Goal: Transaction & Acquisition: Book appointment/travel/reservation

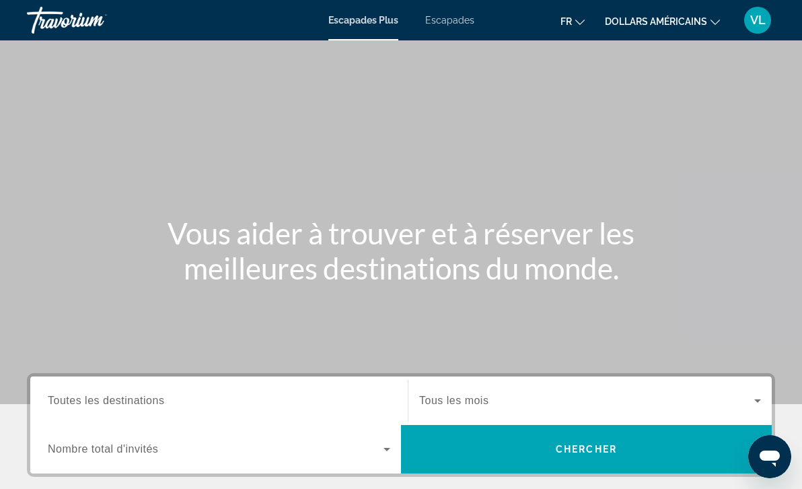
click at [462, 22] on font "Escapades" at bounding box center [449, 20] width 49 height 11
click at [698, 21] on font "dollars américains" at bounding box center [656, 21] width 102 height 11
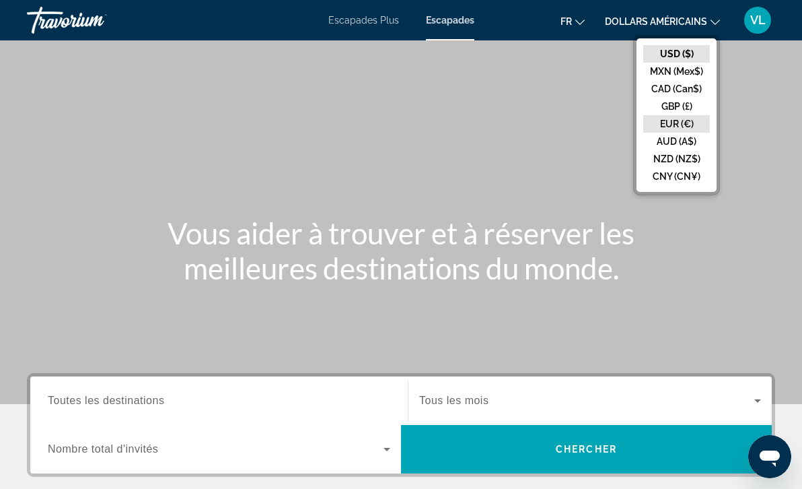
click at [687, 122] on button "EUR (€)" at bounding box center [676, 123] width 67 height 17
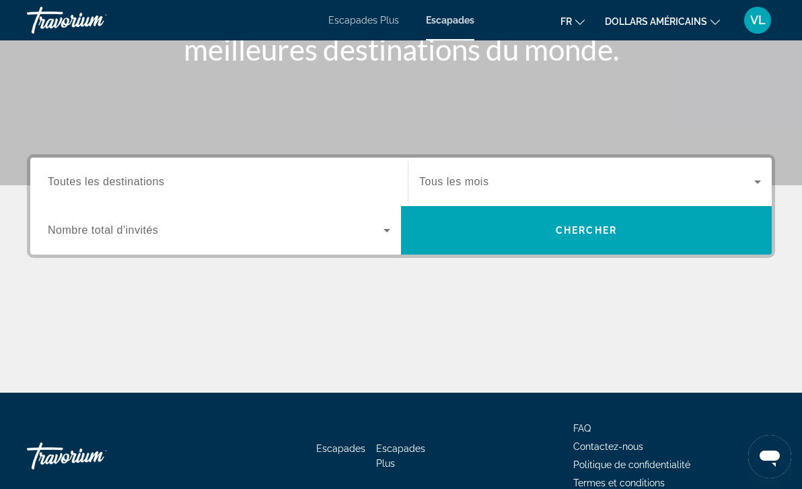
scroll to position [225, 0]
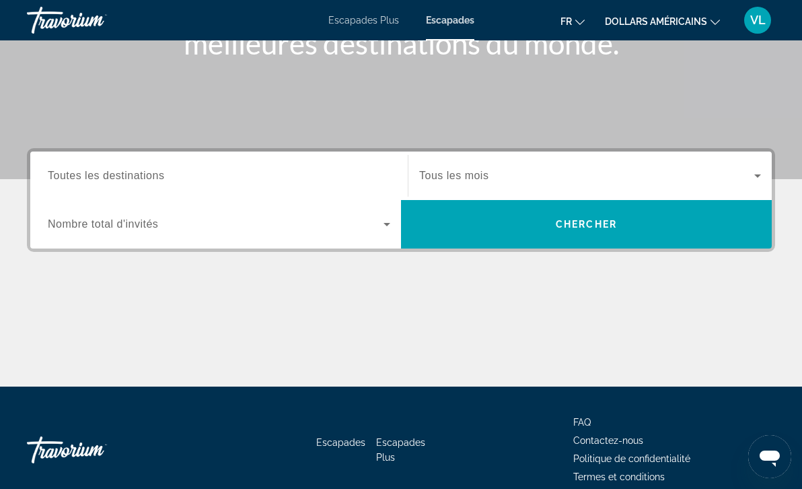
click at [369, 215] on div "Search widget" at bounding box center [219, 224] width 343 height 38
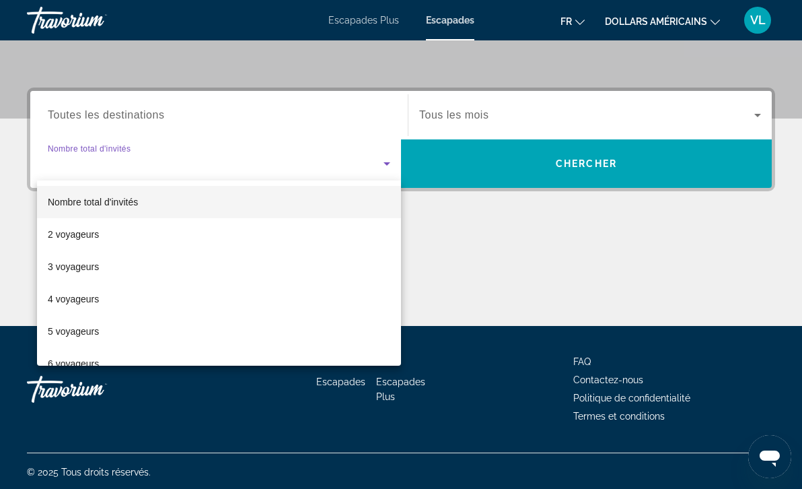
scroll to position [287, 0]
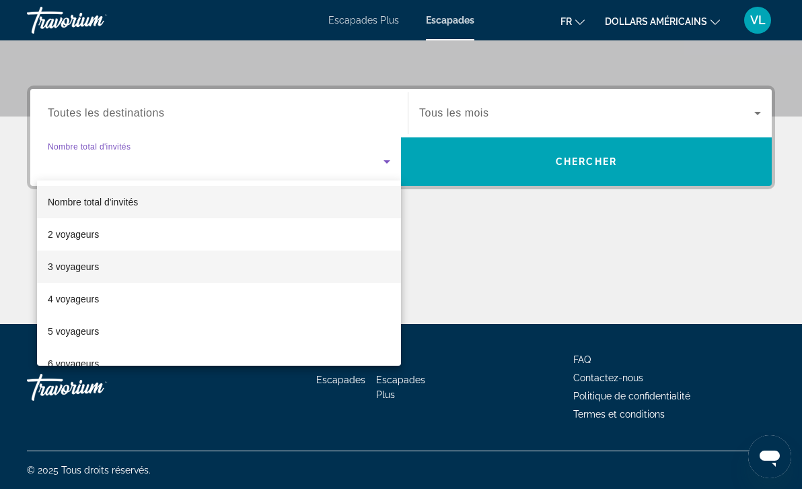
click at [308, 267] on mat-option "3 voyageurs" at bounding box center [219, 266] width 364 height 32
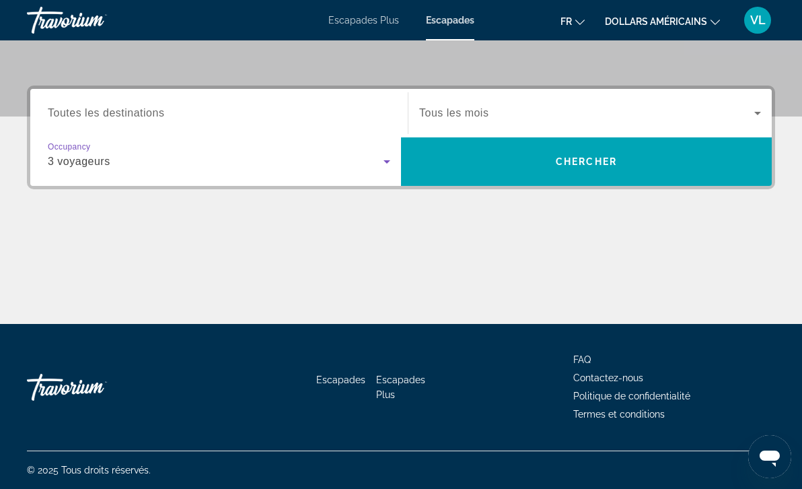
click at [332, 112] on input "Destination Toutes les destinations" at bounding box center [219, 114] width 343 height 16
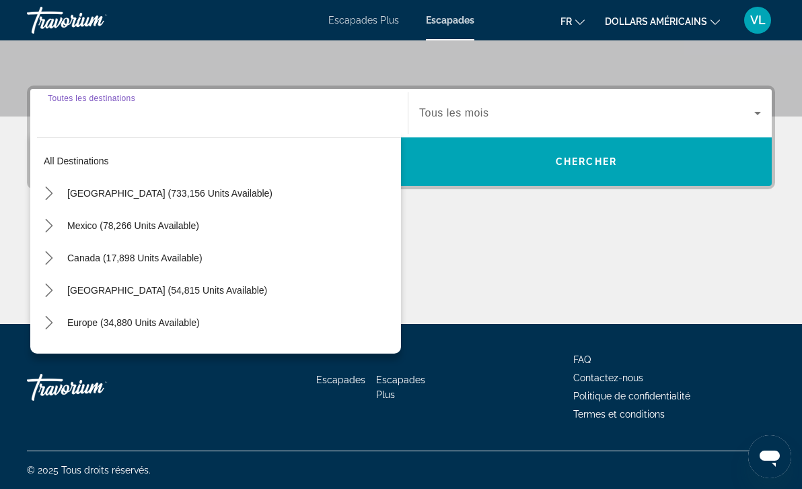
click at [231, 123] on div "Search widget" at bounding box center [219, 113] width 343 height 38
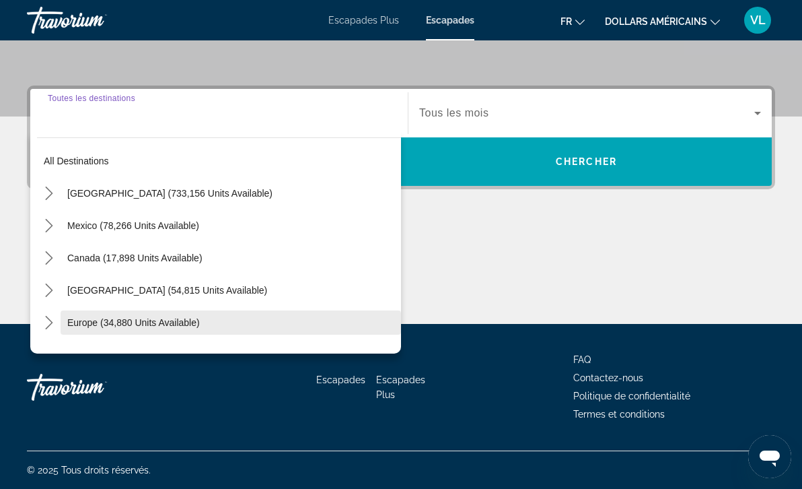
click at [127, 327] on span "Europe (34,880 units available)" at bounding box center [133, 322] width 133 height 11
type input "**********"
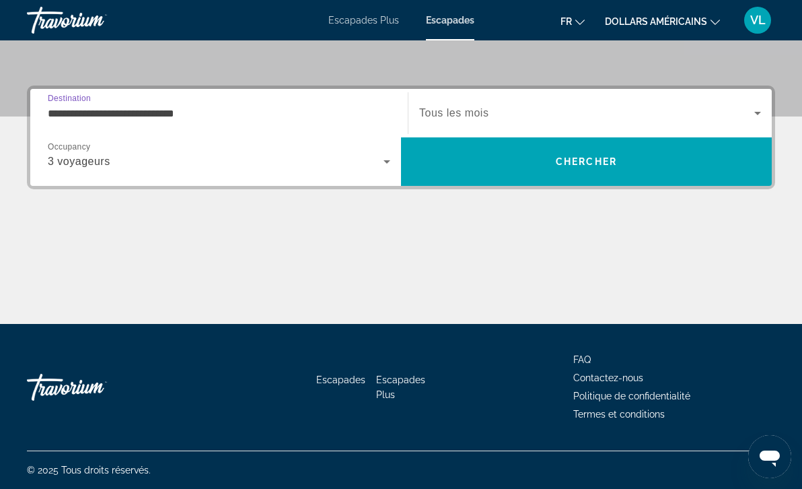
click at [523, 107] on span "Search widget" at bounding box center [586, 113] width 335 height 16
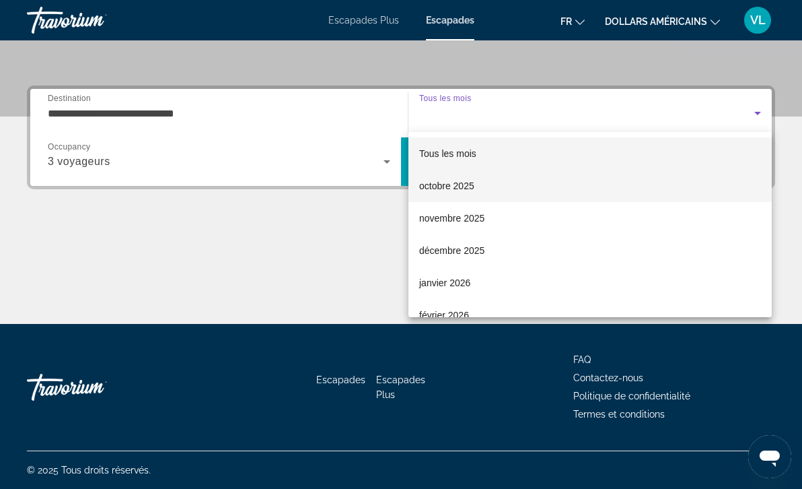
click at [501, 189] on mat-option "octobre 2025" at bounding box center [589, 186] width 363 height 32
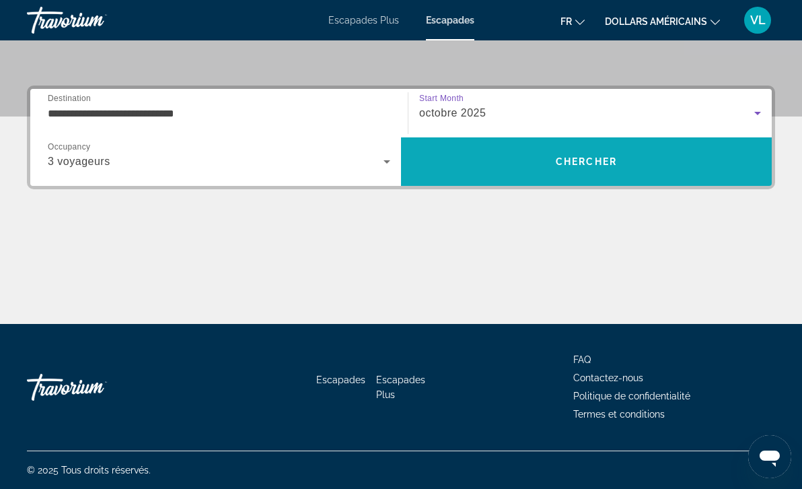
click at [511, 157] on span "Search" at bounding box center [586, 161] width 371 height 32
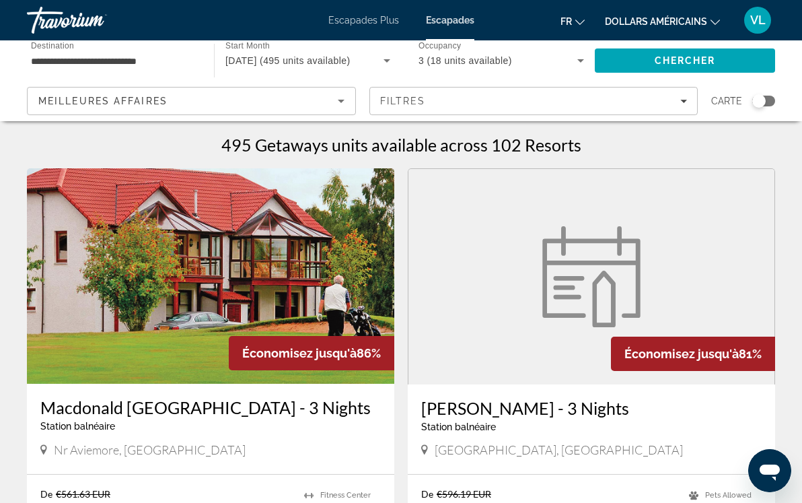
click at [383, 62] on icon "Search widget" at bounding box center [387, 60] width 16 height 16
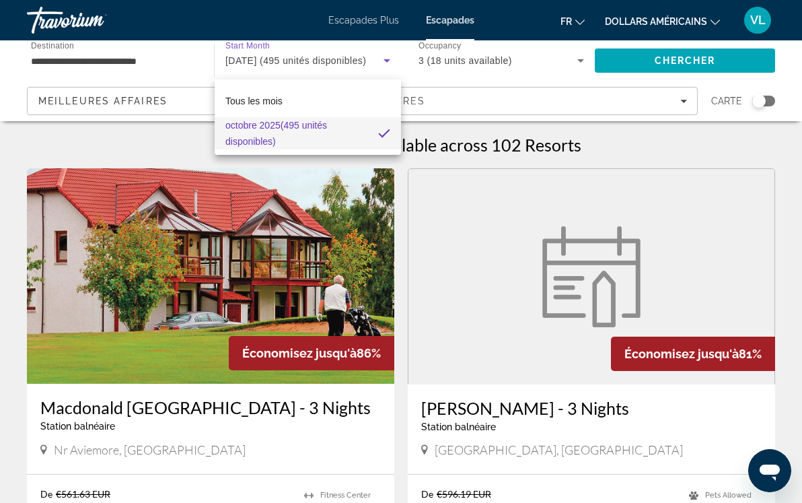
click at [383, 62] on div at bounding box center [401, 251] width 802 height 503
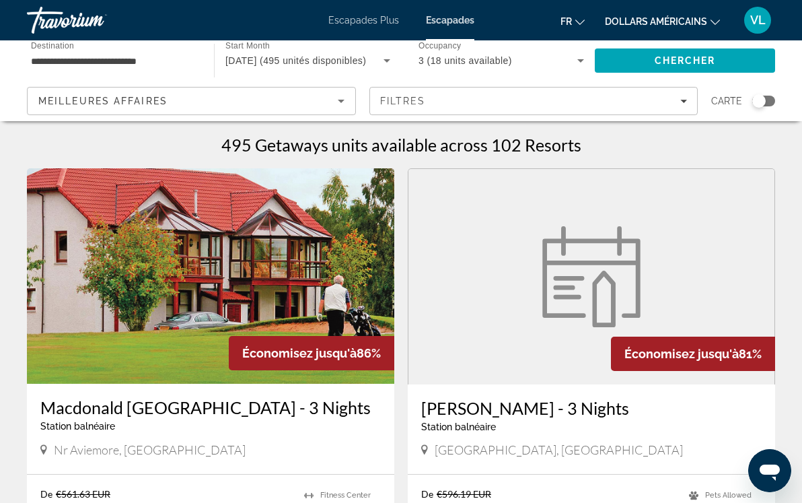
click at [346, 101] on icon "Sort by" at bounding box center [341, 101] width 16 height 16
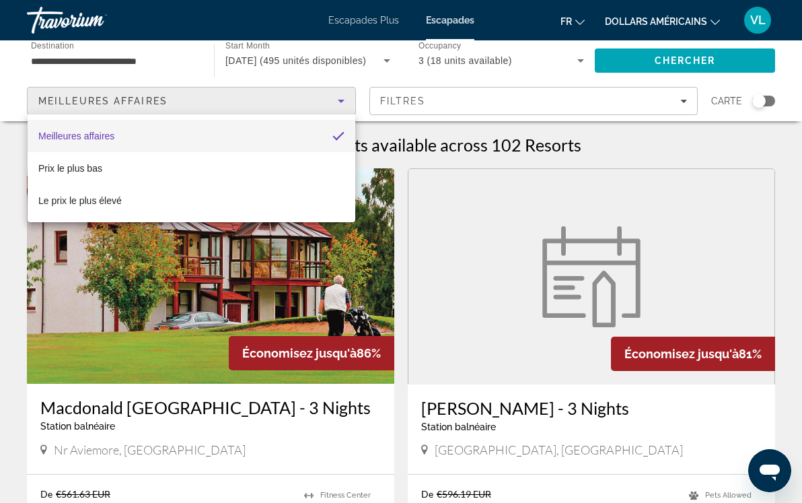
click at [346, 101] on div at bounding box center [401, 251] width 802 height 503
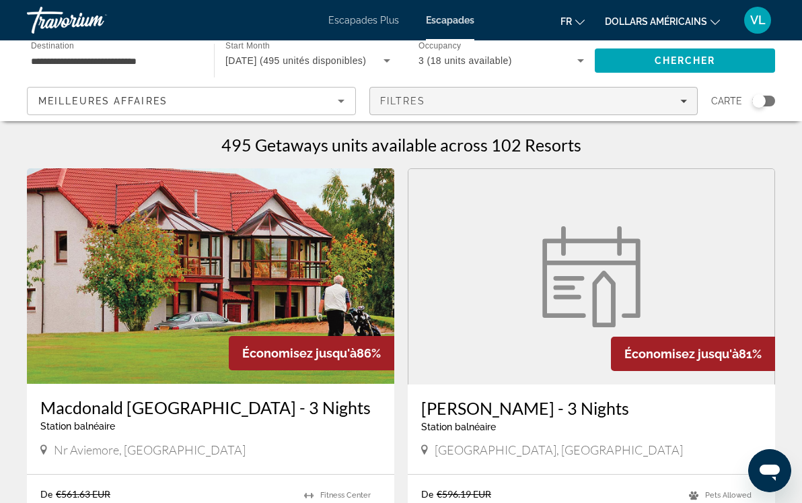
click at [681, 102] on icon "Filters" at bounding box center [683, 101] width 7 height 7
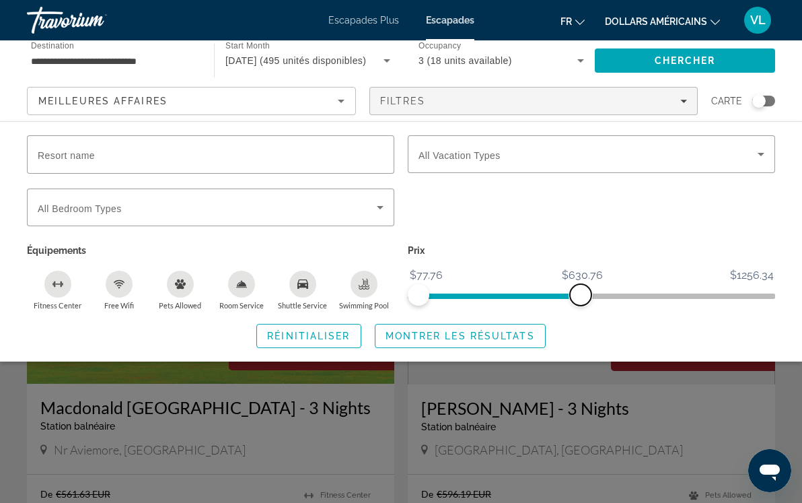
drag, startPoint x: 757, startPoint y: 294, endPoint x: 581, endPoint y: 302, distance: 176.5
click at [581, 302] on span "ngx-slider-max" at bounding box center [581, 295] width 22 height 22
click at [381, 206] on icon "Search widget" at bounding box center [380, 207] width 7 height 3
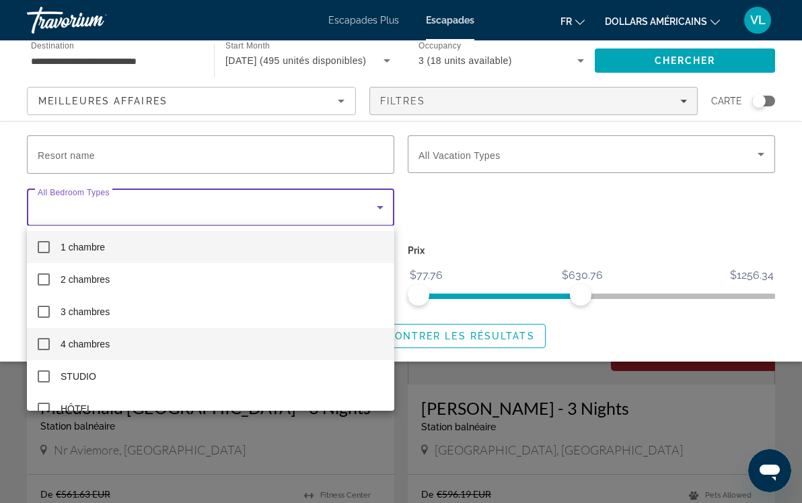
scroll to position [20, 0]
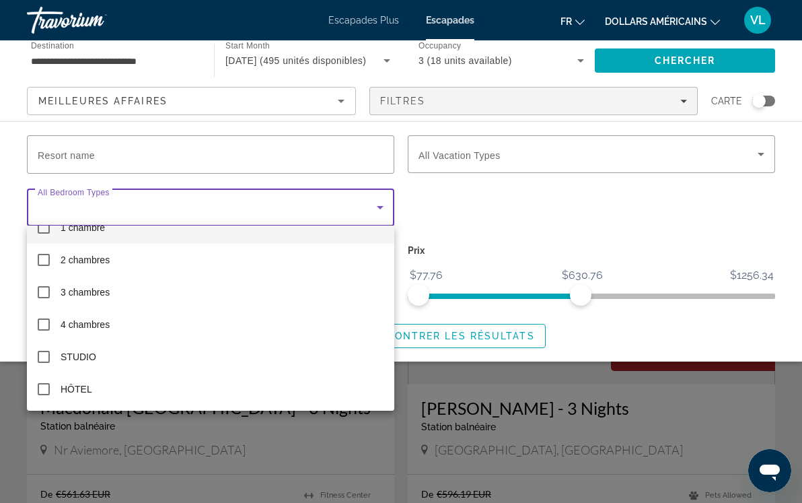
click at [380, 206] on div at bounding box center [401, 251] width 802 height 503
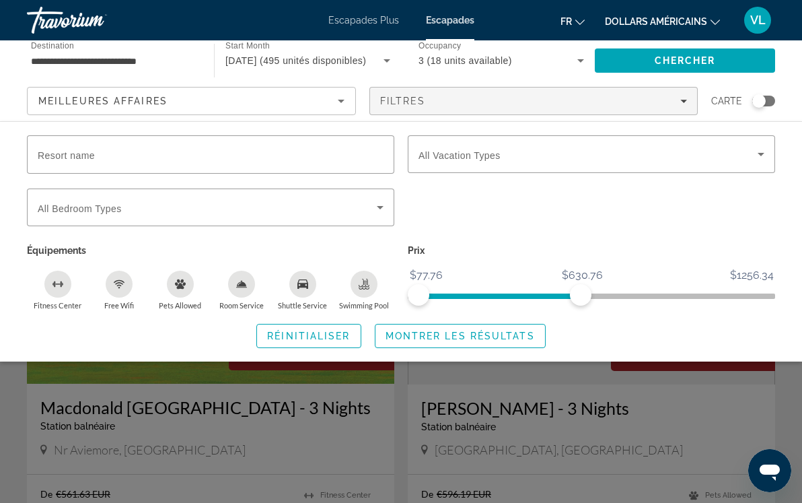
click at [527, 230] on div "Search widget" at bounding box center [591, 214] width 381 height 52
click at [764, 155] on icon "Search widget" at bounding box center [761, 154] width 16 height 16
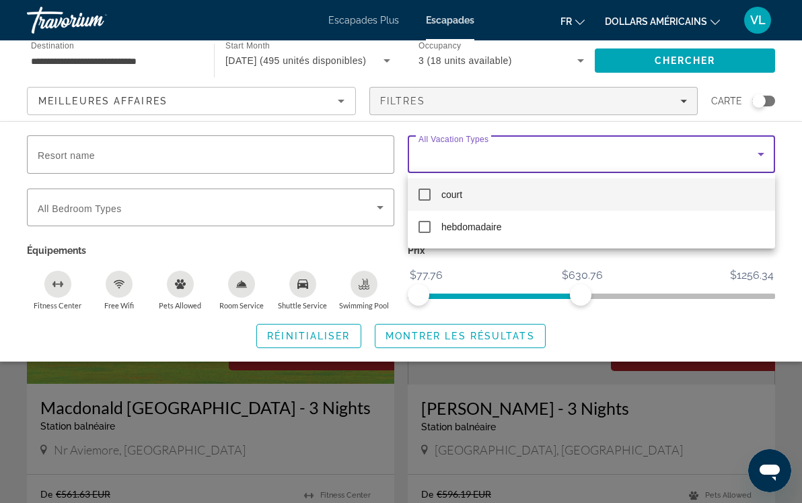
click at [427, 195] on mat-pseudo-checkbox at bounding box center [425, 194] width 12 height 12
click at [446, 341] on div at bounding box center [401, 251] width 802 height 503
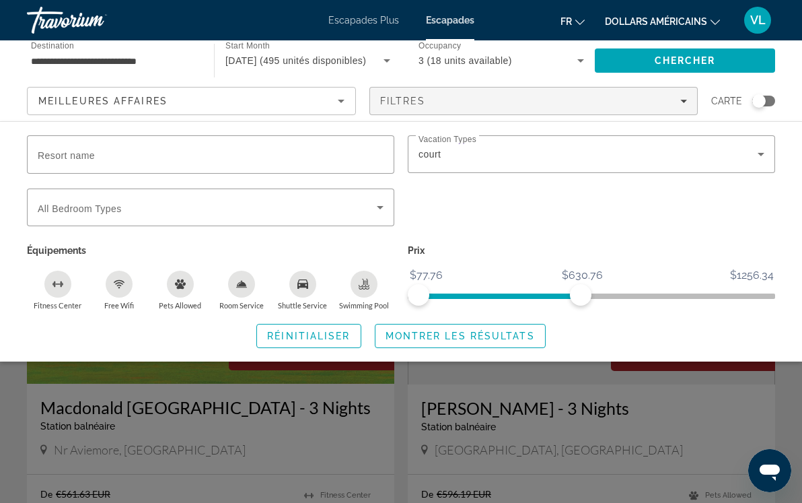
click at [446, 341] on span "Search widget" at bounding box center [461, 336] width 170 height 32
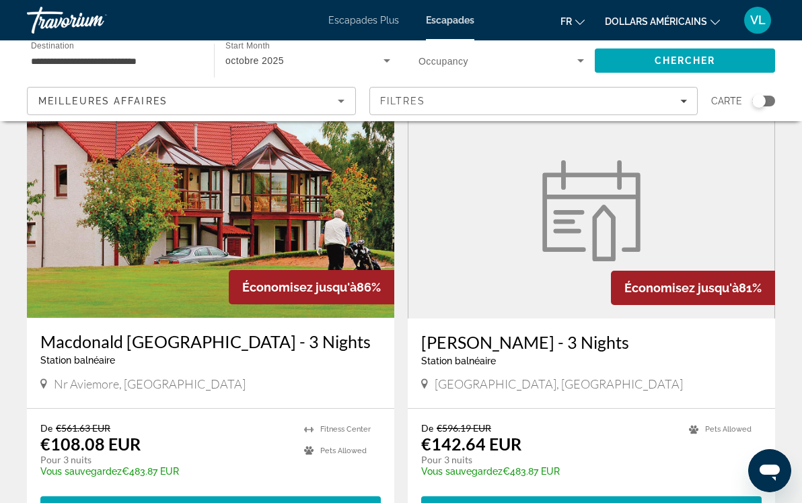
scroll to position [100, 0]
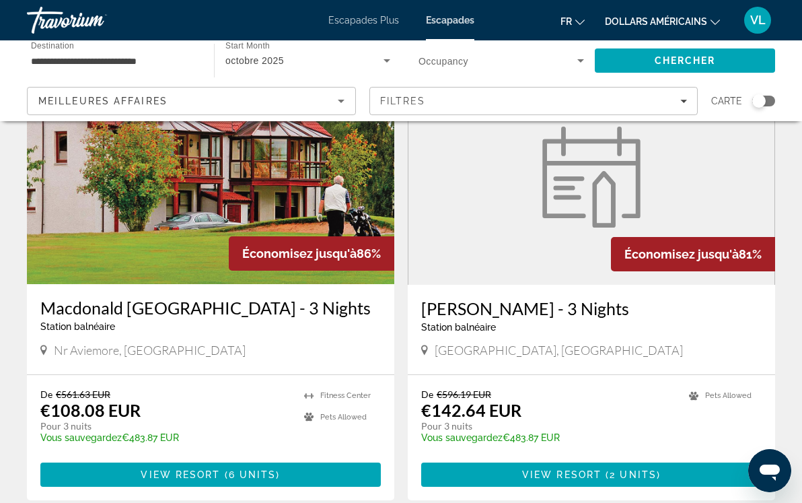
click at [580, 62] on icon "Search widget" at bounding box center [581, 60] width 16 height 16
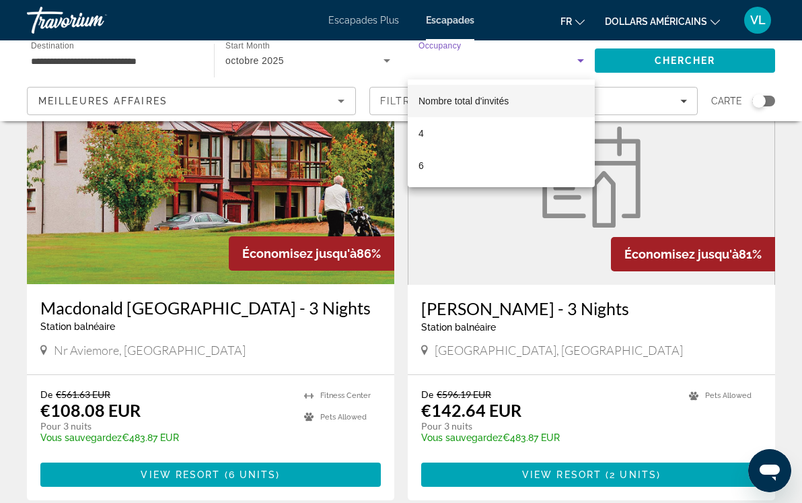
click at [580, 62] on div at bounding box center [401, 251] width 802 height 503
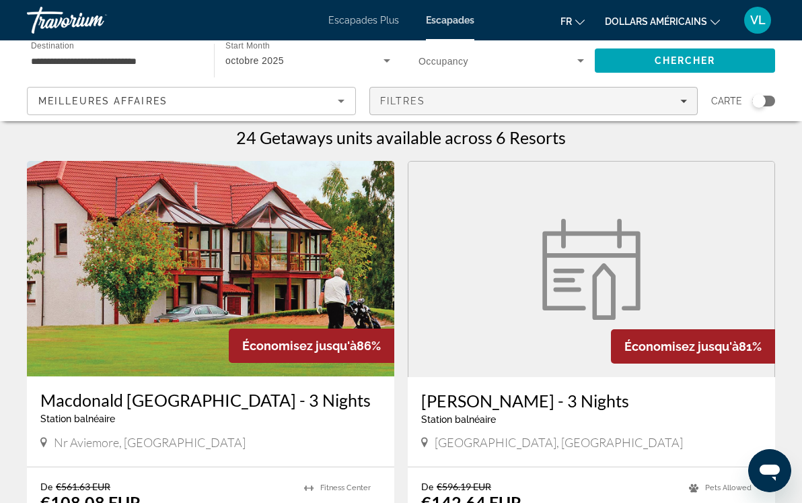
scroll to position [0, 0]
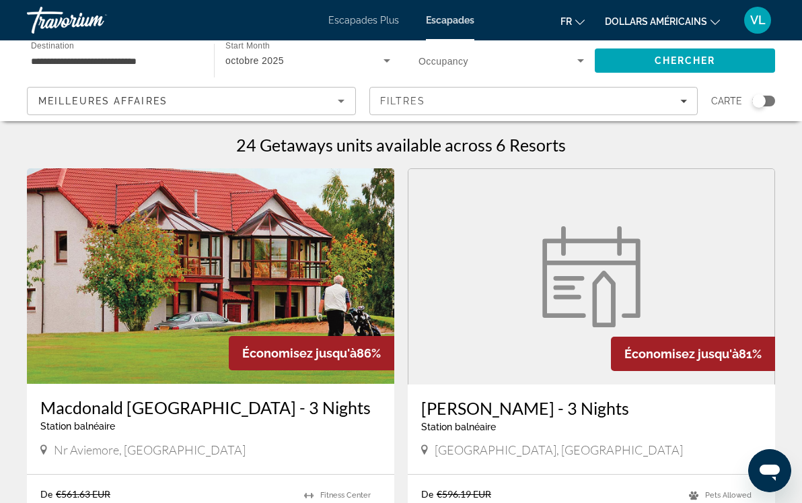
click at [384, 62] on icon "Search widget" at bounding box center [387, 60] width 16 height 16
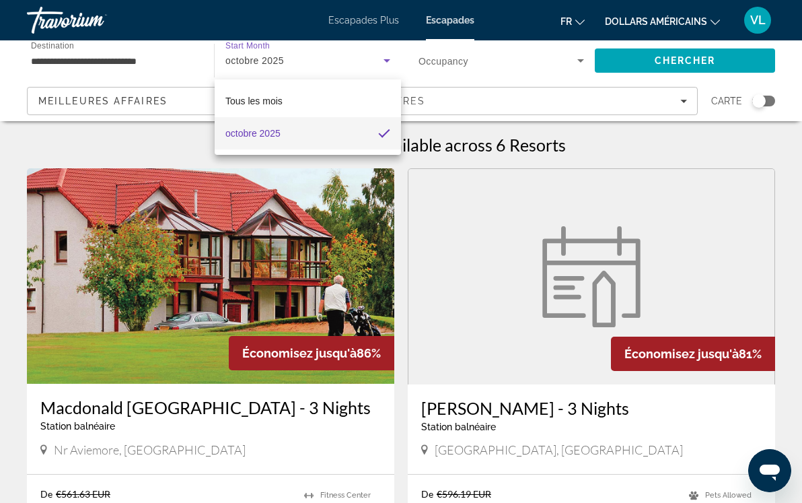
click at [384, 62] on div at bounding box center [401, 251] width 802 height 503
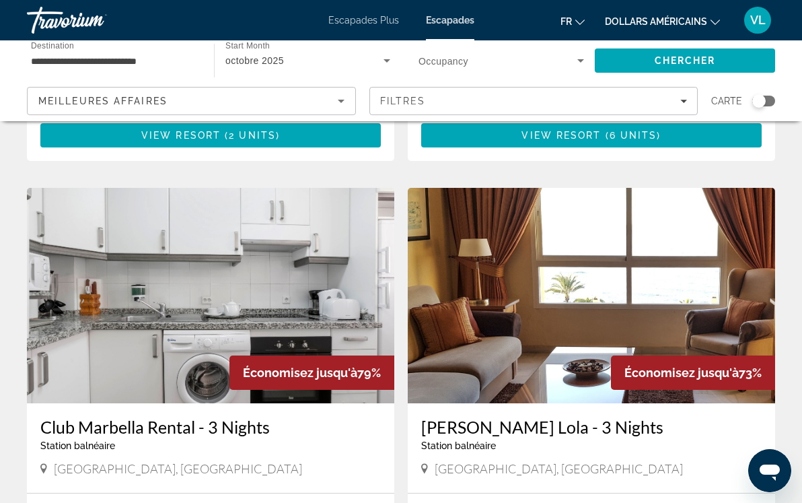
scroll to position [898, 0]
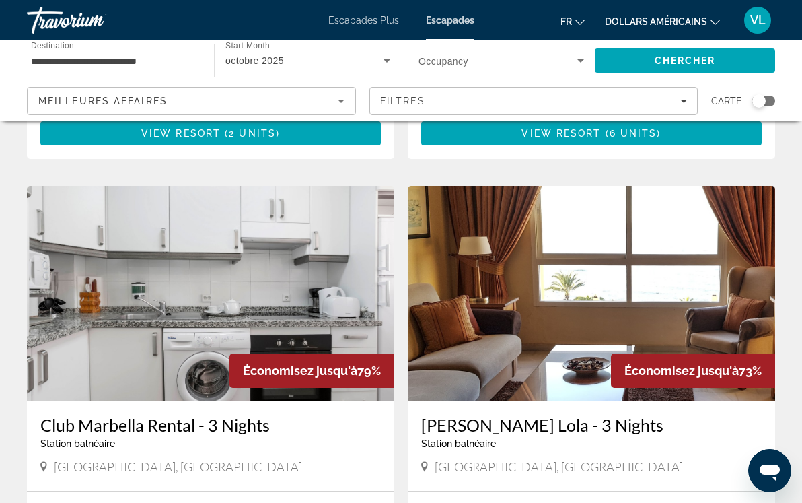
click at [736, 100] on span "Carte" at bounding box center [726, 101] width 31 height 19
click at [758, 98] on div "Search widget" at bounding box center [758, 100] width 13 height 13
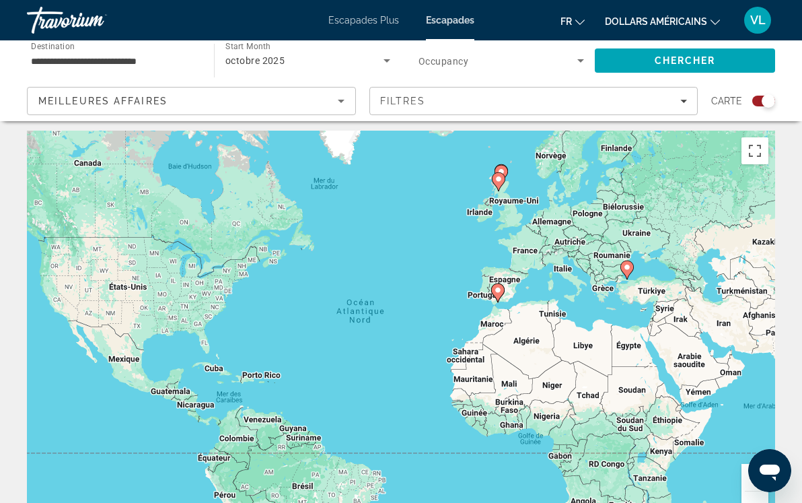
scroll to position [1, 0]
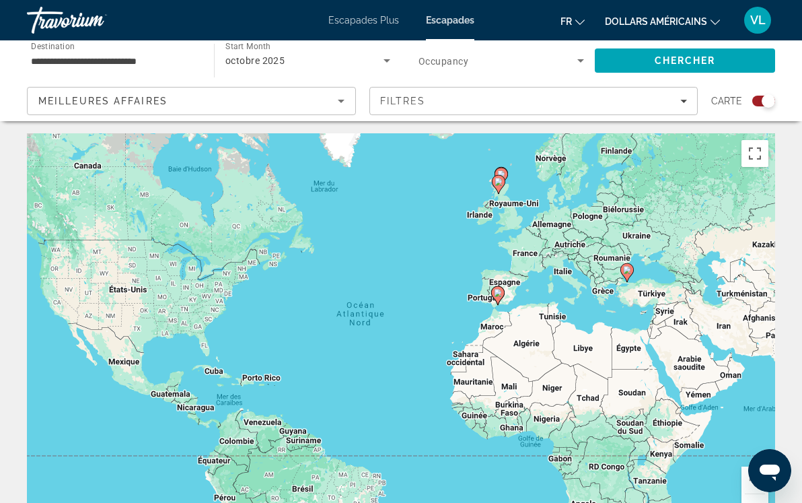
click at [628, 271] on image "Contenu principal" at bounding box center [627, 270] width 8 height 8
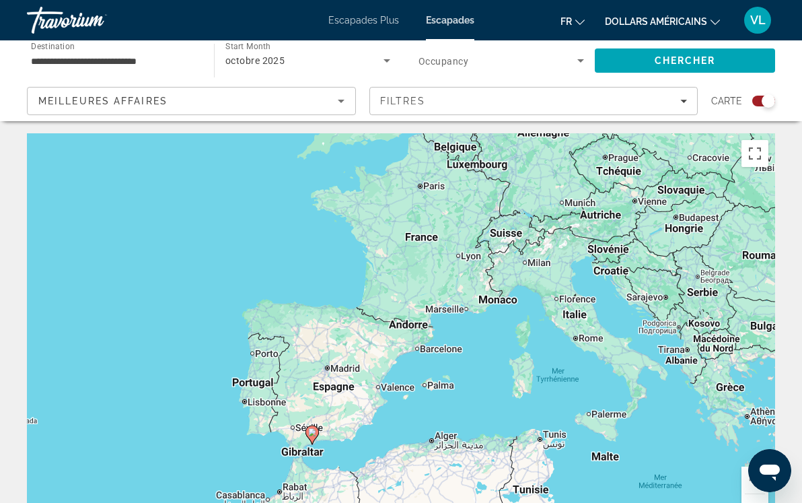
drag, startPoint x: 248, startPoint y: 281, endPoint x: 677, endPoint y: 299, distance: 429.0
click at [677, 299] on div "Pour activer le glissement avec le clavier, appuyez sur Alt+Entrée. Une fois ce…" at bounding box center [401, 335] width 748 height 404
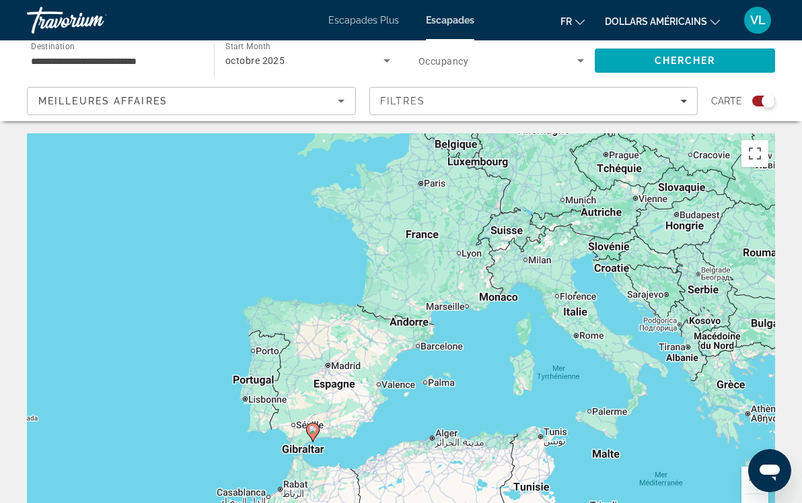
click at [759, 100] on div "Search widget" at bounding box center [763, 101] width 23 height 11
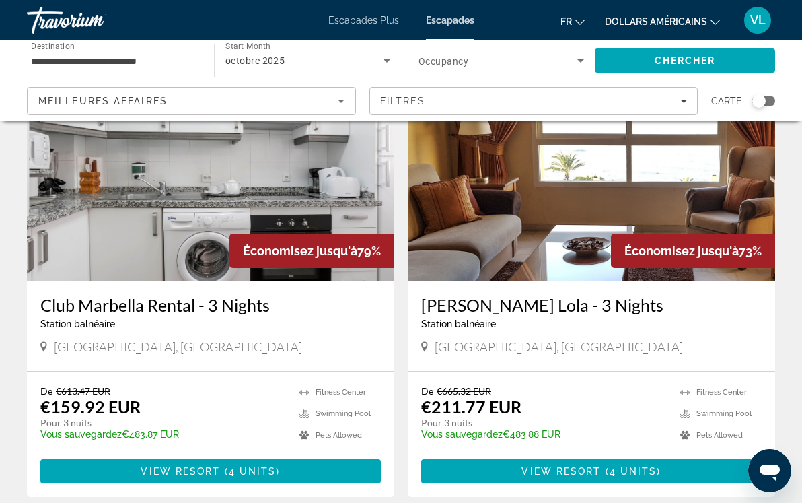
scroll to position [1013, 0]
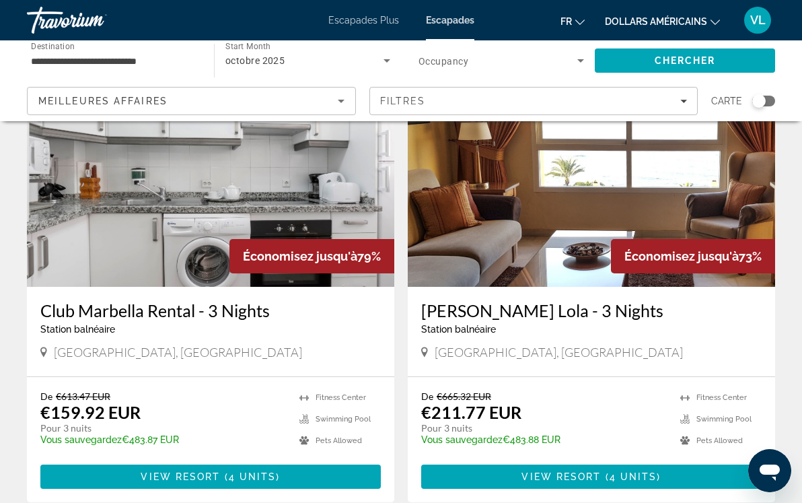
click at [346, 293] on div "Club Marbella Rental - 3 Nights Station balnéaire - Ceci est une station d'adul…" at bounding box center [210, 332] width 367 height 90
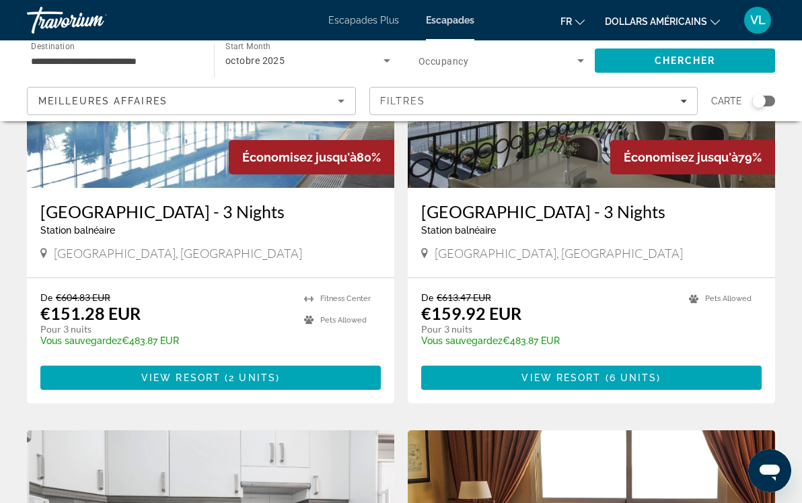
scroll to position [618, 0]
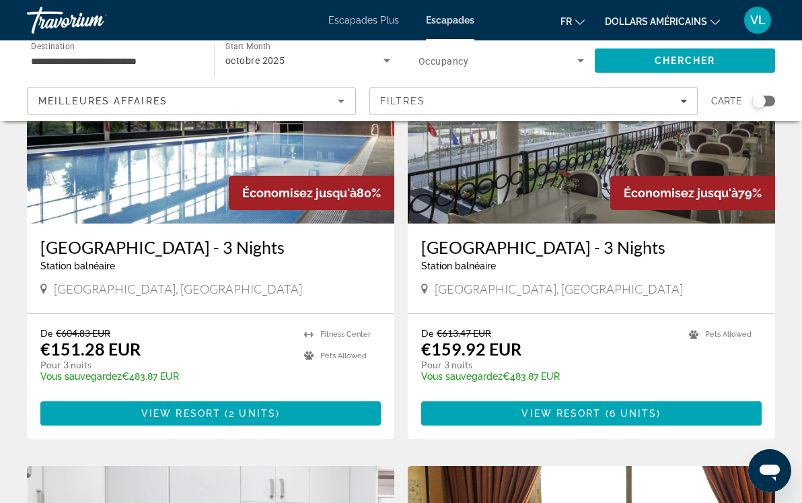
click at [390, 63] on icon "Search widget" at bounding box center [387, 60] width 16 height 16
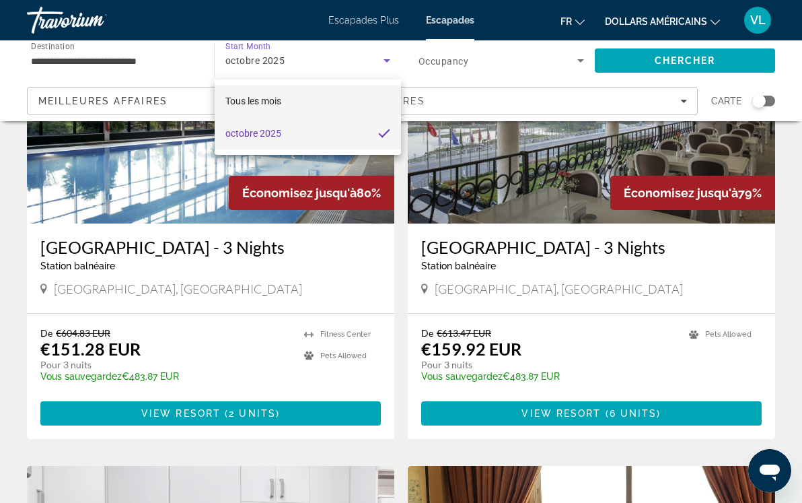
click at [324, 101] on mat-option "Tous les mois" at bounding box center [308, 101] width 186 height 32
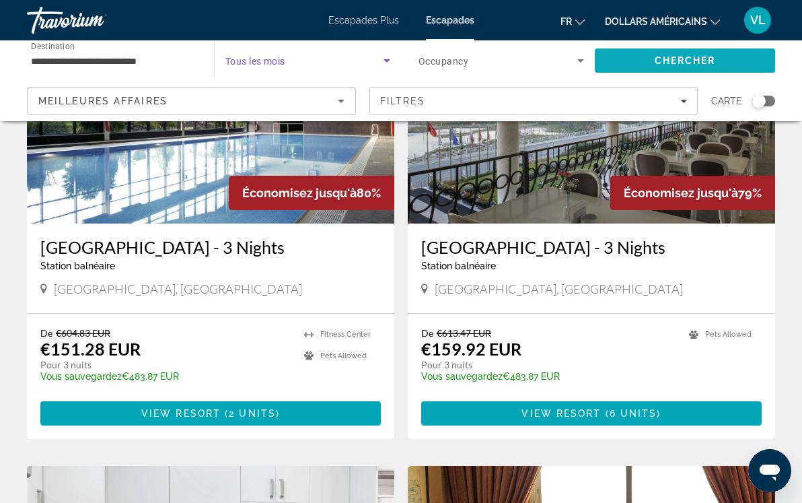
click at [674, 65] on span "Chercher" at bounding box center [685, 60] width 61 height 11
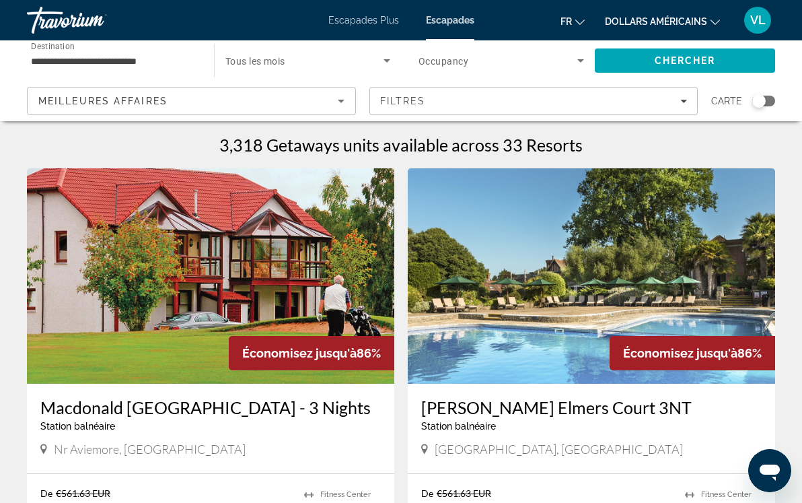
click at [330, 64] on span "Search widget" at bounding box center [304, 60] width 158 height 16
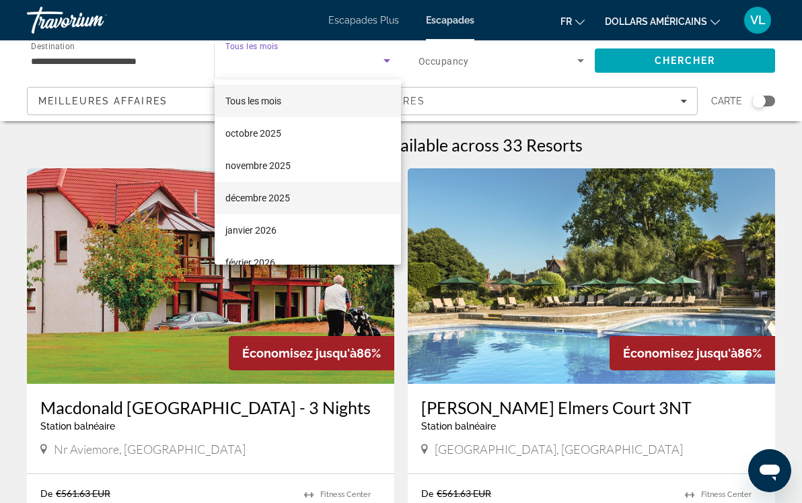
click at [296, 203] on mat-option "décembre 2025" at bounding box center [308, 198] width 186 height 32
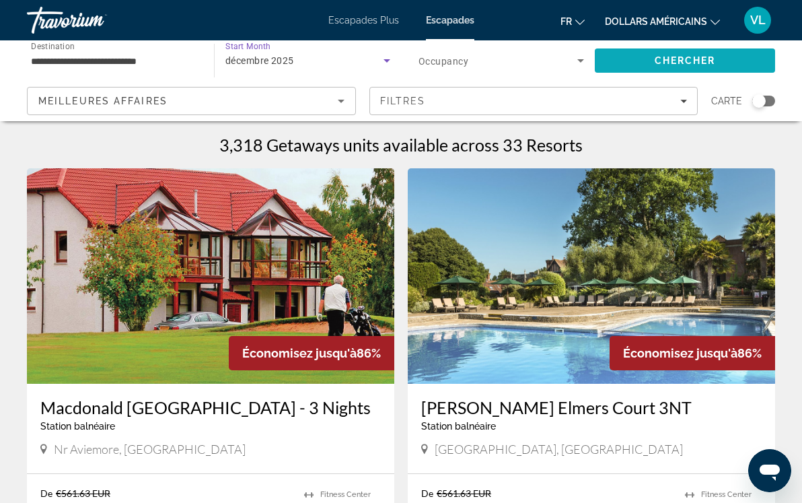
click at [665, 64] on span "Chercher" at bounding box center [685, 60] width 61 height 11
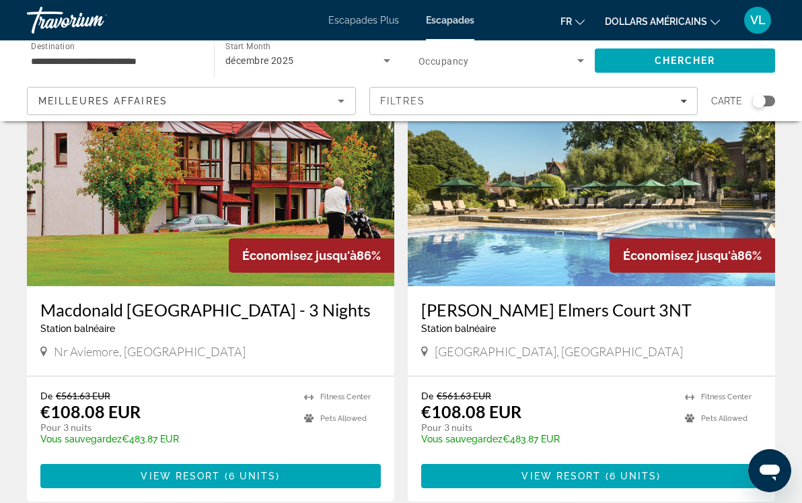
scroll to position [112, 0]
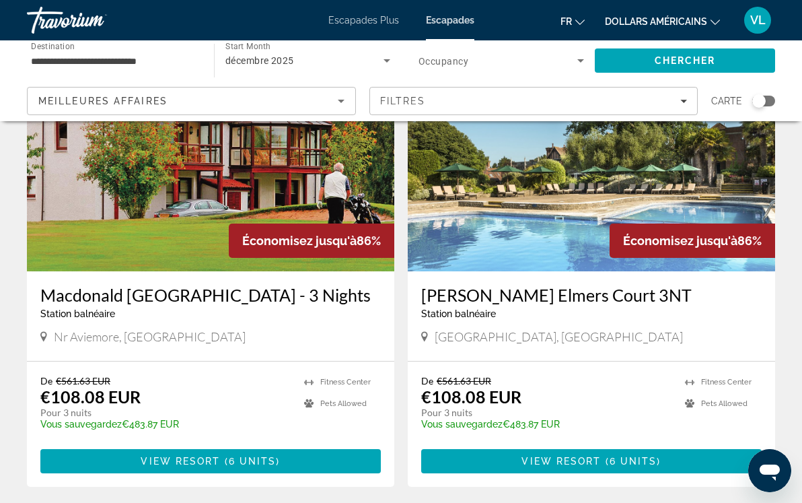
click at [773, 104] on div "Search widget" at bounding box center [763, 101] width 23 height 11
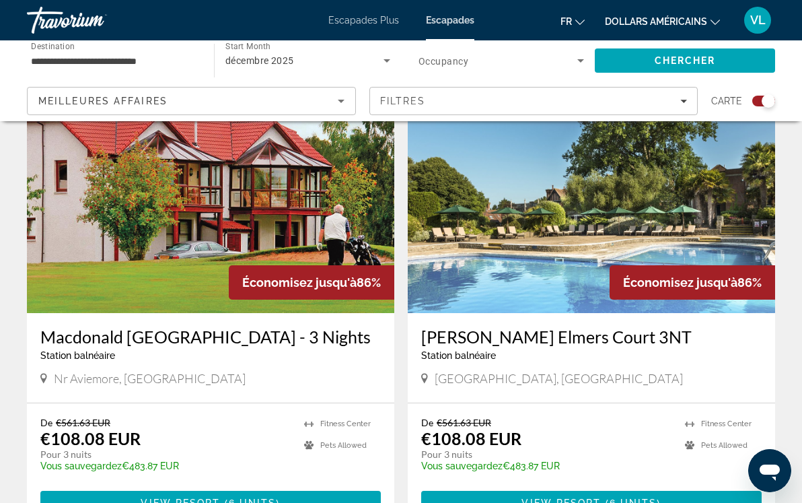
scroll to position [474, 0]
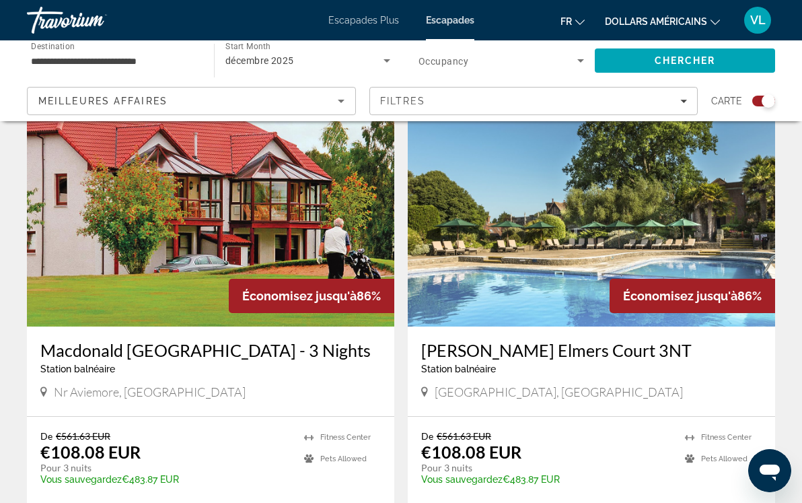
click at [723, 103] on span "Carte" at bounding box center [726, 101] width 31 height 19
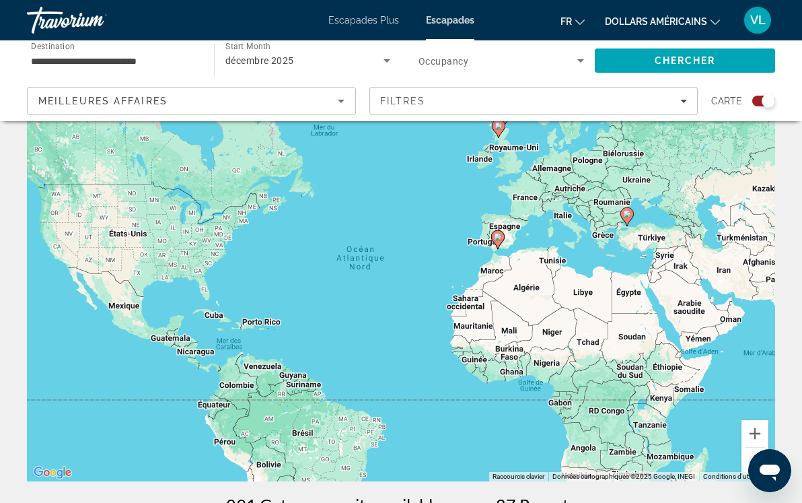
scroll to position [0, 0]
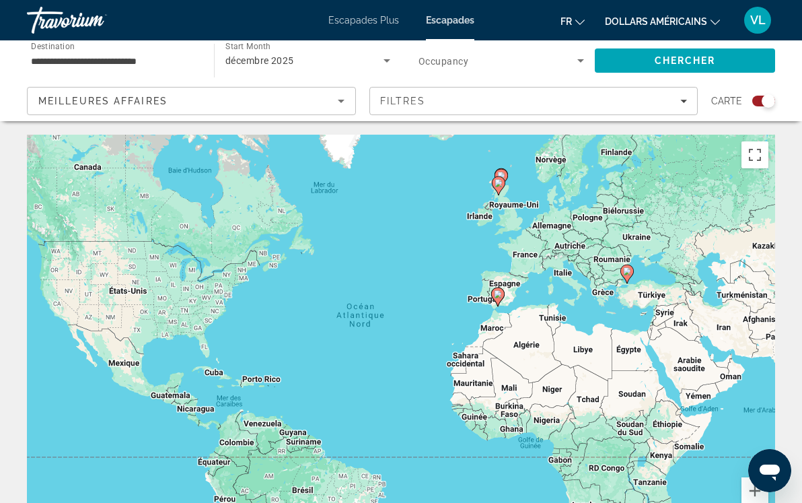
click at [384, 59] on icon "Search widget" at bounding box center [387, 60] width 16 height 16
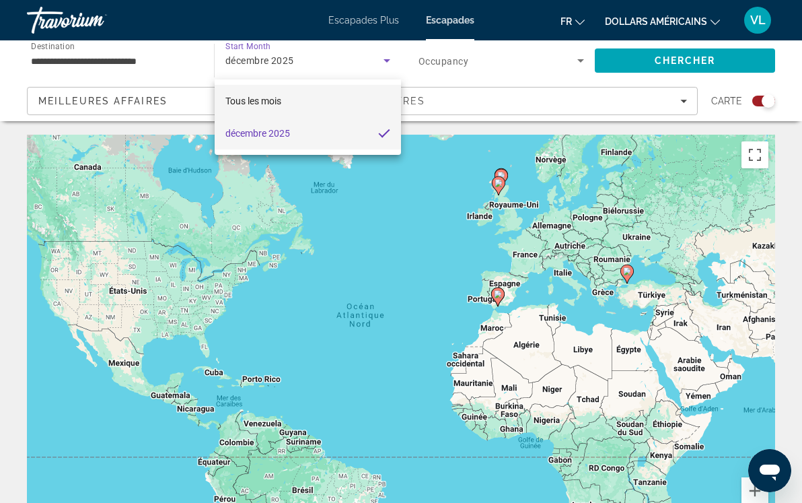
click at [369, 102] on mat-option "Tous les mois" at bounding box center [308, 101] width 186 height 32
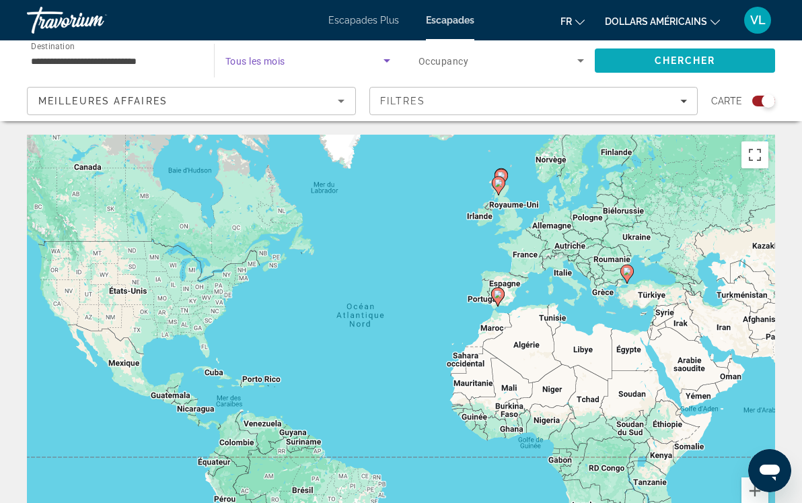
click at [629, 57] on span "Search" at bounding box center [685, 60] width 180 height 32
click at [712, 57] on span "Chercher" at bounding box center [685, 60] width 61 height 11
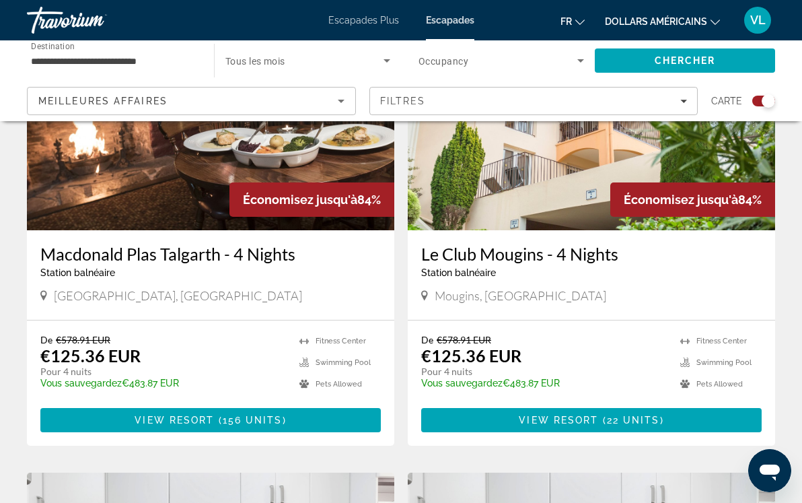
scroll to position [1944, 0]
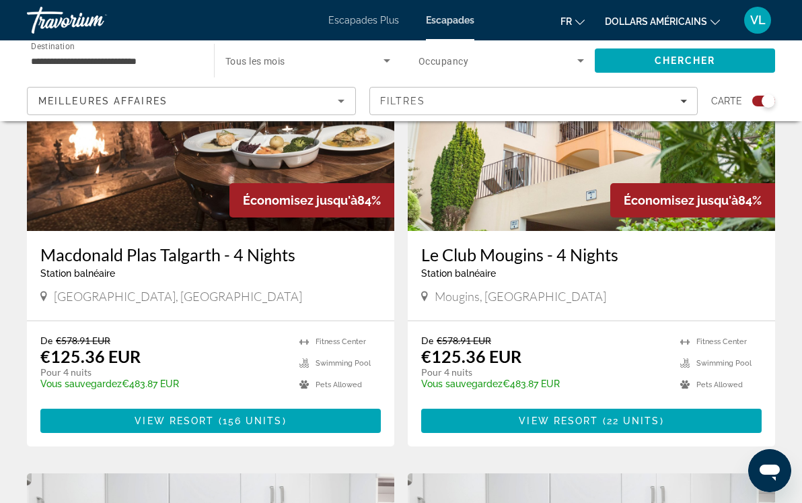
click at [589, 182] on img "Contenu principal" at bounding box center [591, 122] width 367 height 215
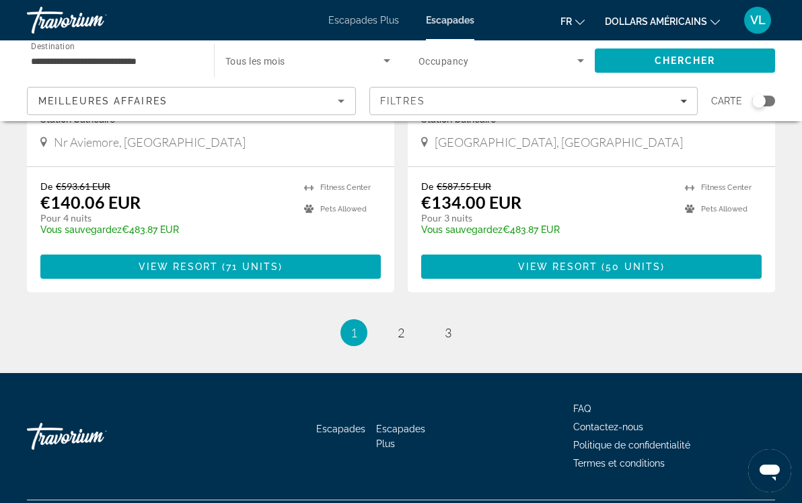
scroll to position [2576, 0]
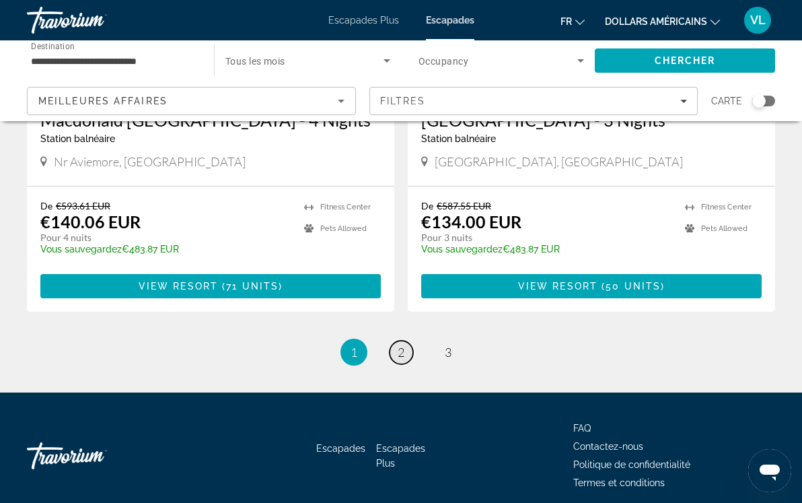
click at [400, 353] on span "2" at bounding box center [401, 352] width 7 height 15
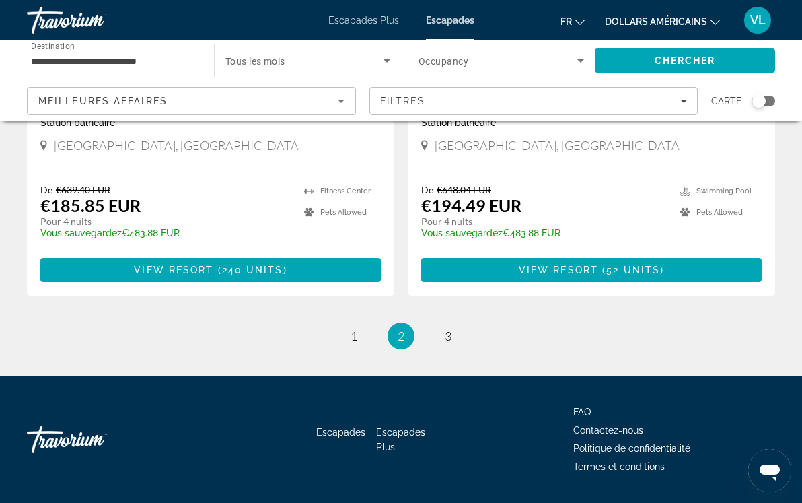
scroll to position [2631, 0]
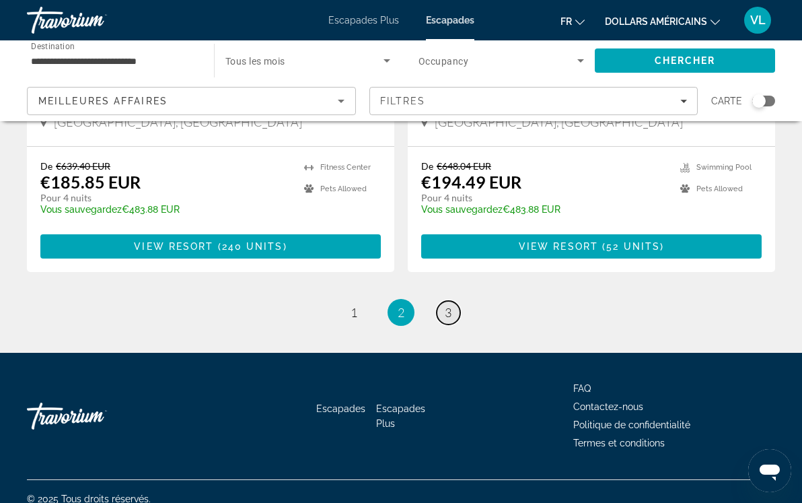
click at [450, 305] on span "3" at bounding box center [448, 312] width 7 height 15
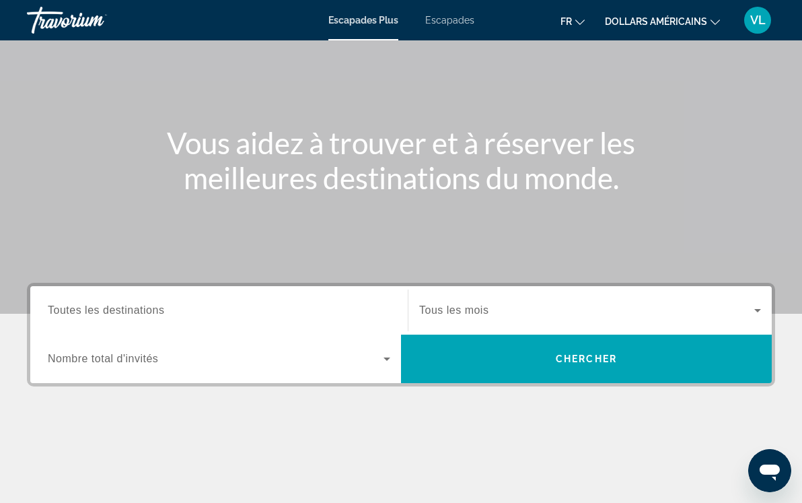
scroll to position [84, 0]
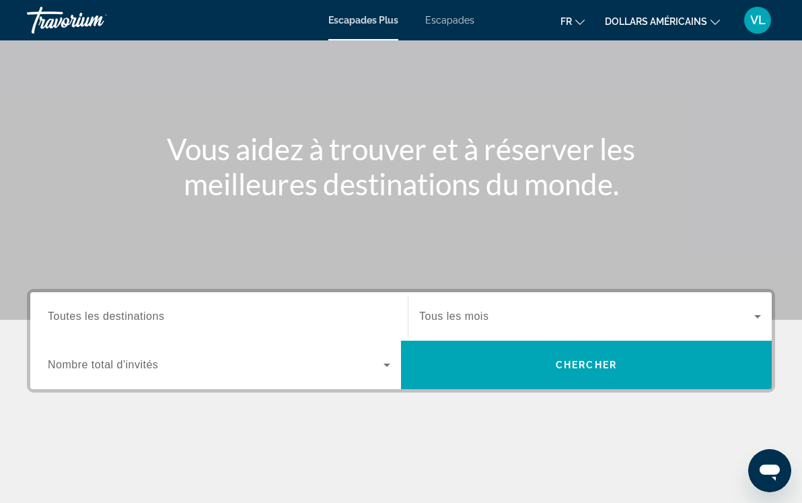
click at [387, 361] on icon "Widget de recherche" at bounding box center [387, 365] width 16 height 16
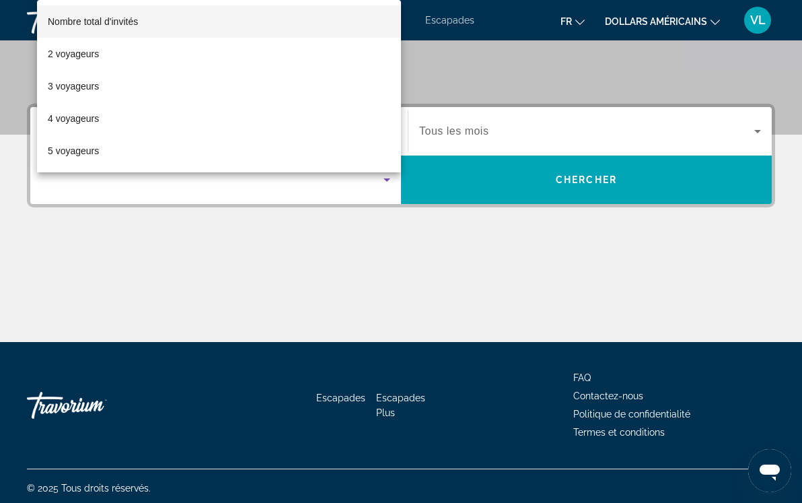
scroll to position [273, 0]
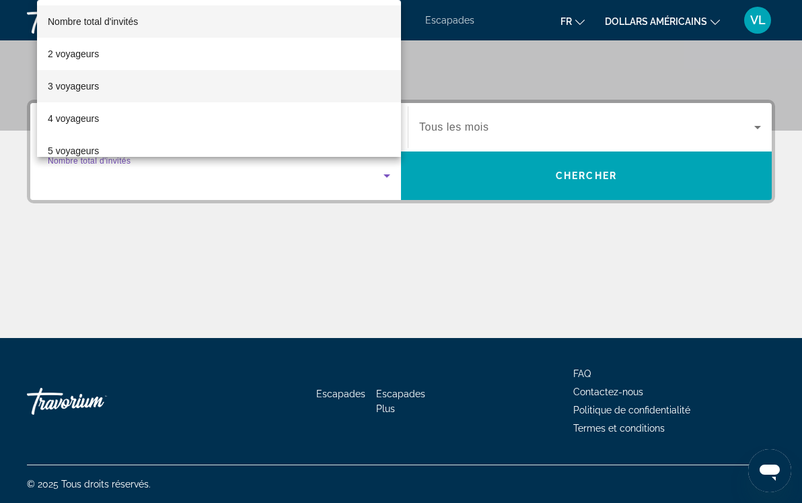
click at [225, 91] on mat-option "3 voyageurs" at bounding box center [219, 86] width 364 height 32
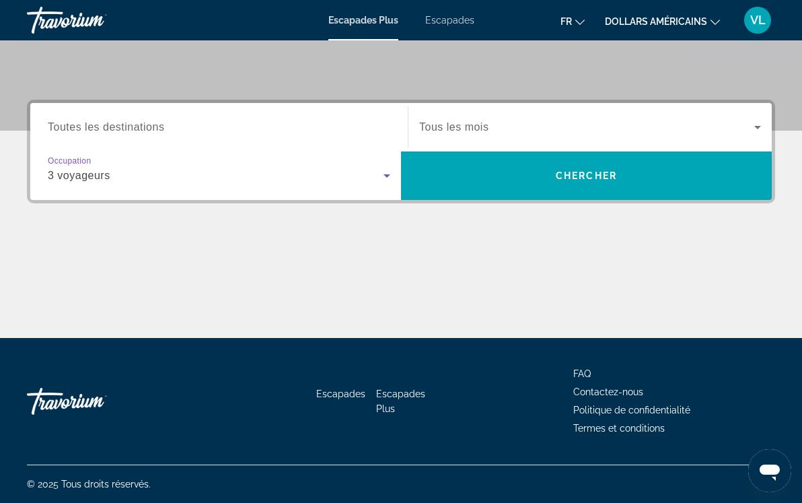
click at [458, 130] on font "Tous les mois" at bounding box center [453, 126] width 69 height 11
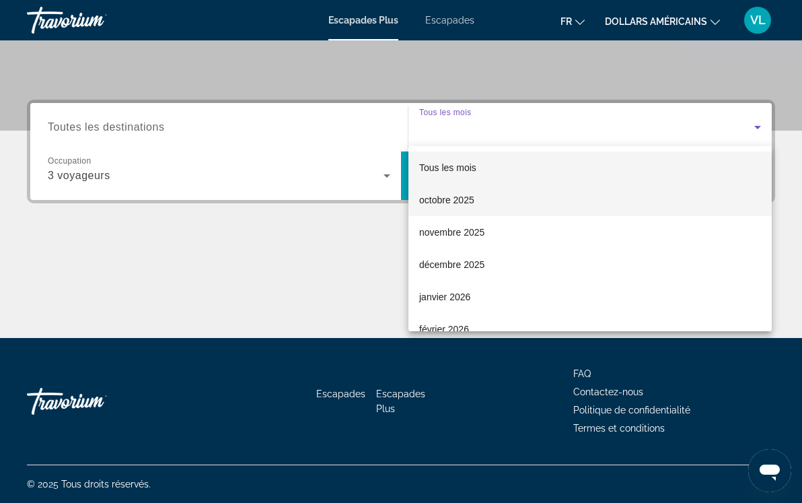
click at [466, 201] on font "octobre 2025" at bounding box center [446, 199] width 55 height 11
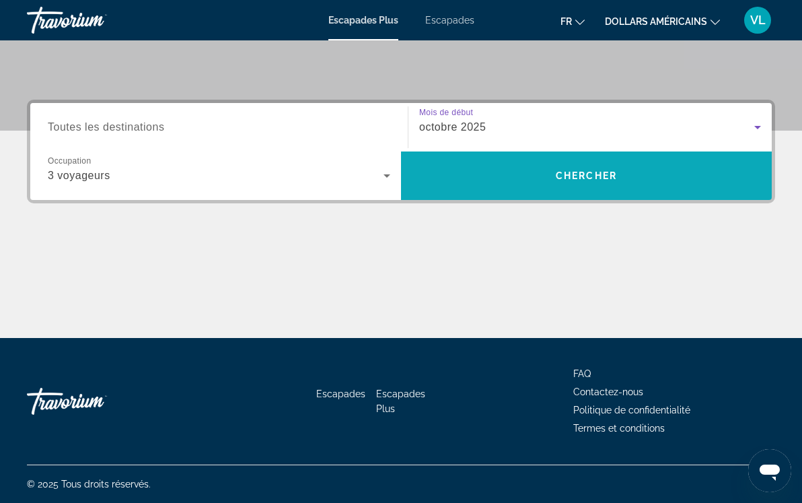
click at [489, 192] on span "Recherche" at bounding box center [586, 175] width 371 height 48
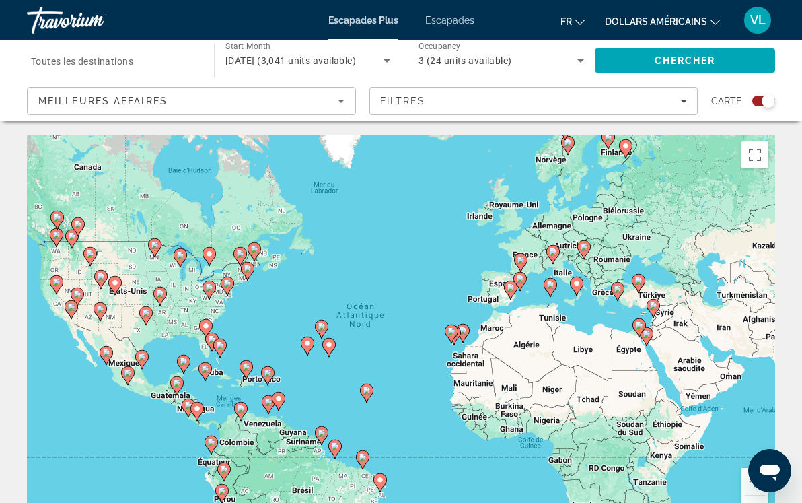
click at [521, 264] on icon "Contenu principal" at bounding box center [521, 262] width 12 height 17
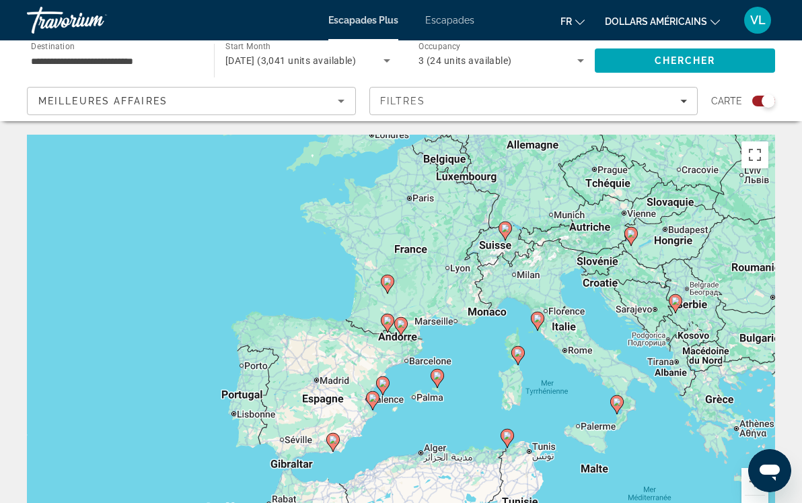
click at [401, 329] on icon "Contenu principal" at bounding box center [401, 326] width 12 height 17
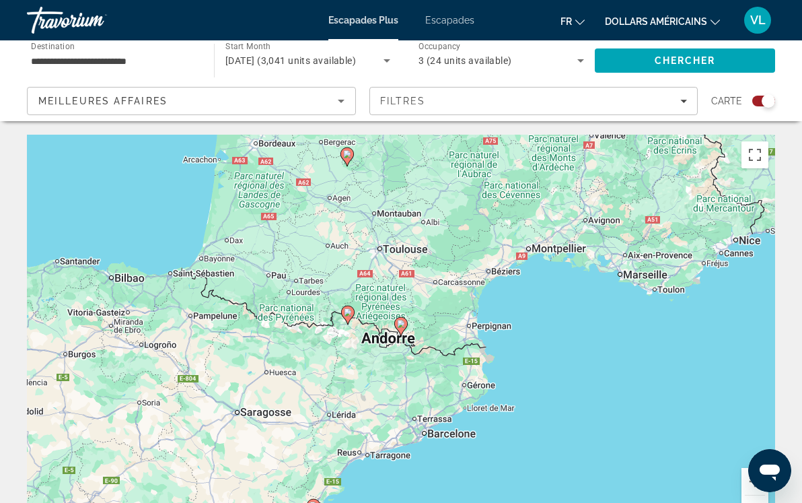
click at [762, 500] on button "Zoom arrière" at bounding box center [755, 508] width 27 height 27
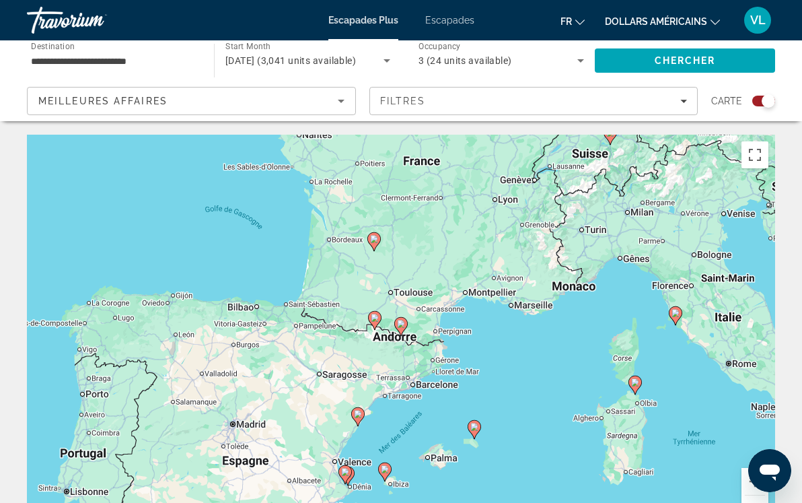
click at [612, 141] on gmp-advanced-marker "Contenu principal" at bounding box center [610, 135] width 13 height 20
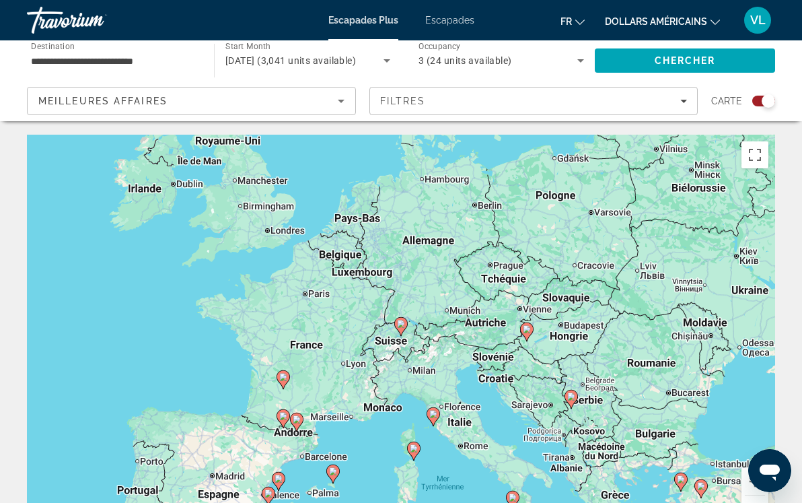
click at [404, 328] on icon "Contenu principal" at bounding box center [401, 326] width 12 height 17
type input "**********"
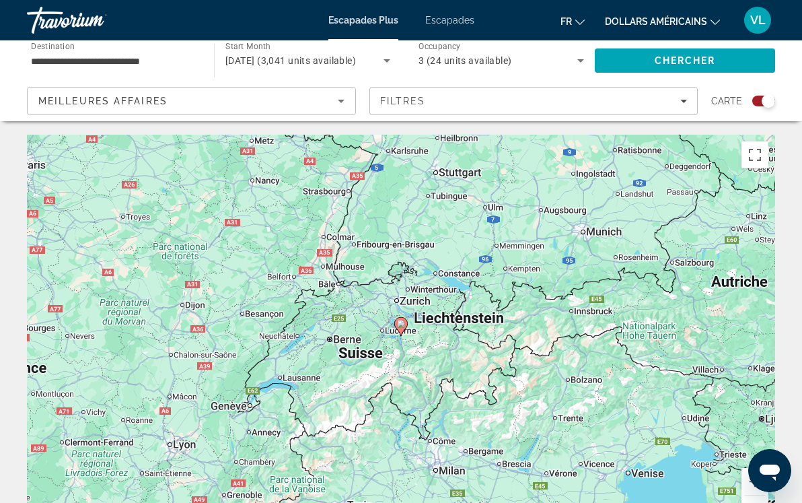
click at [404, 328] on icon "Contenu principal" at bounding box center [401, 326] width 12 height 17
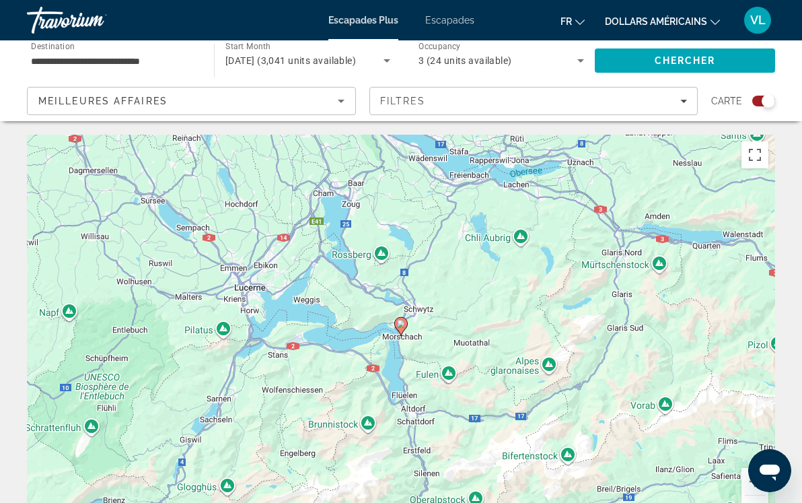
click at [404, 328] on icon "Contenu principal" at bounding box center [401, 326] width 12 height 17
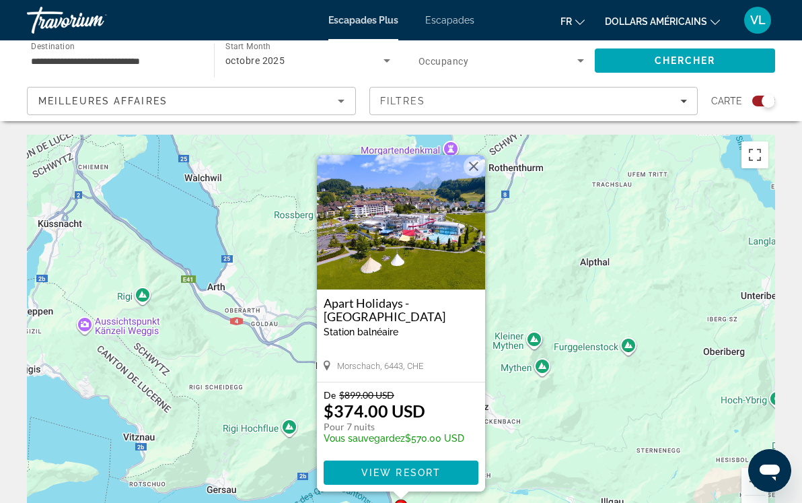
click at [476, 171] on button "Fermer" at bounding box center [474, 166] width 20 height 20
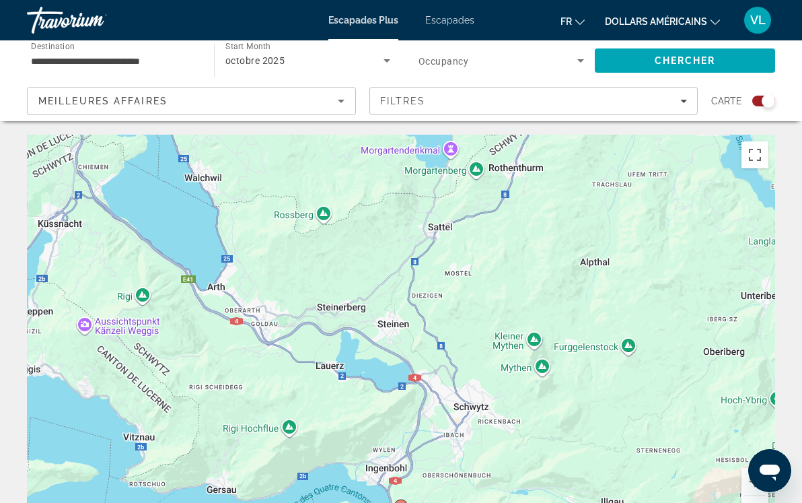
click at [760, 499] on button "Zoom arrière" at bounding box center [755, 508] width 27 height 27
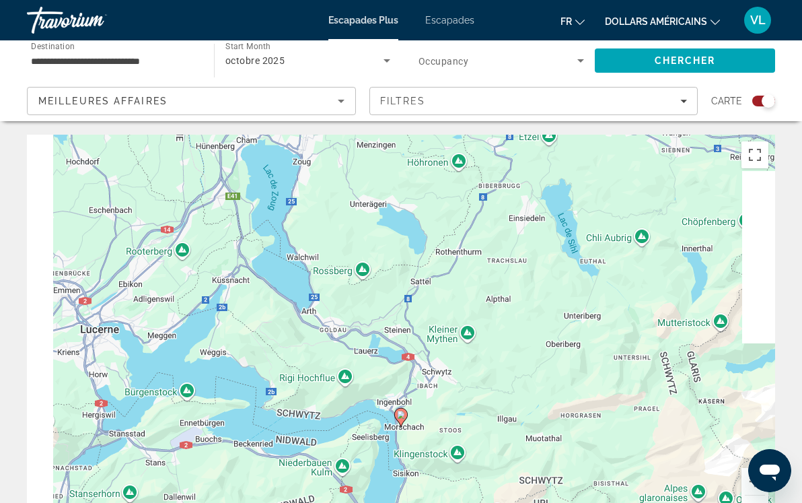
click at [760, 499] on button "Zoom arrière" at bounding box center [755, 508] width 27 height 27
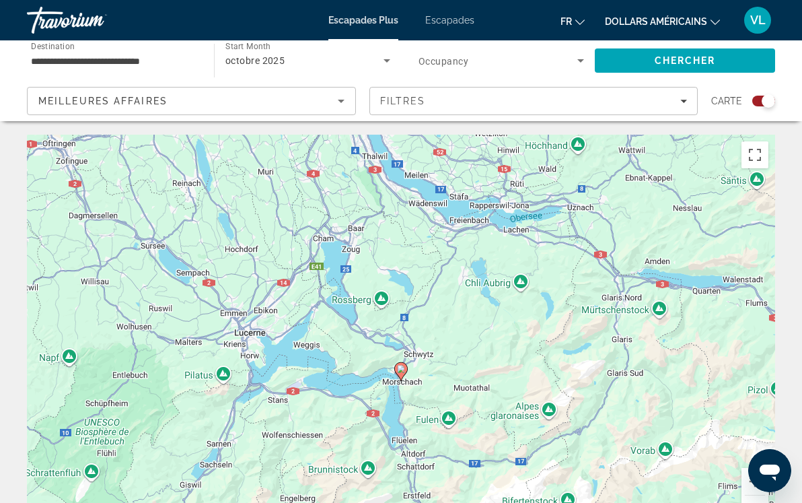
click at [760, 499] on button "Zoom arrière" at bounding box center [755, 508] width 27 height 27
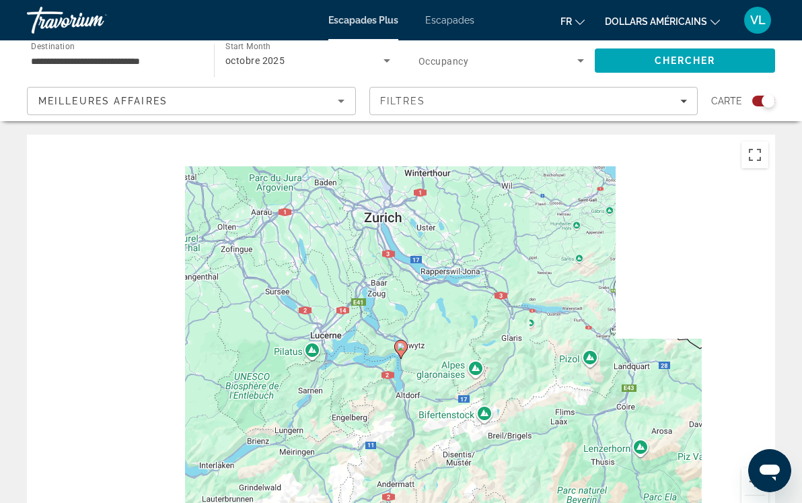
click at [760, 499] on button "Zoom arrière" at bounding box center [755, 508] width 27 height 27
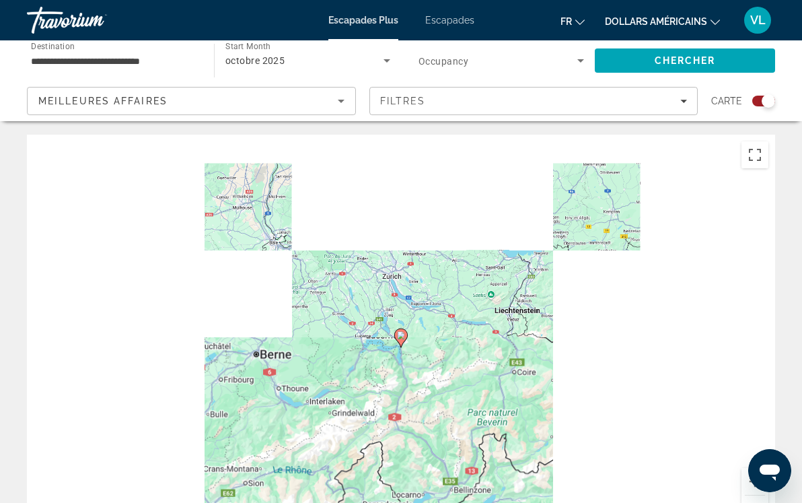
click at [760, 499] on button "Zoom arrière" at bounding box center [755, 508] width 27 height 27
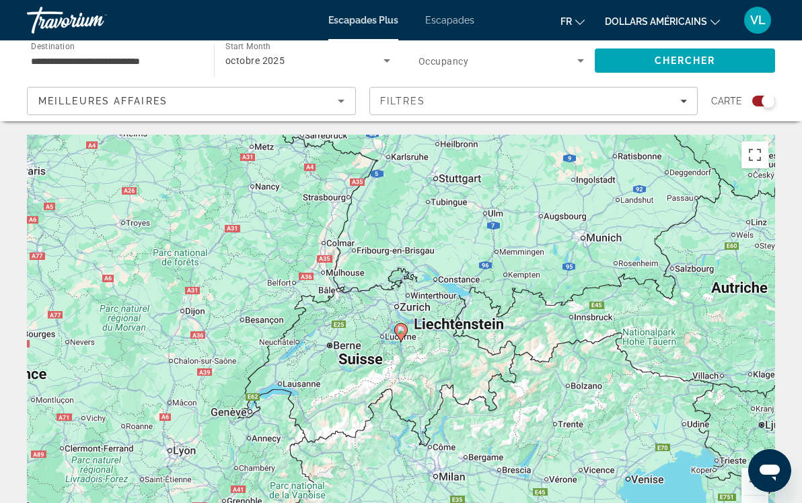
click at [760, 499] on button "Zoom arrière" at bounding box center [755, 508] width 27 height 27
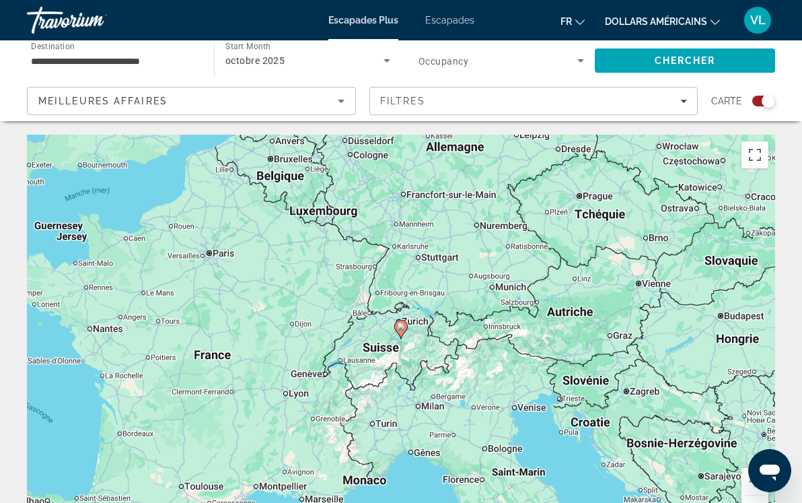
click at [755, 497] on button "Zoom arrière" at bounding box center [755, 508] width 27 height 27
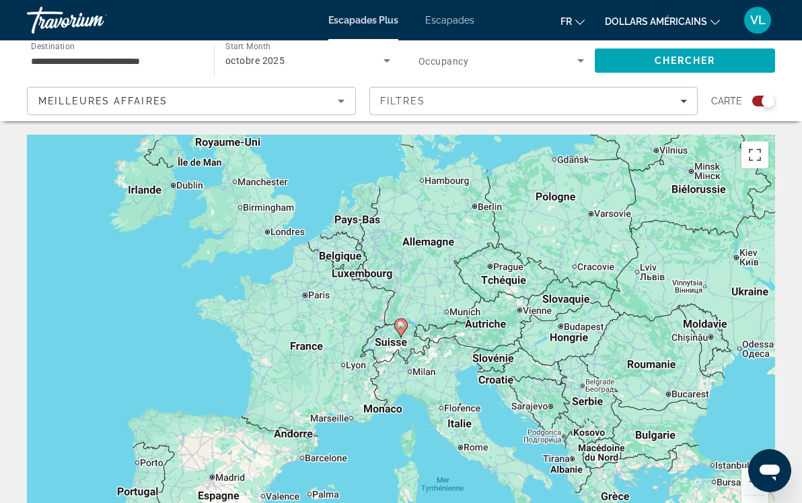
click at [755, 497] on button "Zoom arrière" at bounding box center [755, 508] width 27 height 27
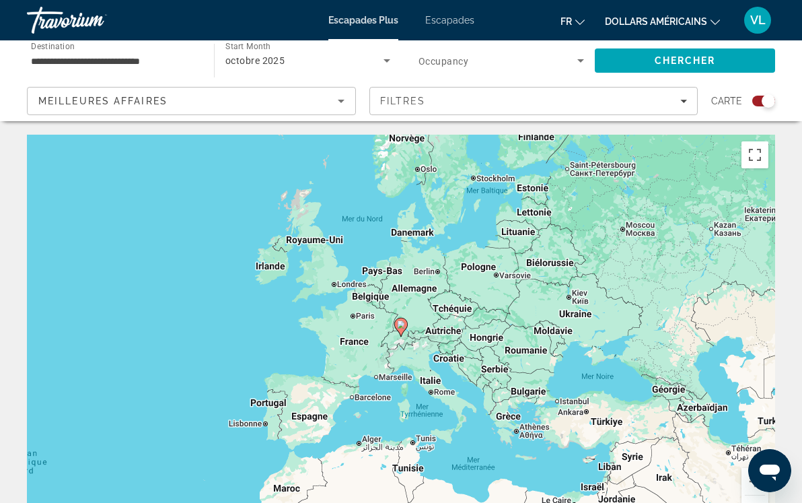
click at [755, 497] on button "Zoom arrière" at bounding box center [755, 508] width 27 height 27
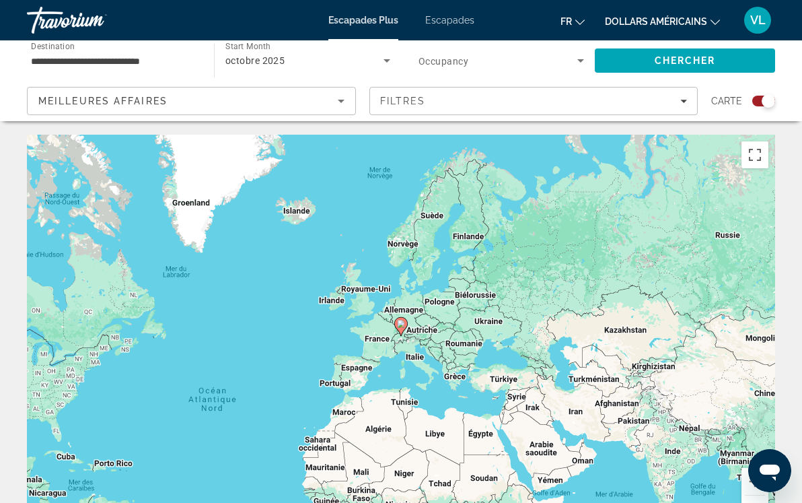
click at [353, 344] on div "Pour activer le glissement avec le clavier, appuyez sur Alt+Entrée. Une fois ce…" at bounding box center [401, 337] width 748 height 404
click at [388, 361] on div "Pour activer le glissement avec le clavier, appuyez sur Alt+Entrée. Une fois ce…" at bounding box center [401, 337] width 748 height 404
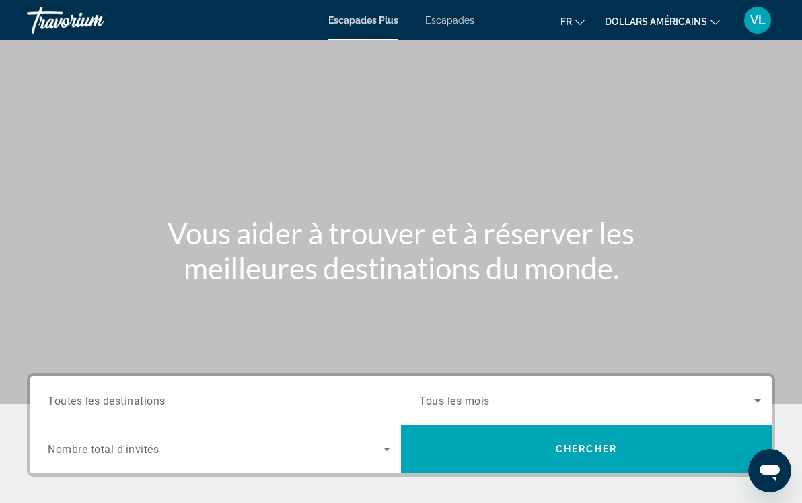
click at [437, 359] on div "Contenu principal" at bounding box center [401, 202] width 802 height 404
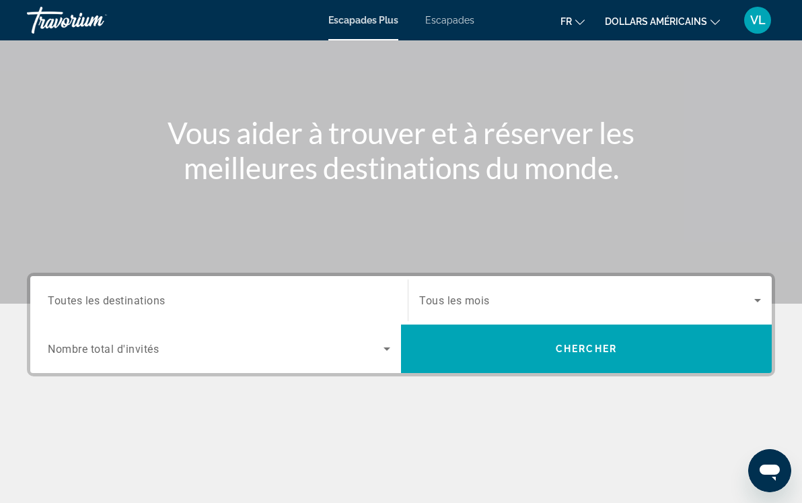
click at [439, 295] on span "Tous les mois" at bounding box center [454, 300] width 71 height 13
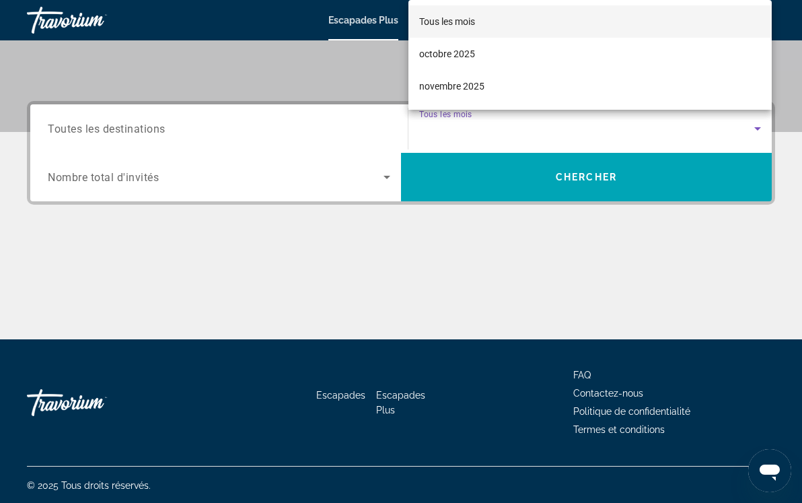
scroll to position [273, 0]
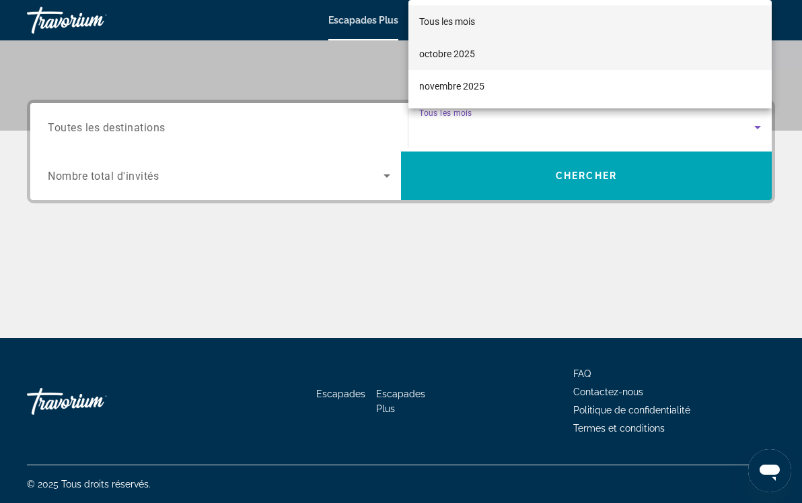
click at [449, 59] on span "octobre 2025" at bounding box center [447, 54] width 56 height 16
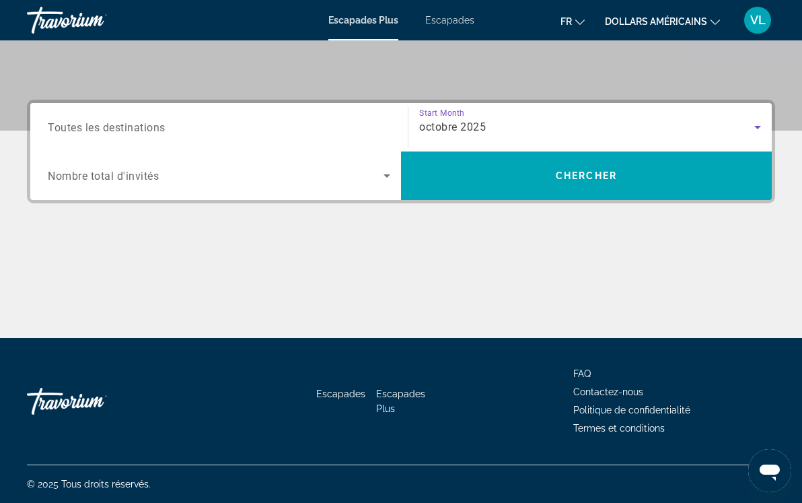
click at [384, 175] on icon "Search widget" at bounding box center [387, 176] width 16 height 16
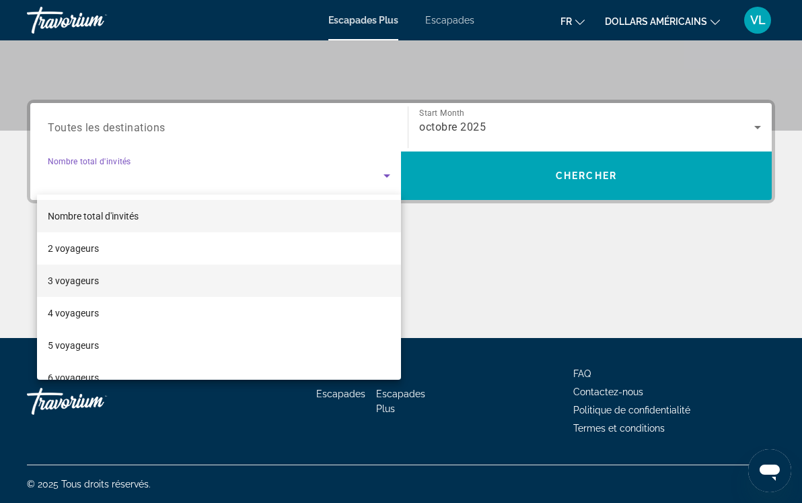
click at [344, 271] on mat-option "3 voyageurs" at bounding box center [219, 280] width 364 height 32
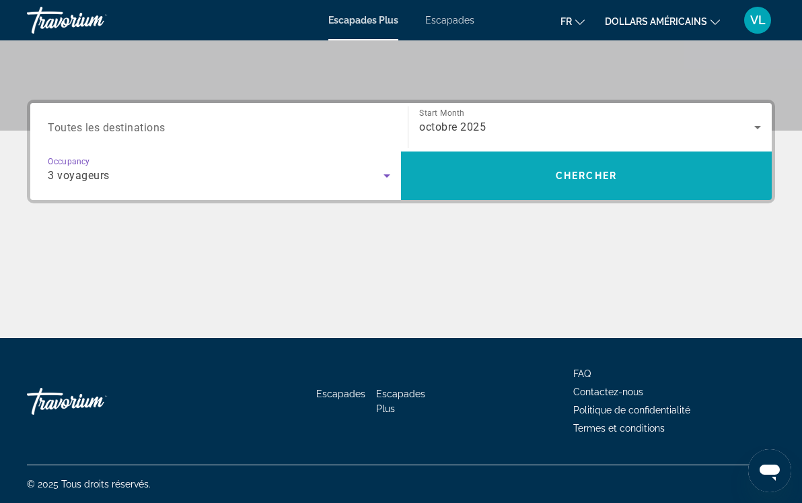
click at [486, 168] on span "Search" at bounding box center [586, 175] width 371 height 32
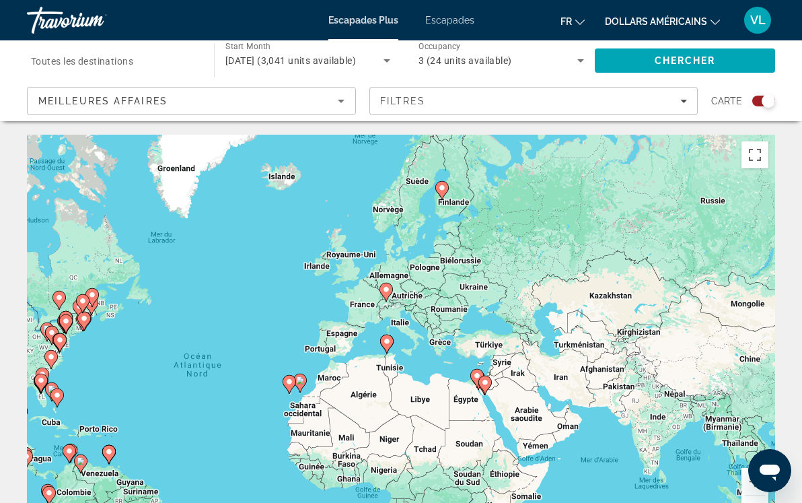
drag, startPoint x: 672, startPoint y: 262, endPoint x: 507, endPoint y: 312, distance: 171.6
click at [507, 312] on div "Pour activer le glissement avec le clavier, appuyez sur Alt+Entrée. Une fois ce…" at bounding box center [401, 337] width 748 height 404
click at [753, 485] on button "Zoom avant" at bounding box center [755, 481] width 27 height 27
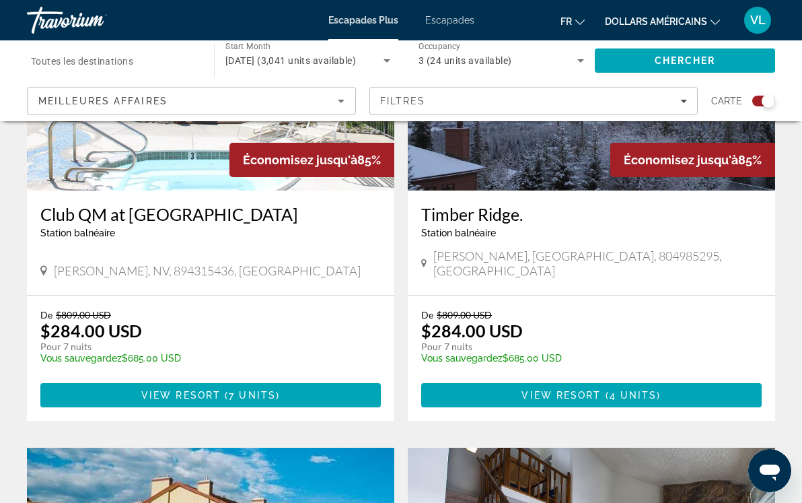
scroll to position [1713, 0]
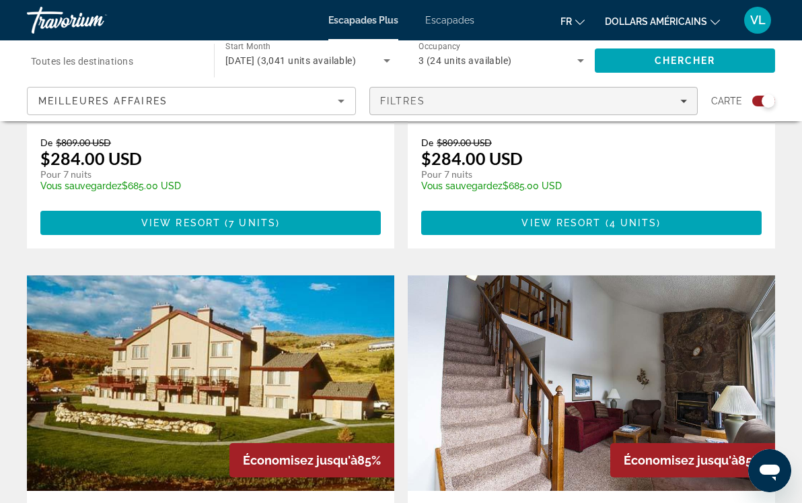
click at [683, 100] on icon "Filters" at bounding box center [683, 101] width 7 height 3
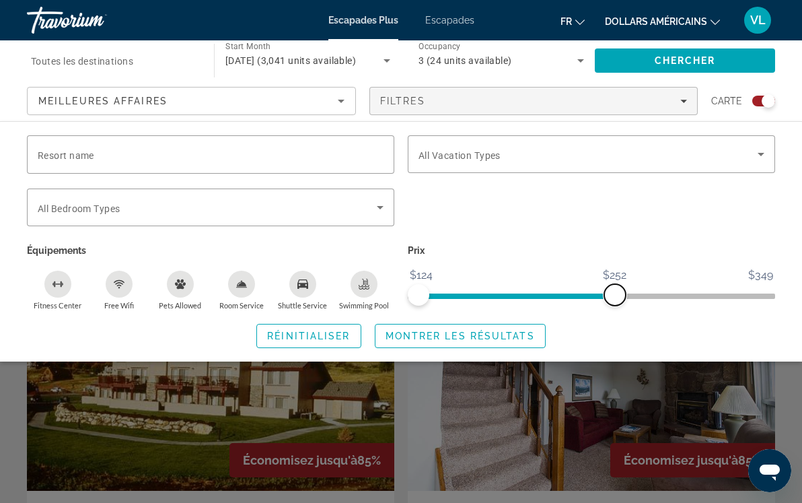
drag, startPoint x: 750, startPoint y: 294, endPoint x: 615, endPoint y: 301, distance: 134.8
click at [615, 301] on span "ngx-slider-max" at bounding box center [615, 295] width 22 height 22
click at [383, 153] on input "Resort name" at bounding box center [211, 155] width 346 height 16
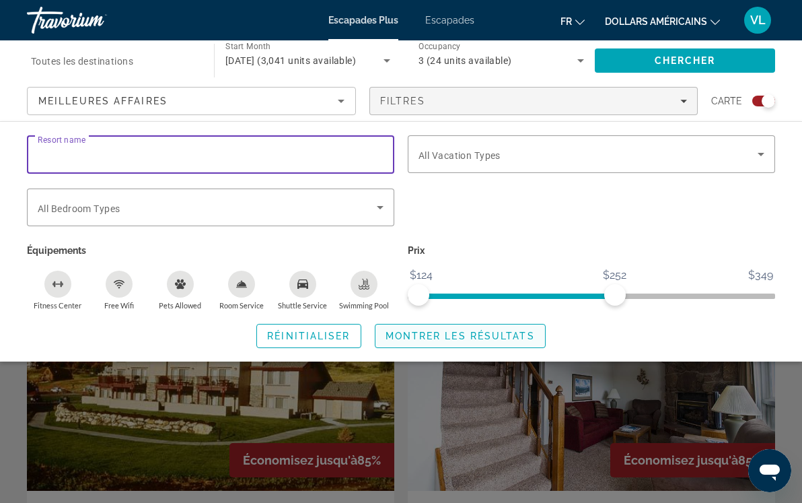
click at [462, 334] on span "Montrer les résultats" at bounding box center [460, 335] width 149 height 11
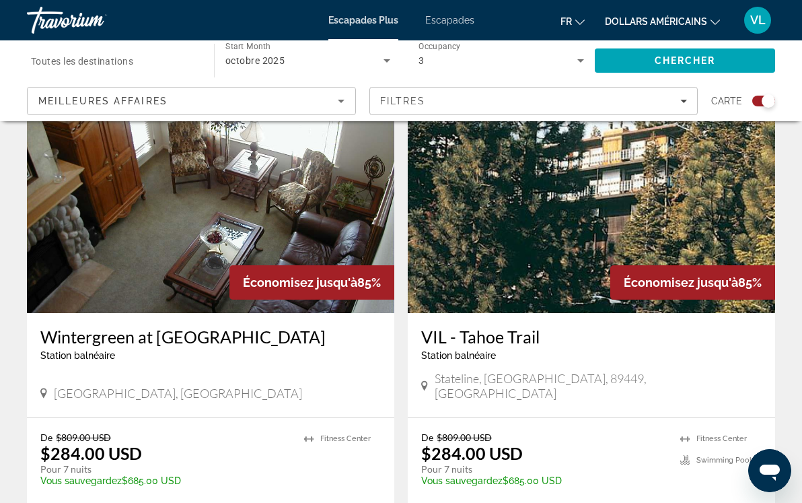
scroll to position [3047, 0]
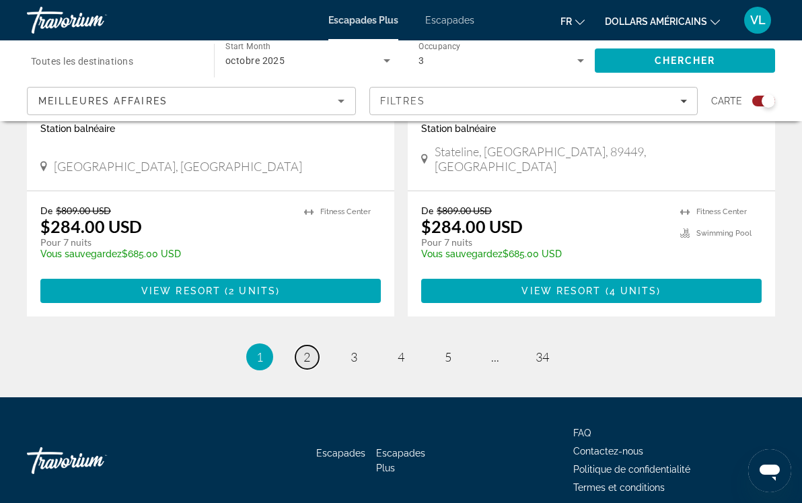
click at [308, 349] on span "2" at bounding box center [307, 356] width 7 height 15
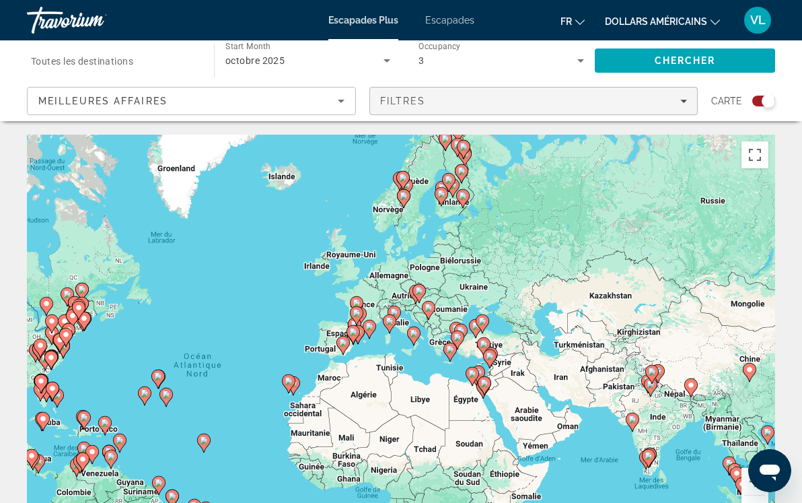
click at [686, 105] on div "Filtres" at bounding box center [534, 101] width 308 height 11
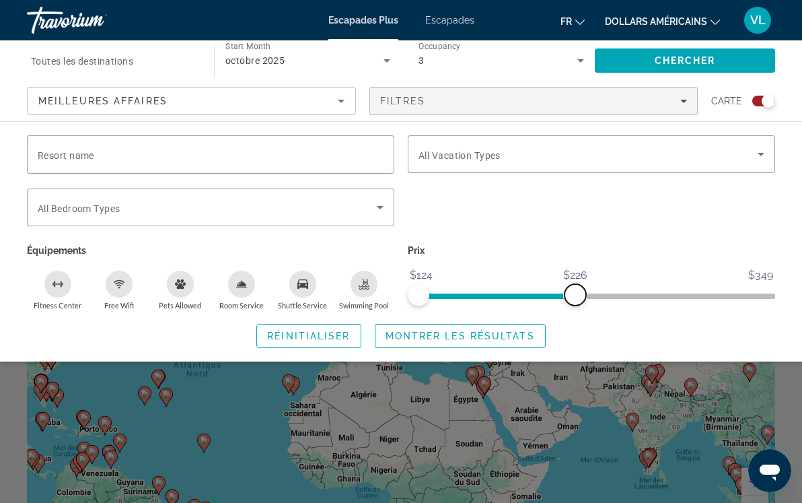
drag, startPoint x: 617, startPoint y: 298, endPoint x: 575, endPoint y: 301, distance: 41.9
click at [575, 301] on span "ngx-slider-max" at bounding box center [576, 295] width 22 height 22
drag, startPoint x: 574, startPoint y: 297, endPoint x: 534, endPoint y: 300, distance: 40.5
click at [534, 300] on span "ngx-slider-max" at bounding box center [534, 295] width 22 height 22
click at [721, 28] on ul "fr Anglais Espagnol Français italien Portugais russe dollars américains USD ($)…" at bounding box center [651, 20] width 180 height 22
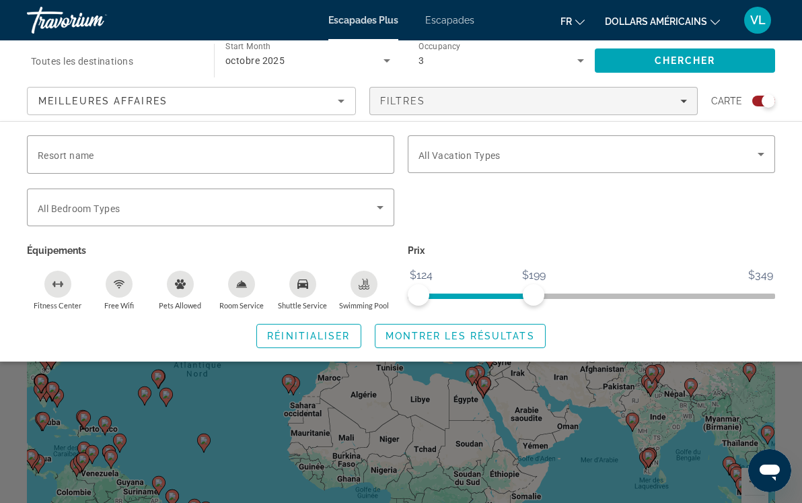
click at [714, 22] on icon "Changer de devise" at bounding box center [715, 21] width 9 height 9
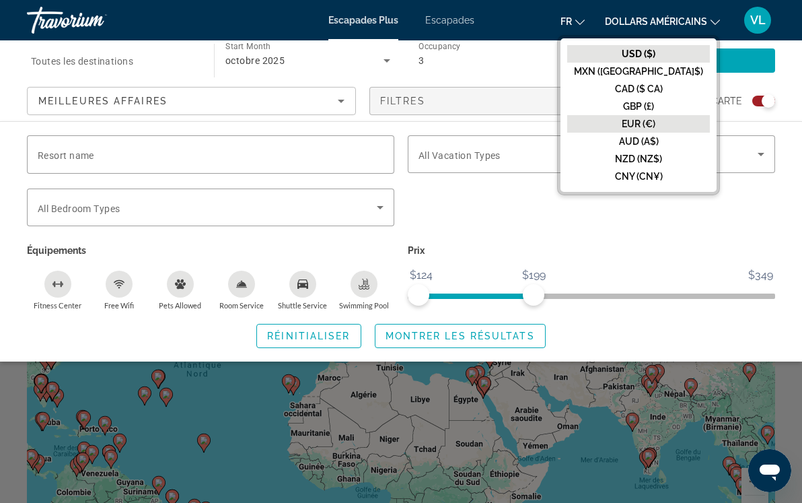
click at [655, 123] on font "EUR (€)" at bounding box center [639, 123] width 34 height 11
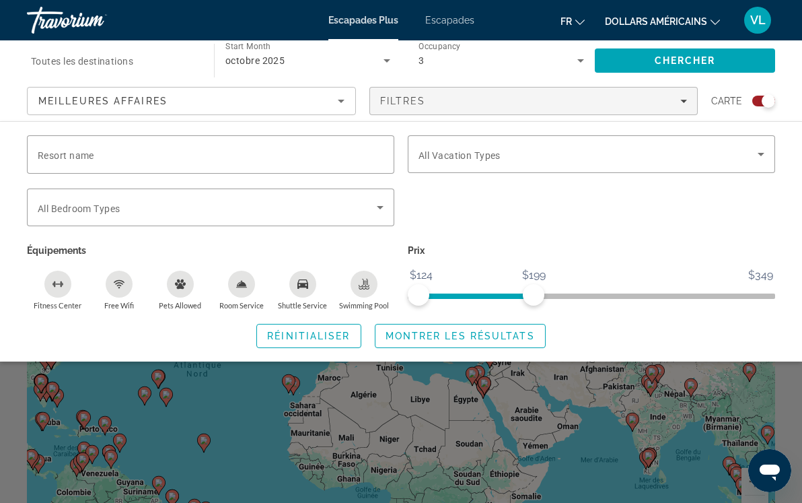
click at [697, 17] on font "dollars américains" at bounding box center [656, 21] width 102 height 11
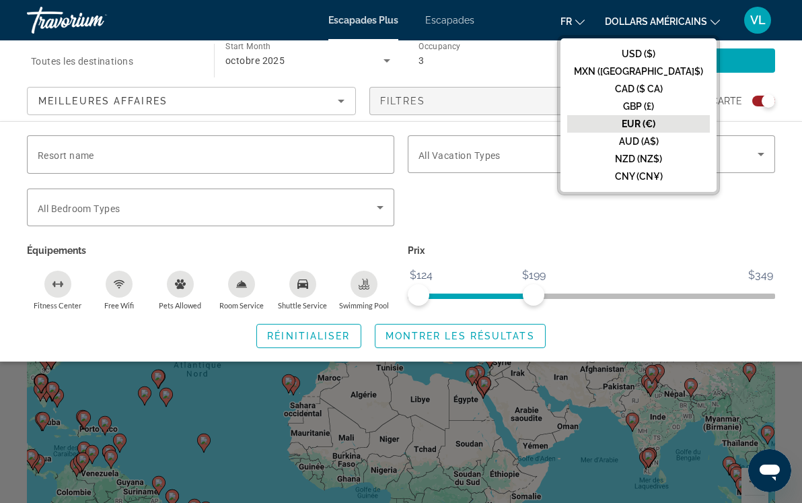
click at [655, 124] on font "EUR (€)" at bounding box center [639, 123] width 34 height 11
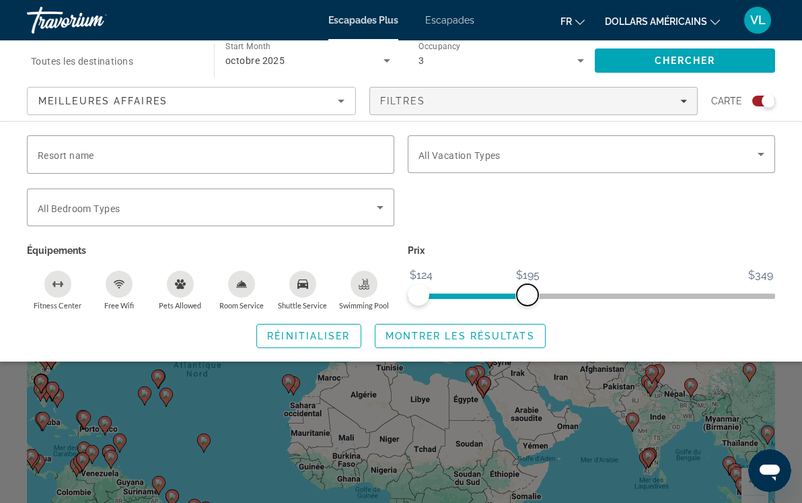
drag, startPoint x: 536, startPoint y: 288, endPoint x: 528, endPoint y: 288, distance: 8.1
click at [528, 288] on span "ngx-slider-max" at bounding box center [528, 295] width 22 height 22
click at [518, 334] on span "Montrer les résultats" at bounding box center [460, 335] width 149 height 11
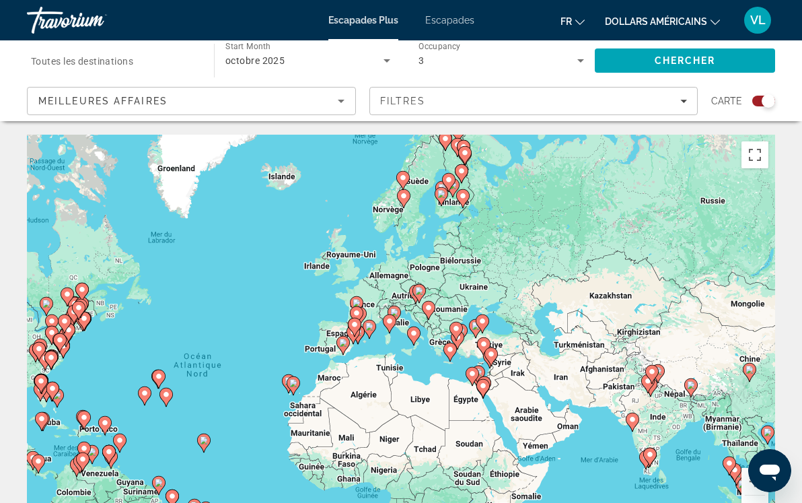
click at [709, 25] on button "dollars américains USD ($) MXN ([GEOGRAPHIC_DATA]$) CAD ($ CA) GBP (£) EUR (€) …" at bounding box center [662, 21] width 115 height 20
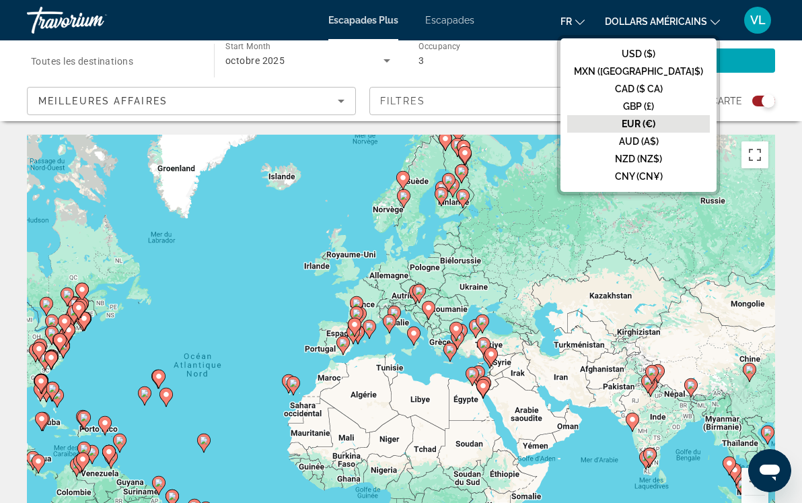
click at [655, 126] on font "EUR (€)" at bounding box center [639, 123] width 34 height 11
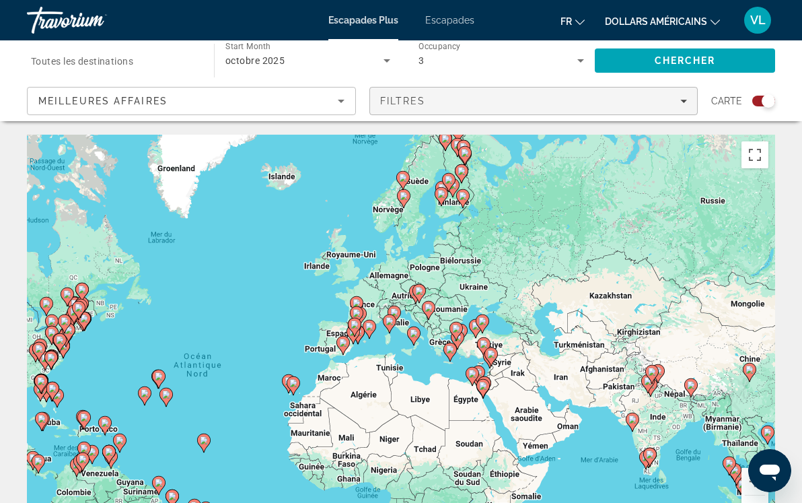
click at [685, 104] on icon "Filters" at bounding box center [683, 101] width 7 height 7
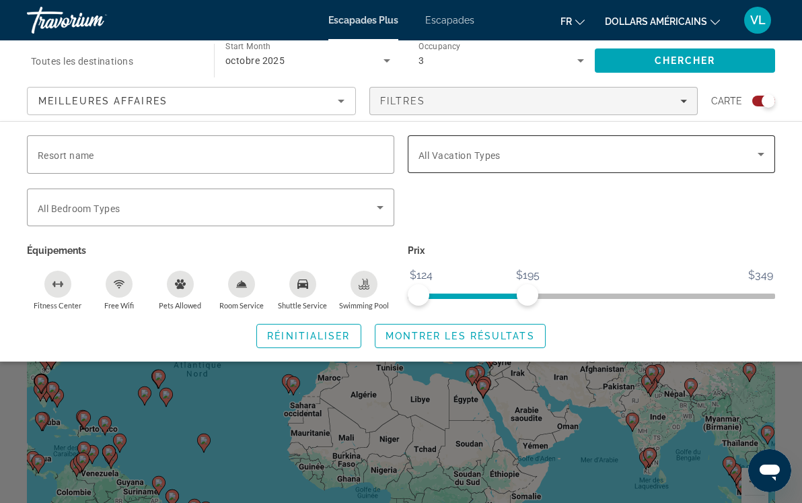
click at [726, 160] on span "Search widget" at bounding box center [588, 154] width 339 height 16
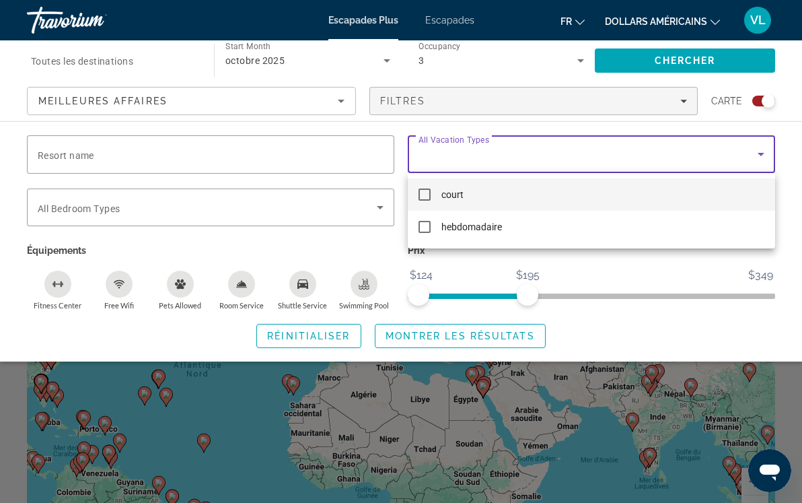
click at [427, 195] on mat-pseudo-checkbox at bounding box center [425, 194] width 12 height 12
click at [423, 332] on div at bounding box center [401, 251] width 802 height 503
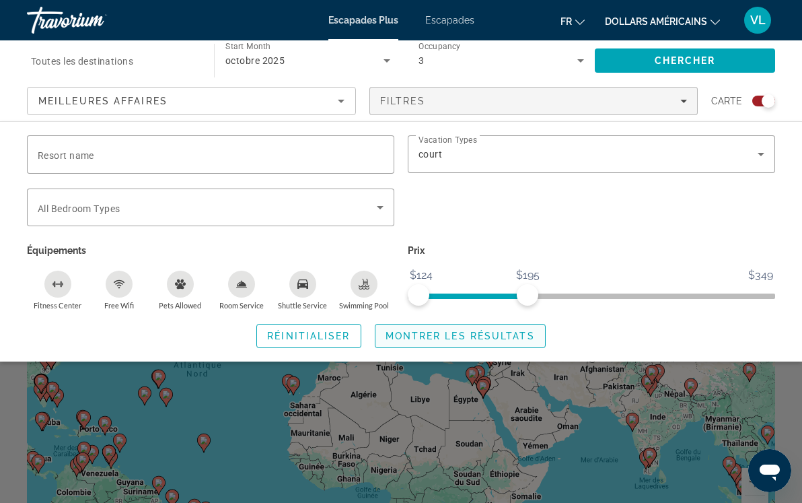
click at [480, 336] on span "Montrer les résultats" at bounding box center [460, 335] width 149 height 11
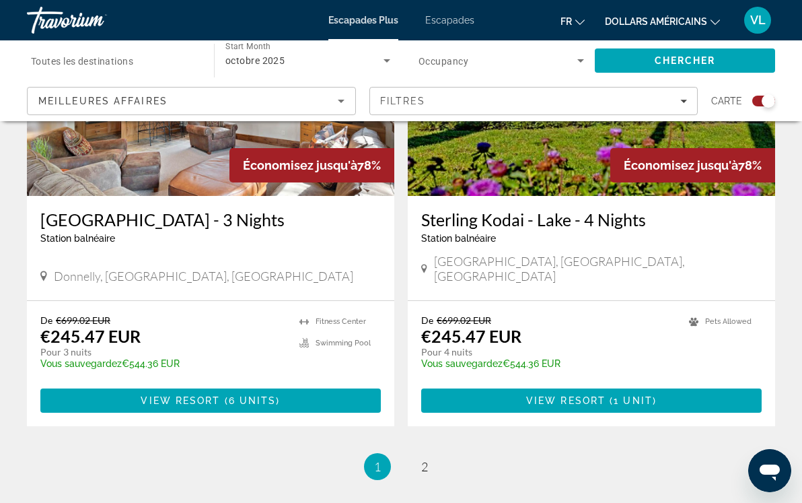
scroll to position [3128, 0]
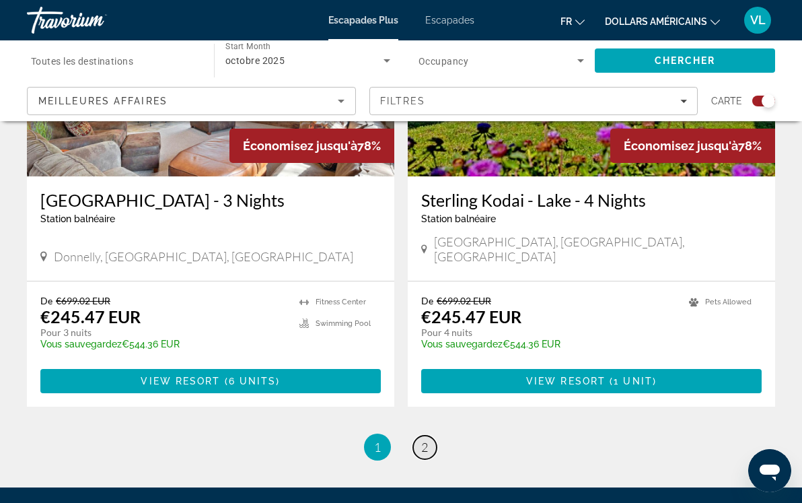
click at [421, 439] on span "2" at bounding box center [424, 446] width 7 height 15
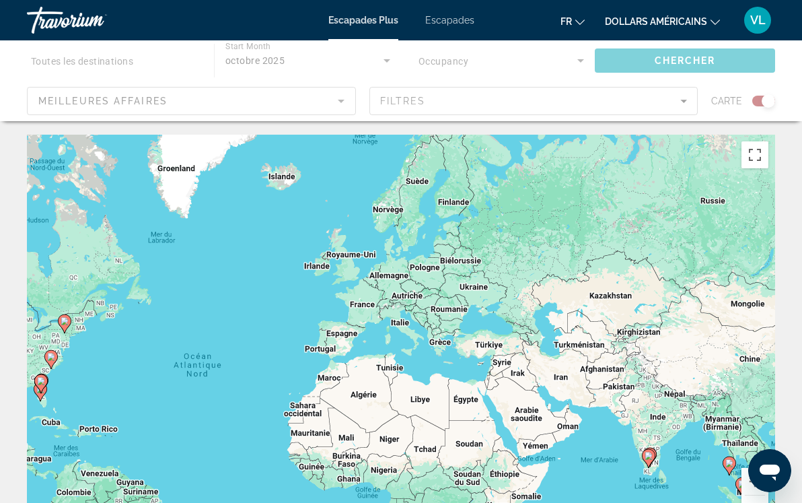
click at [686, 99] on div "Contenu principal" at bounding box center [401, 80] width 802 height 81
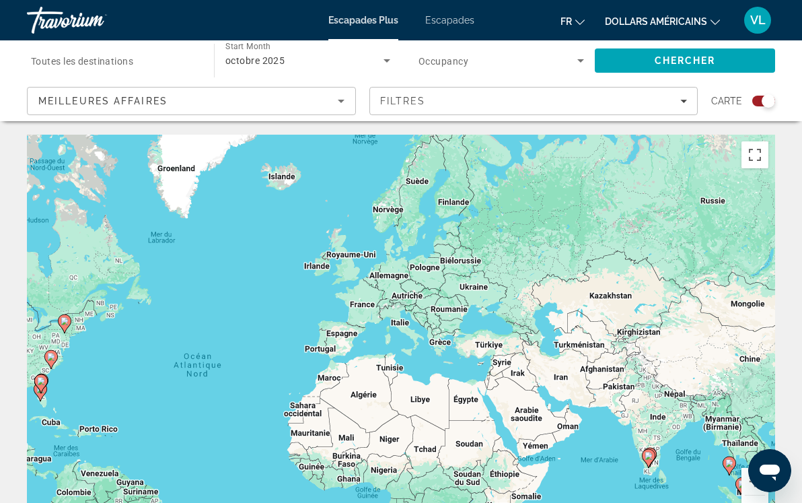
click at [686, 99] on icon "Filters" at bounding box center [683, 101] width 7 height 7
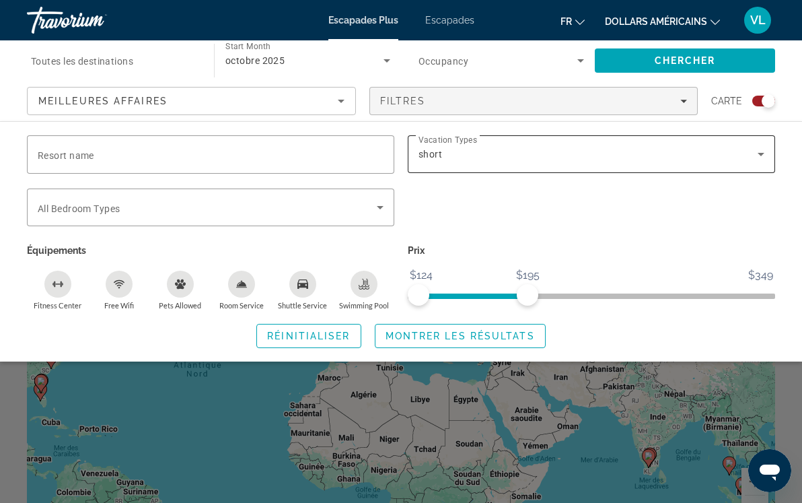
click at [587, 145] on div "short" at bounding box center [592, 154] width 346 height 38
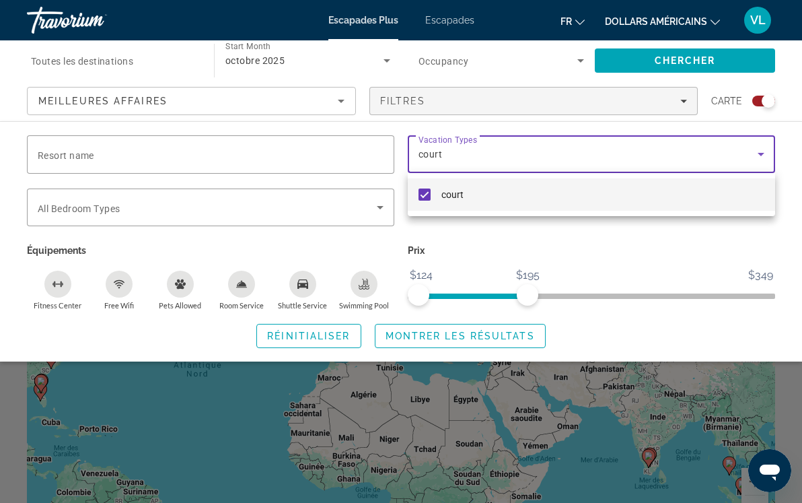
click at [426, 196] on mat-pseudo-checkbox at bounding box center [425, 194] width 12 height 12
click at [515, 335] on div at bounding box center [401, 251] width 802 height 503
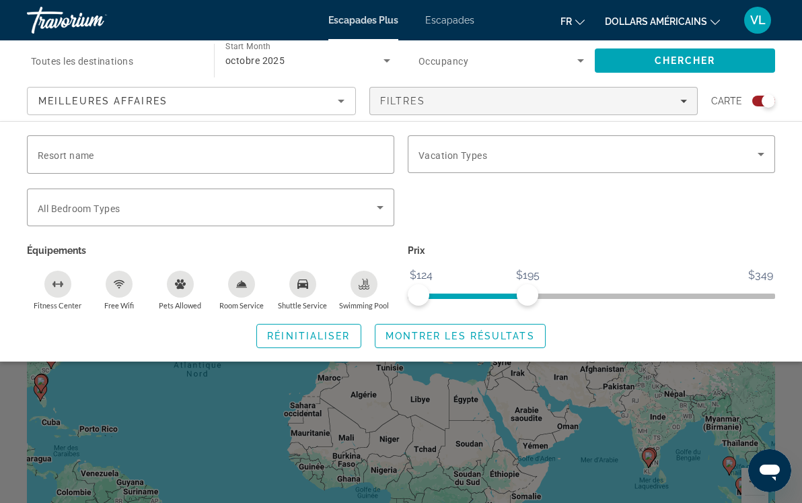
click at [515, 335] on span "Montrer les résultats" at bounding box center [460, 335] width 149 height 11
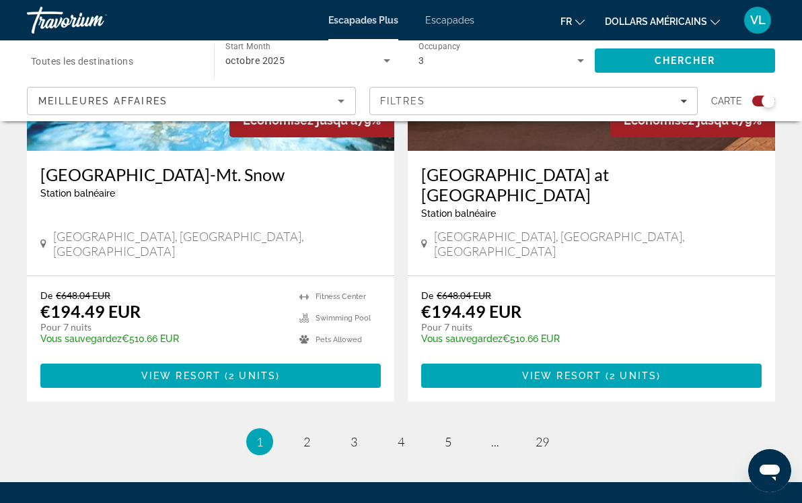
scroll to position [3067, 0]
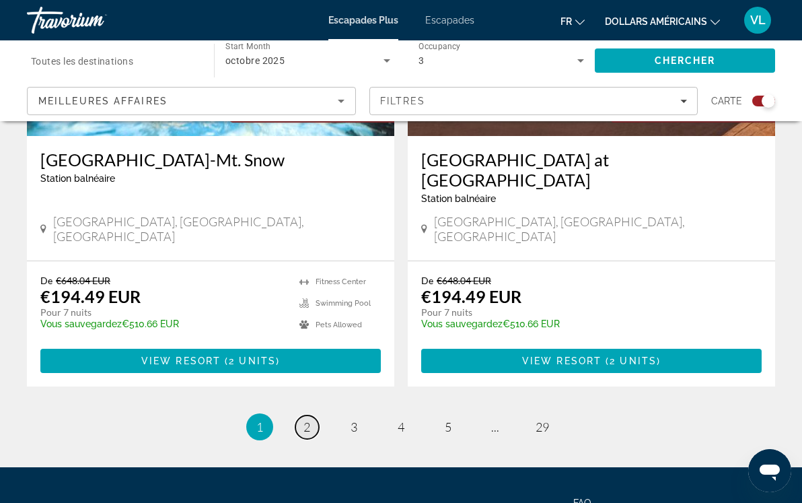
click at [310, 419] on span "2" at bounding box center [307, 426] width 7 height 15
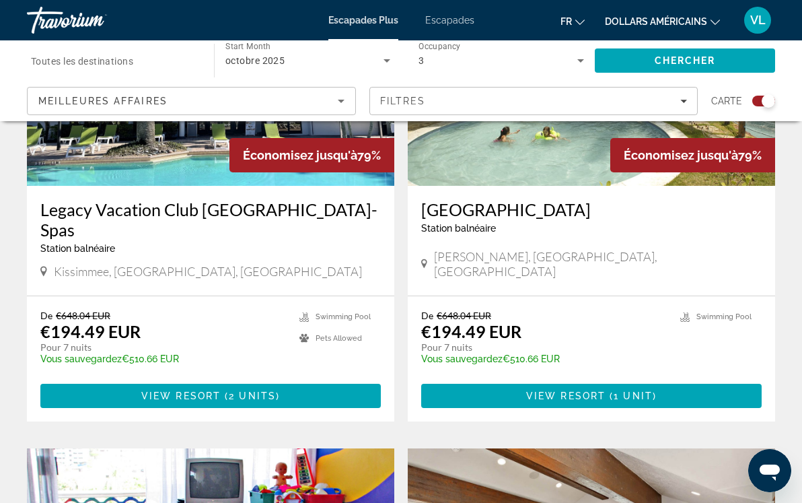
scroll to position [560, 0]
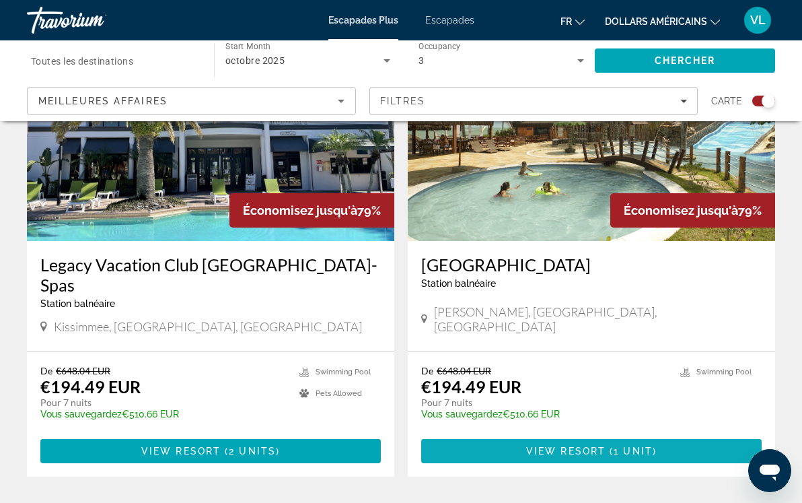
click at [542, 445] on span "View Resort" at bounding box center [565, 450] width 79 height 11
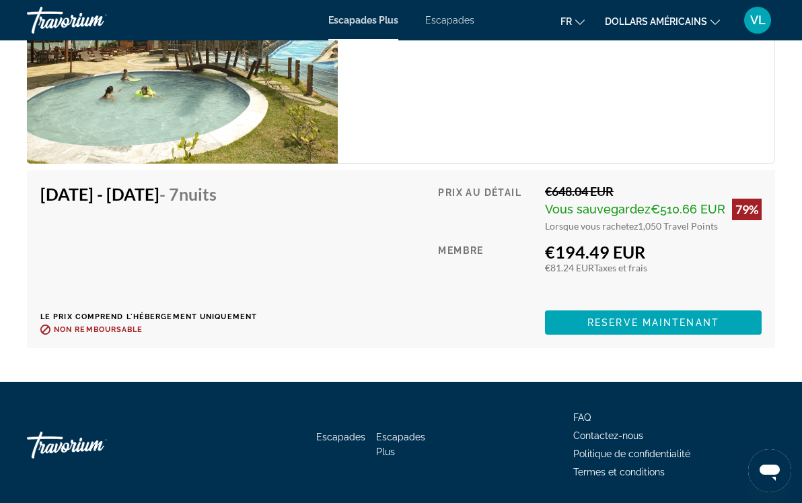
scroll to position [2466, 0]
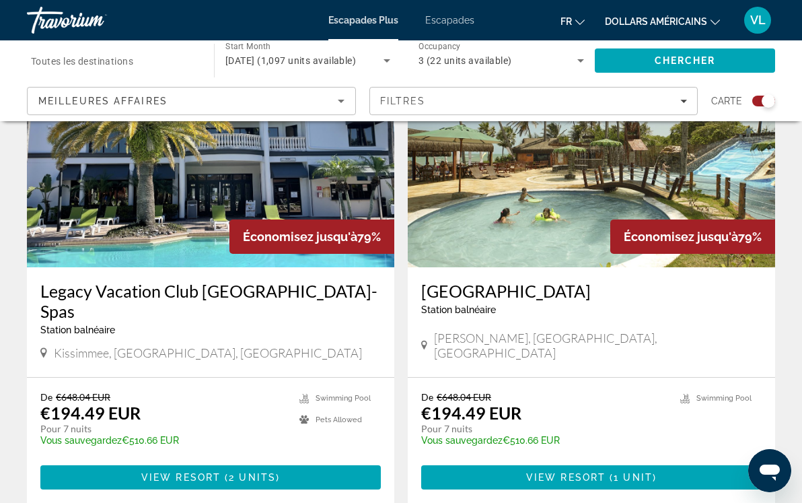
scroll to position [534, 0]
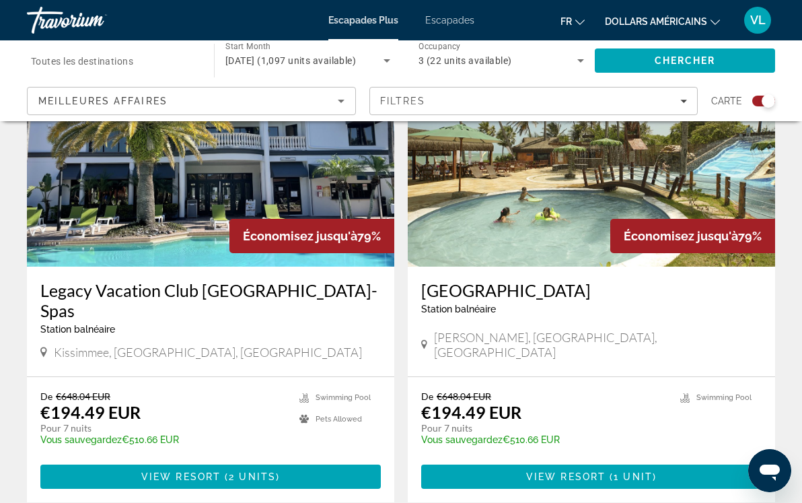
click at [521, 277] on div "[GEOGRAPHIC_DATA] balnéaire - Ceci est une station d'adultes seulement [PERSON_…" at bounding box center [591, 321] width 367 height 110
click at [587, 471] on span "View Resort" at bounding box center [565, 476] width 79 height 11
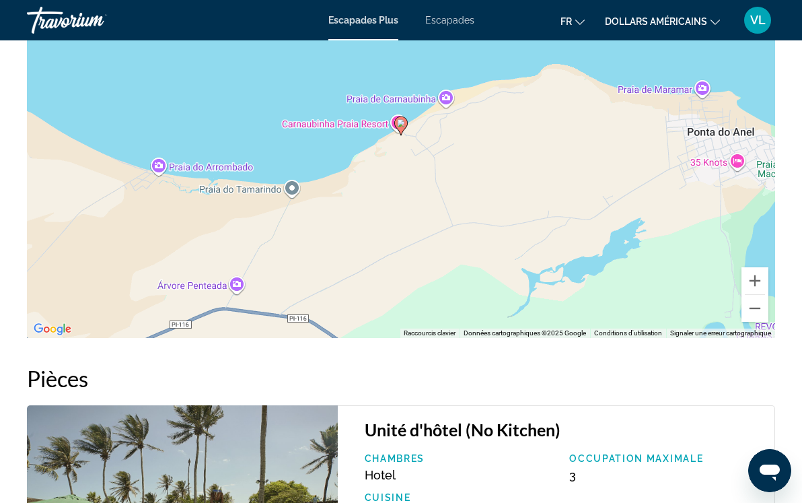
scroll to position [1785, 0]
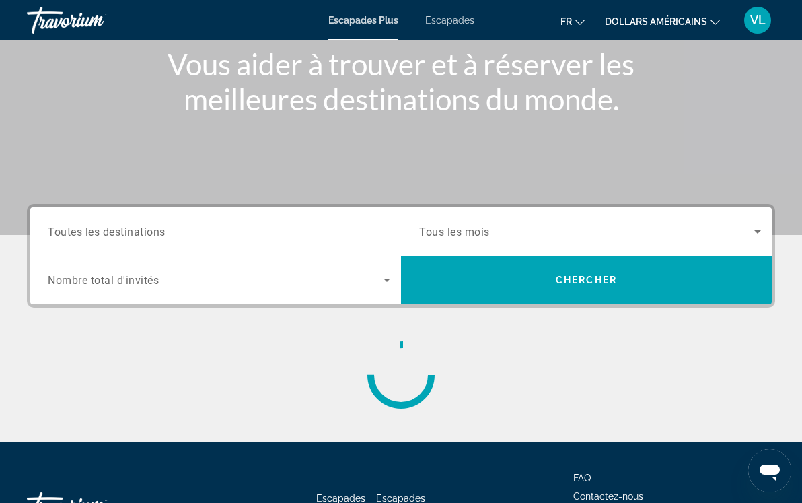
scroll to position [273, 0]
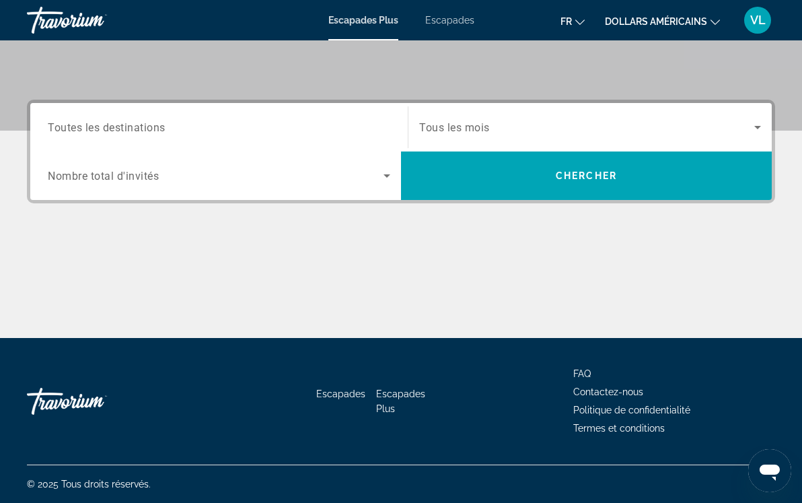
click at [499, 132] on span "Search widget" at bounding box center [586, 127] width 335 height 16
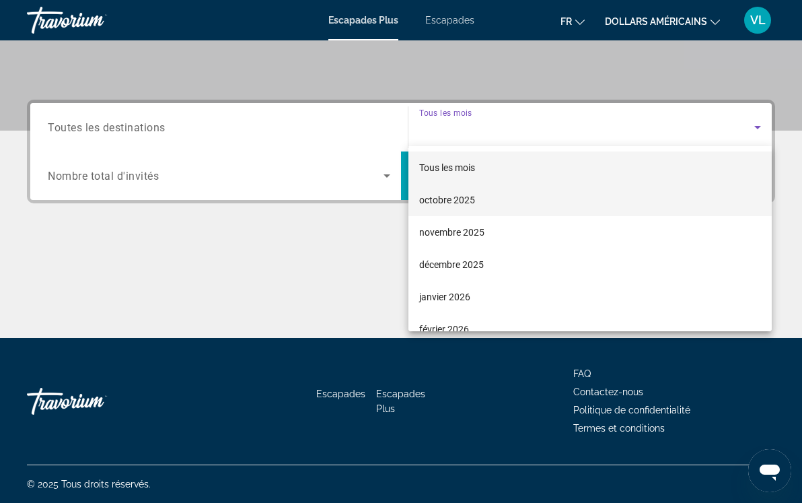
click at [491, 199] on mat-option "octobre 2025" at bounding box center [589, 200] width 363 height 32
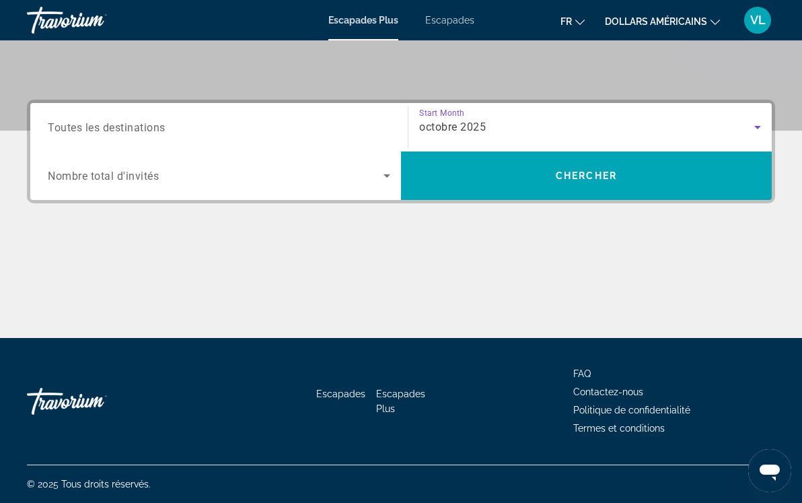
click at [382, 179] on icon "Search widget" at bounding box center [387, 176] width 16 height 16
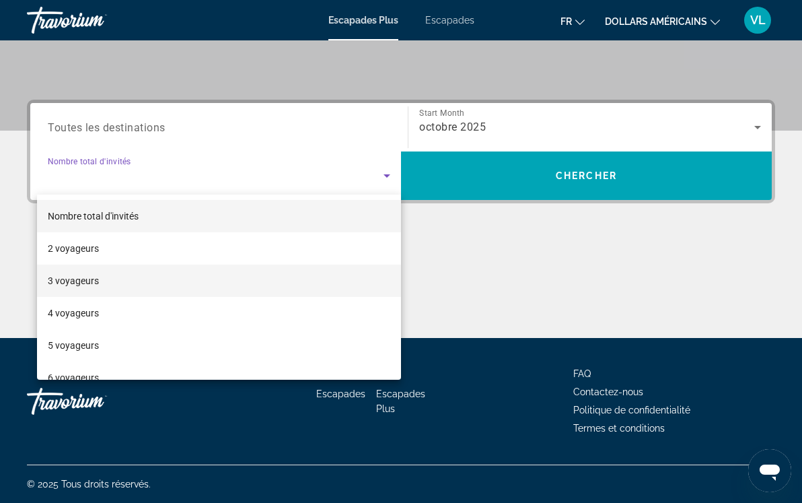
click at [355, 271] on mat-option "3 voyageurs" at bounding box center [219, 280] width 364 height 32
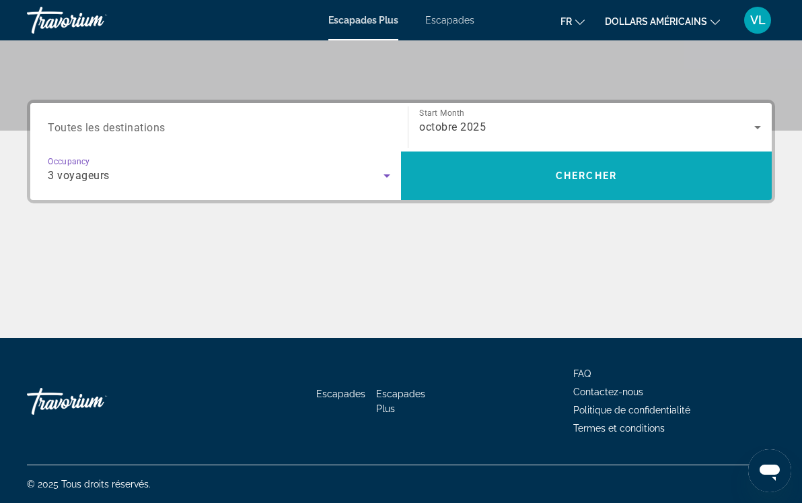
click at [559, 178] on span "Chercher" at bounding box center [586, 175] width 61 height 11
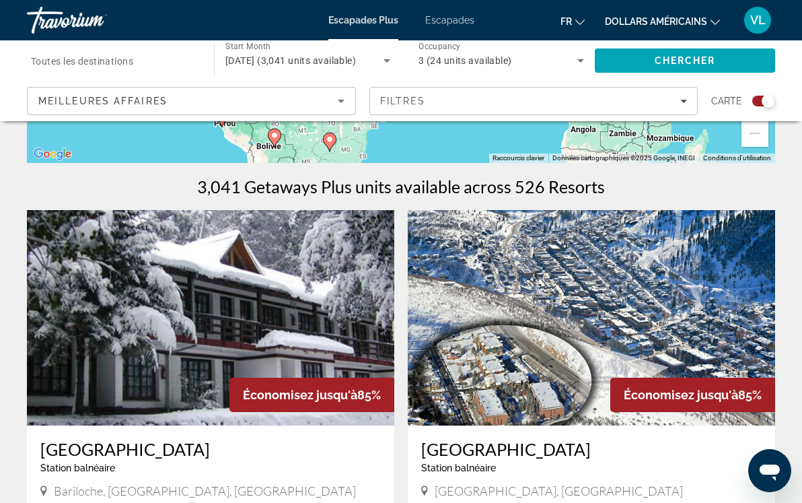
scroll to position [454, 0]
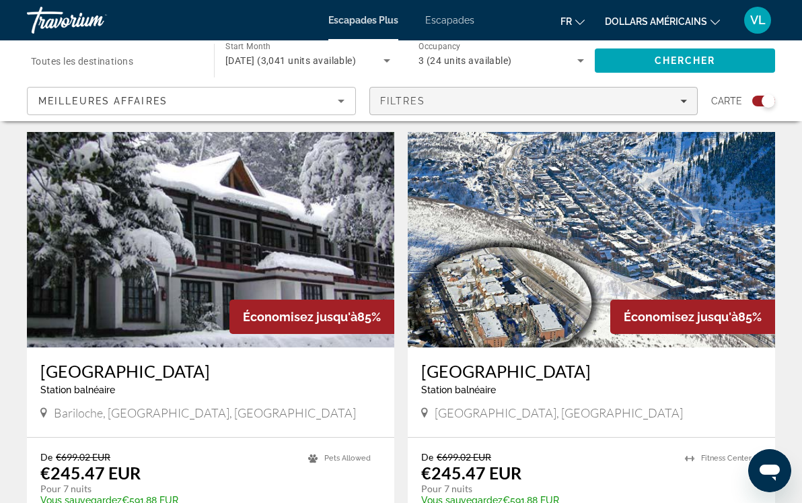
click at [690, 102] on span "Filters" at bounding box center [534, 101] width 328 height 32
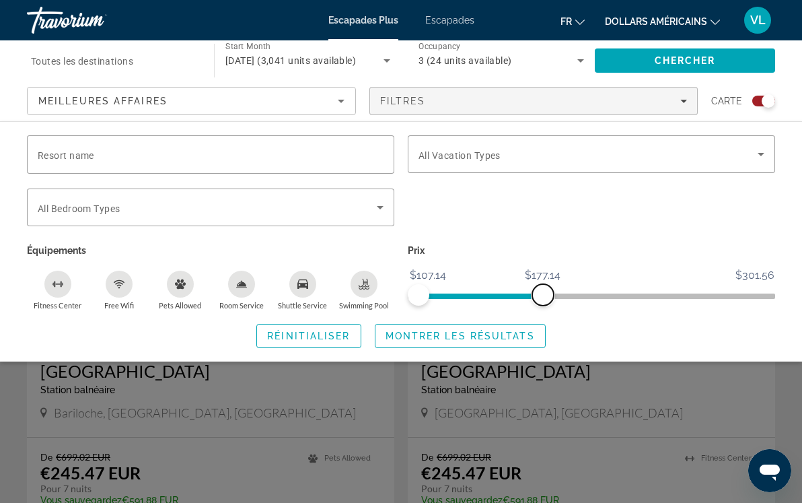
drag, startPoint x: 760, startPoint y: 295, endPoint x: 542, endPoint y: 295, distance: 218.0
click at [542, 295] on span "ngx-slider-max" at bounding box center [543, 295] width 22 height 22
click at [406, 331] on span "Montrer les résultats" at bounding box center [460, 335] width 149 height 11
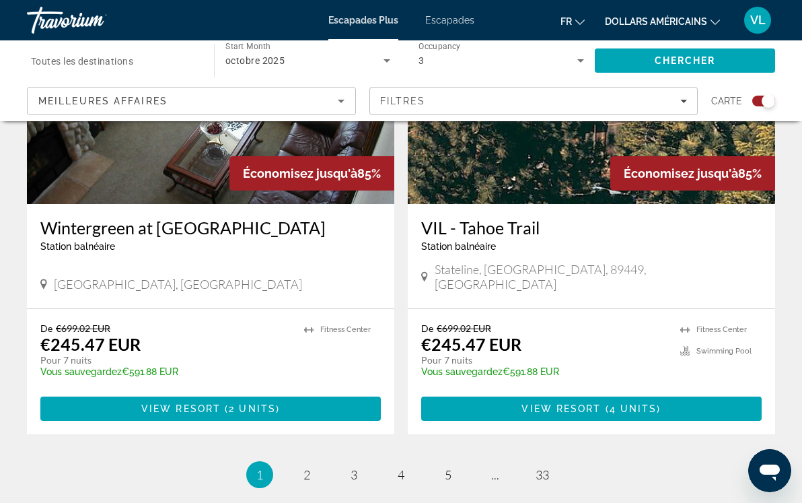
scroll to position [2939, 0]
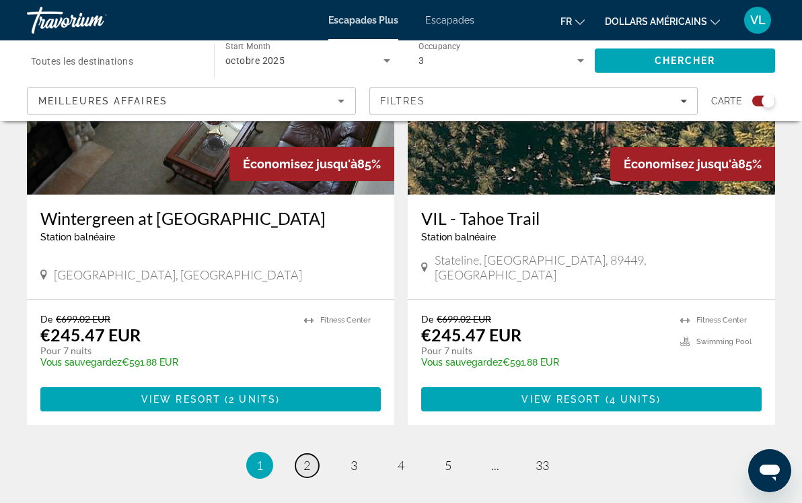
click at [304, 458] on span "2" at bounding box center [307, 465] width 7 height 15
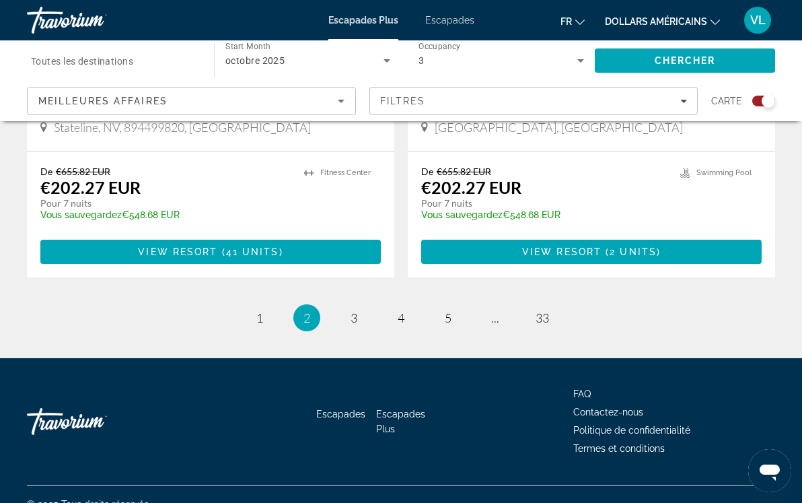
scroll to position [3063, 0]
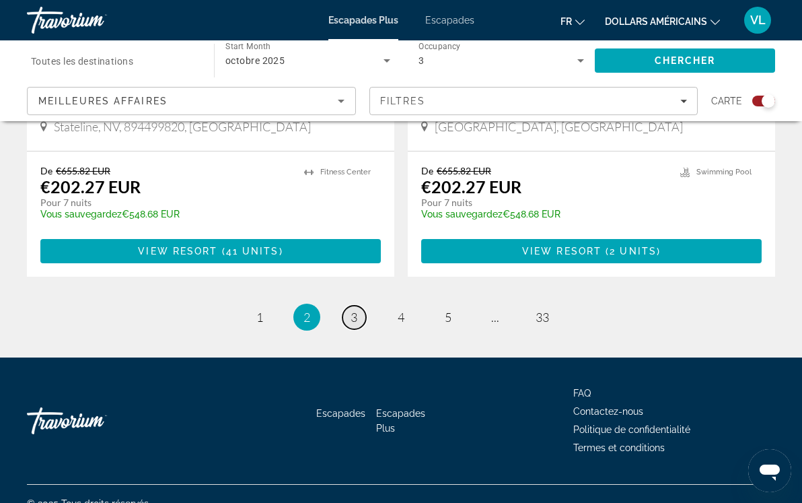
click at [357, 310] on span "3" at bounding box center [354, 317] width 7 height 15
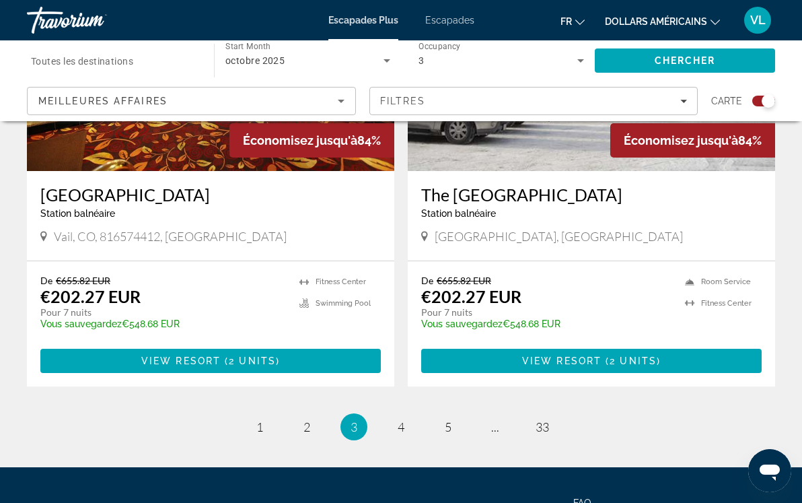
scroll to position [2994, 0]
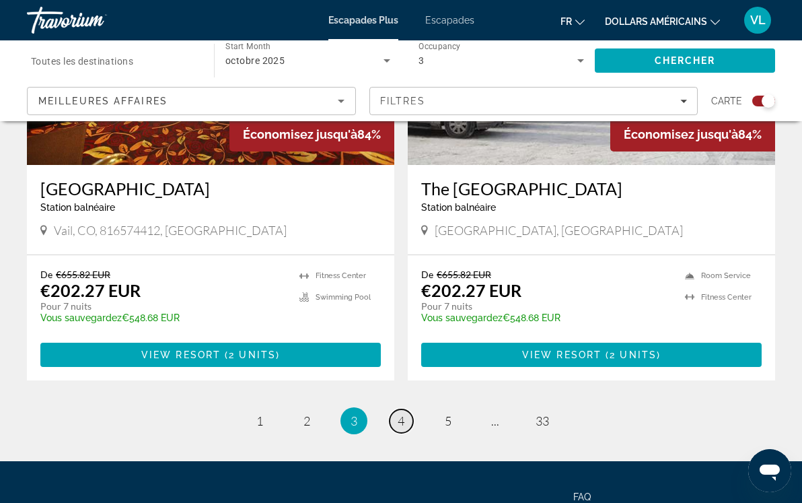
click at [400, 413] on span "4" at bounding box center [401, 420] width 7 height 15
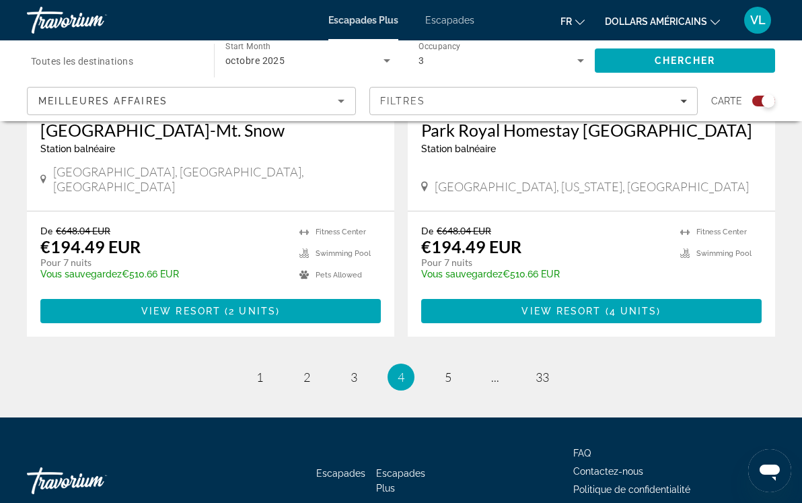
scroll to position [3077, 0]
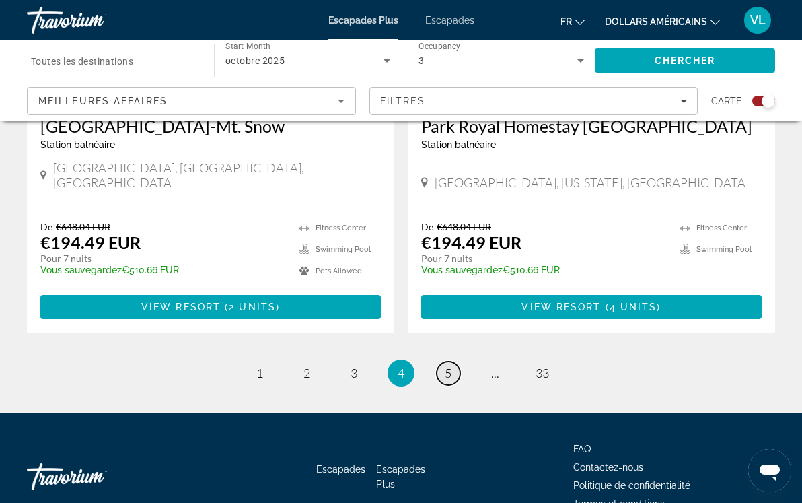
click at [445, 365] on span "5" at bounding box center [448, 372] width 7 height 15
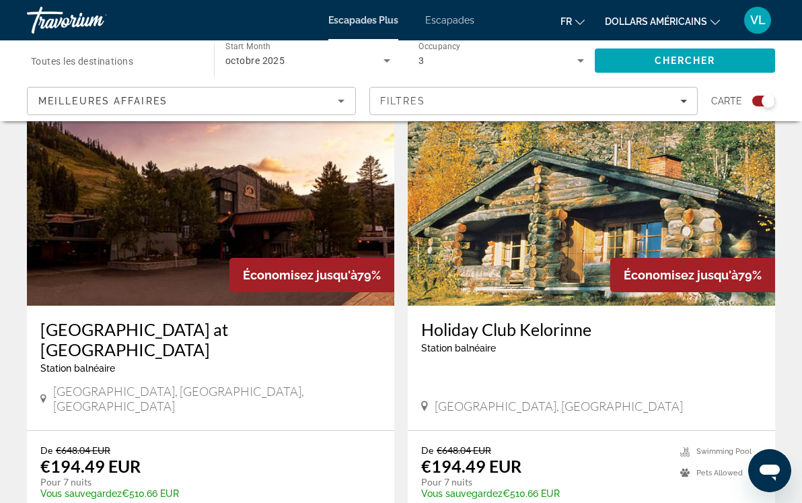
scroll to position [1446, 0]
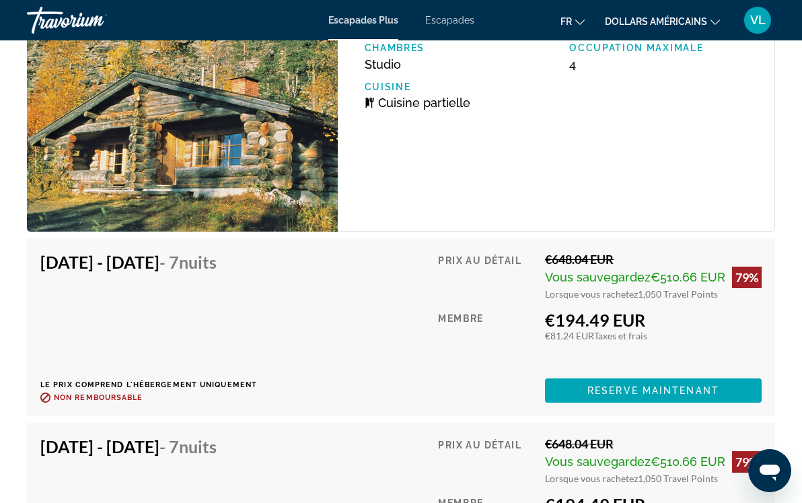
scroll to position [2437, 0]
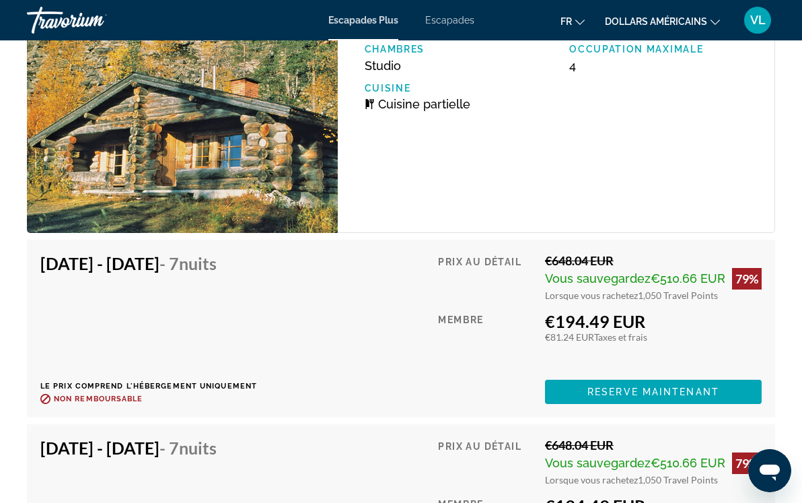
click at [349, 347] on div "[DATE] - [DATE] - 7 nuits Le prix comprend l'hébergement uniquement Remboursabl…" at bounding box center [400, 328] width 721 height 151
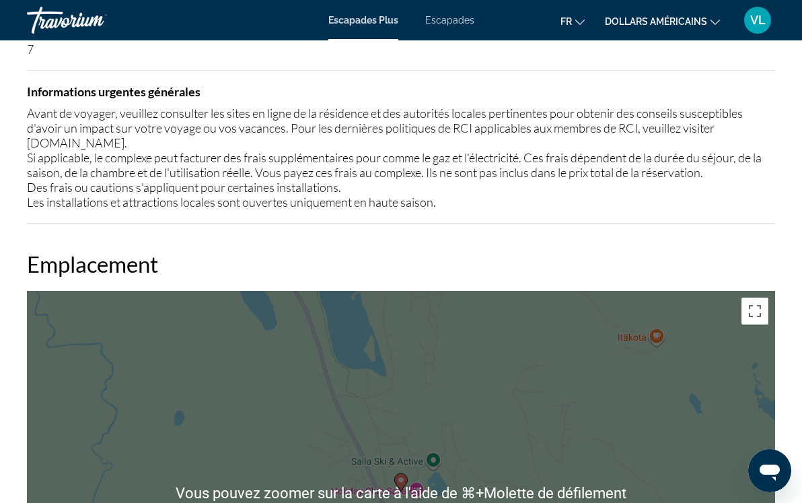
scroll to position [1677, 0]
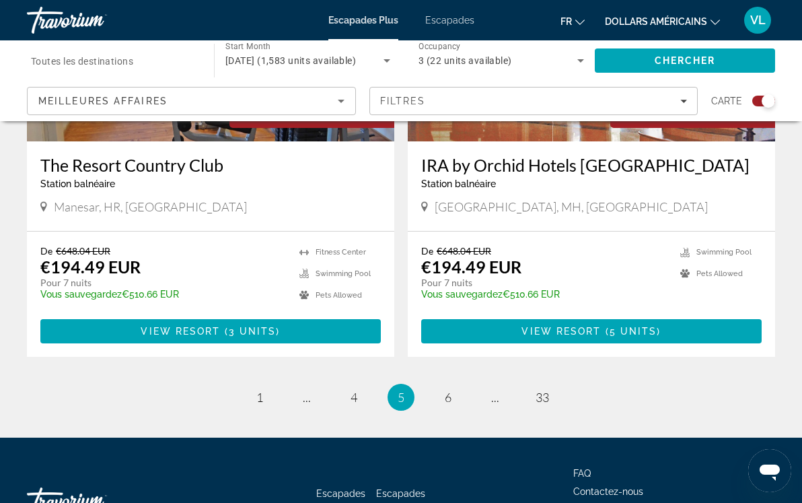
scroll to position [3047, 0]
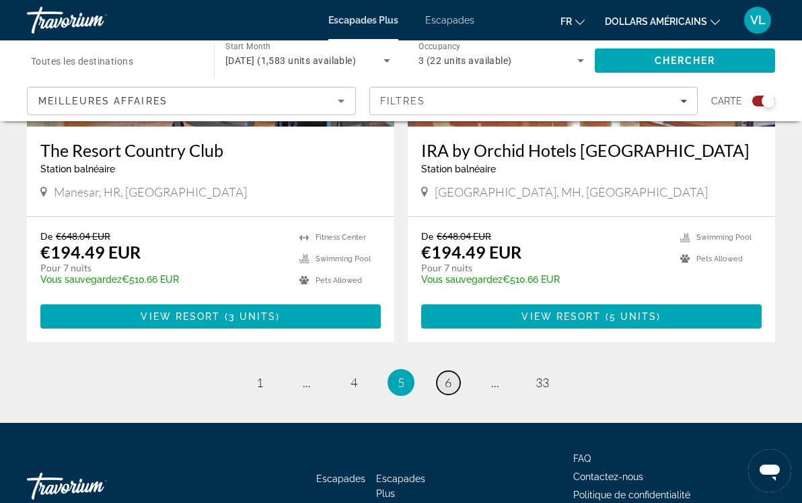
click at [448, 375] on span "6" at bounding box center [448, 382] width 7 height 15
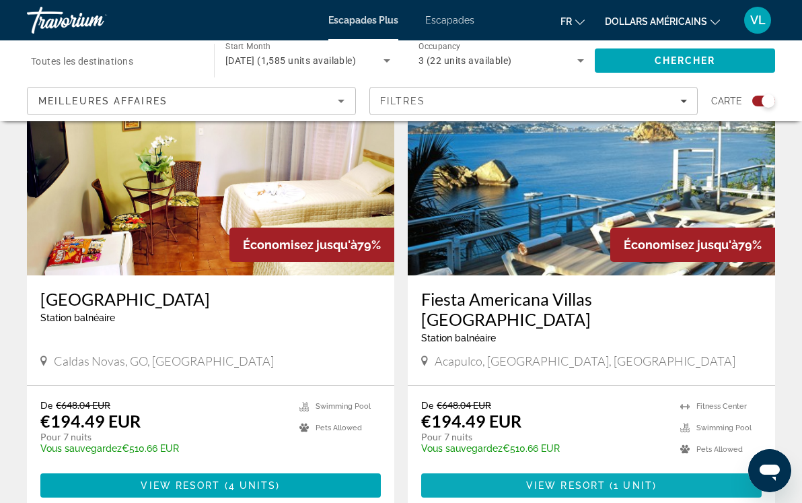
scroll to position [3010, 0]
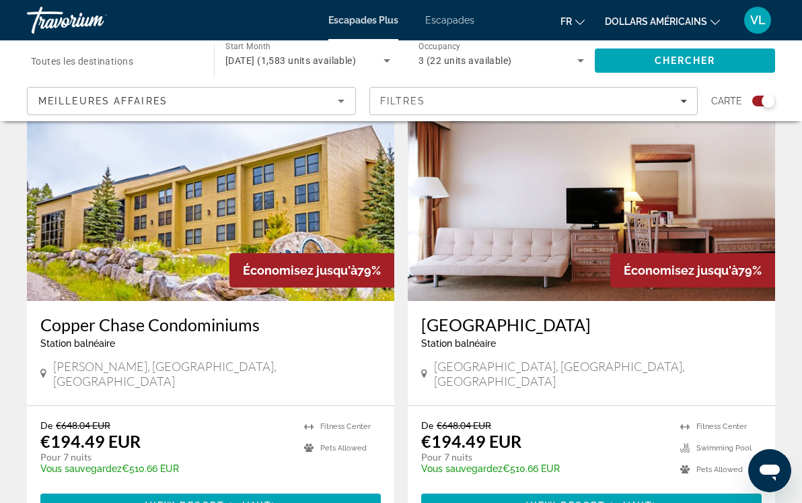
scroll to position [1909, 0]
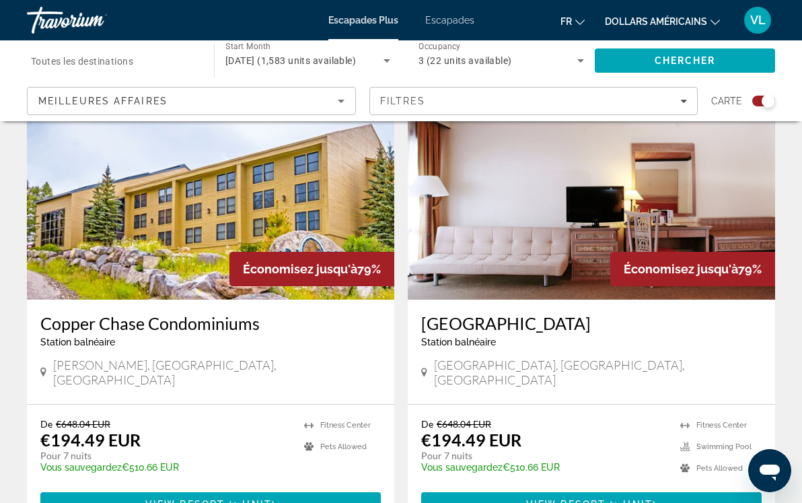
click at [520, 220] on img "Contenu principal" at bounding box center [591, 191] width 367 height 215
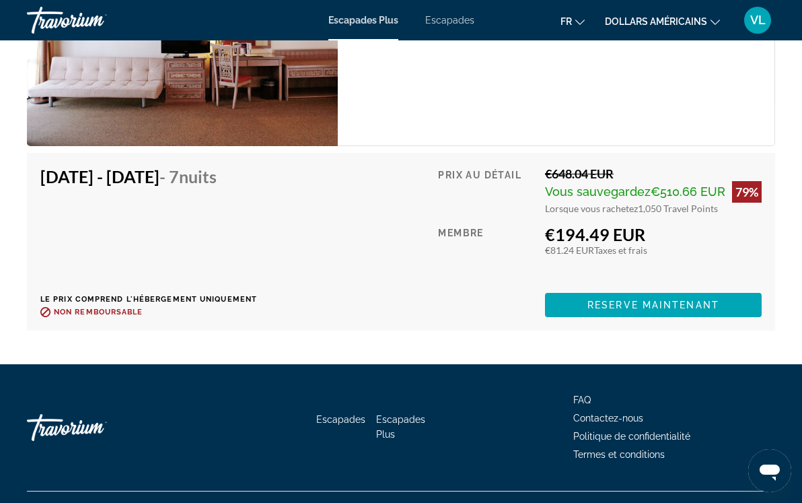
scroll to position [2828, 0]
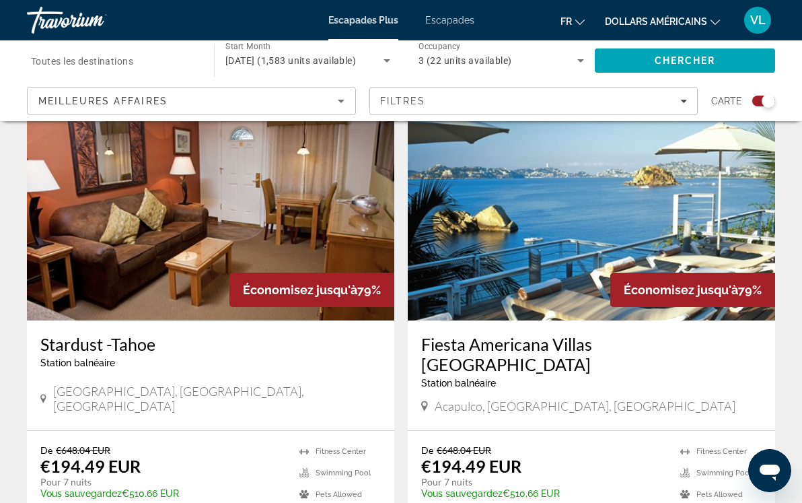
scroll to position [480, 0]
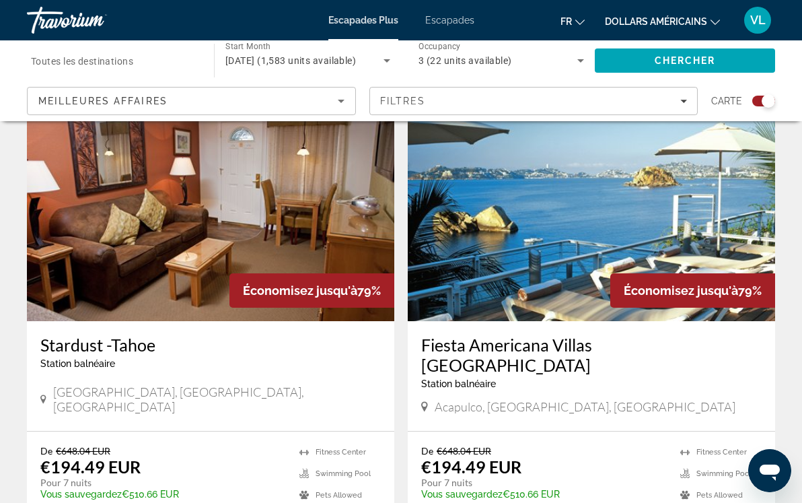
click at [566, 246] on img "Contenu principal" at bounding box center [591, 213] width 367 height 215
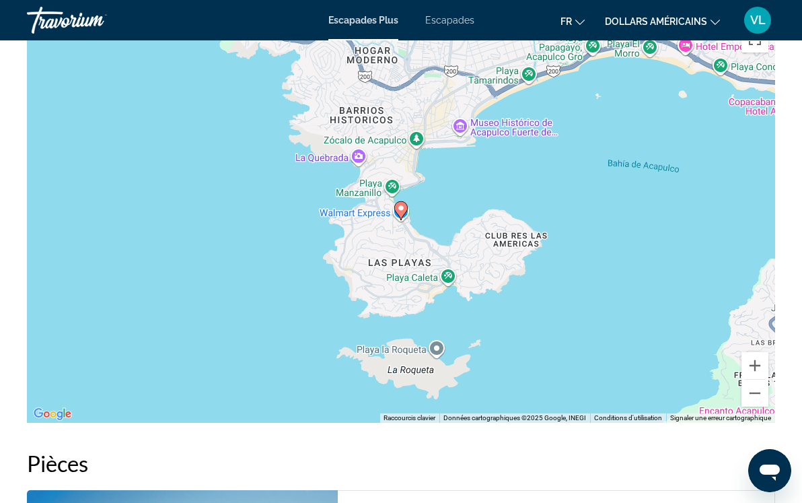
scroll to position [2022, 0]
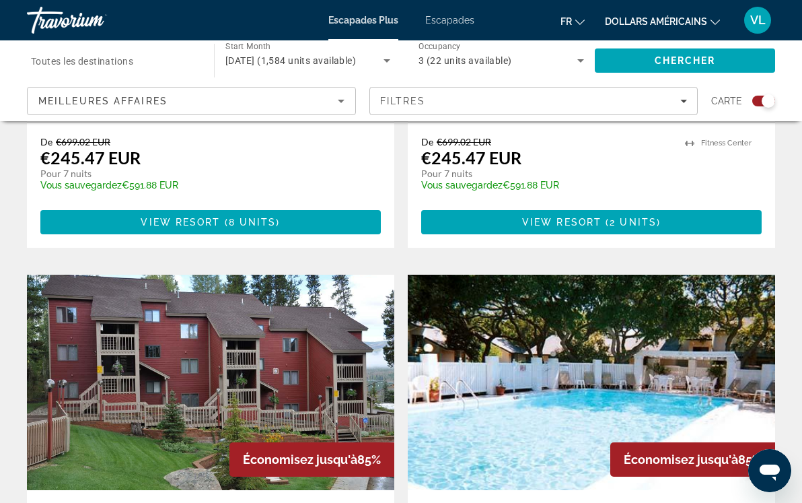
scroll to position [3047, 0]
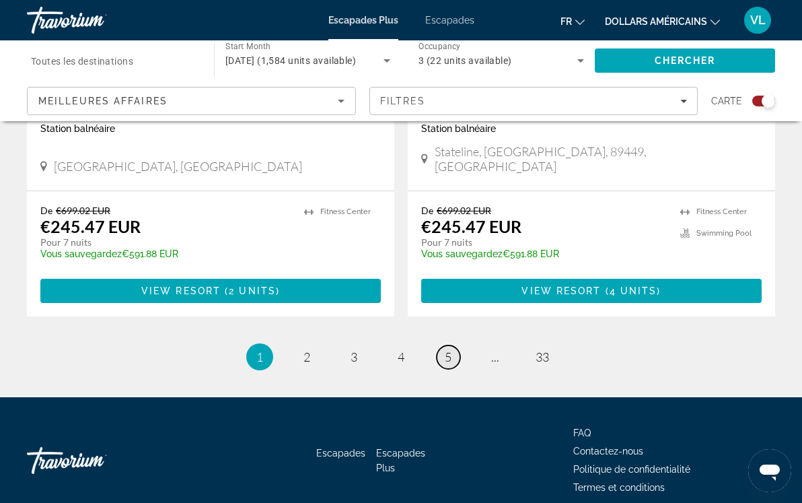
click at [442, 345] on link "page 5" at bounding box center [449, 357] width 24 height 24
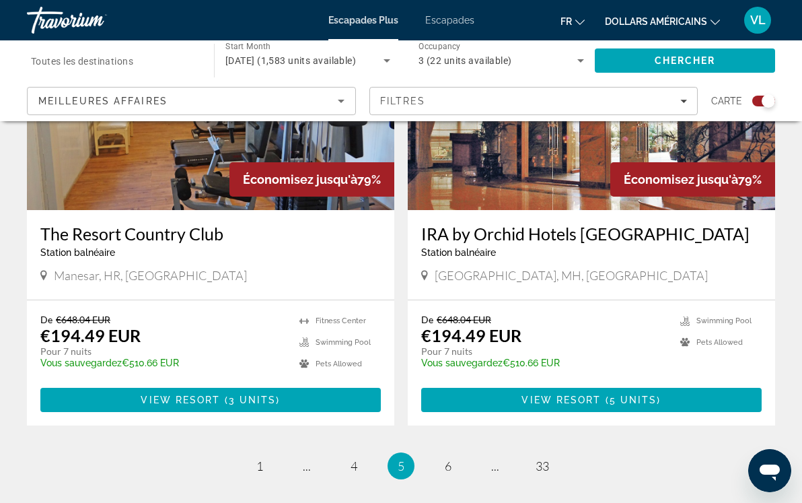
scroll to position [3047, 0]
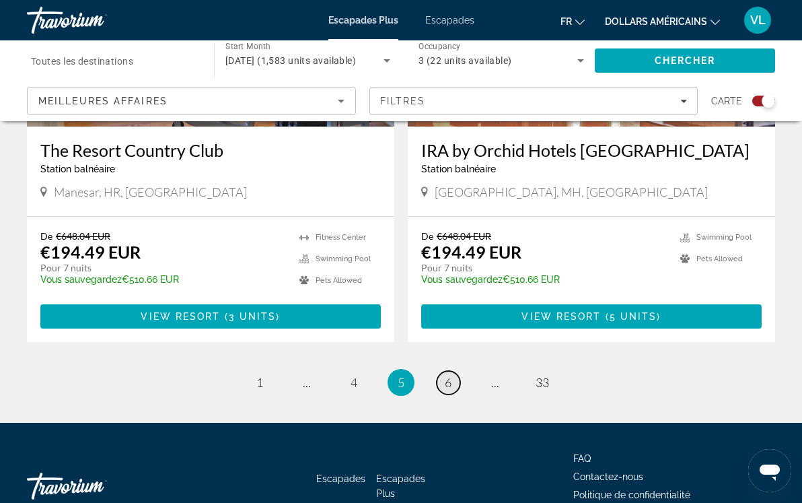
click at [451, 375] on span "6" at bounding box center [448, 382] width 7 height 15
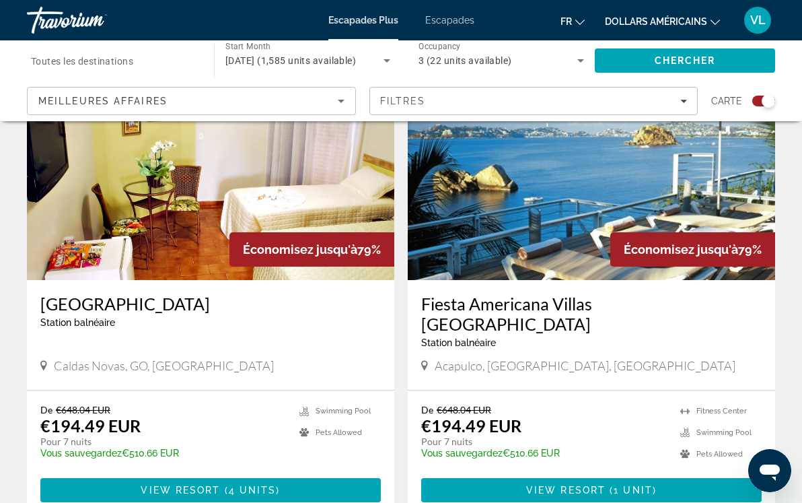
scroll to position [3128, 0]
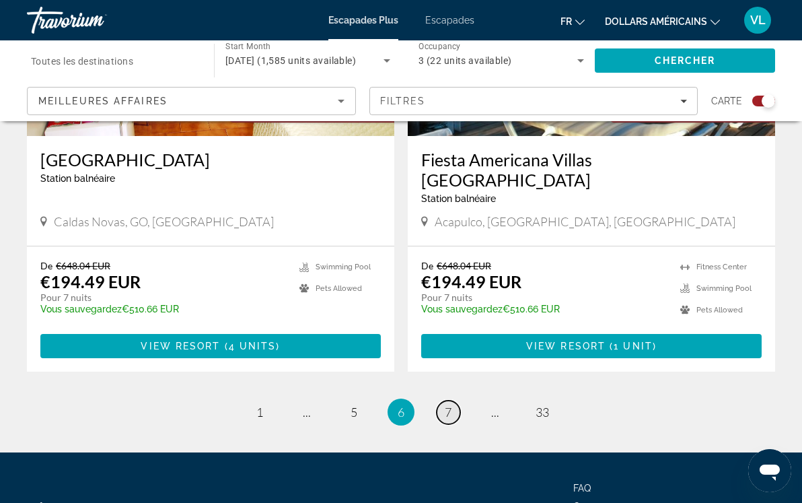
click at [454, 400] on link "page 7" at bounding box center [449, 412] width 24 height 24
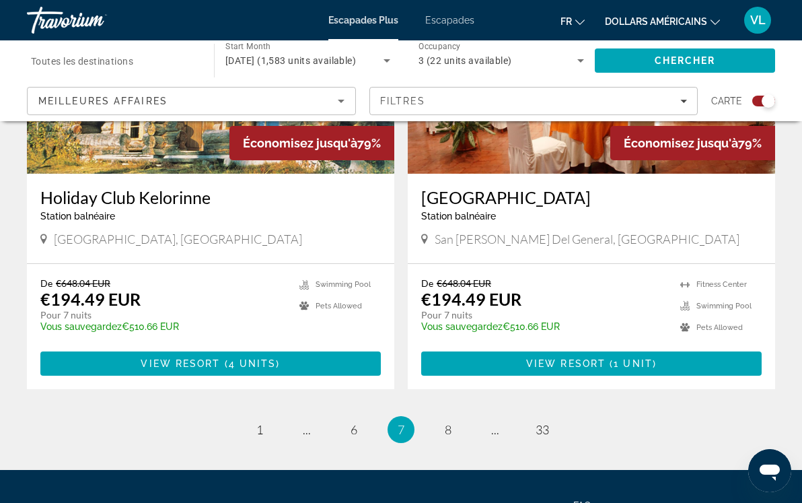
scroll to position [2985, 0]
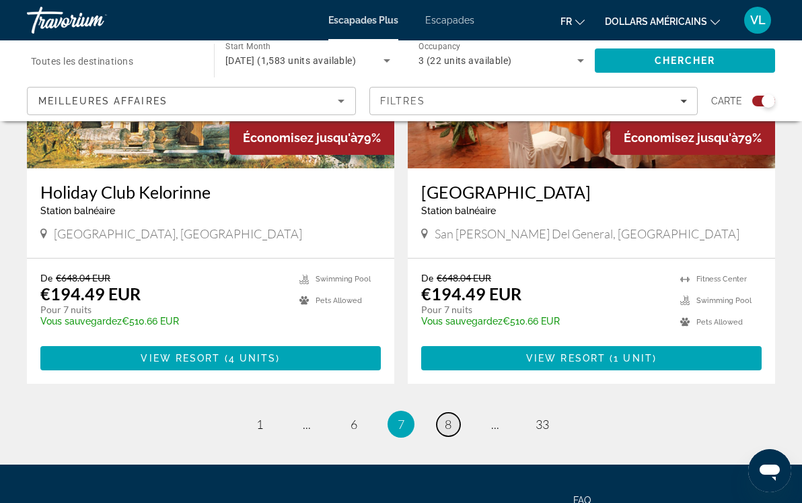
click at [452, 413] on link "page 8" at bounding box center [449, 425] width 24 height 24
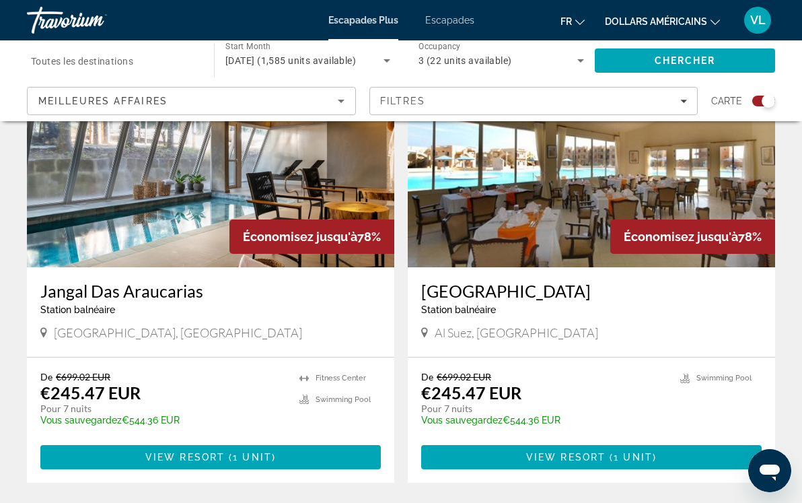
scroll to position [1936, 0]
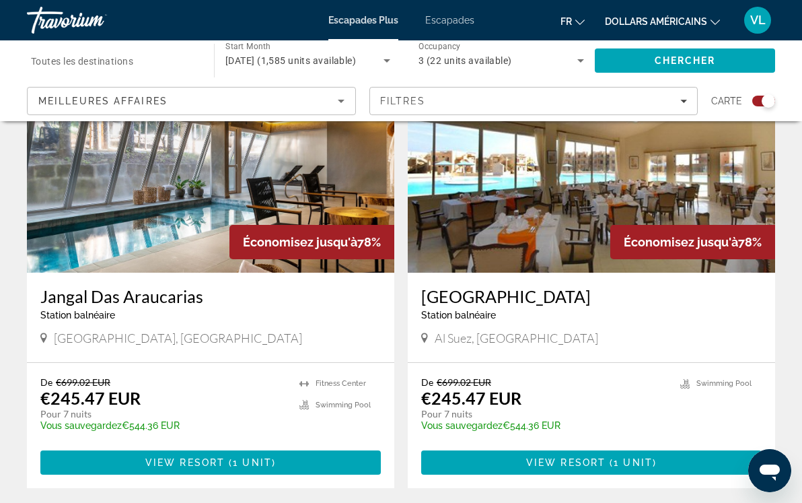
click at [526, 221] on img "Contenu principal" at bounding box center [591, 164] width 367 height 215
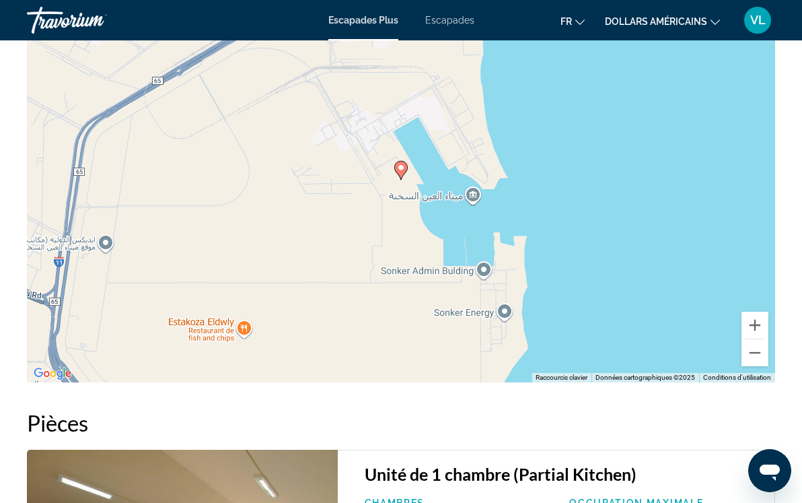
scroll to position [1518, 0]
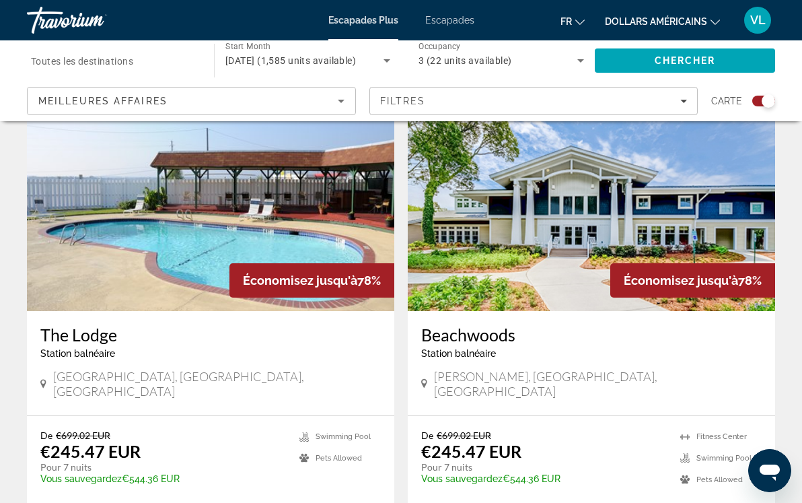
scroll to position [3067, 0]
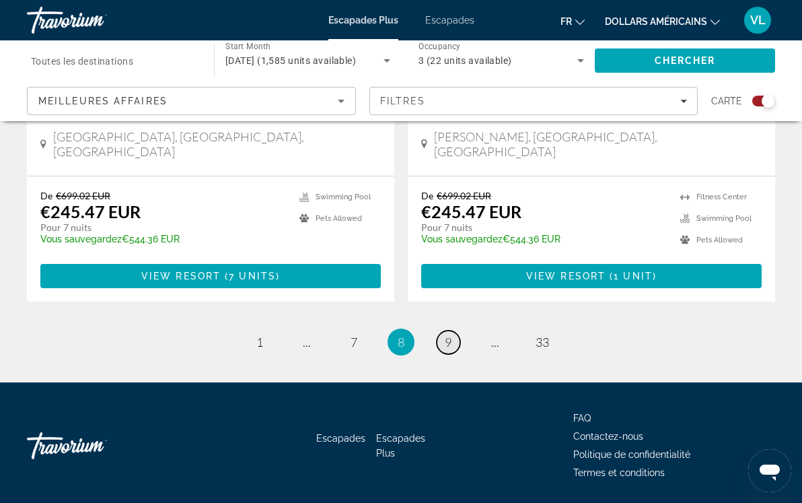
click at [451, 334] on span "9" at bounding box center [448, 341] width 7 height 15
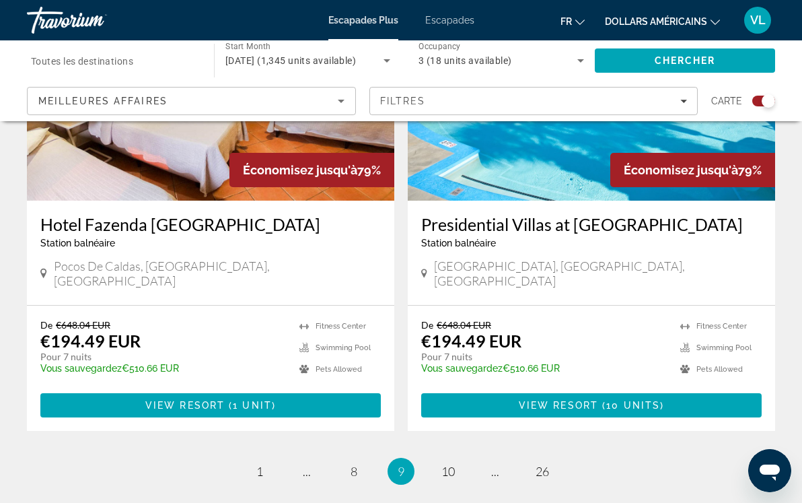
scroll to position [3026, 0]
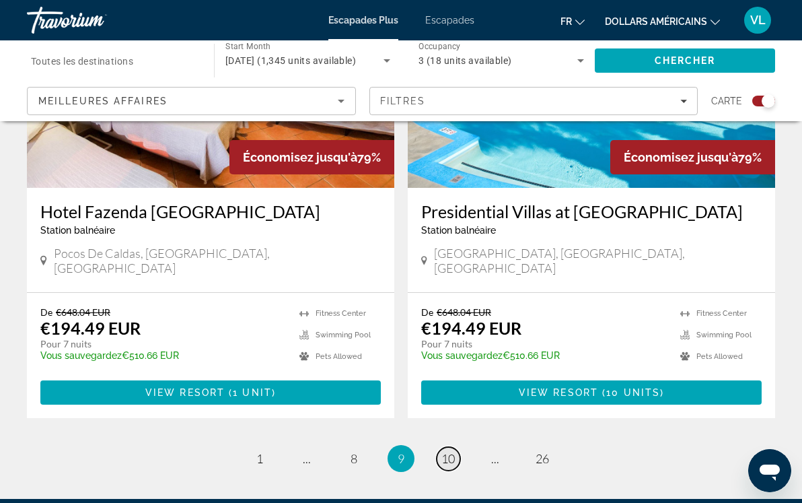
click at [456, 447] on link "page 10" at bounding box center [449, 459] width 24 height 24
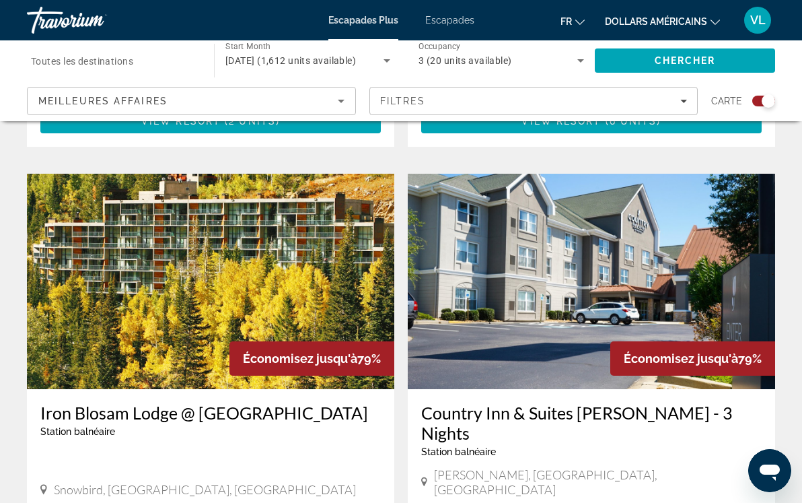
scroll to position [2964, 0]
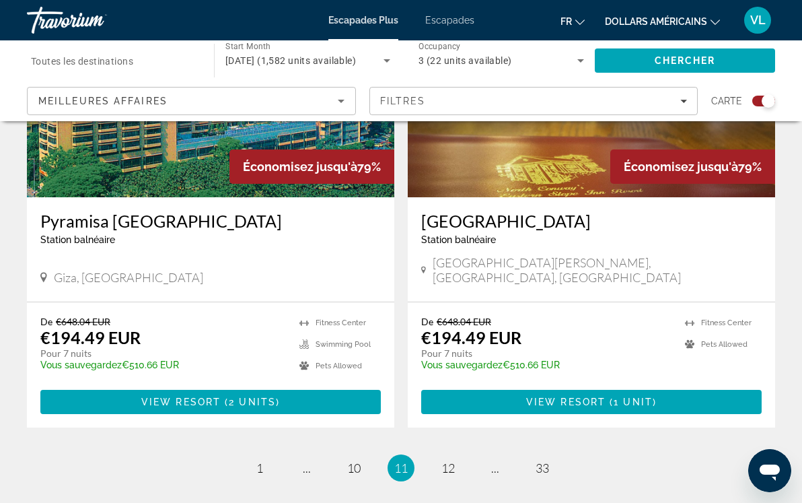
scroll to position [2972, 0]
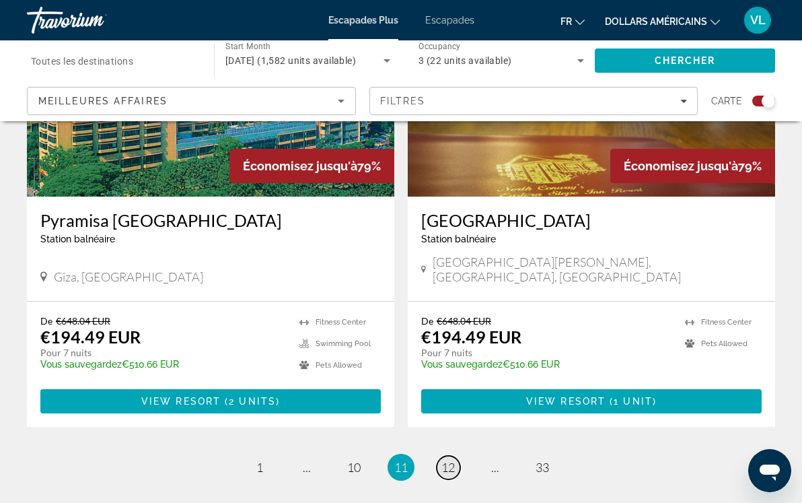
click at [449, 460] on span "12" at bounding box center [447, 467] width 13 height 15
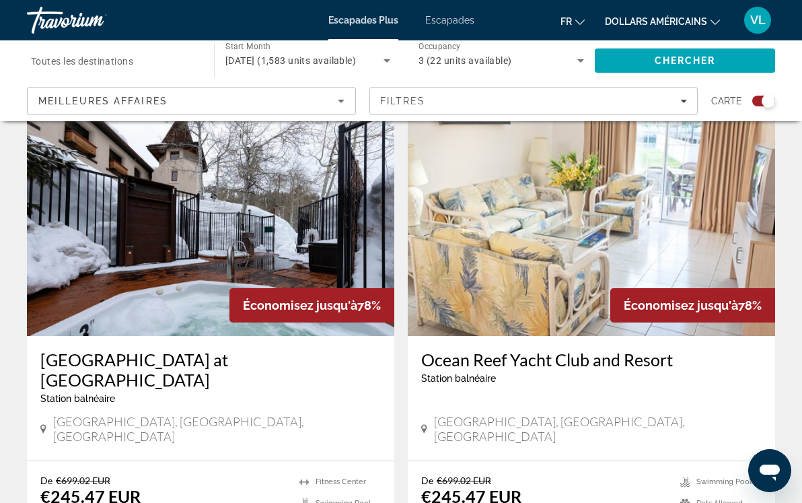
scroll to position [915, 0]
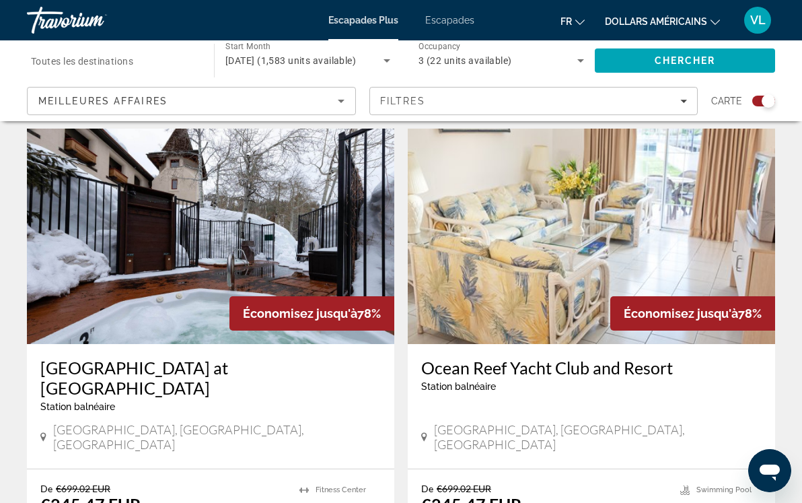
click at [574, 332] on img "Contenu principal" at bounding box center [591, 236] width 367 height 215
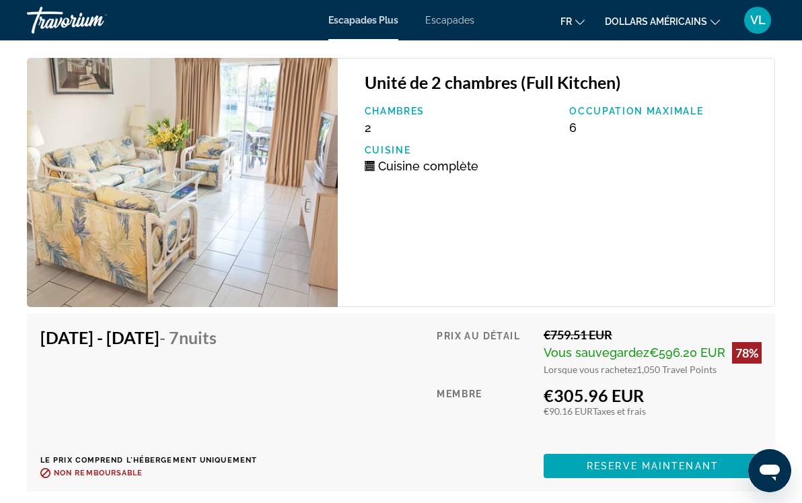
scroll to position [3374, 0]
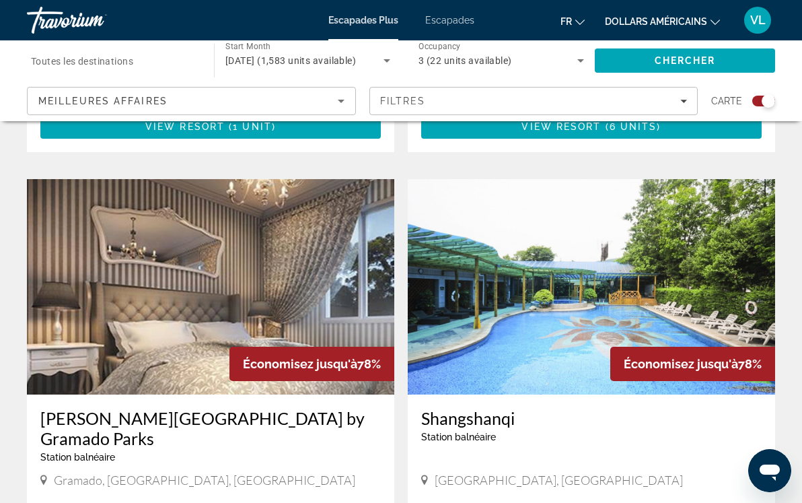
scroll to position [3088, 0]
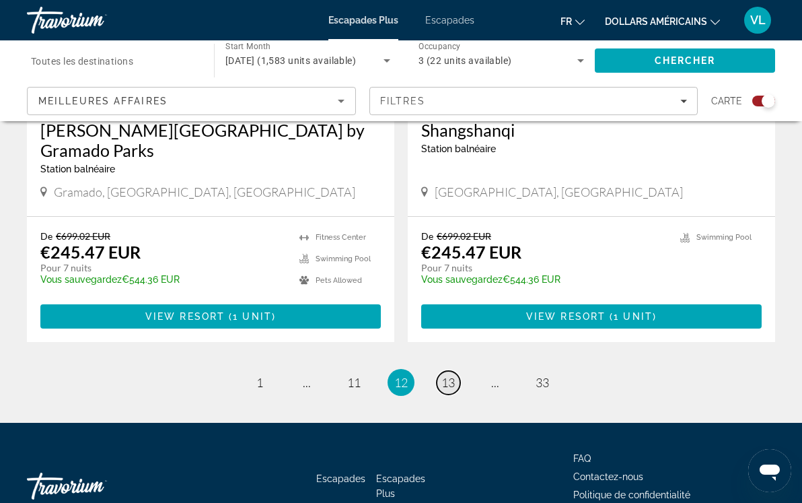
click at [446, 375] on span "13" at bounding box center [447, 382] width 13 height 15
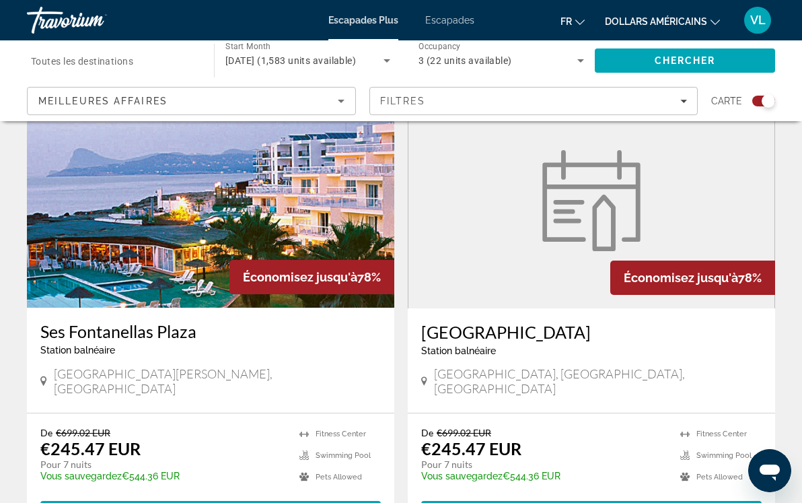
scroll to position [1426, 0]
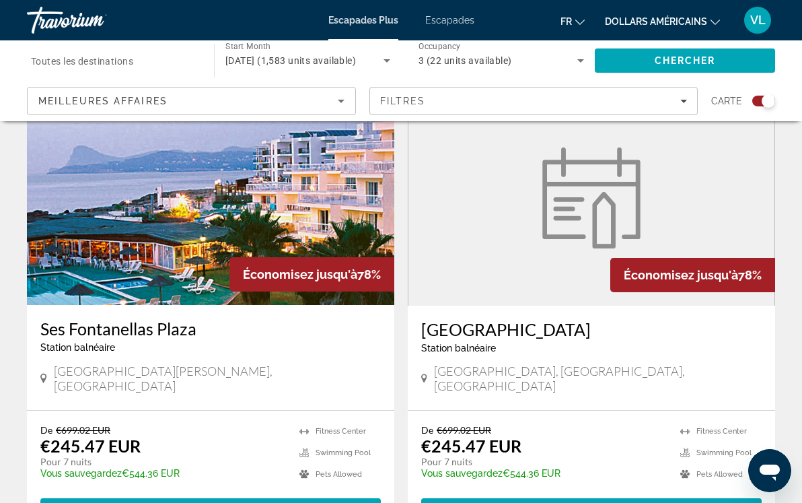
click at [448, 279] on figure "Contenu principal" at bounding box center [591, 197] width 366 height 215
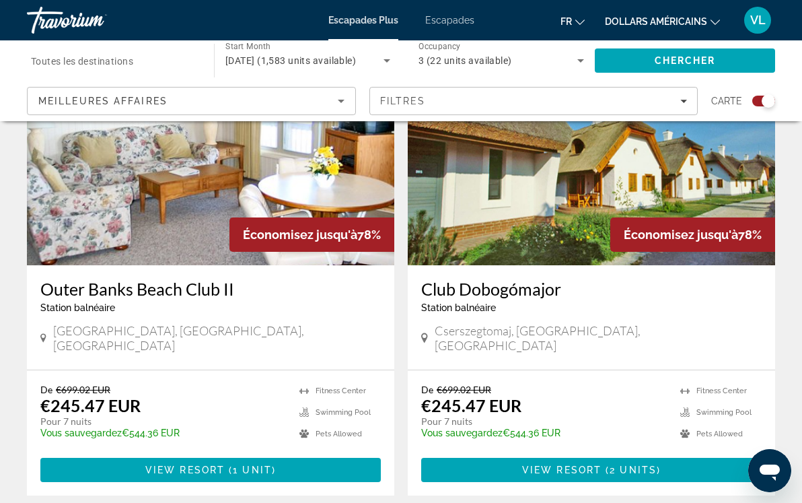
scroll to position [508, 0]
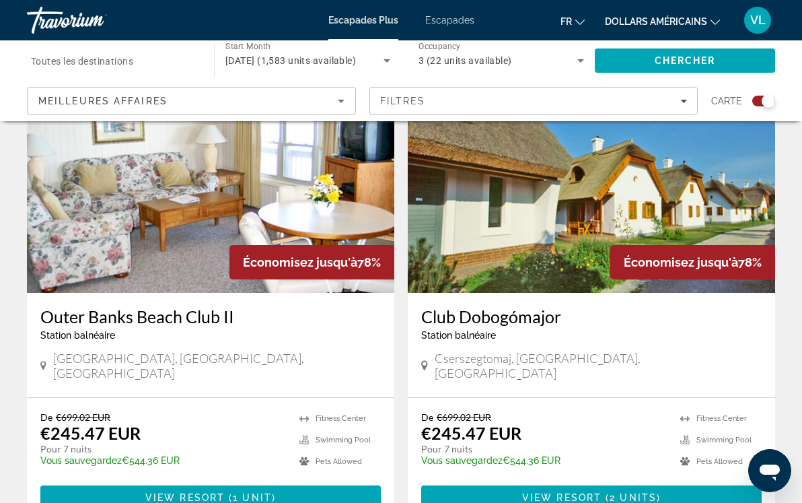
click at [594, 230] on img "Contenu principal" at bounding box center [591, 184] width 367 height 215
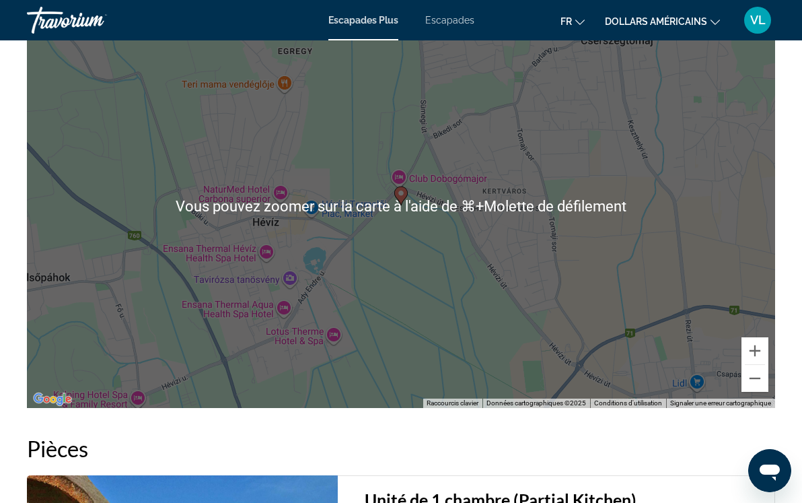
scroll to position [2319, 0]
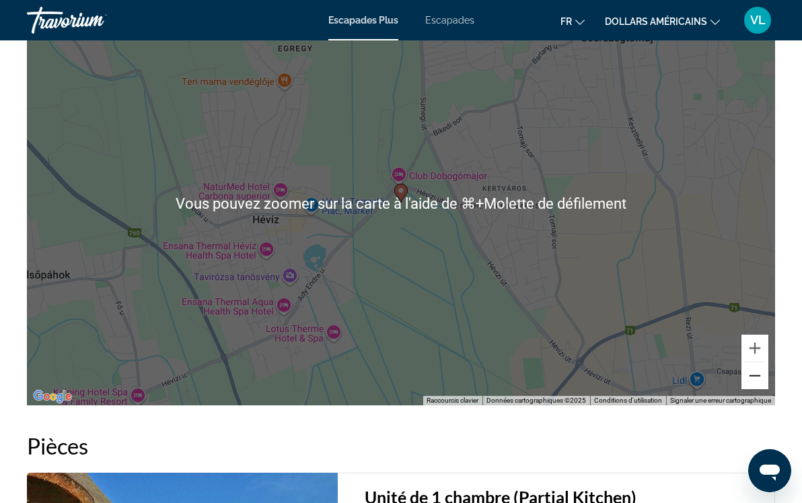
click at [756, 378] on button "Zoom arrière" at bounding box center [755, 375] width 27 height 27
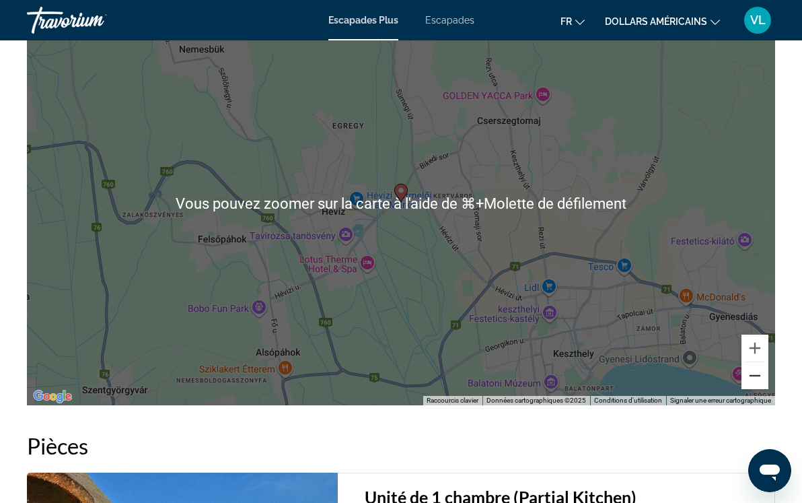
click at [756, 378] on button "Zoom arrière" at bounding box center [755, 375] width 27 height 27
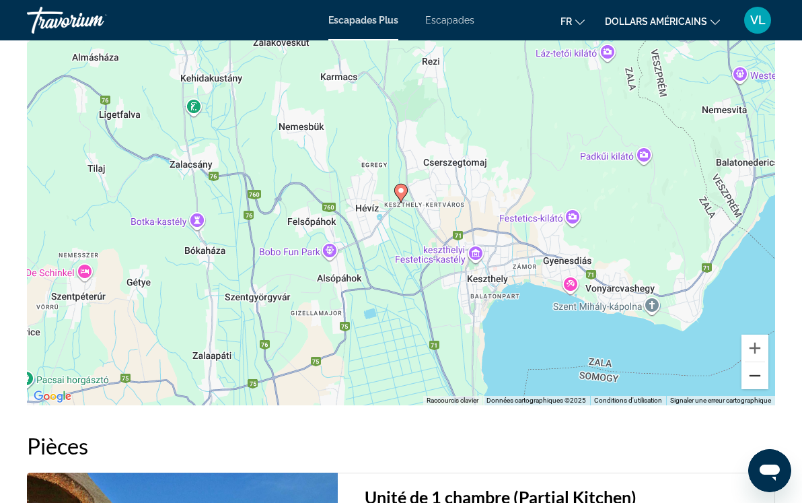
click at [756, 378] on button "Zoom arrière" at bounding box center [755, 375] width 27 height 27
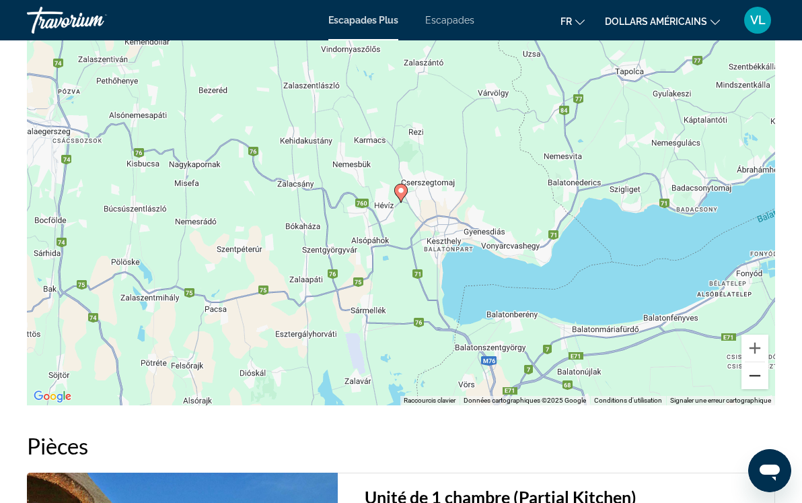
click at [756, 378] on button "Zoom arrière" at bounding box center [755, 375] width 27 height 27
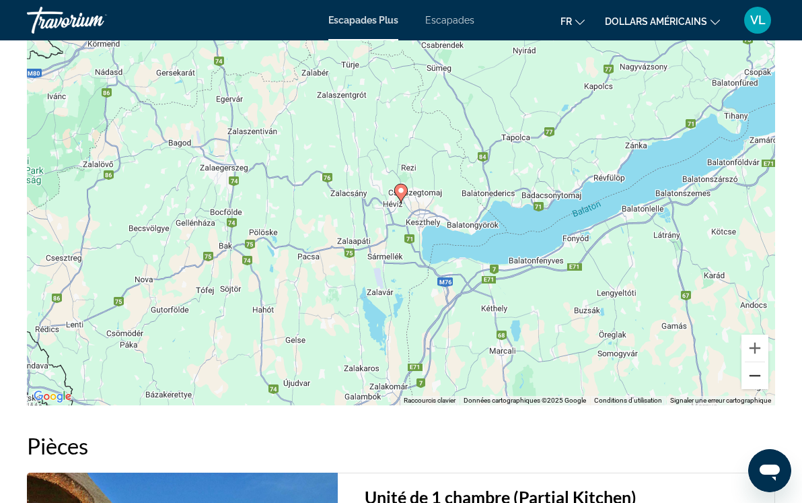
click at [756, 378] on button "Zoom arrière" at bounding box center [755, 375] width 27 height 27
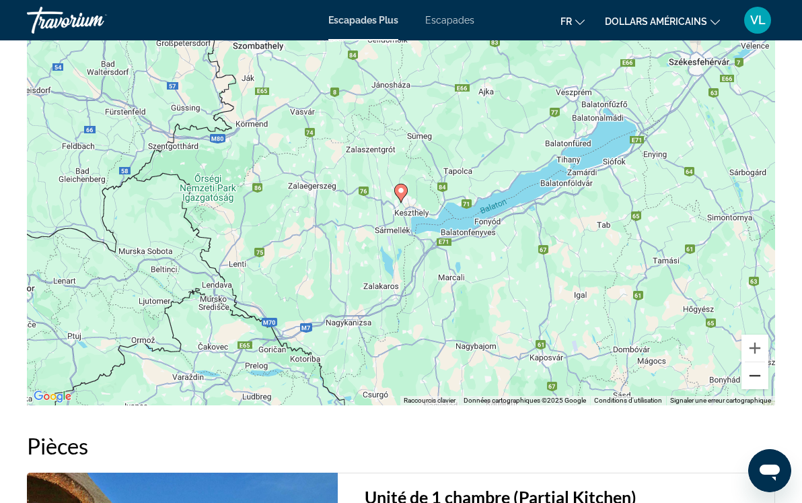
click at [756, 378] on button "Zoom arrière" at bounding box center [755, 375] width 27 height 27
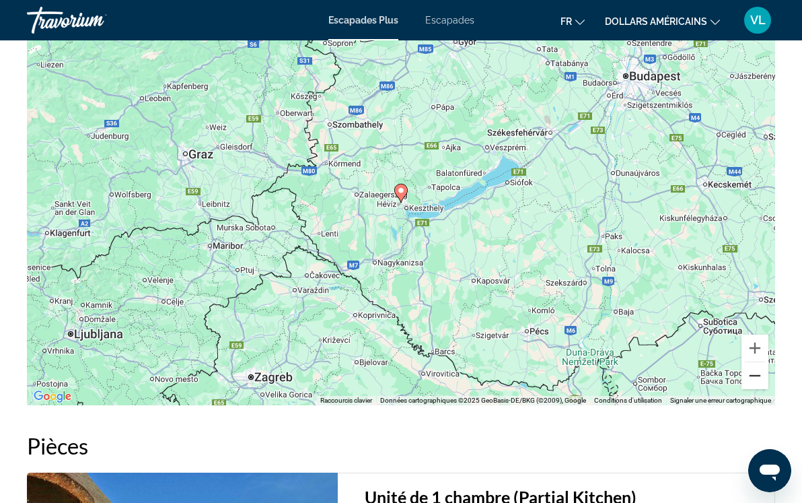
click at [756, 378] on button "Zoom arrière" at bounding box center [755, 375] width 27 height 27
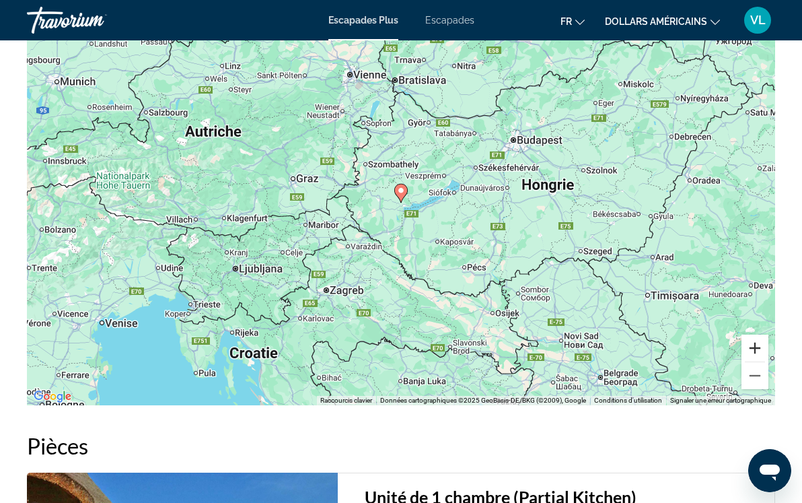
click at [761, 349] on button "Zoom avant" at bounding box center [755, 347] width 27 height 27
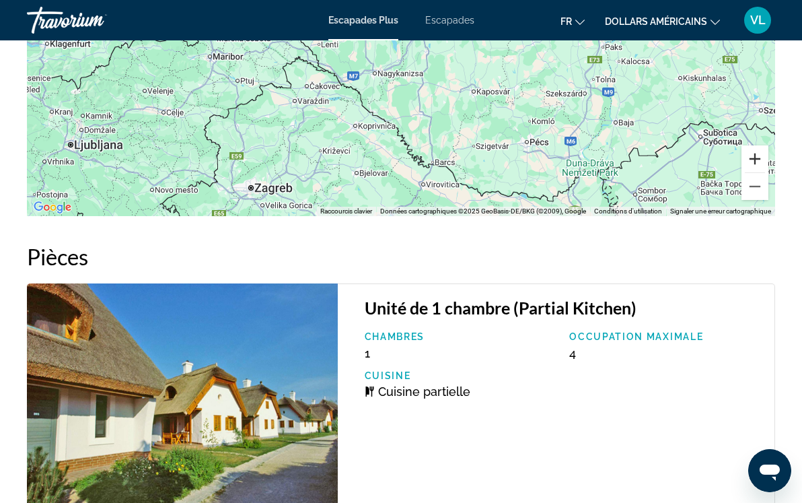
scroll to position [2287, 0]
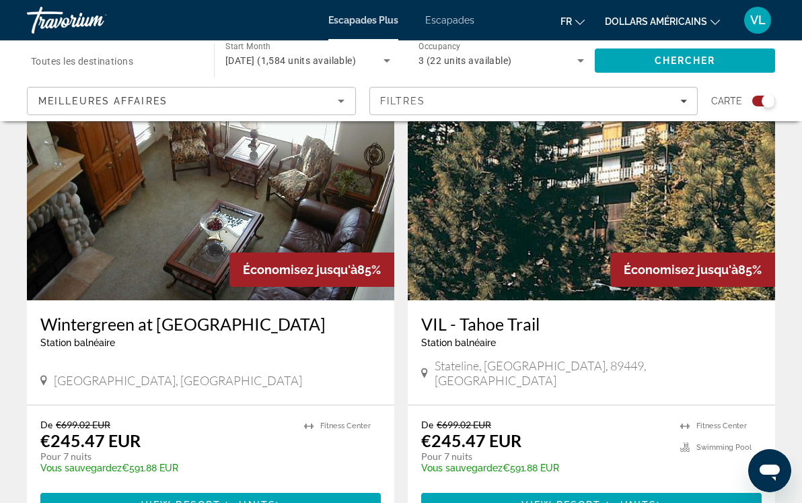
scroll to position [3047, 0]
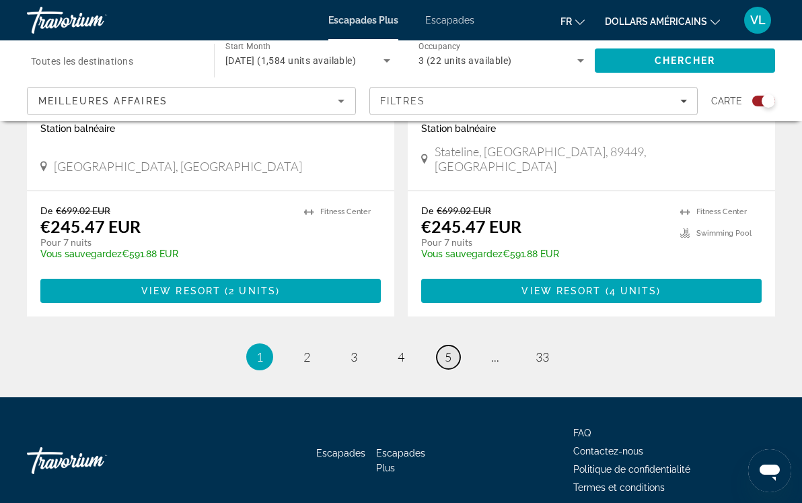
click at [449, 349] on span "5" at bounding box center [448, 356] width 7 height 15
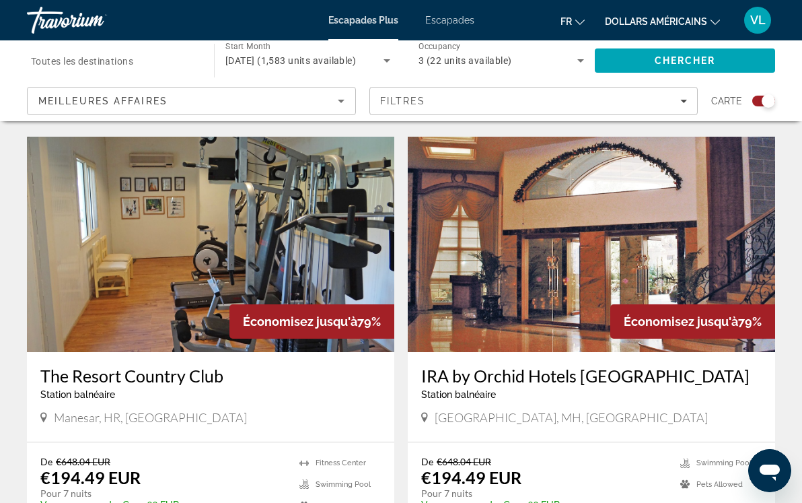
scroll to position [3047, 0]
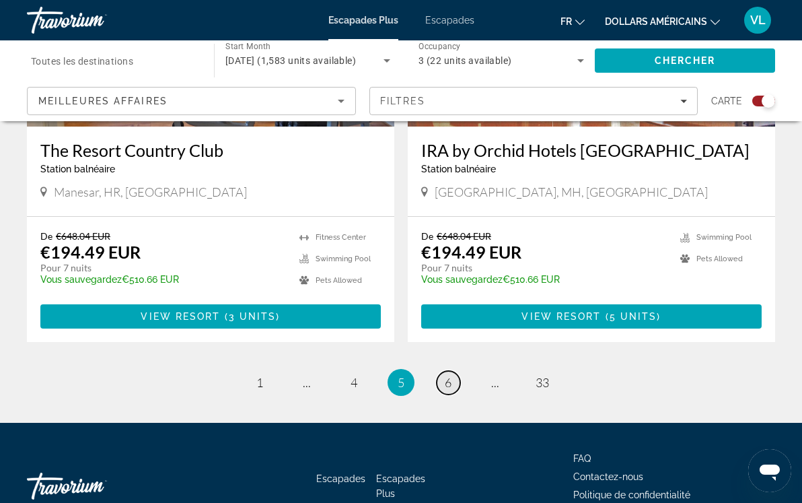
click at [450, 375] on span "6" at bounding box center [448, 382] width 7 height 15
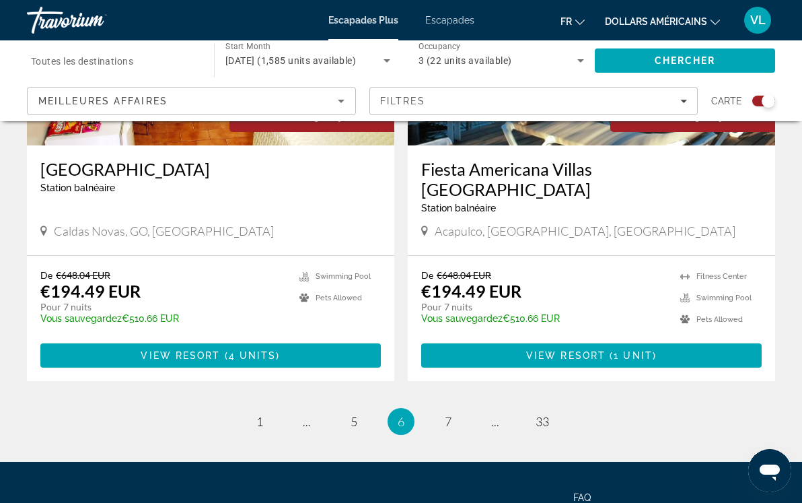
scroll to position [3117, 0]
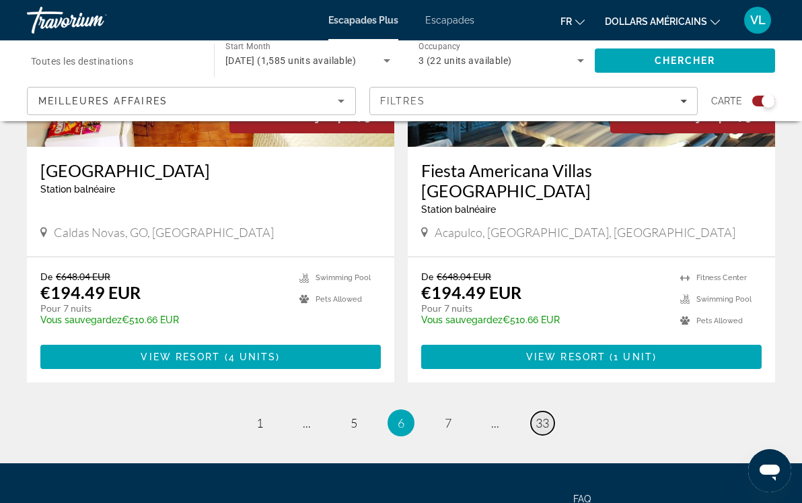
click at [547, 415] on span "33" at bounding box center [542, 422] width 13 height 15
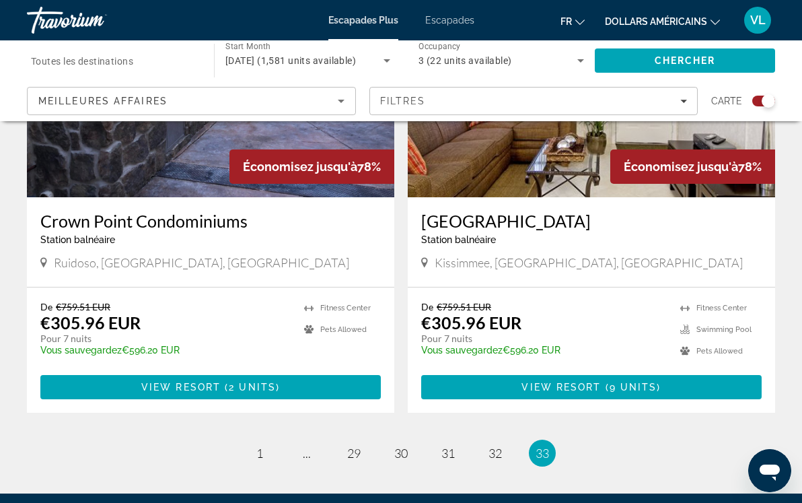
scroll to position [1217, 0]
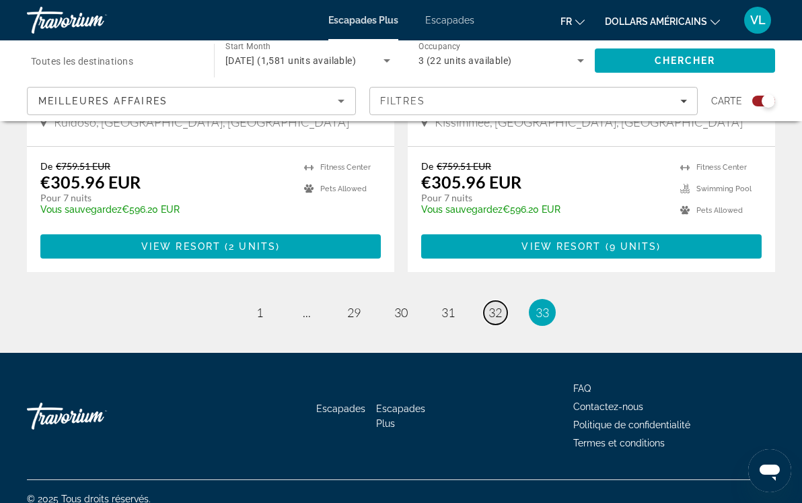
click at [495, 305] on span "32" at bounding box center [495, 312] width 13 height 15
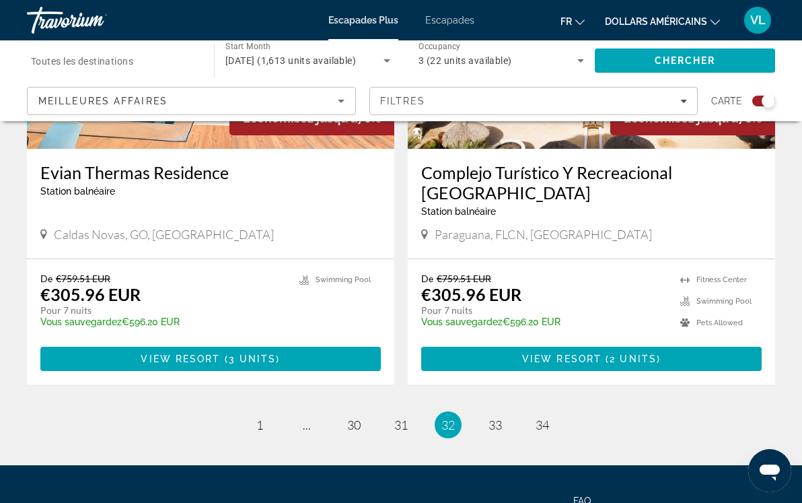
scroll to position [3062, 0]
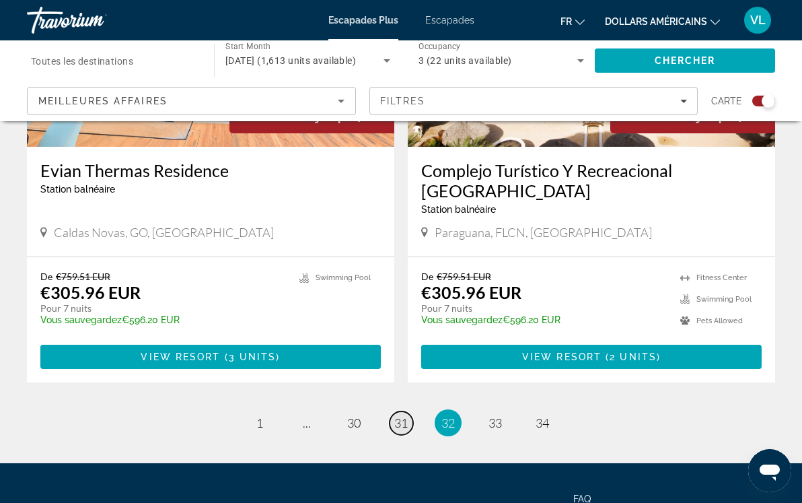
click at [401, 415] on span "31" at bounding box center [400, 422] width 13 height 15
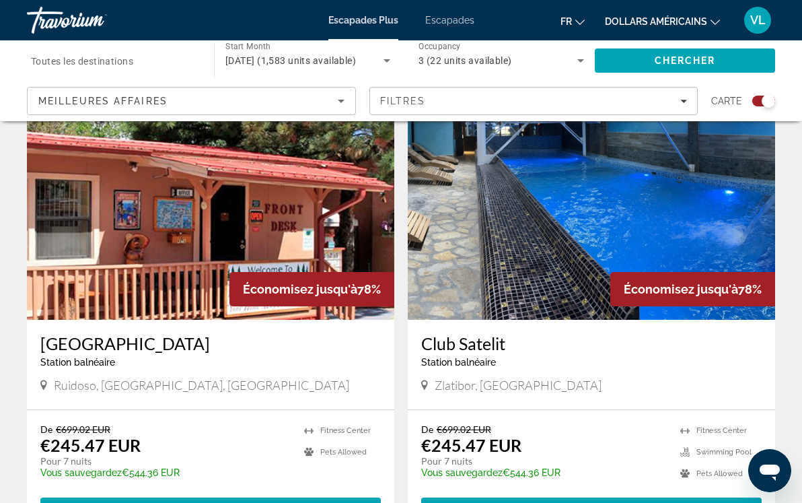
scroll to position [954, 0]
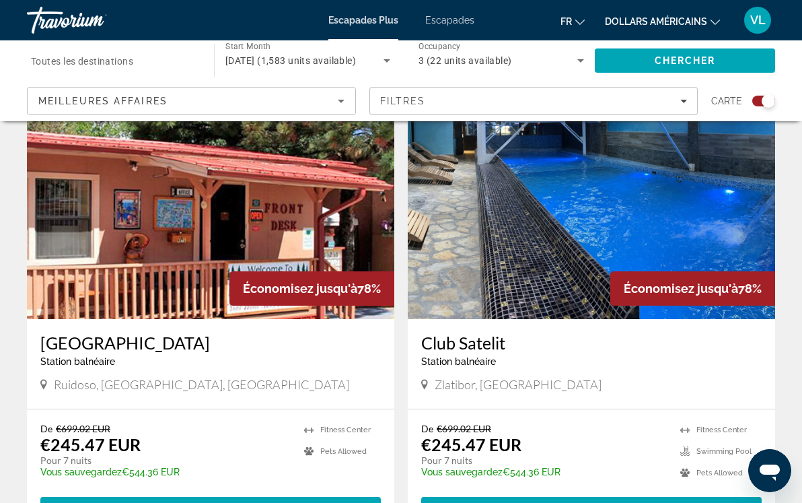
click at [560, 250] on img "Contenu principal" at bounding box center [591, 211] width 367 height 215
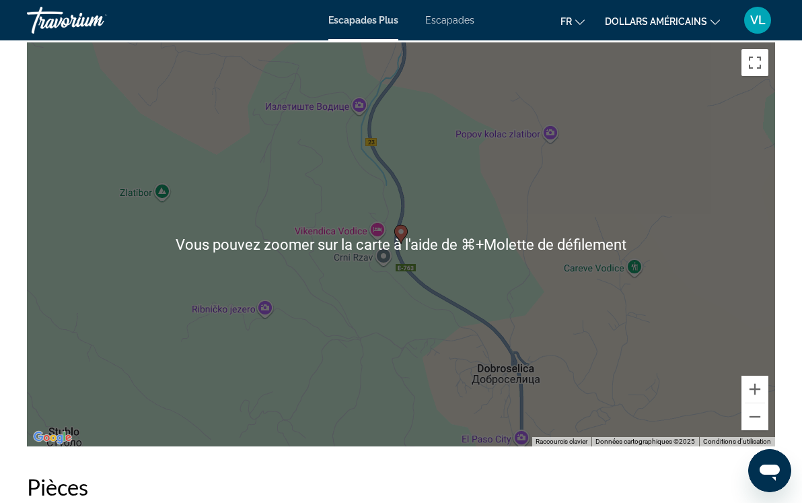
scroll to position [2158, 0]
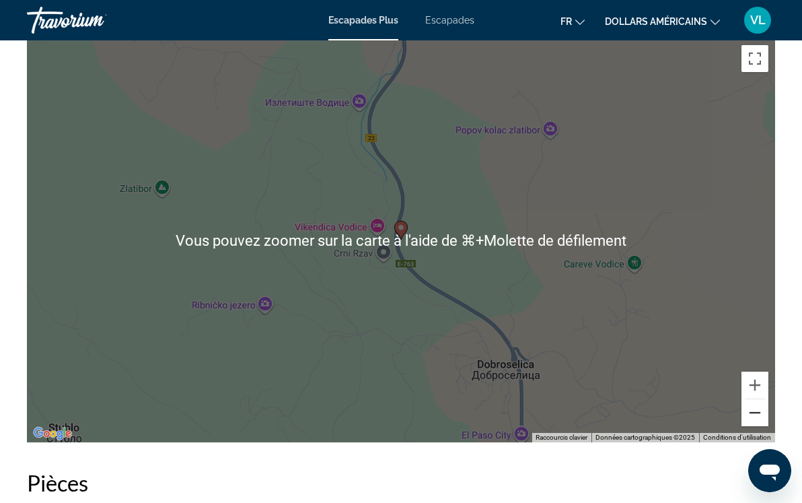
click at [758, 421] on button "Zoom arrière" at bounding box center [755, 412] width 27 height 27
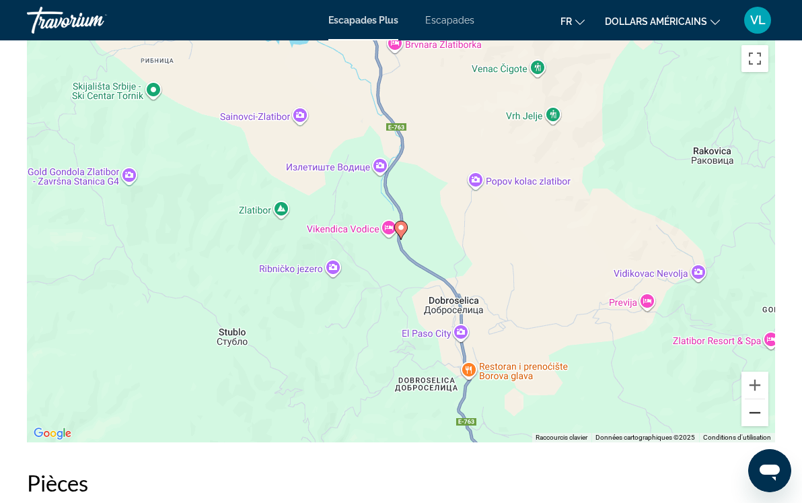
click at [758, 421] on button "Zoom arrière" at bounding box center [755, 412] width 27 height 27
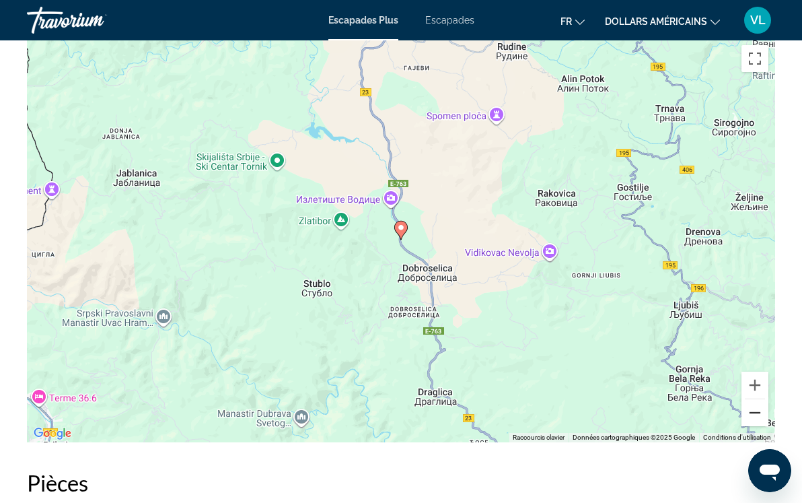
click at [758, 421] on button "Zoom arrière" at bounding box center [755, 412] width 27 height 27
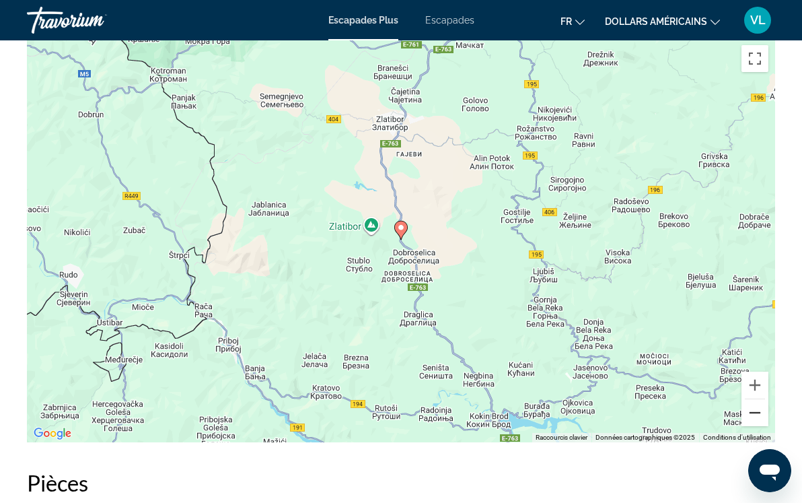
click at [758, 421] on button "Zoom arrière" at bounding box center [755, 412] width 27 height 27
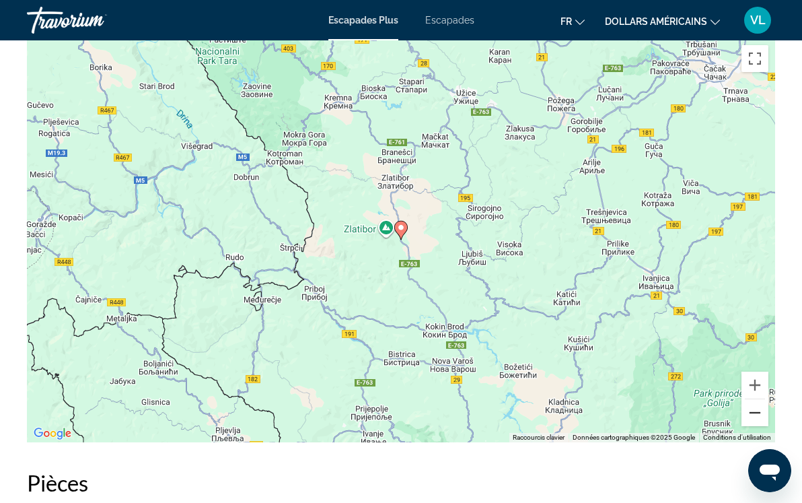
click at [758, 421] on button "Zoom arrière" at bounding box center [755, 412] width 27 height 27
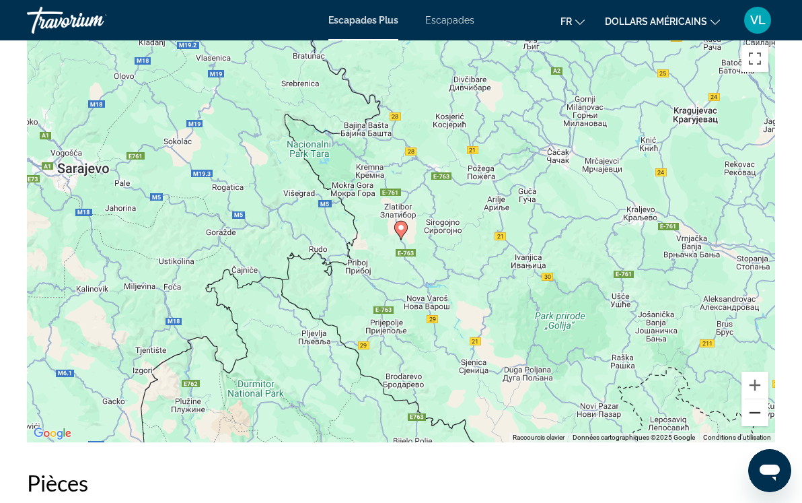
click at [758, 421] on button "Zoom arrière" at bounding box center [755, 412] width 27 height 27
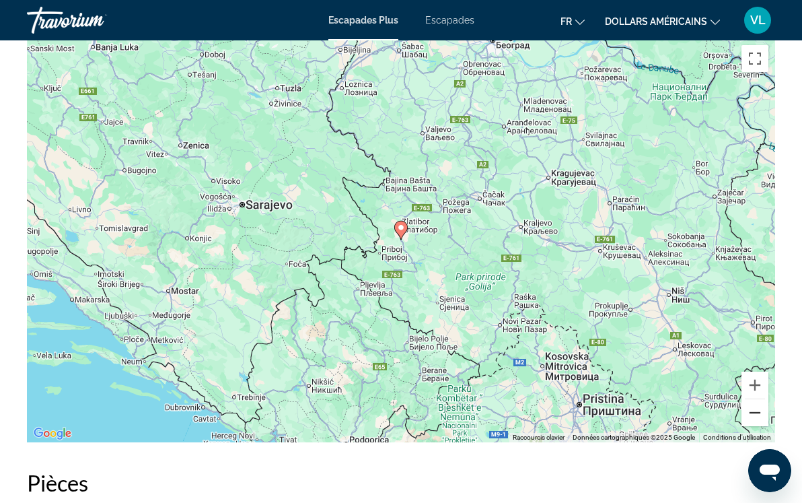
click at [758, 421] on button "Zoom arrière" at bounding box center [755, 412] width 27 height 27
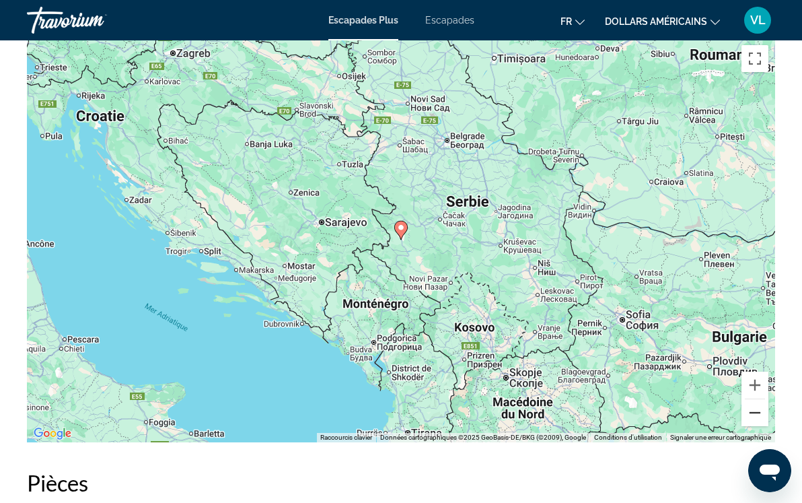
click at [759, 421] on button "Zoom arrière" at bounding box center [755, 412] width 27 height 27
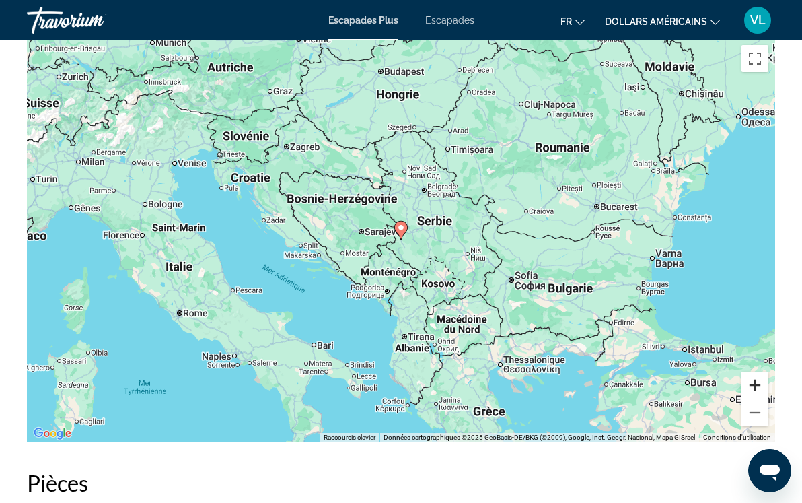
click at [752, 381] on button "Zoom avant" at bounding box center [755, 384] width 27 height 27
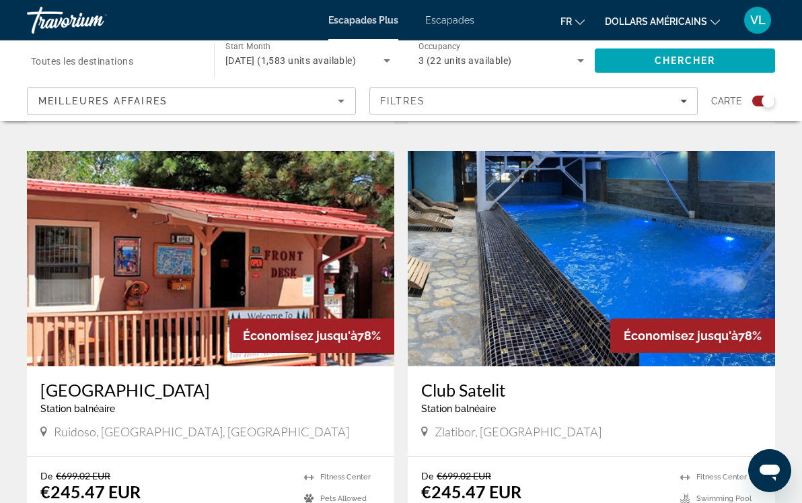
scroll to position [904, 0]
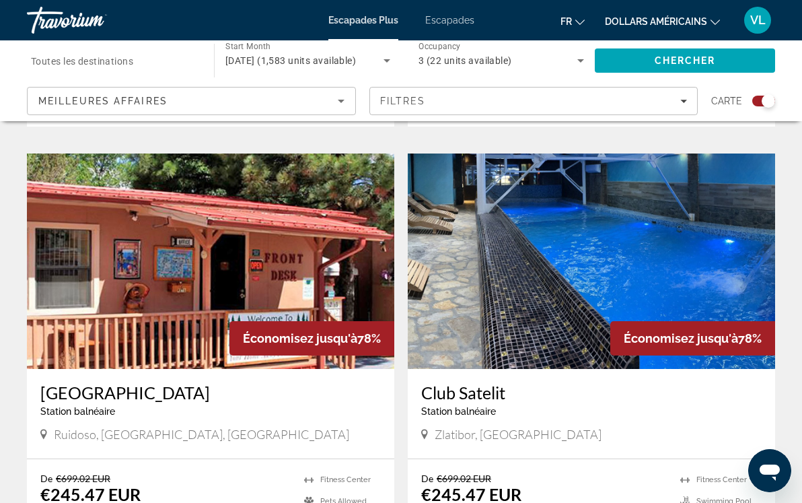
click at [545, 273] on img "Contenu principal" at bounding box center [591, 260] width 367 height 215
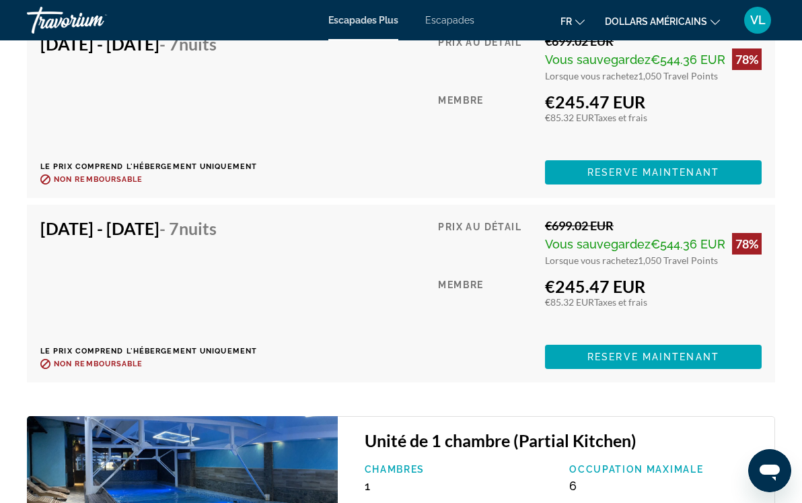
scroll to position [3006, 0]
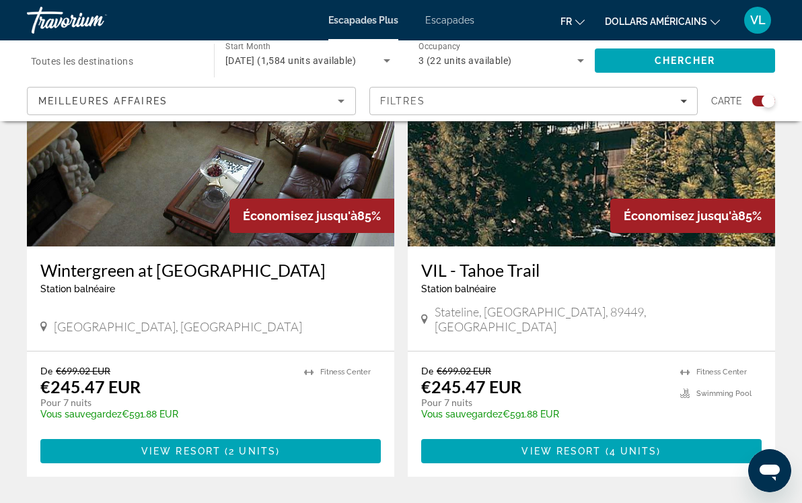
scroll to position [3047, 0]
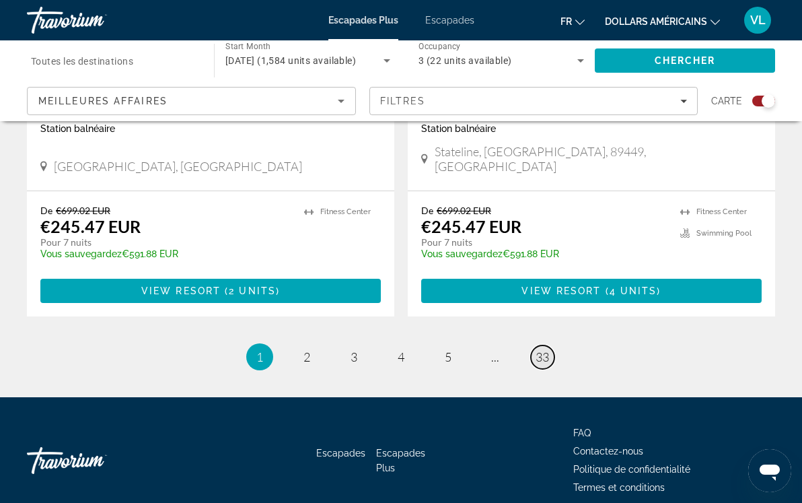
click at [540, 349] on span "33" at bounding box center [542, 356] width 13 height 15
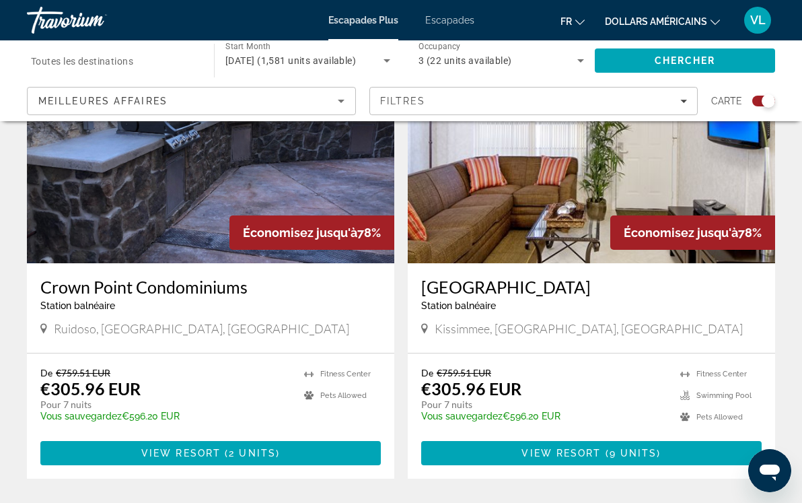
scroll to position [1217, 0]
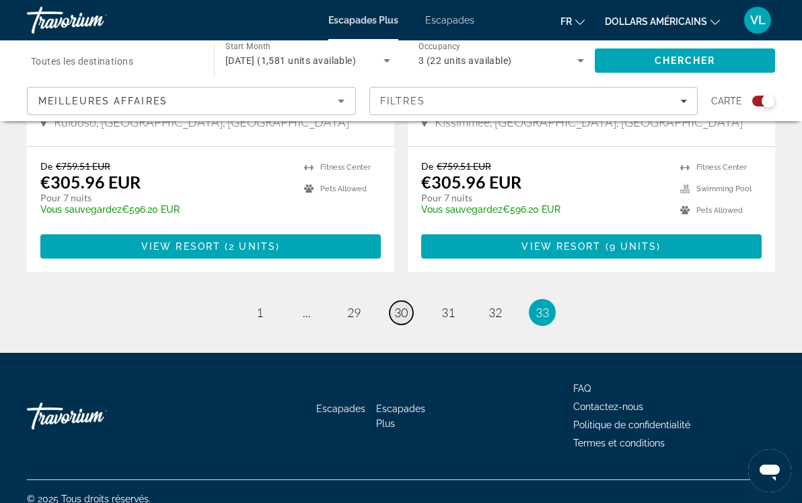
click at [403, 305] on span "30" at bounding box center [400, 312] width 13 height 15
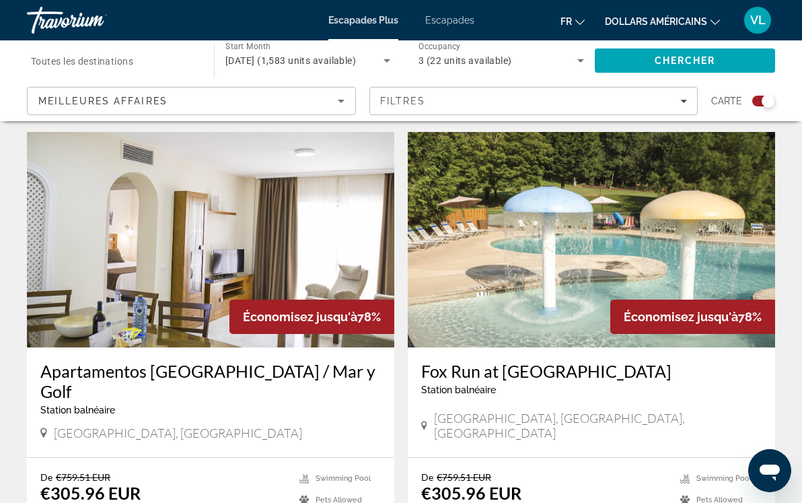
click at [484, 394] on span "Station balnéaire" at bounding box center [458, 389] width 75 height 11
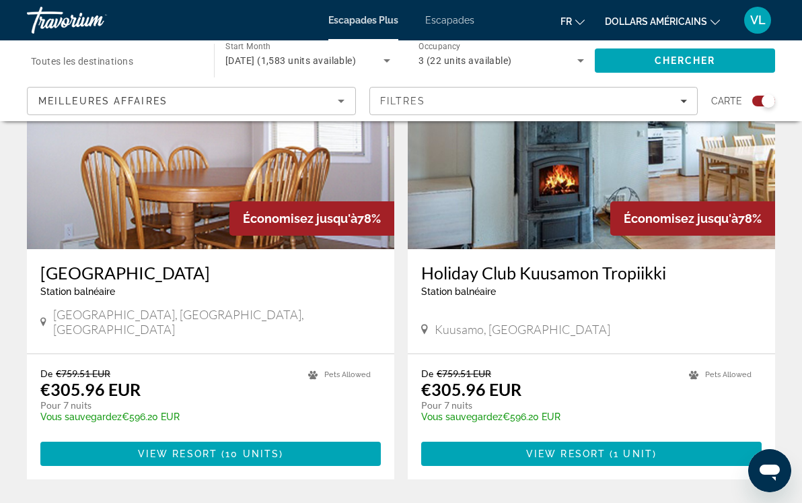
scroll to position [3047, 0]
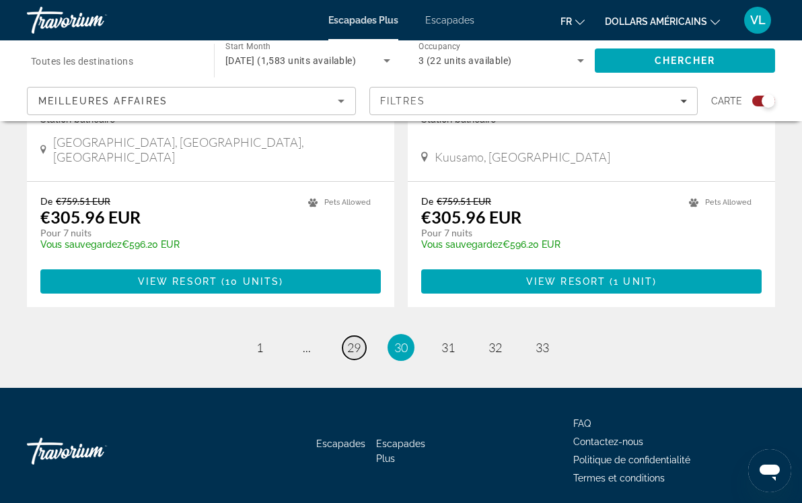
click at [355, 340] on span "29" at bounding box center [353, 347] width 13 height 15
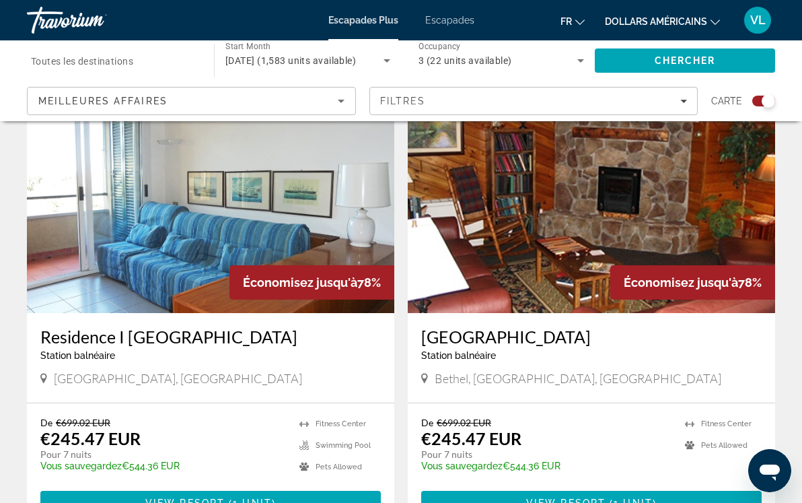
scroll to position [489, 0]
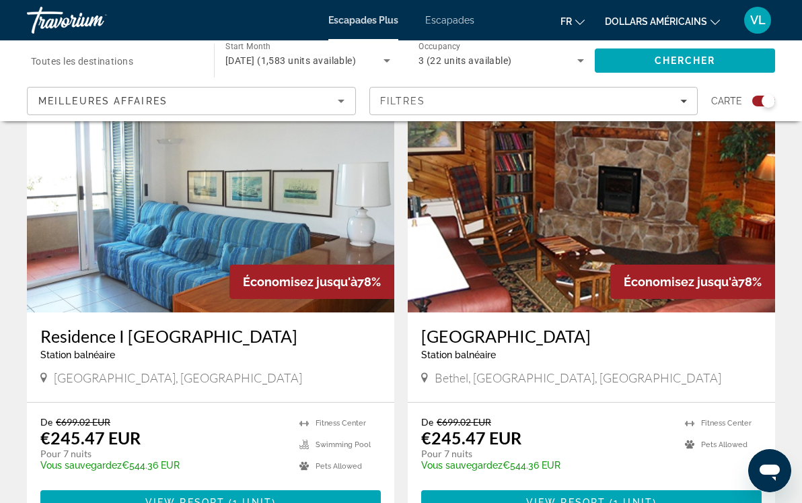
click at [239, 350] on div "Station balnéaire - Ceci est une station d'adultes seulement" at bounding box center [210, 354] width 341 height 11
click at [212, 291] on img "Contenu principal" at bounding box center [210, 204] width 367 height 215
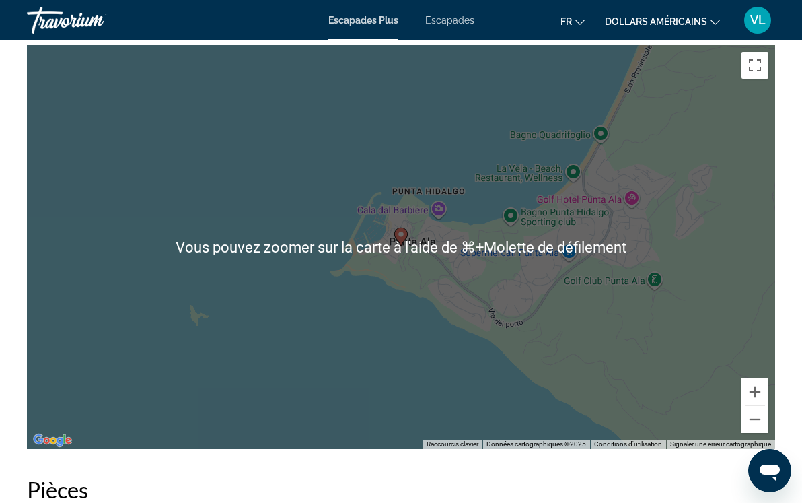
scroll to position [2345, 0]
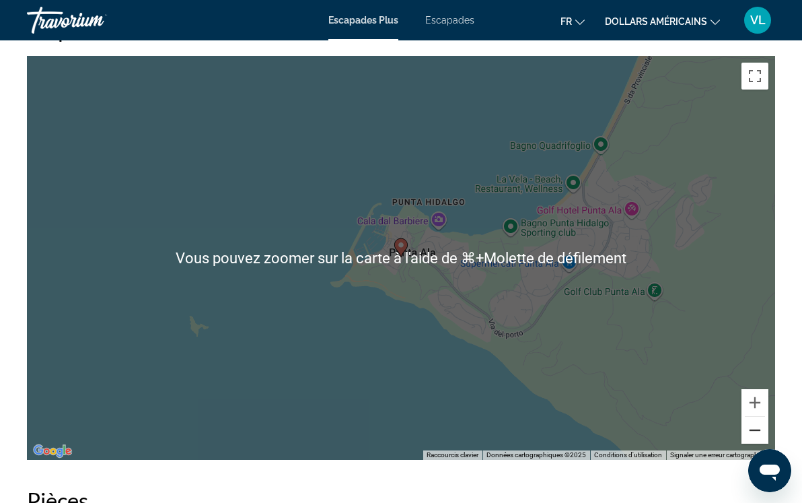
click at [762, 421] on button "Zoom arrière" at bounding box center [755, 430] width 27 height 27
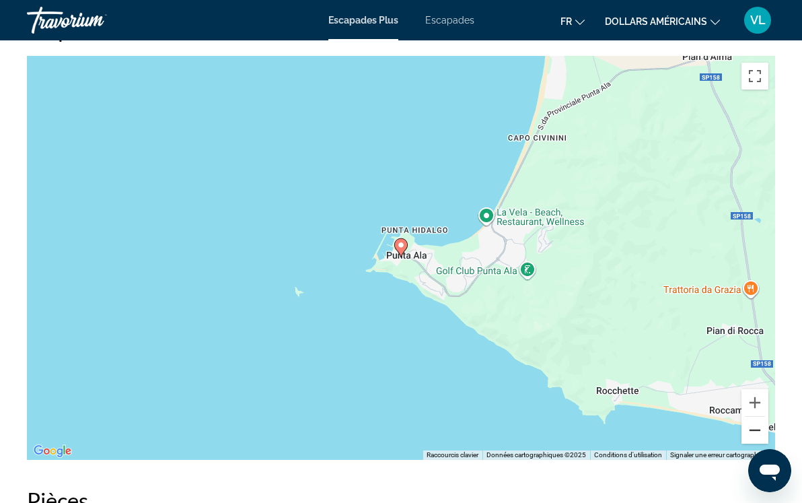
click at [754, 417] on button "Zoom arrière" at bounding box center [755, 430] width 27 height 27
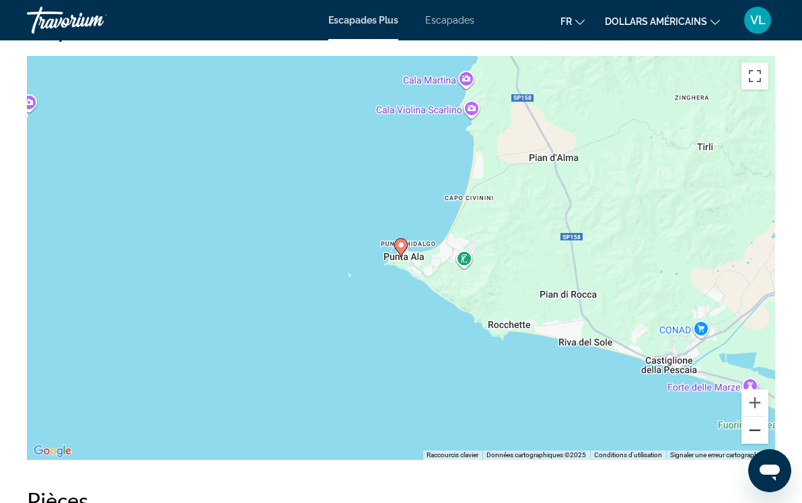
click at [754, 417] on button "Zoom arrière" at bounding box center [755, 430] width 27 height 27
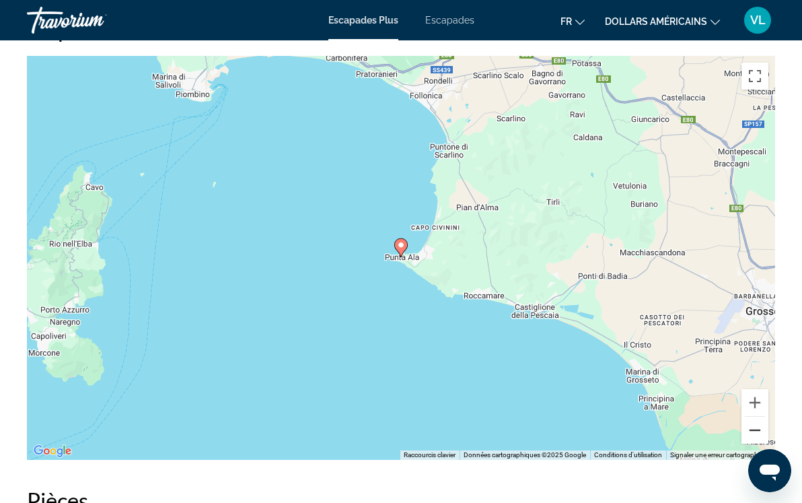
click at [754, 417] on button "Zoom arrière" at bounding box center [755, 430] width 27 height 27
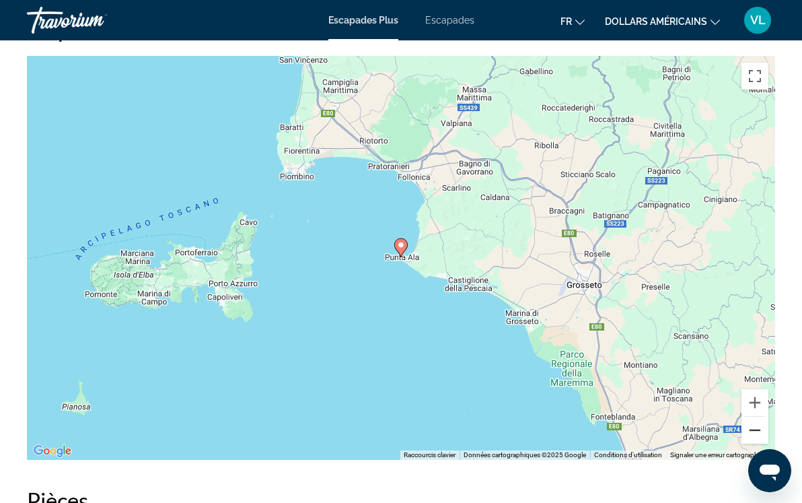
click at [754, 417] on button "Zoom arrière" at bounding box center [755, 430] width 27 height 27
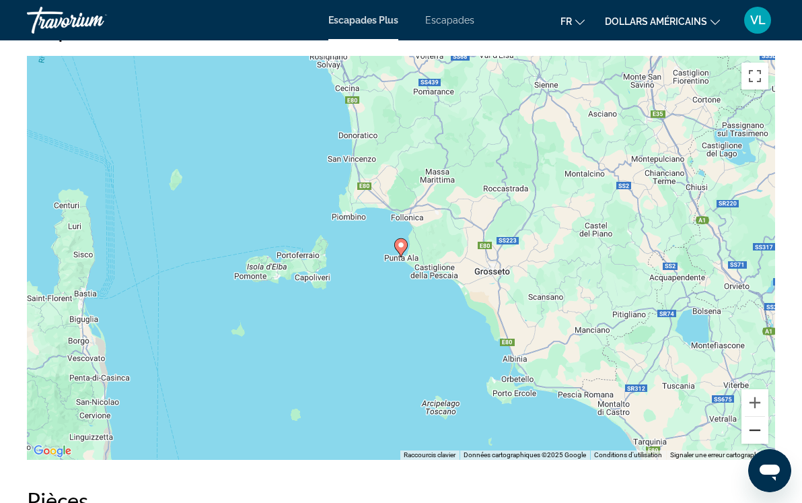
click at [754, 417] on button "Zoom arrière" at bounding box center [755, 430] width 27 height 27
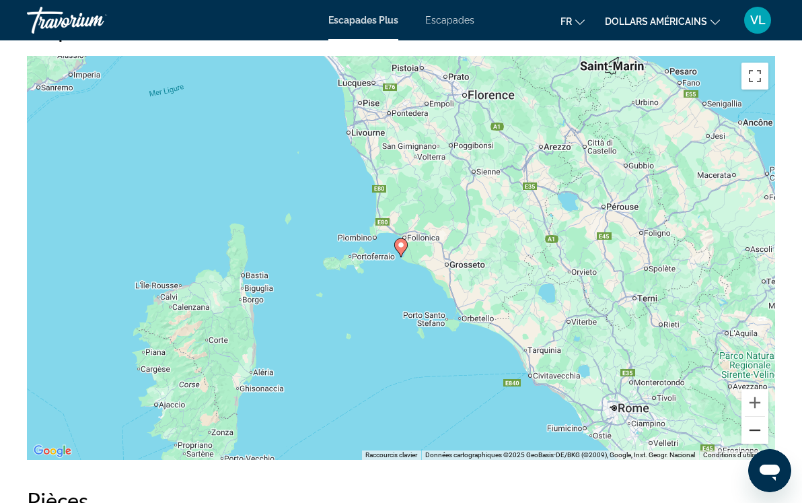
click at [754, 417] on button "Zoom arrière" at bounding box center [755, 430] width 27 height 27
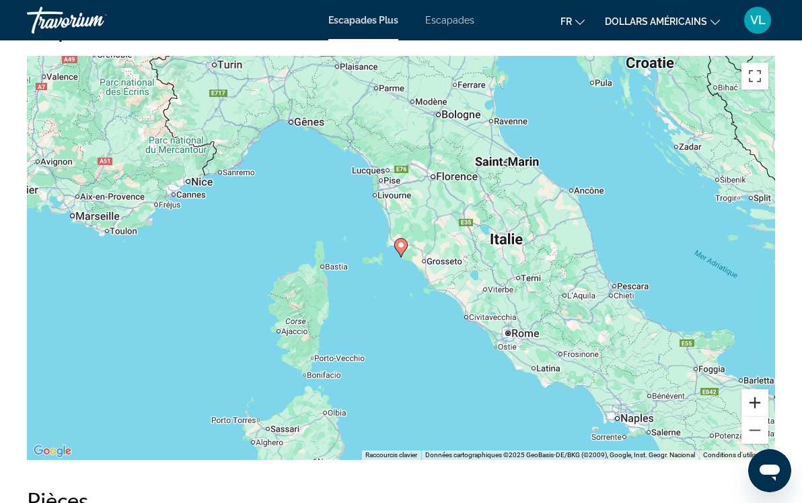
click at [752, 389] on button "Zoom avant" at bounding box center [755, 402] width 27 height 27
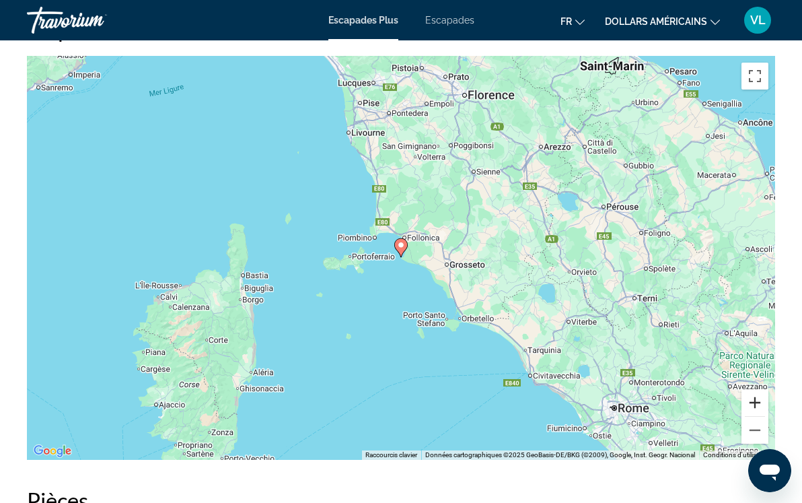
click at [752, 389] on button "Zoom avant" at bounding box center [755, 402] width 27 height 27
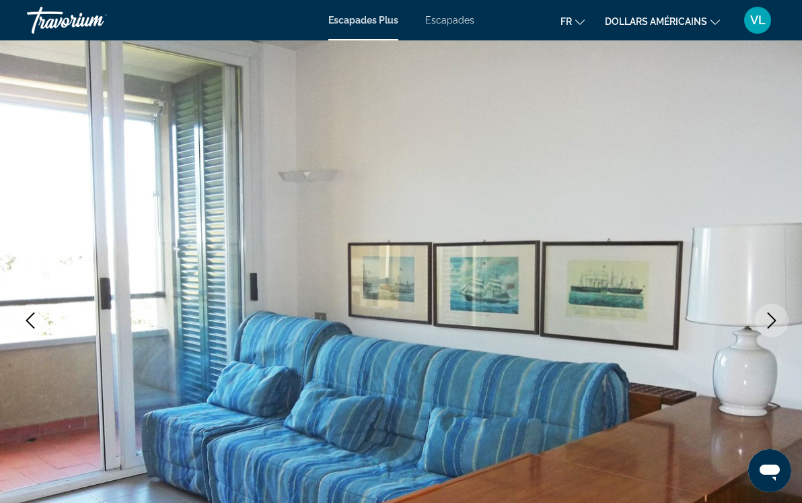
scroll to position [0, 0]
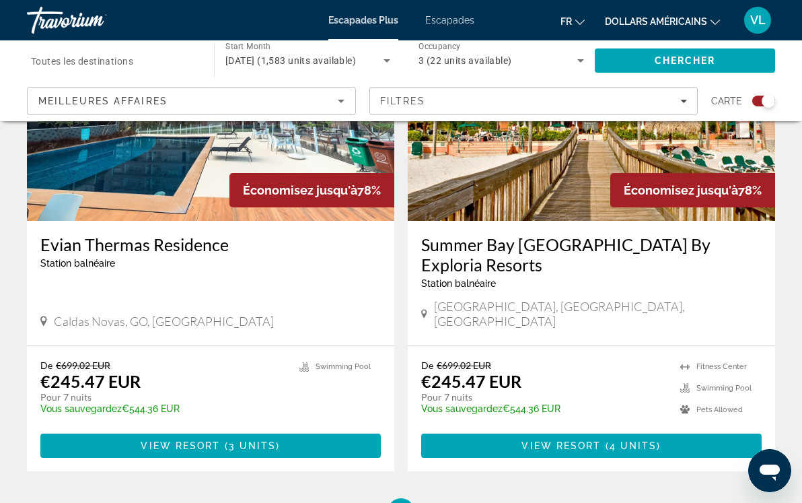
scroll to position [3067, 0]
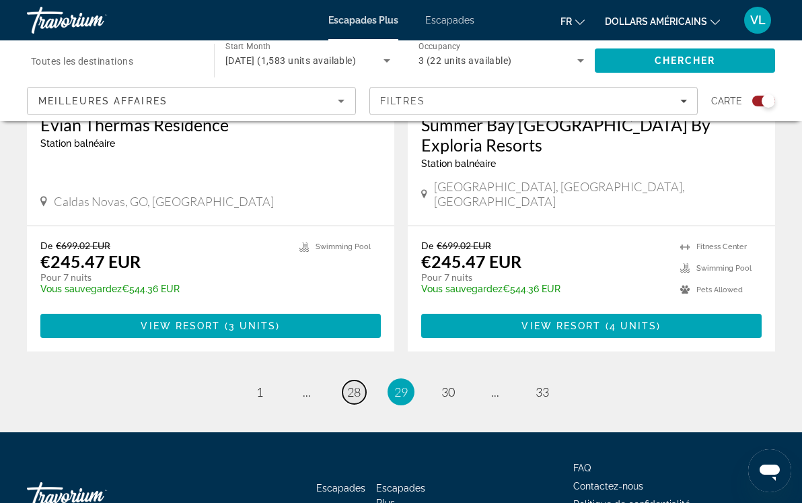
click at [351, 384] on span "28" at bounding box center [353, 391] width 13 height 15
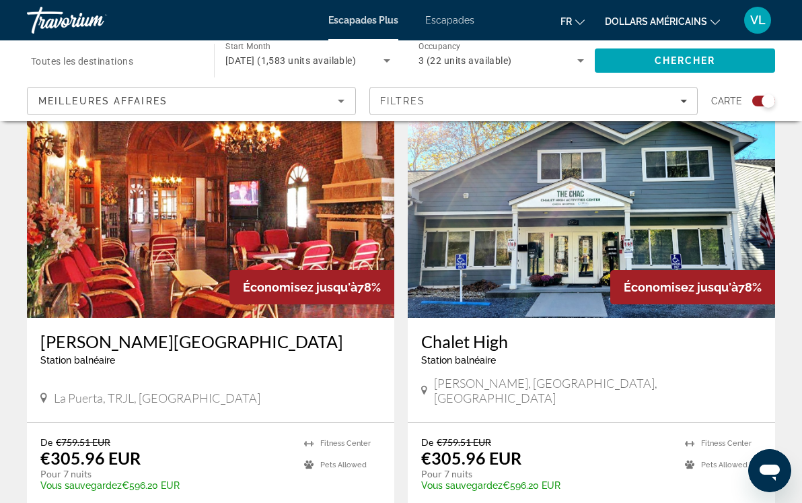
scroll to position [3047, 0]
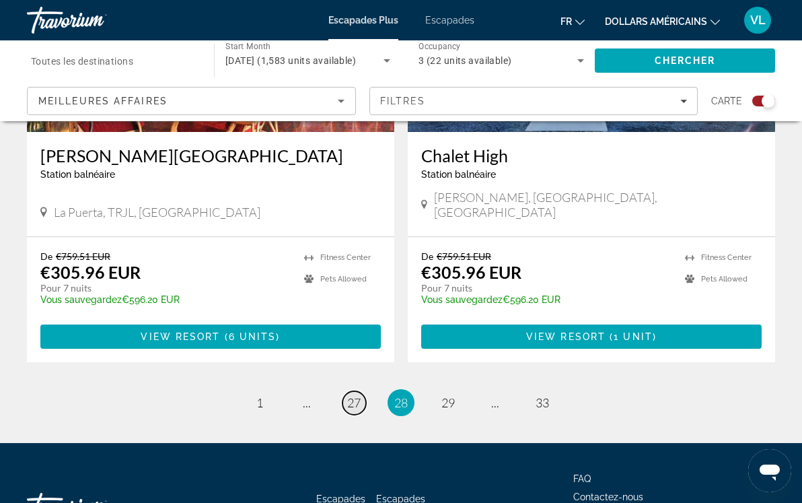
click at [353, 395] on span "27" at bounding box center [353, 402] width 13 height 15
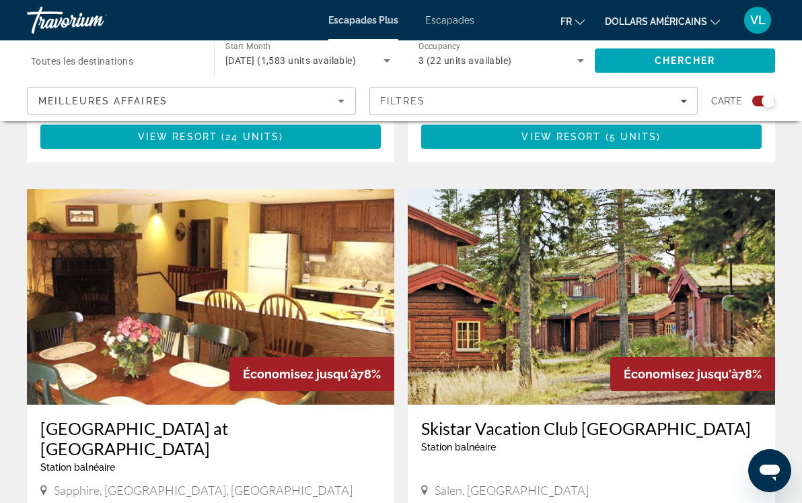
scroll to position [2311, 0]
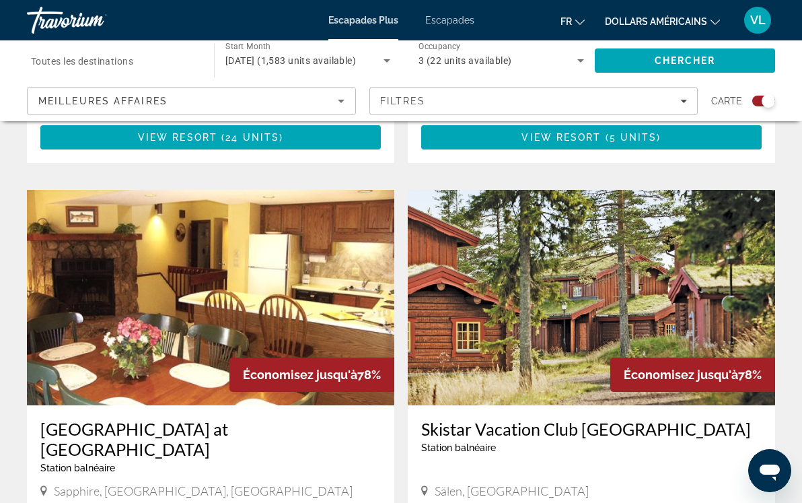
click at [501, 286] on img "Contenu principal" at bounding box center [591, 297] width 367 height 215
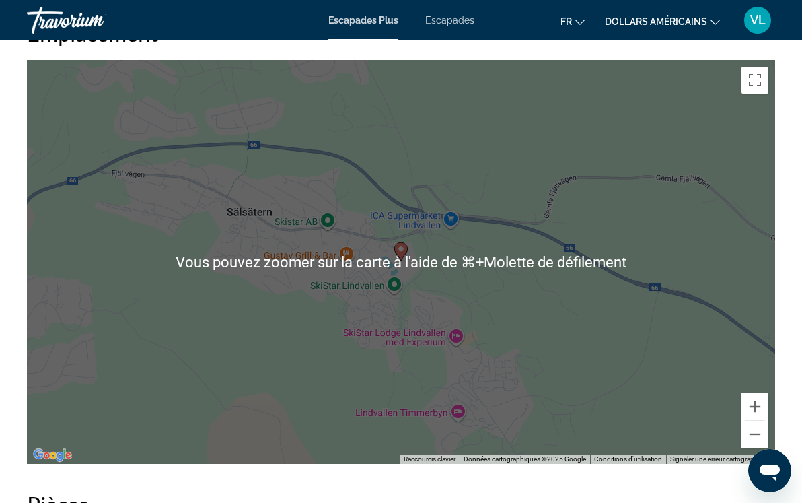
scroll to position [2162, 0]
click at [758, 432] on button "Zoom arrière" at bounding box center [755, 433] width 27 height 27
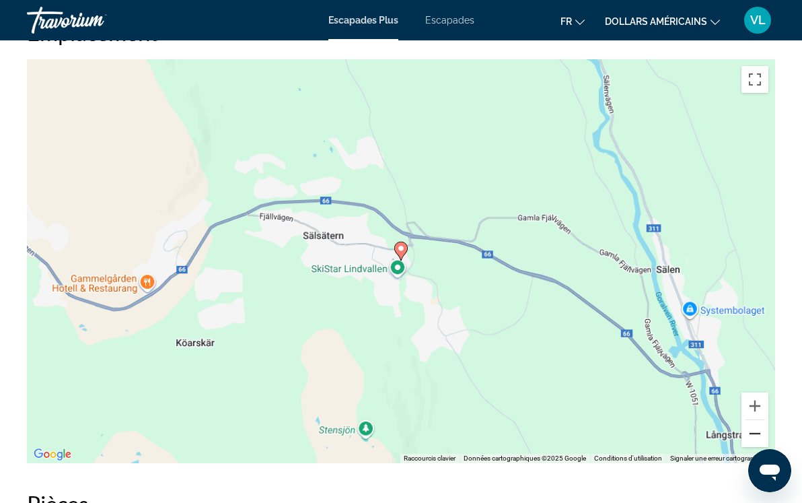
click at [758, 432] on button "Zoom arrière" at bounding box center [755, 433] width 27 height 27
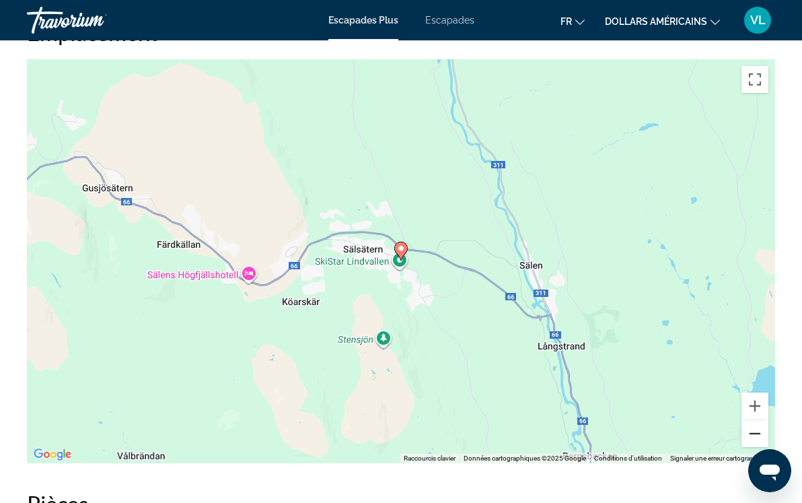
click at [758, 432] on button "Zoom arrière" at bounding box center [755, 433] width 27 height 27
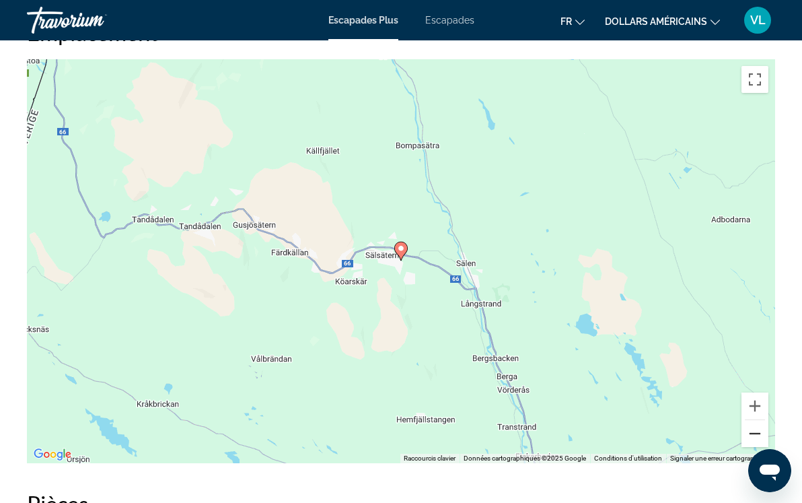
click at [758, 432] on button "Zoom arrière" at bounding box center [755, 433] width 27 height 27
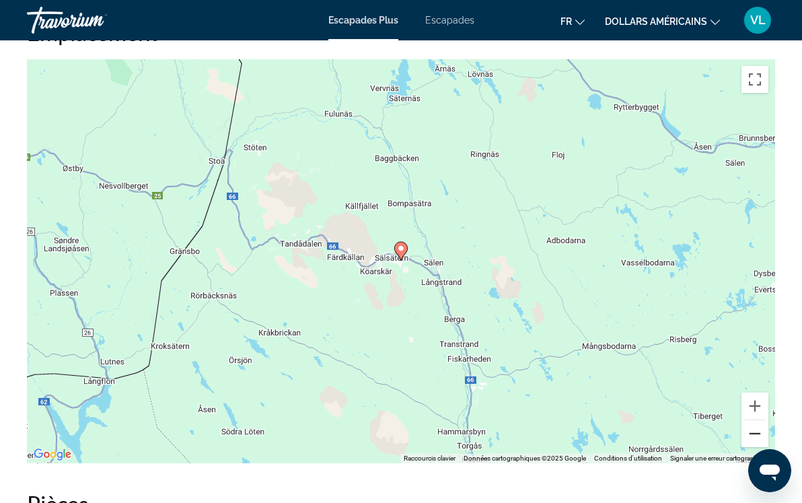
click at [758, 432] on button "Zoom arrière" at bounding box center [755, 433] width 27 height 27
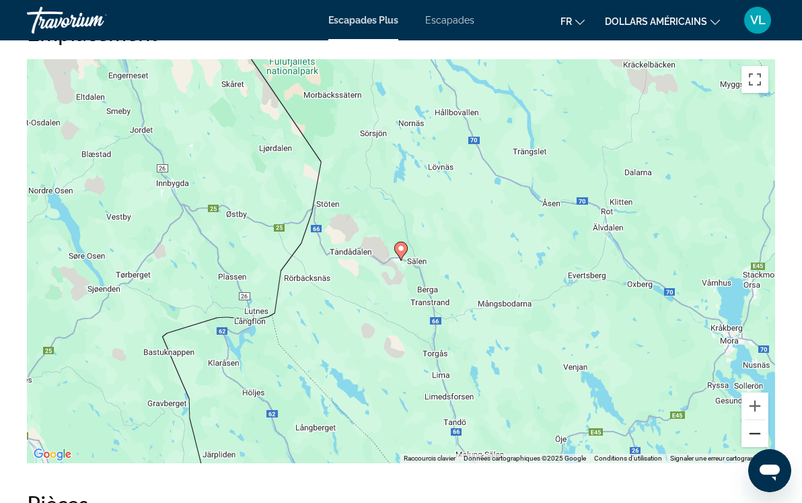
click at [758, 432] on button "Zoom arrière" at bounding box center [755, 433] width 27 height 27
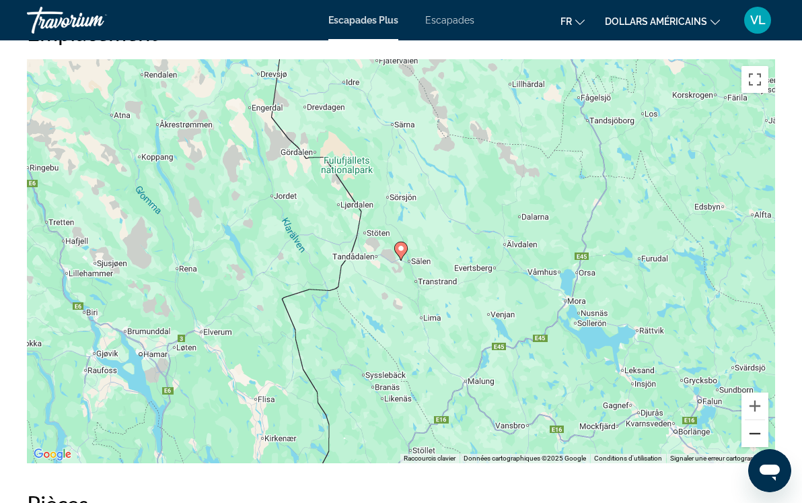
click at [758, 432] on button "Zoom arrière" at bounding box center [755, 433] width 27 height 27
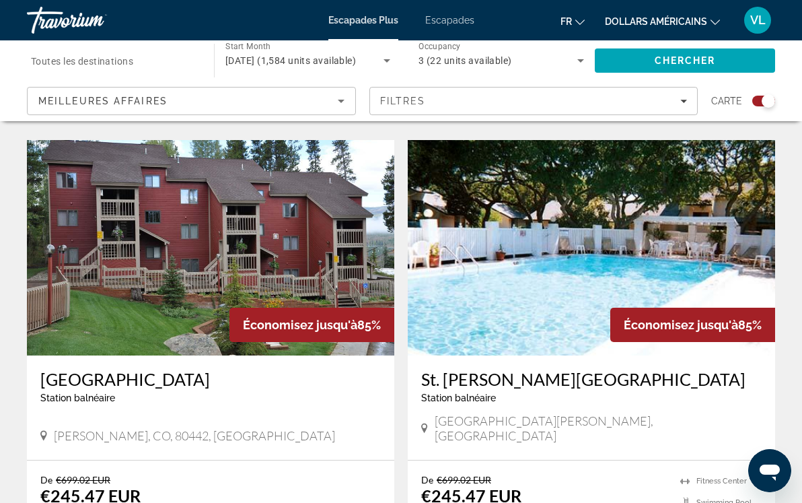
scroll to position [3047, 0]
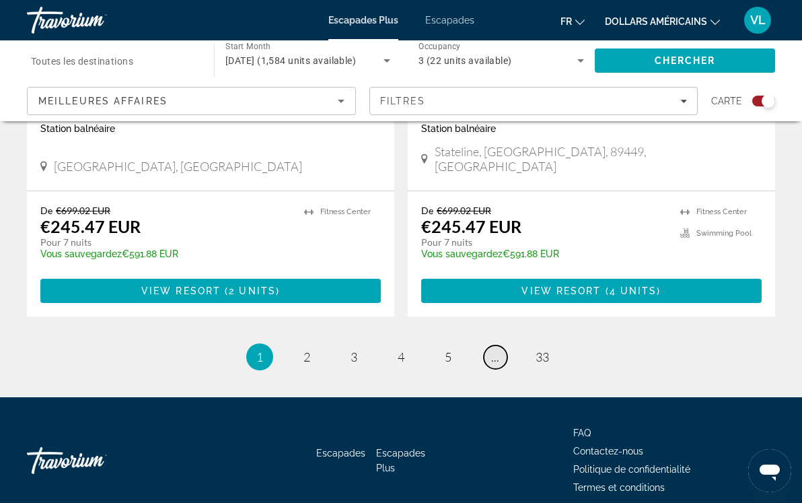
click at [496, 349] on span "..." at bounding box center [495, 356] width 8 height 15
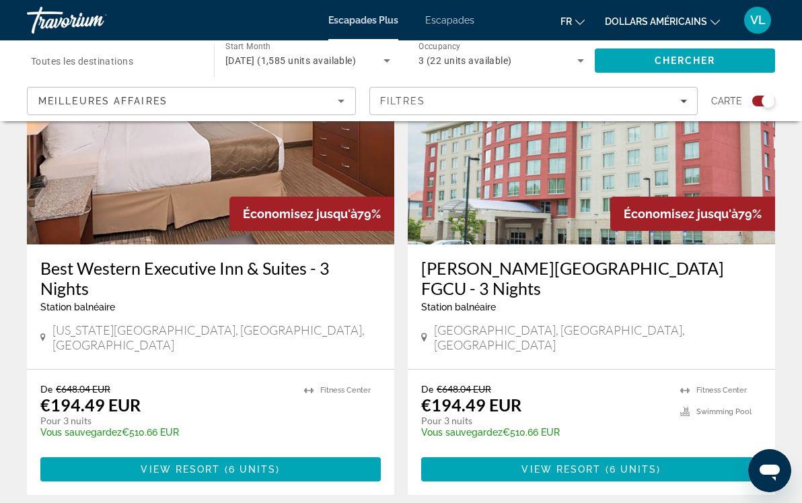
scroll to position [3128, 0]
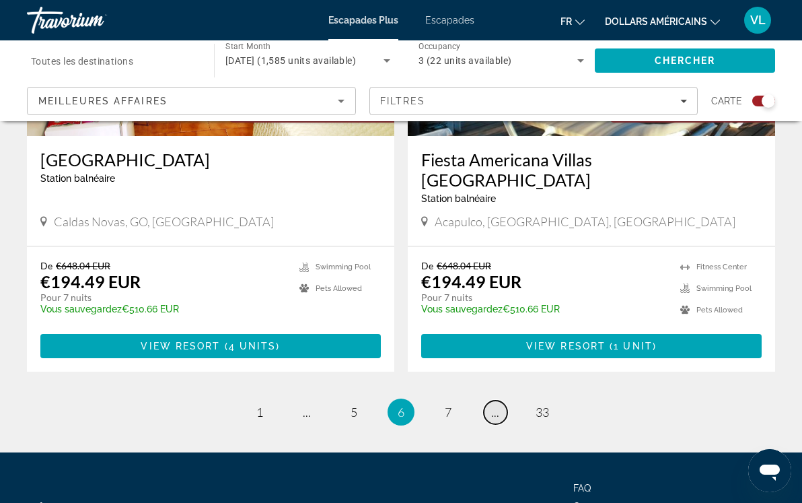
click at [493, 404] on span "..." at bounding box center [495, 411] width 8 height 15
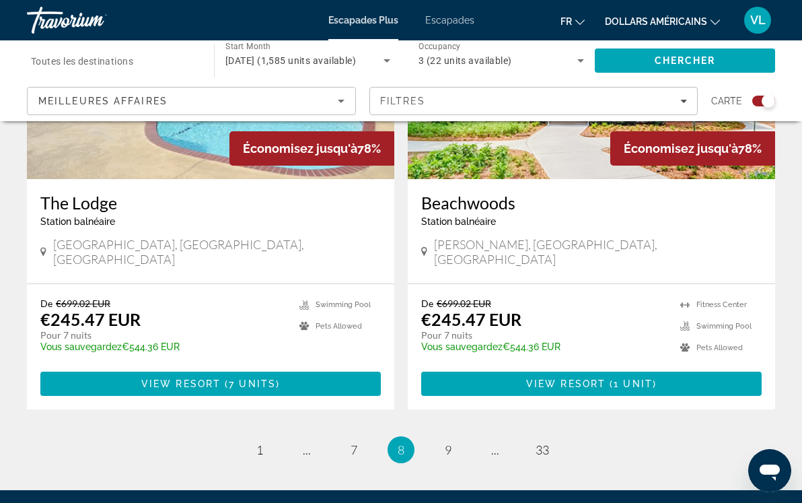
scroll to position [3067, 0]
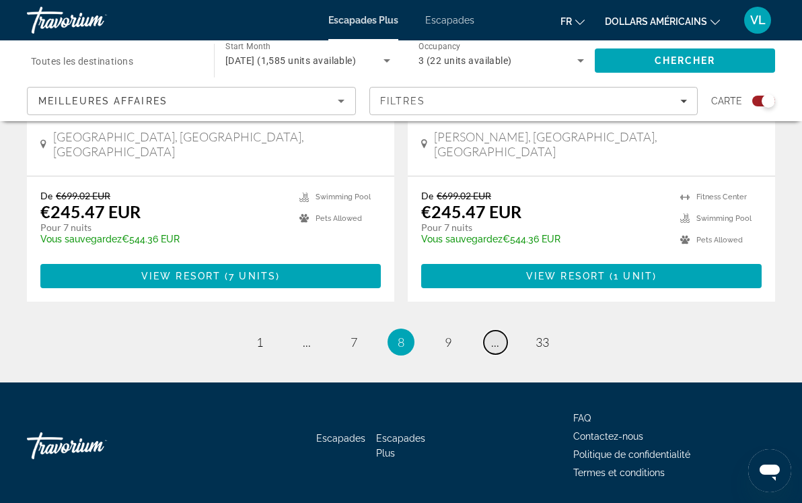
click at [499, 330] on link "page ..." at bounding box center [496, 342] width 24 height 24
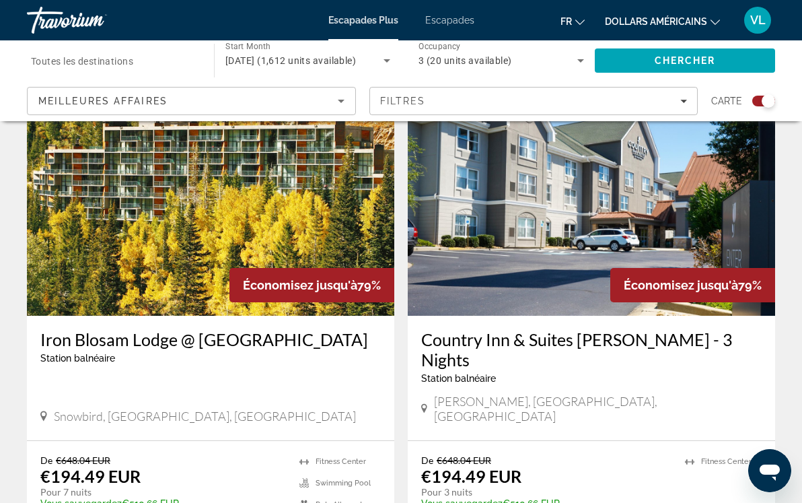
scroll to position [3088, 0]
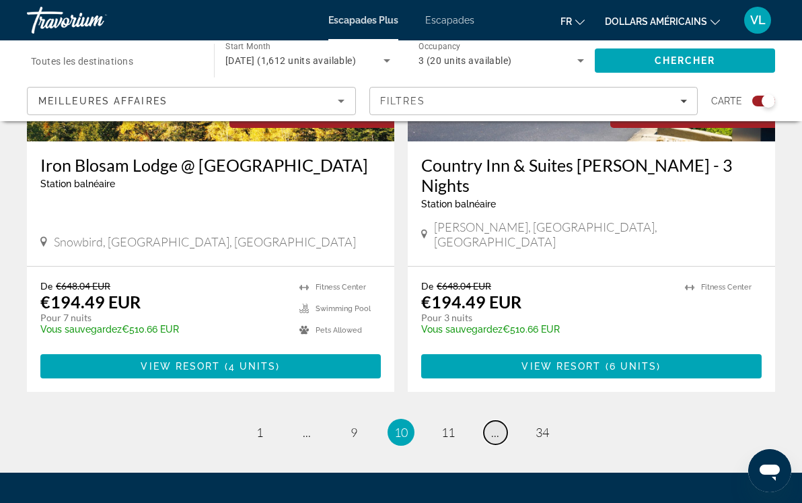
click at [495, 425] on span "..." at bounding box center [495, 432] width 8 height 15
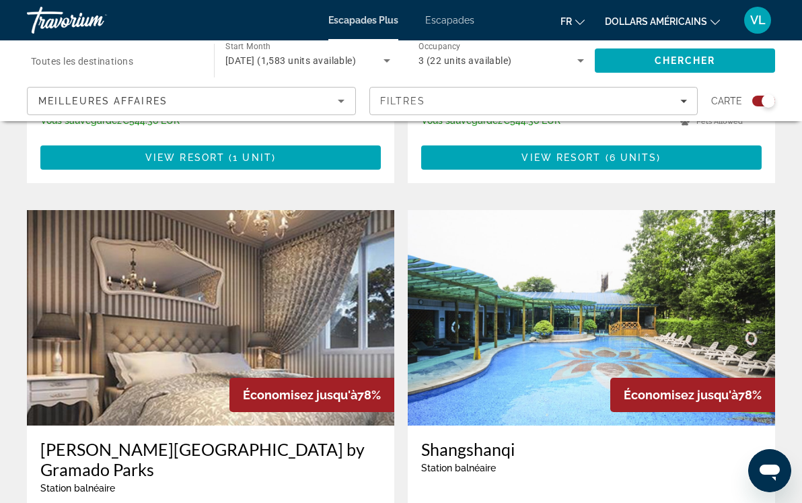
scroll to position [3047, 0]
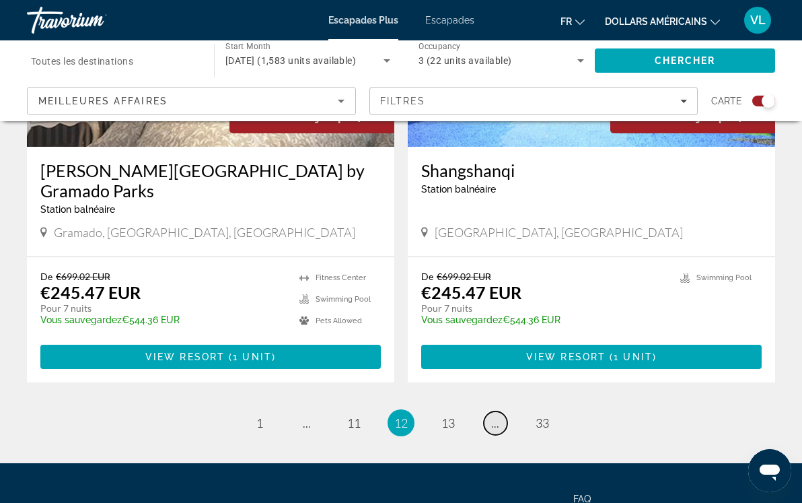
click at [497, 415] on span "..." at bounding box center [495, 422] width 8 height 15
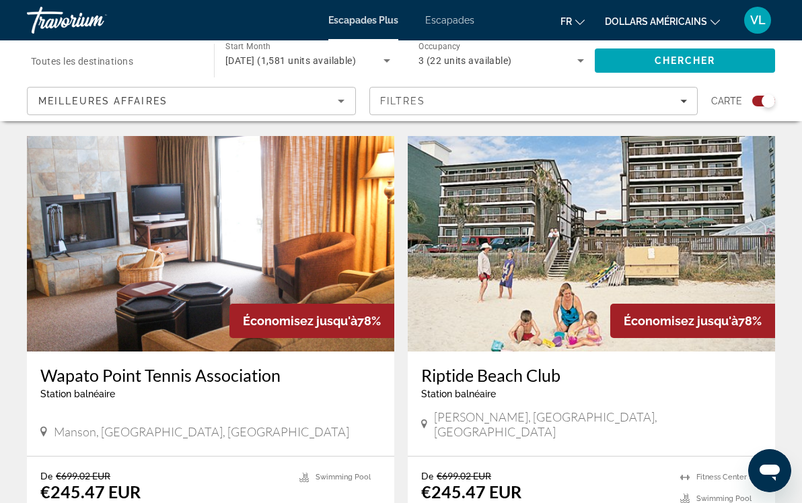
scroll to position [3048, 0]
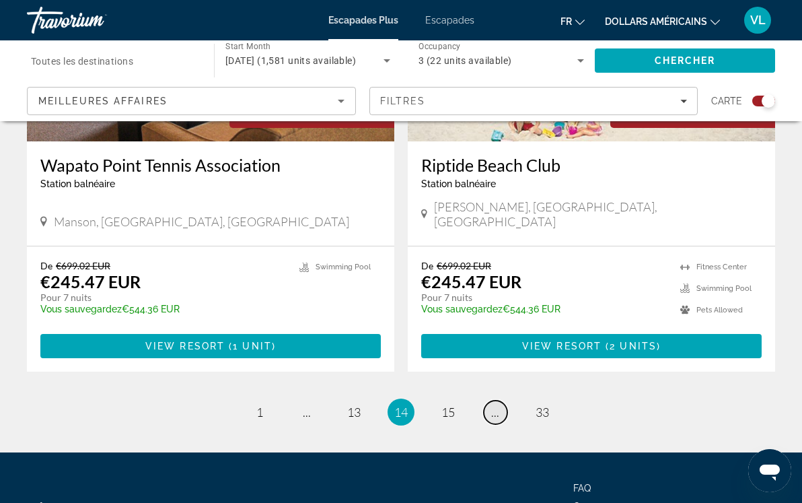
click at [493, 404] on span "..." at bounding box center [495, 411] width 8 height 15
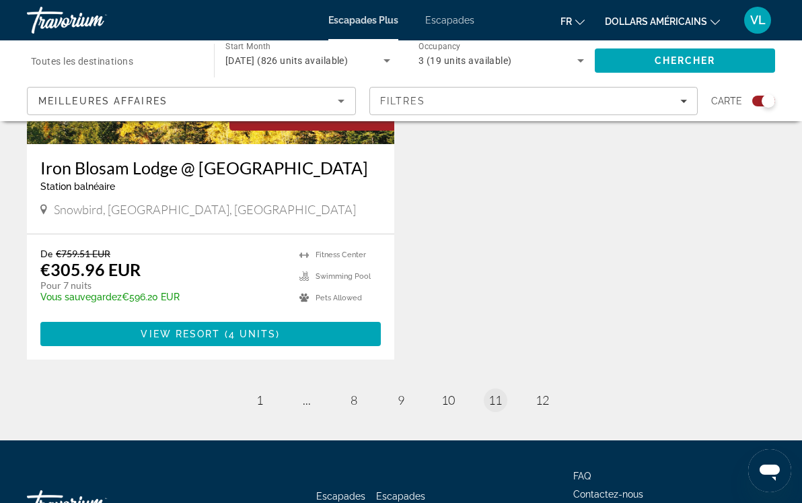
scroll to position [779, 0]
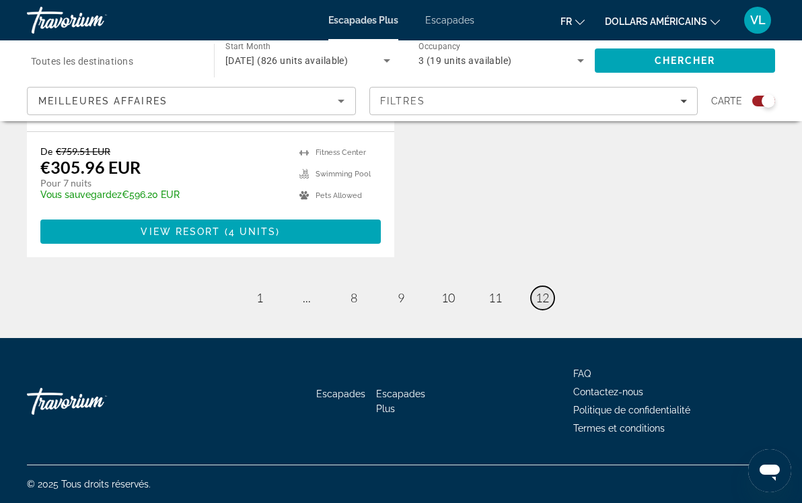
click at [546, 303] on span "12" at bounding box center [542, 297] width 13 height 15
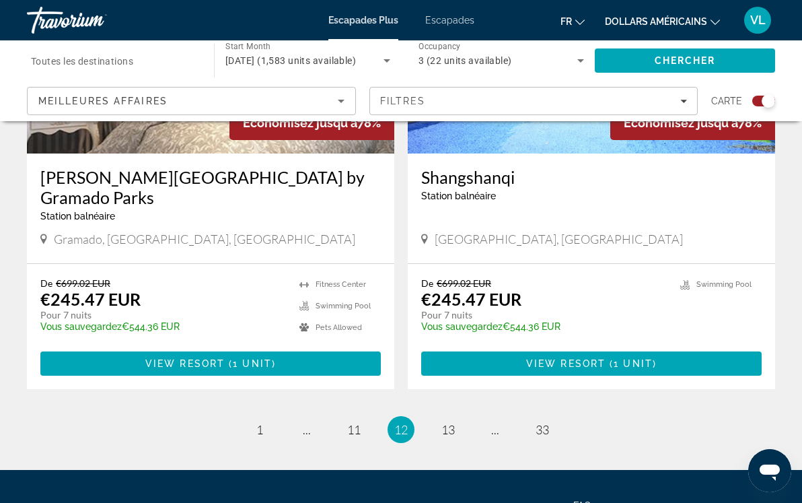
scroll to position [3088, 0]
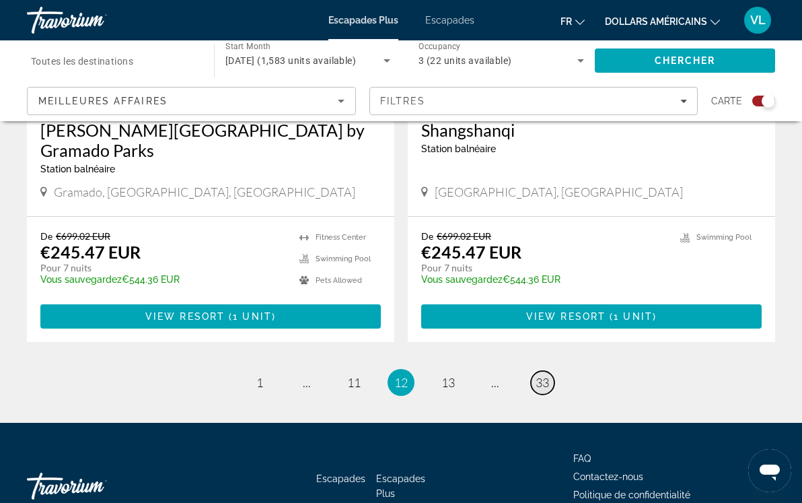
click at [542, 375] on span "33" at bounding box center [542, 382] width 13 height 15
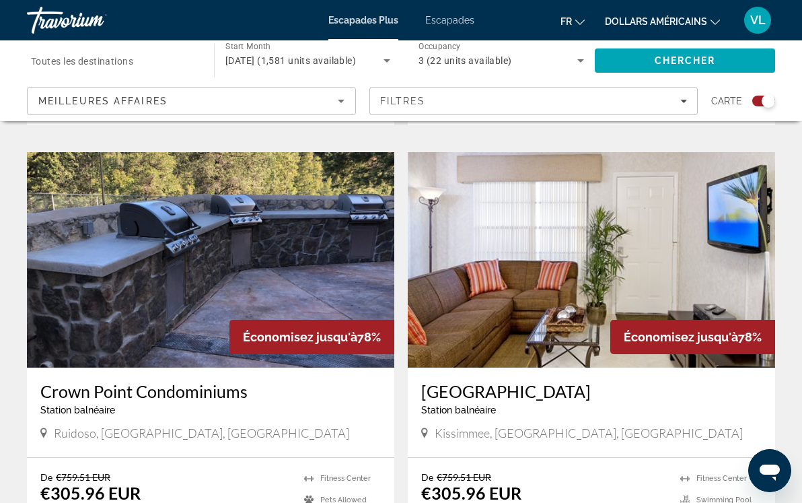
scroll to position [1217, 0]
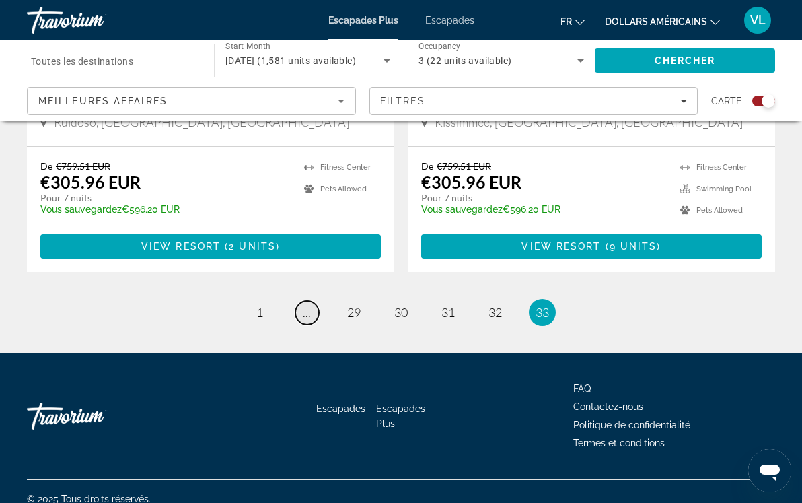
click at [312, 302] on link "page ..." at bounding box center [307, 313] width 24 height 24
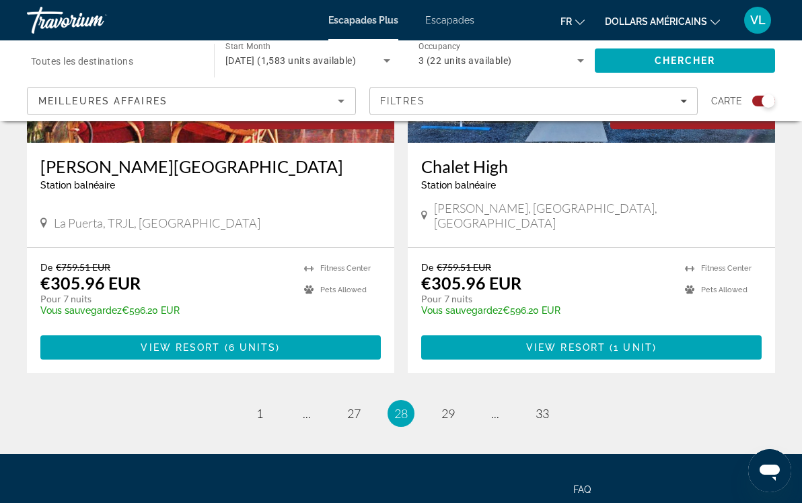
scroll to position [3047, 0]
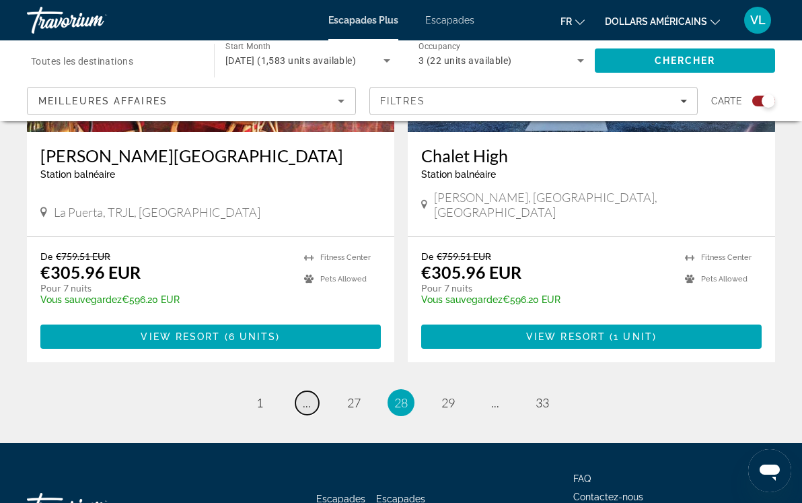
click at [310, 395] on span "..." at bounding box center [307, 402] width 8 height 15
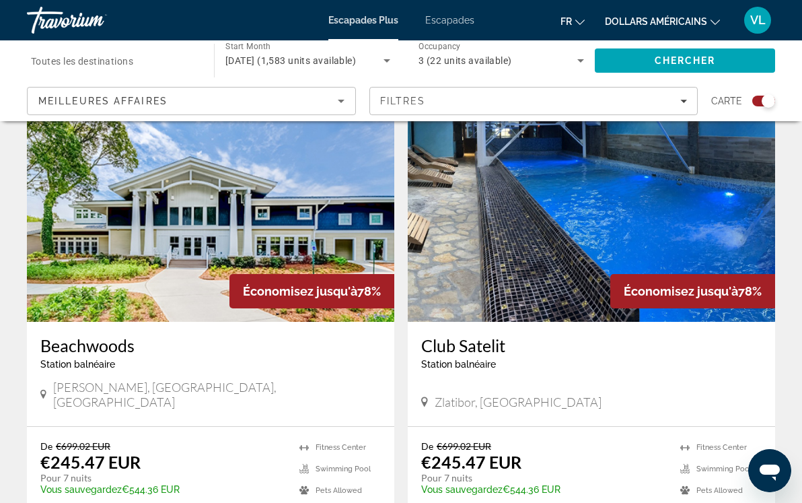
scroll to position [1865, 0]
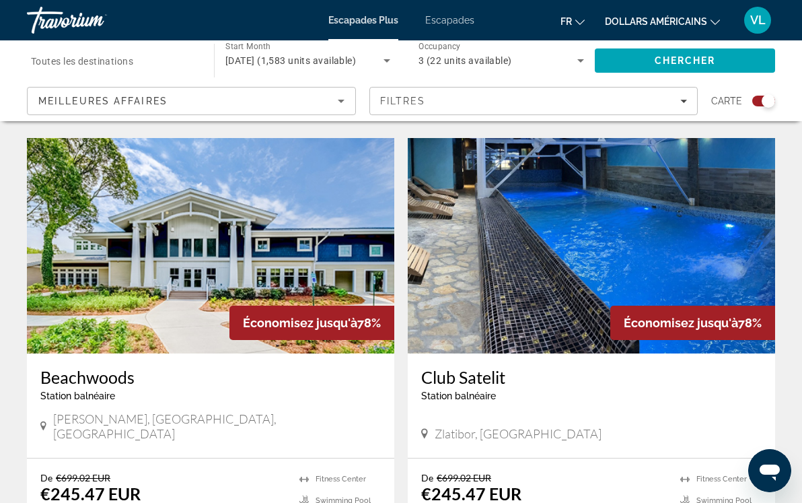
click at [542, 234] on img "Contenu principal" at bounding box center [591, 245] width 367 height 215
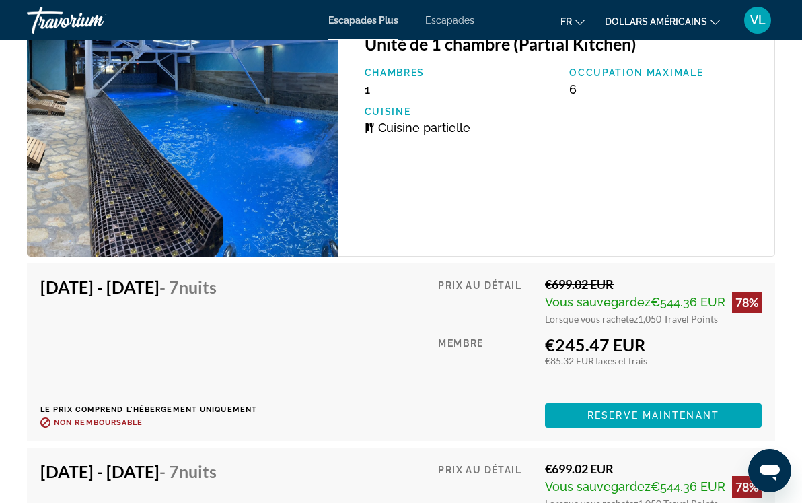
scroll to position [3382, 0]
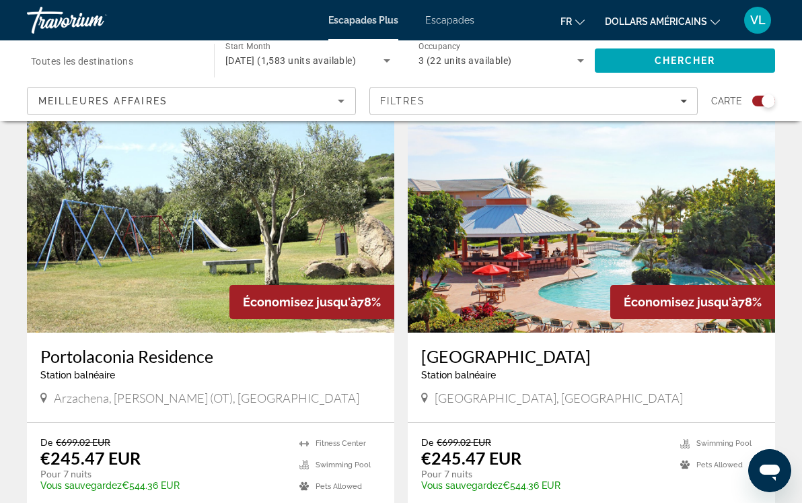
scroll to position [3047, 0]
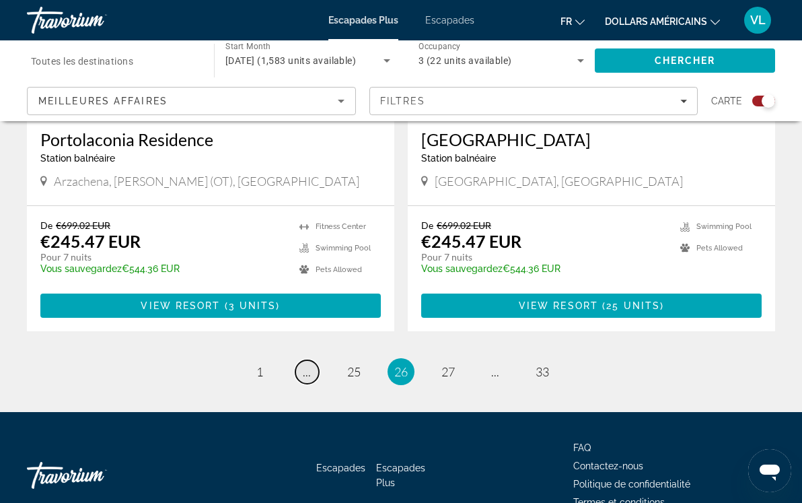
click at [305, 364] on span "..." at bounding box center [307, 371] width 8 height 15
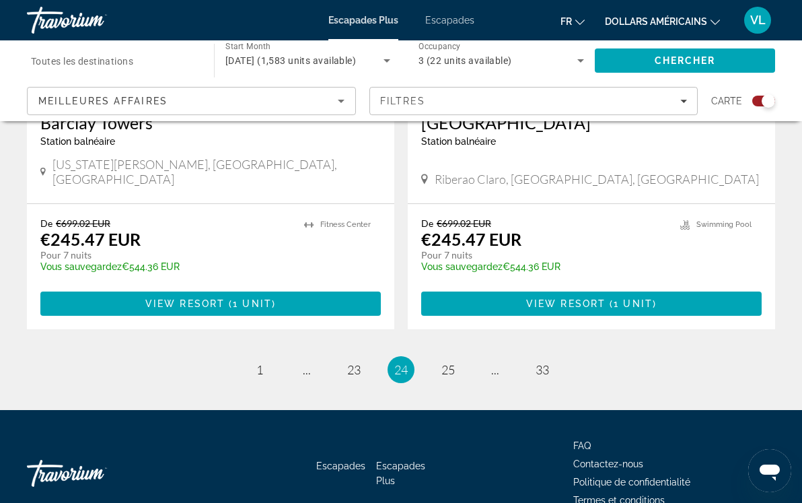
scroll to position [3067, 0]
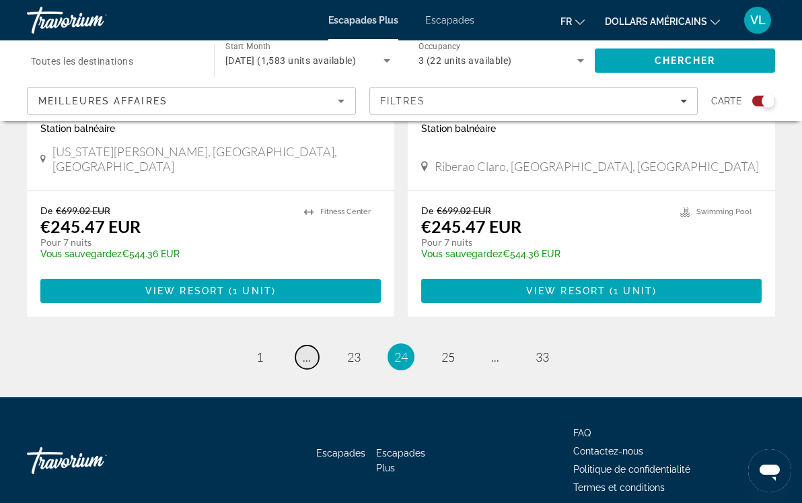
click at [306, 349] on span "..." at bounding box center [307, 356] width 8 height 15
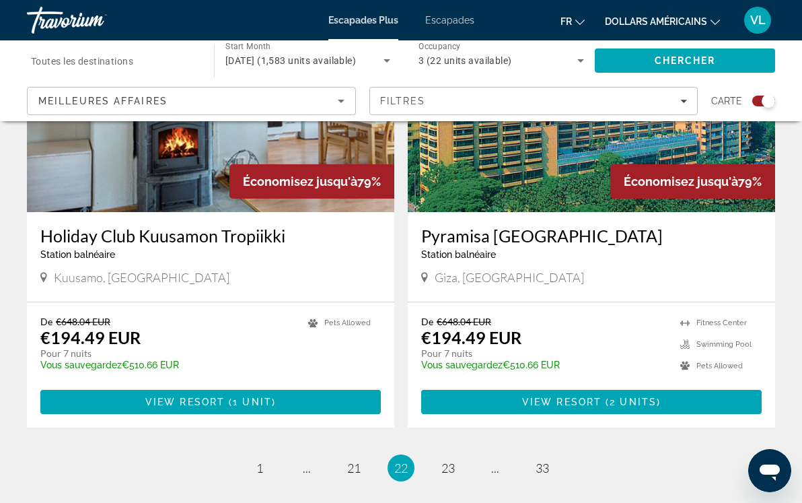
scroll to position [2977, 0]
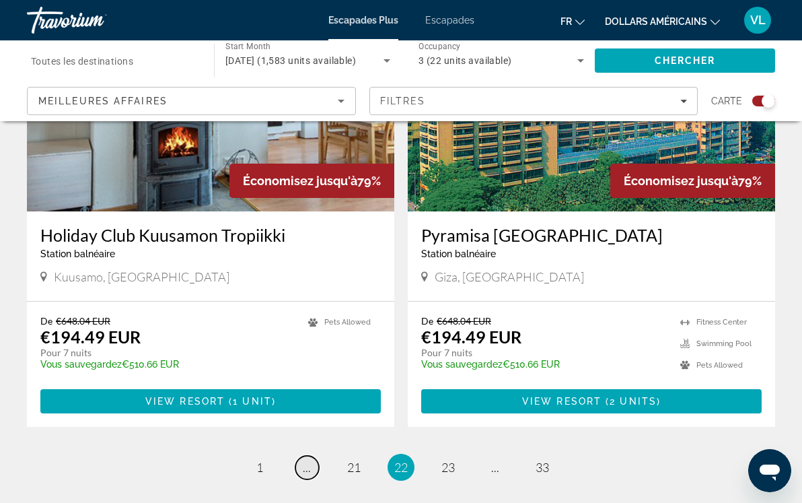
click at [302, 456] on link "page ..." at bounding box center [307, 468] width 24 height 24
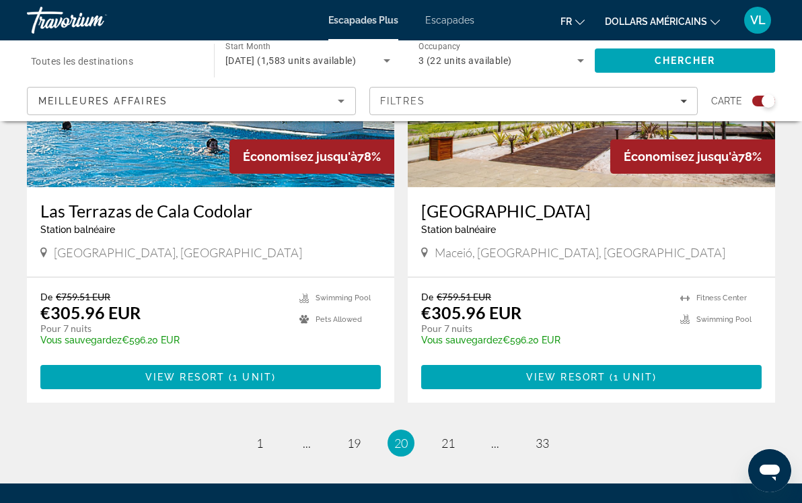
scroll to position [3088, 0]
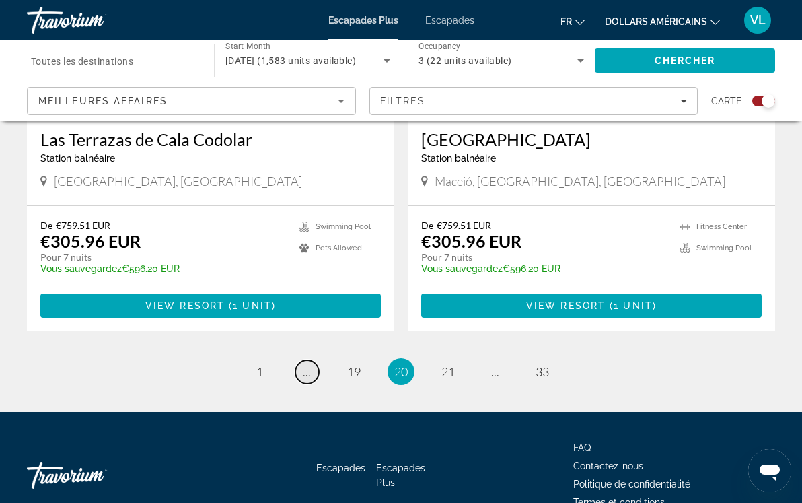
click at [305, 364] on span "..." at bounding box center [307, 371] width 8 height 15
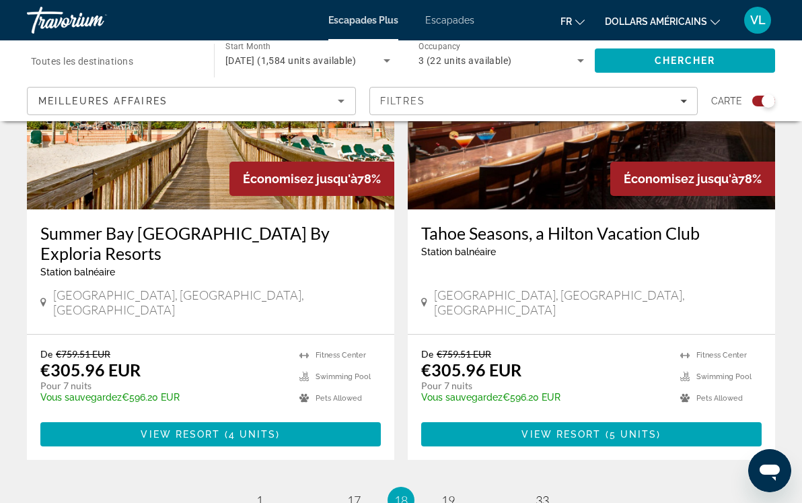
scroll to position [3048, 0]
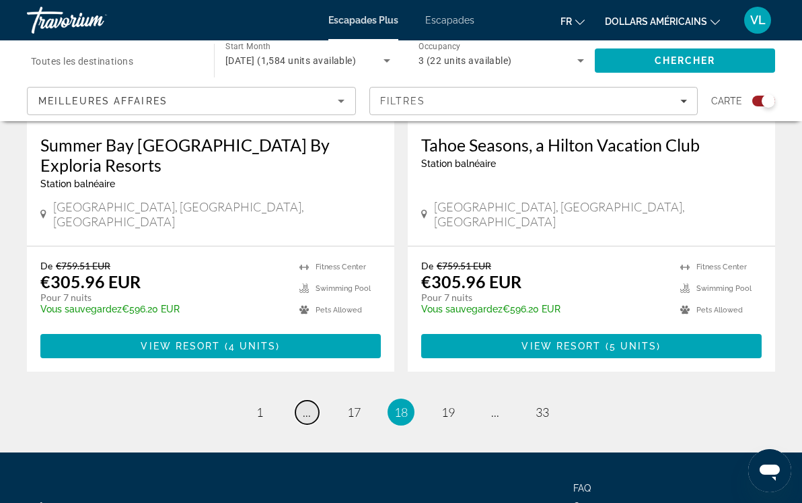
click at [305, 404] on span "..." at bounding box center [307, 411] width 8 height 15
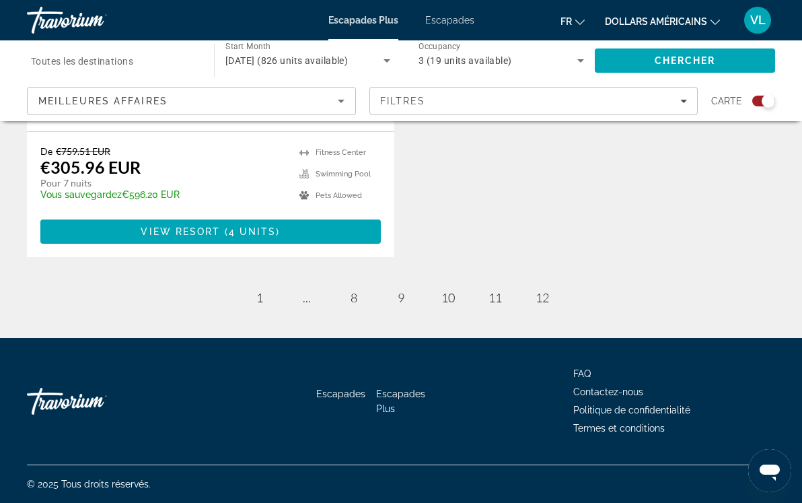
scroll to position [760, 0]
click at [355, 305] on span "8" at bounding box center [354, 297] width 7 height 15
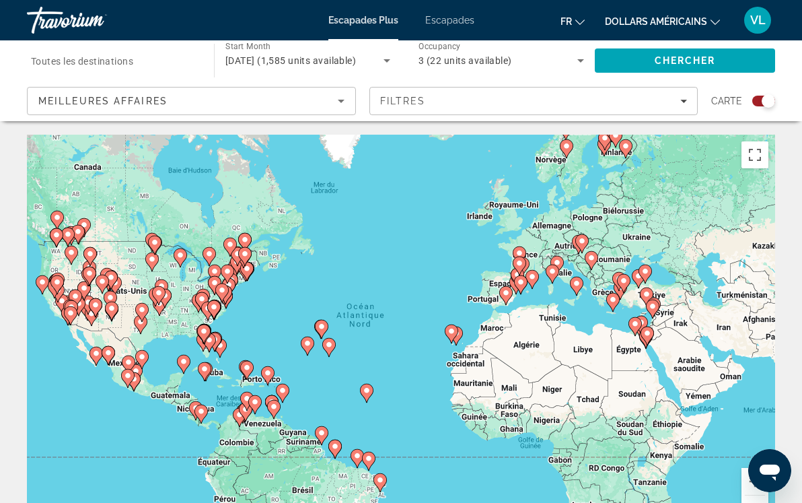
click at [522, 286] on icon "Contenu principal" at bounding box center [521, 284] width 12 height 17
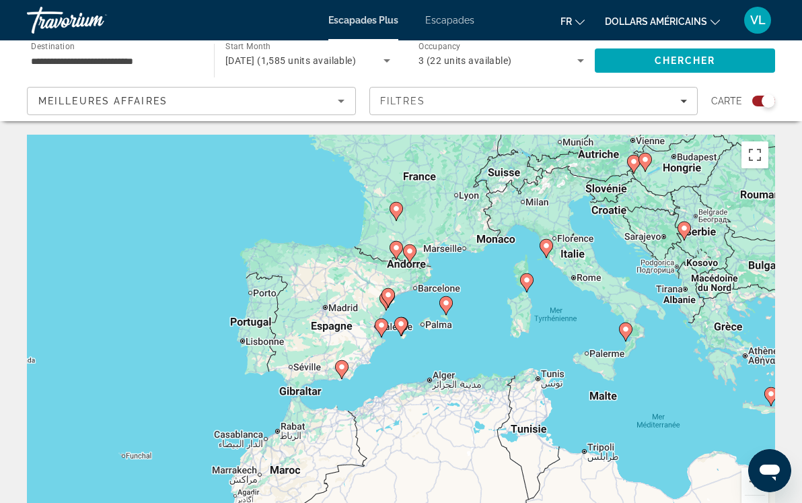
click at [385, 298] on image "Contenu principal" at bounding box center [388, 295] width 8 height 8
type input "**********"
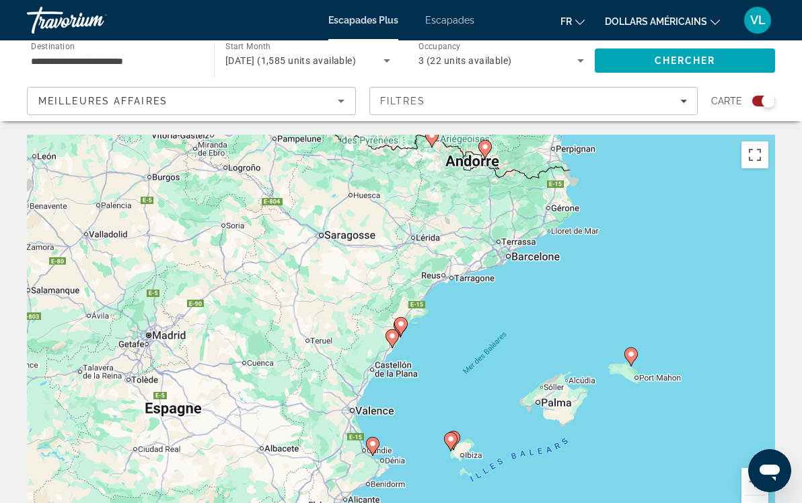
click at [401, 325] on image "Contenu principal" at bounding box center [401, 324] width 8 height 8
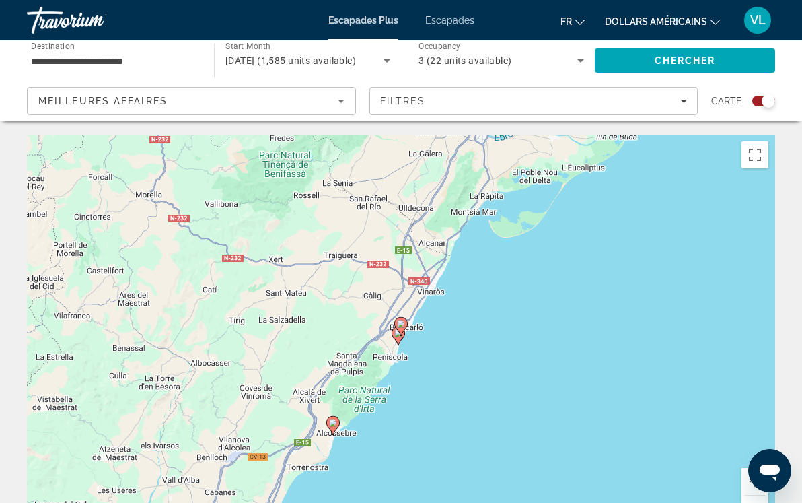
click at [401, 325] on image "Contenu principal" at bounding box center [401, 324] width 8 height 8
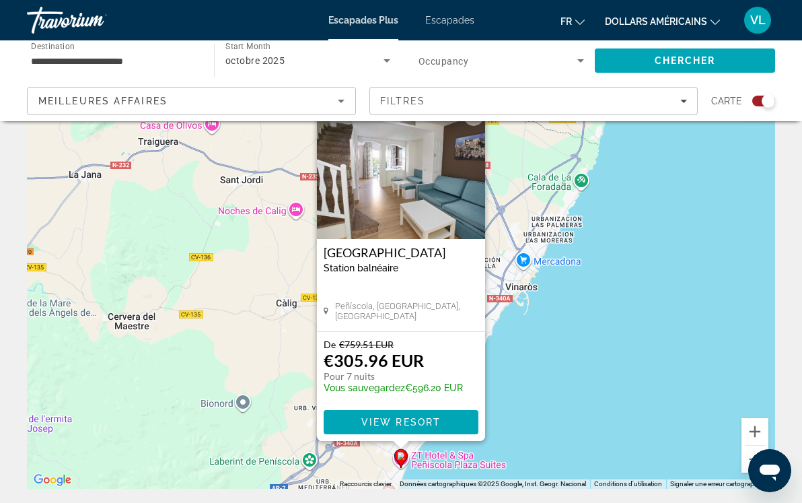
scroll to position [60, 0]
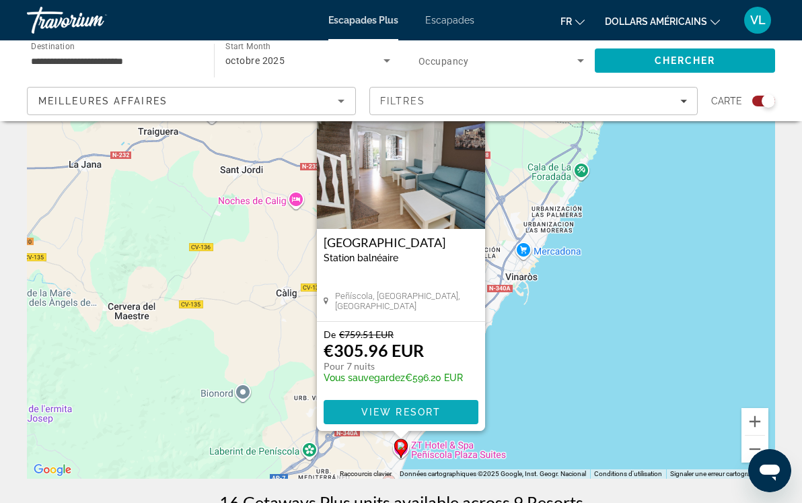
click at [406, 411] on span "View Resort" at bounding box center [400, 411] width 79 height 11
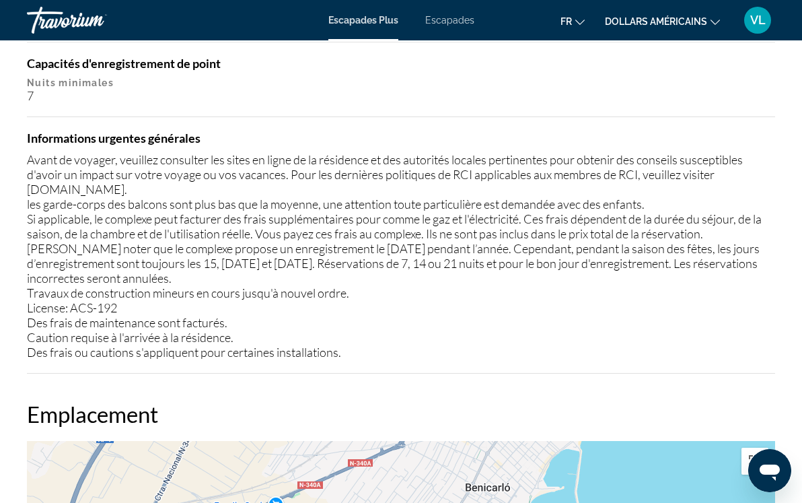
scroll to position [1596, 0]
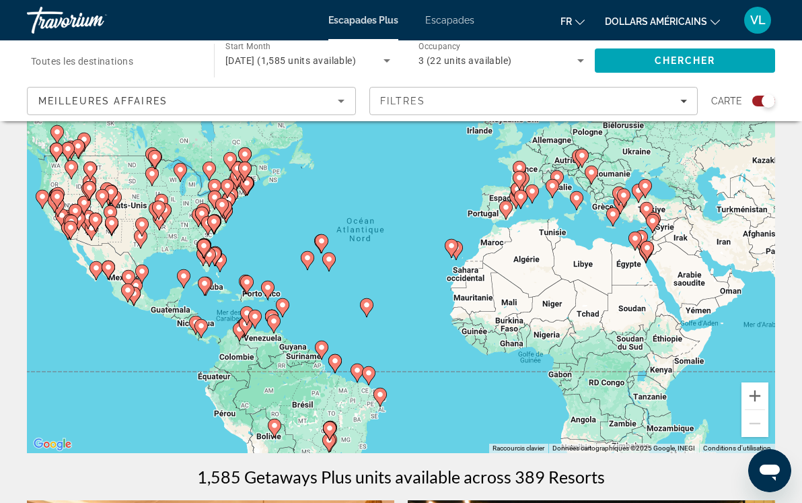
scroll to position [87, 0]
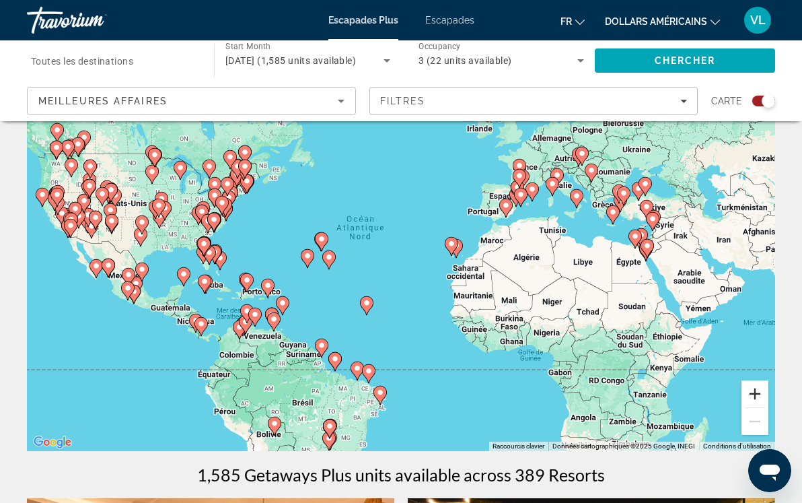
click at [758, 396] on button "Zoom avant" at bounding box center [755, 393] width 27 height 27
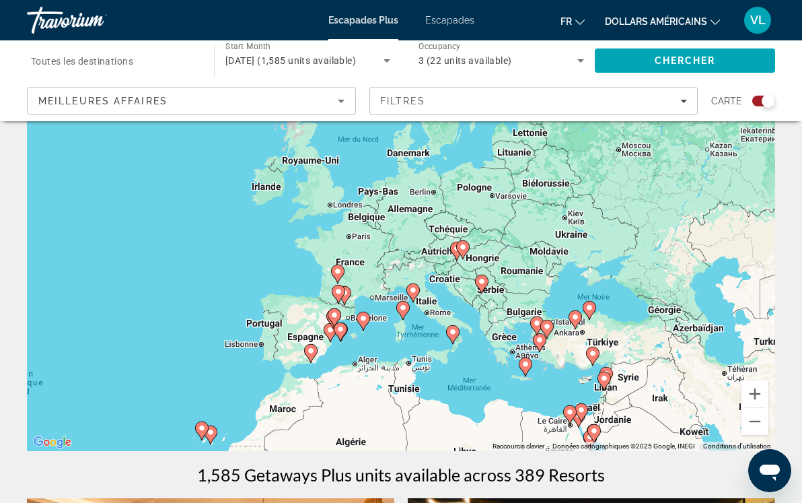
drag, startPoint x: 727, startPoint y: 252, endPoint x: 422, endPoint y: 431, distance: 353.2
click at [422, 431] on div "Pour activer le glissement avec le clavier, appuyez sur Alt+Entrée. Une fois ce…" at bounding box center [401, 249] width 748 height 404
click at [756, 398] on button "Zoom avant" at bounding box center [755, 393] width 27 height 27
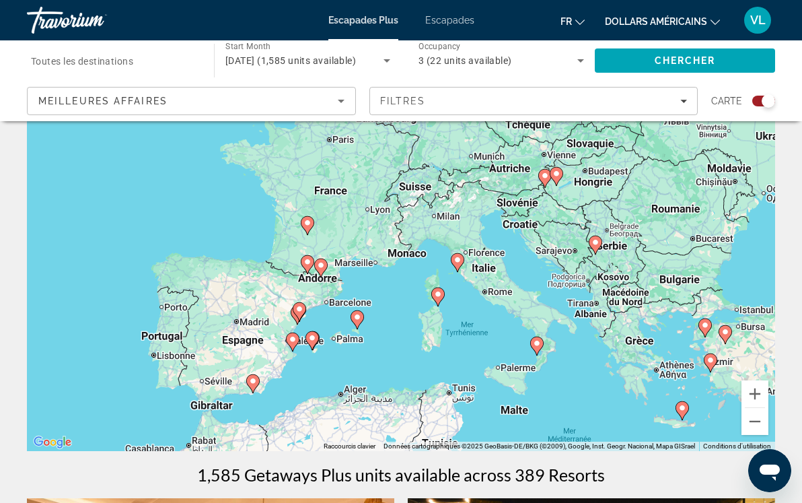
drag, startPoint x: 516, startPoint y: 345, endPoint x: 542, endPoint y: 284, distance: 65.7
click at [542, 284] on div "Pour activer le glissement avec le clavier, appuyez sur Alt+Entrée. Une fois ce…" at bounding box center [401, 249] width 748 height 404
click at [439, 295] on image "Contenu principal" at bounding box center [438, 294] width 8 height 8
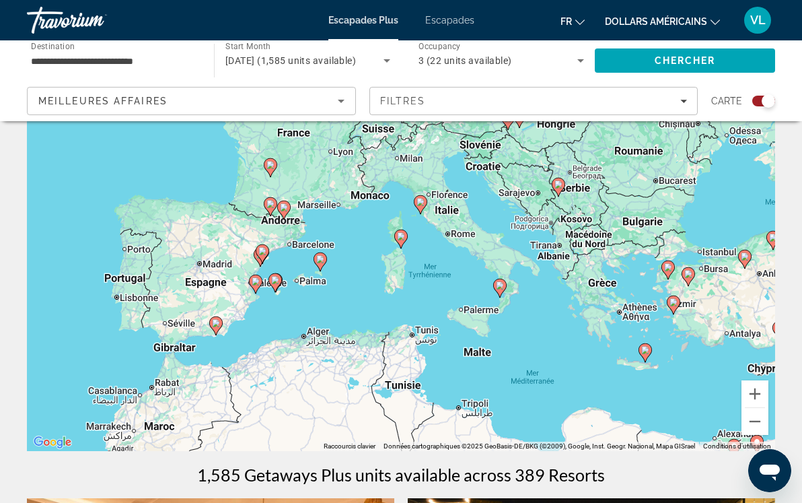
click at [402, 239] on image "Contenu principal" at bounding box center [401, 236] width 8 height 8
type input "**********"
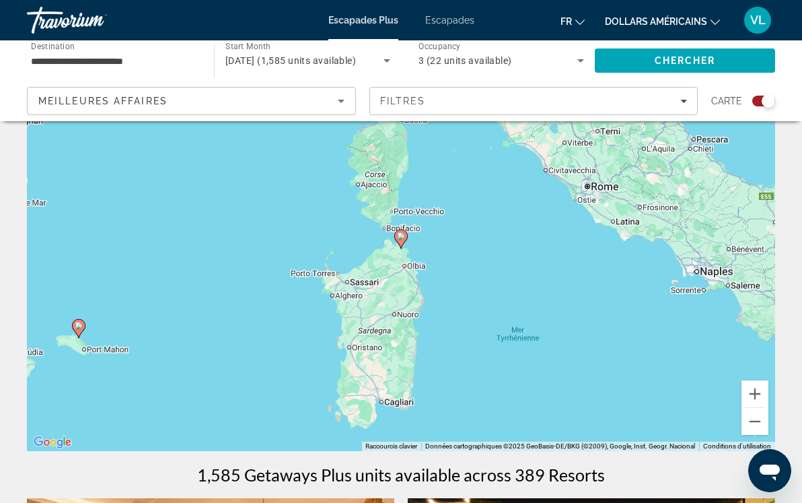
click at [402, 239] on image "Contenu principal" at bounding box center [401, 236] width 8 height 8
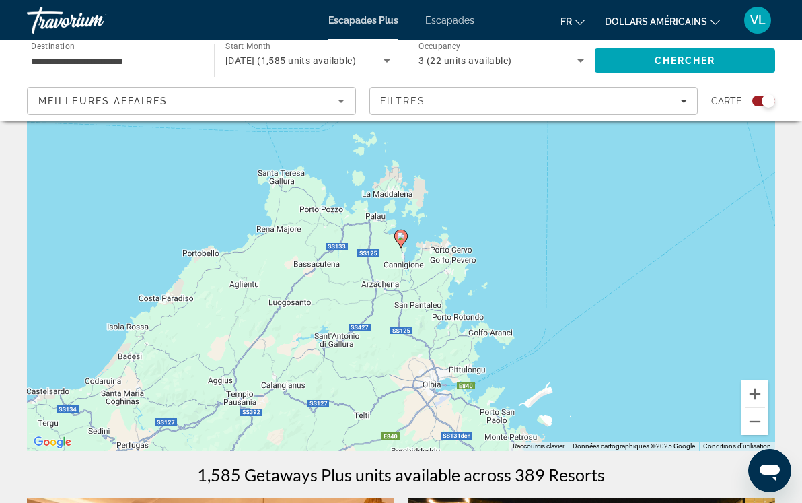
click at [402, 239] on image "Contenu principal" at bounding box center [401, 236] width 8 height 8
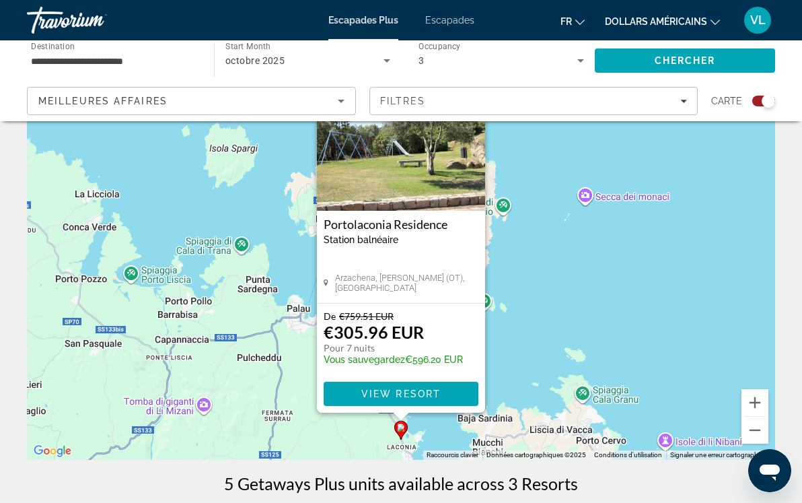
scroll to position [81, 0]
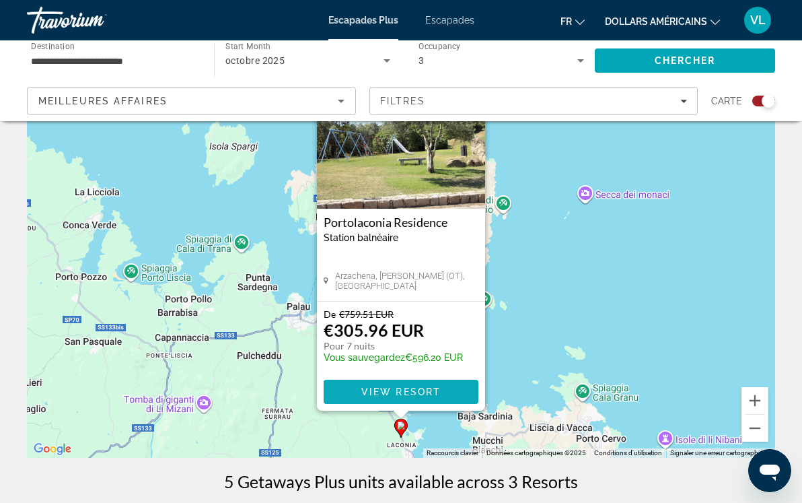
click at [405, 390] on span "View Resort" at bounding box center [400, 391] width 79 height 11
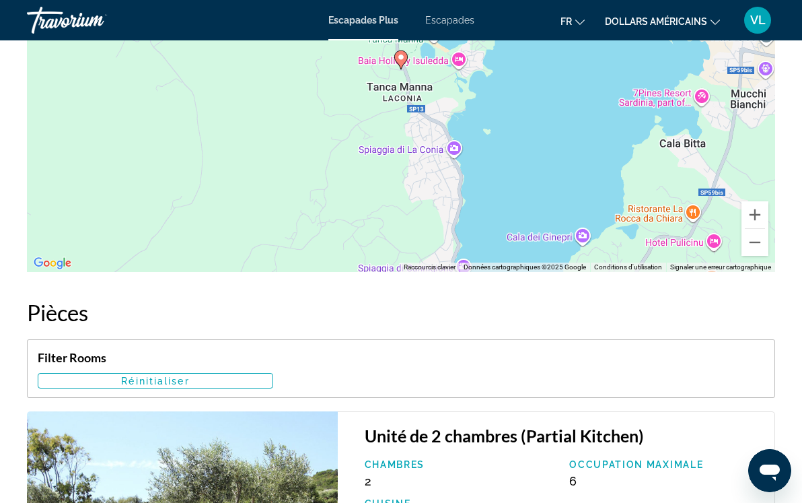
scroll to position [2362, 0]
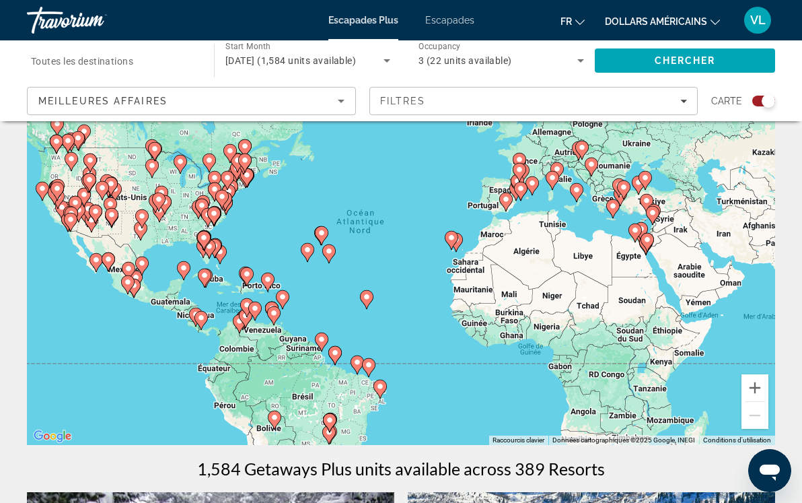
scroll to position [95, 0]
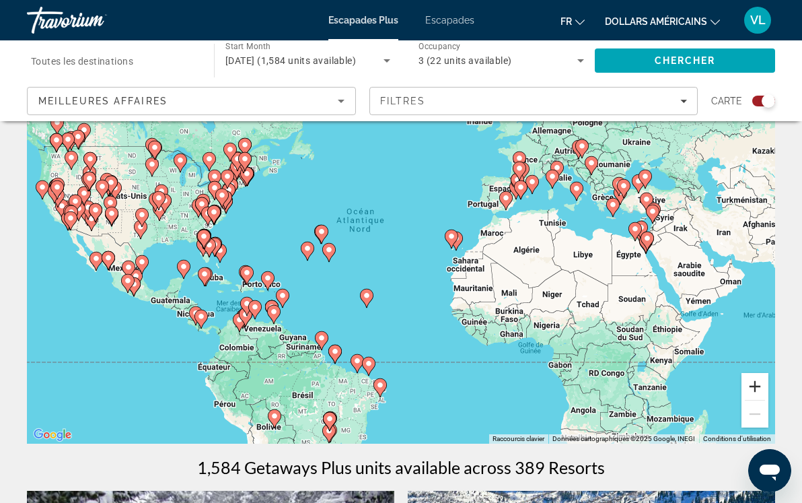
click at [762, 386] on button "Zoom avant" at bounding box center [755, 386] width 27 height 27
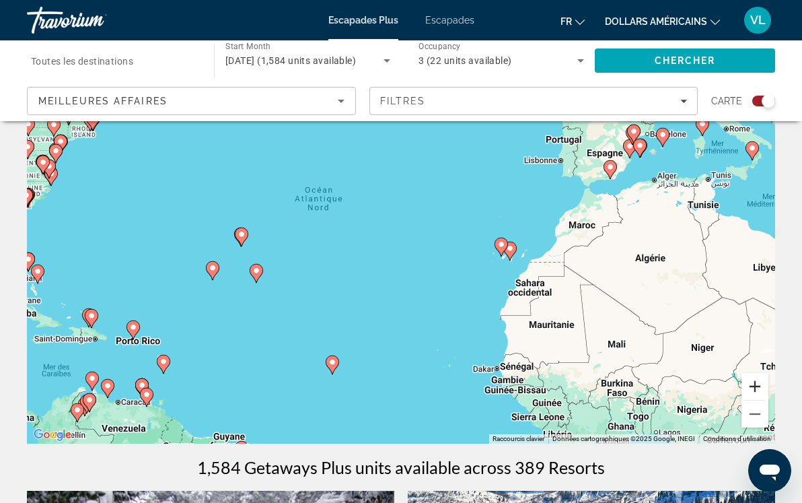
click at [762, 386] on button "Zoom avant" at bounding box center [755, 386] width 27 height 27
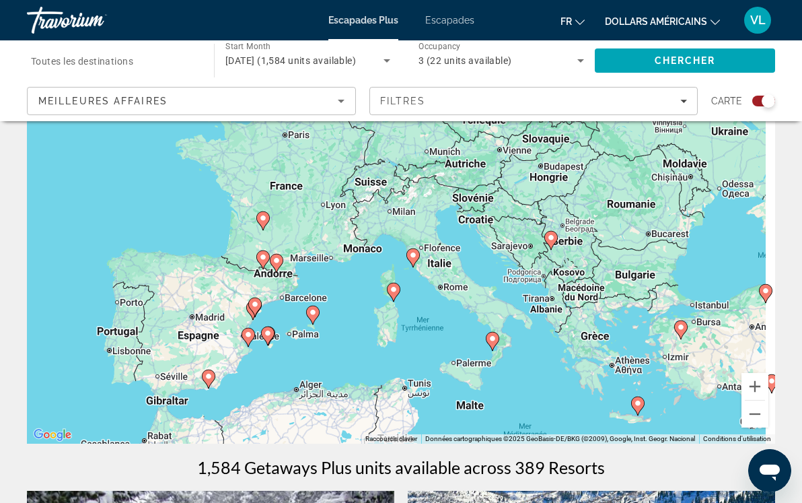
drag, startPoint x: 729, startPoint y: 232, endPoint x: 109, endPoint y: 505, distance: 678.0
click at [109, 408] on html "Passer au contenu principal Escapades Plus Escapades fr Anglais Espagnol França…" at bounding box center [401, 156] width 802 height 503
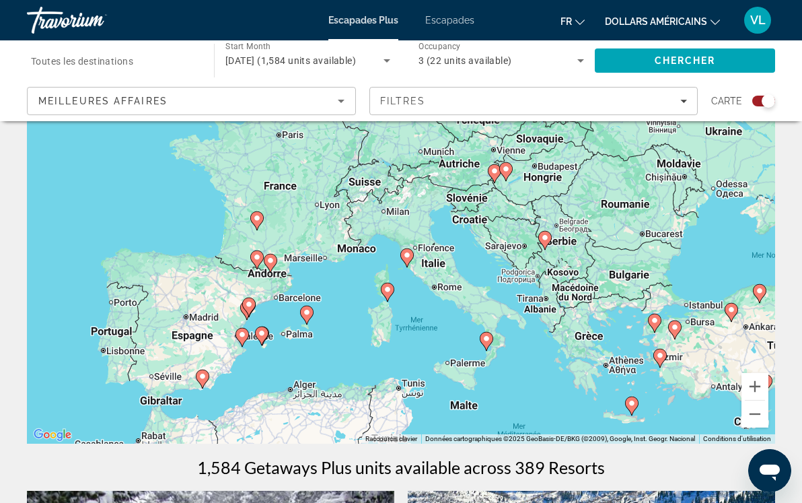
click at [272, 262] on image "Contenu principal" at bounding box center [270, 260] width 8 height 8
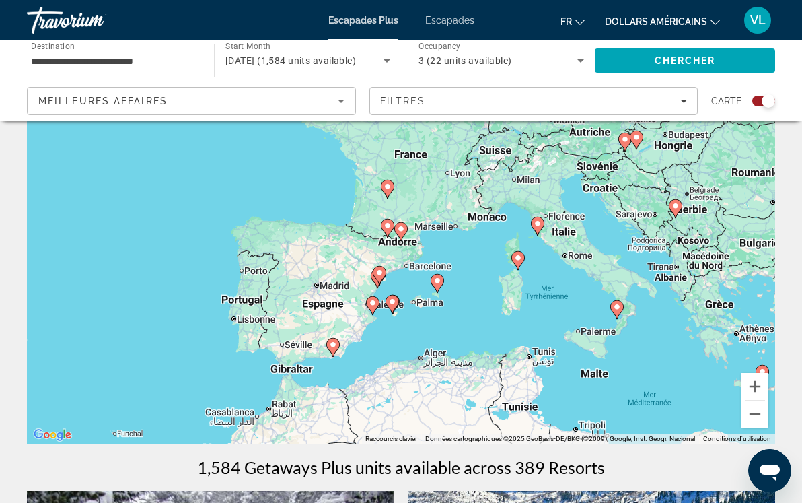
click at [402, 234] on icon "Contenu principal" at bounding box center [401, 231] width 12 height 17
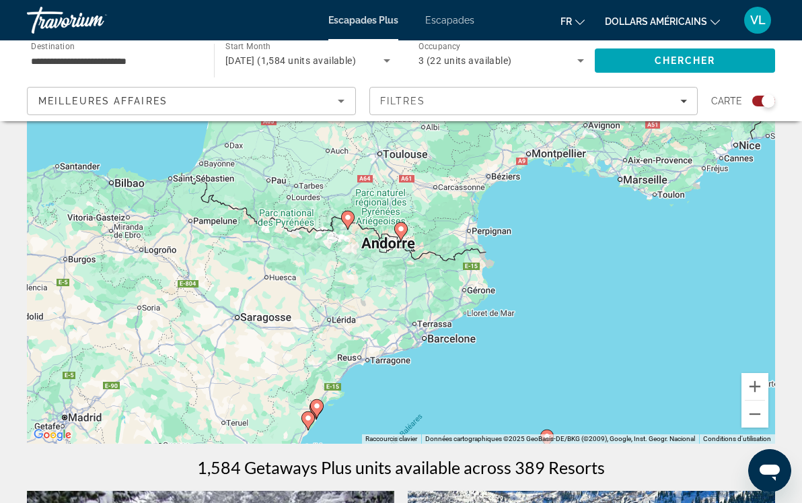
click at [402, 234] on icon "Contenu principal" at bounding box center [401, 231] width 12 height 17
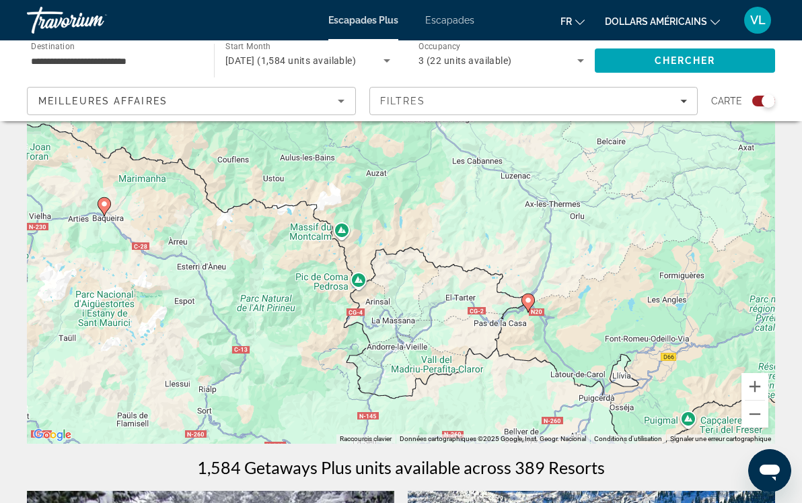
drag, startPoint x: 279, startPoint y: 211, endPoint x: 466, endPoint y: 299, distance: 207.4
click at [465, 299] on div "Pour activer le glissement avec le clavier, appuyez sur Alt+Entrée. Une fois ce…" at bounding box center [401, 242] width 748 height 404
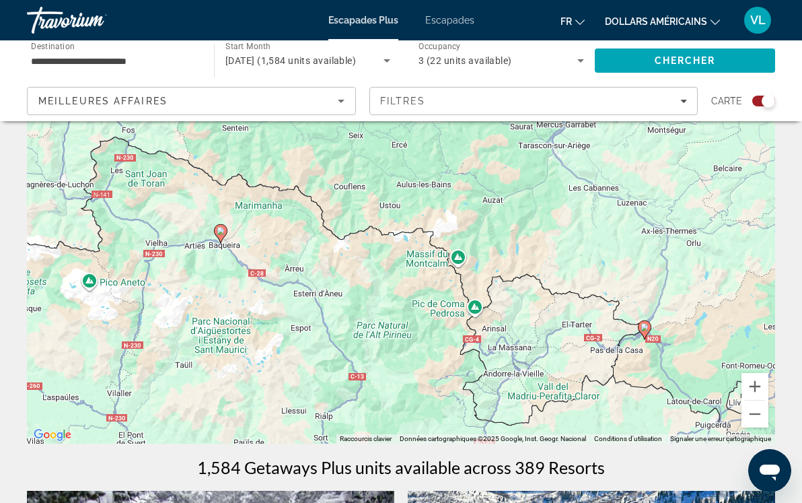
click at [219, 232] on image "Contenu principal" at bounding box center [221, 231] width 8 height 8
type input "**********"
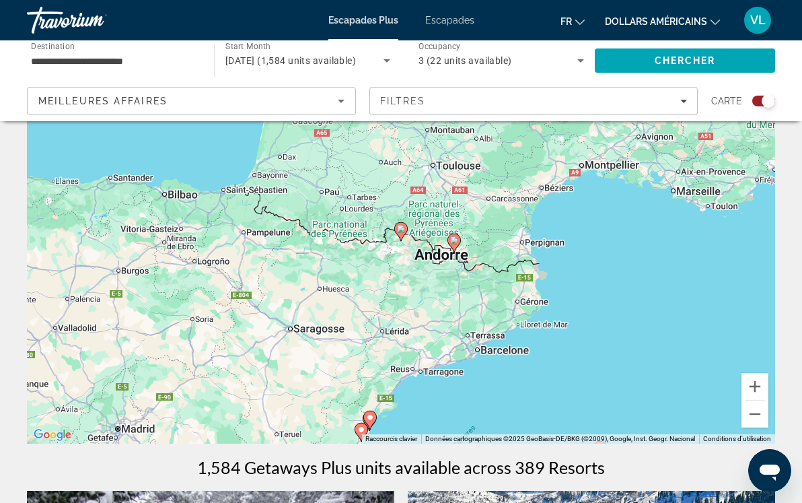
click at [400, 232] on image "Contenu principal" at bounding box center [401, 229] width 8 height 8
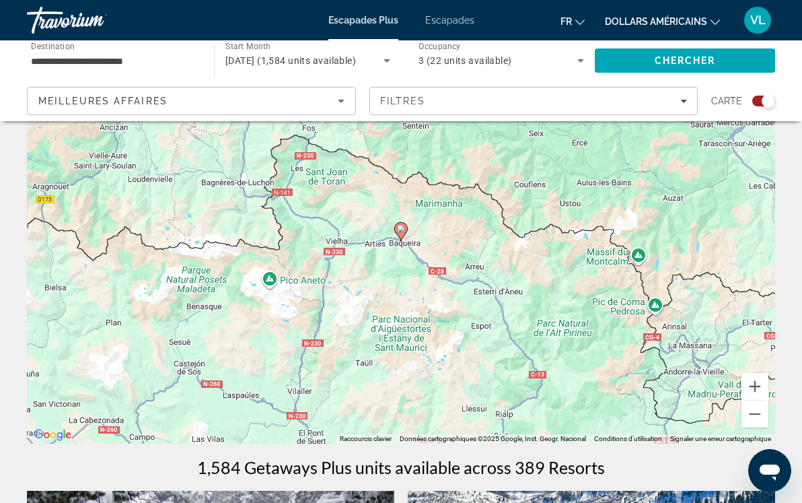
click at [400, 232] on image "Contenu principal" at bounding box center [401, 229] width 8 height 8
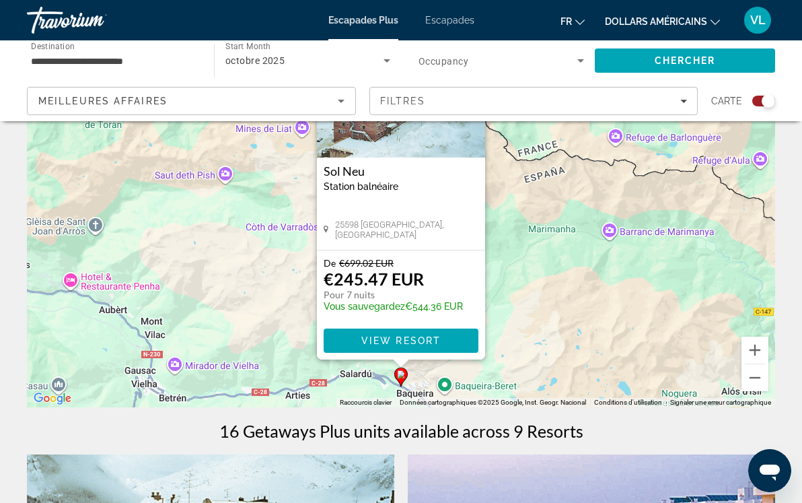
scroll to position [134, 0]
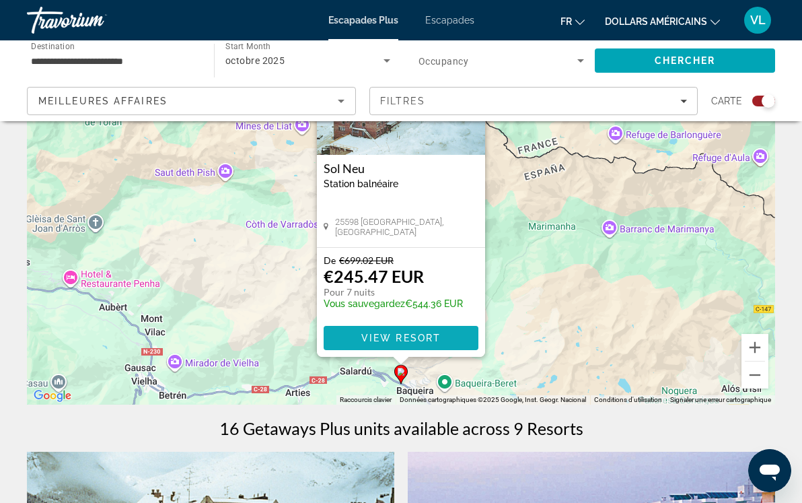
click at [413, 348] on span "Contenu principal" at bounding box center [401, 338] width 155 height 32
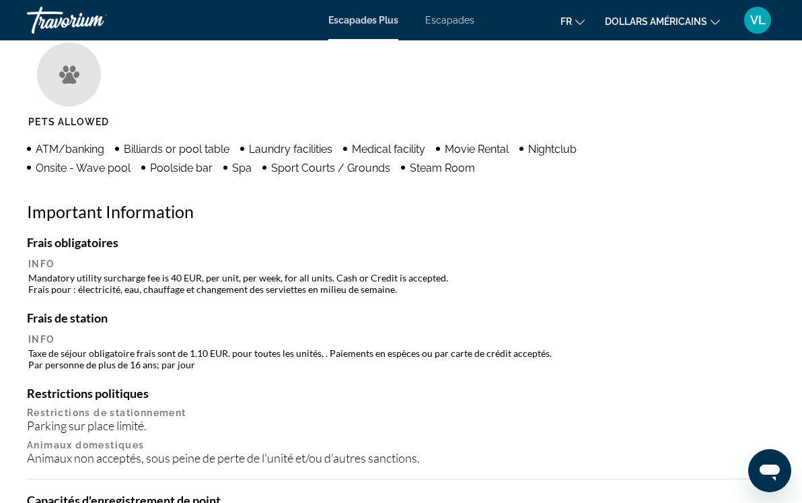
scroll to position [1293, 0]
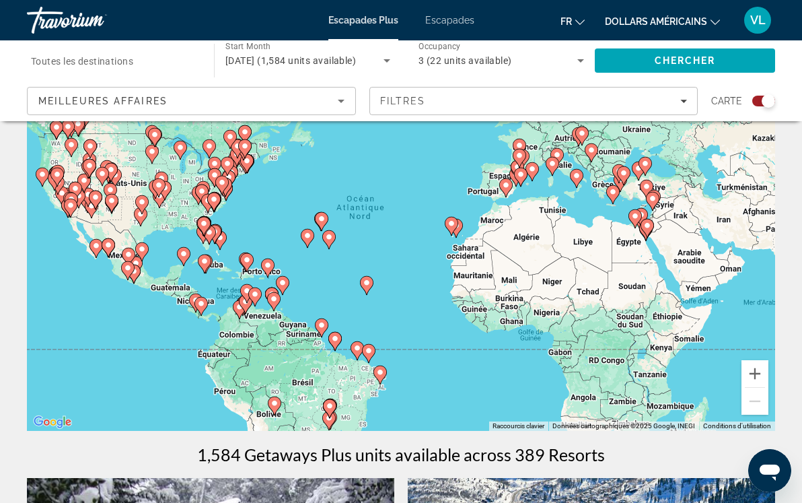
scroll to position [110, 0]
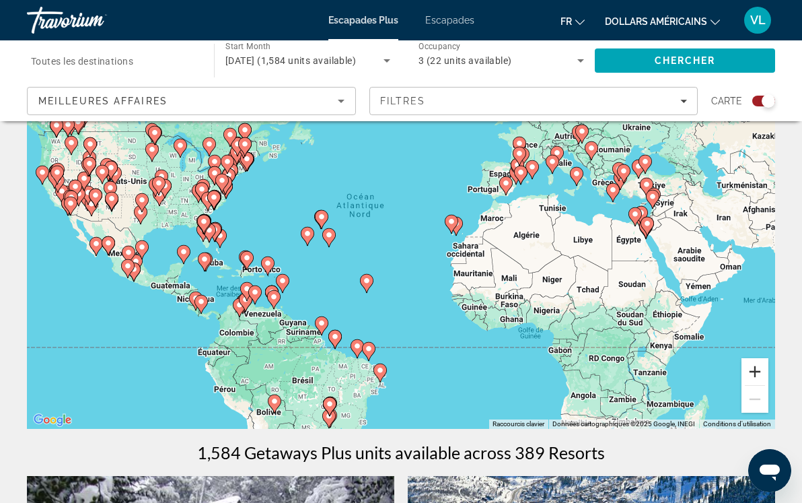
click at [760, 369] on button "Zoom avant" at bounding box center [755, 371] width 27 height 27
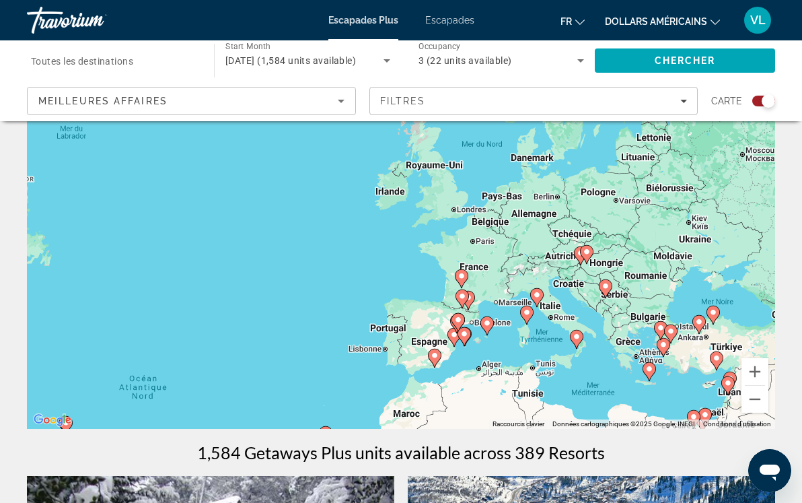
drag, startPoint x: 659, startPoint y: 216, endPoint x: 447, endPoint y: 454, distance: 318.9
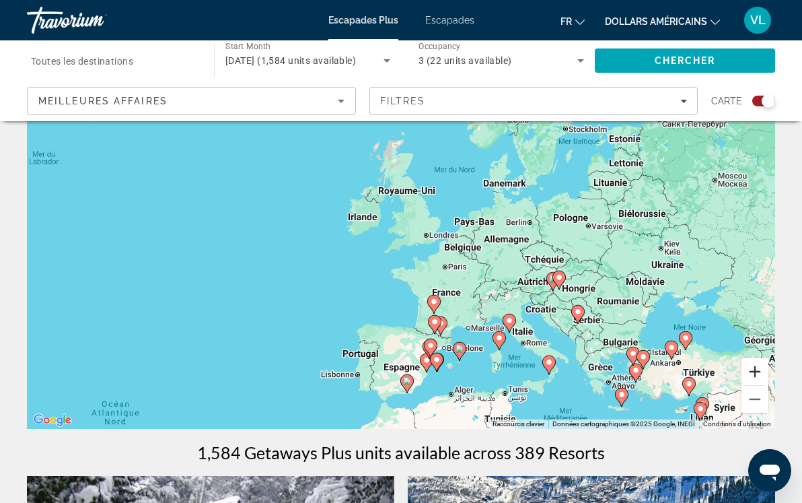
click at [759, 368] on button "Zoom avant" at bounding box center [755, 371] width 27 height 27
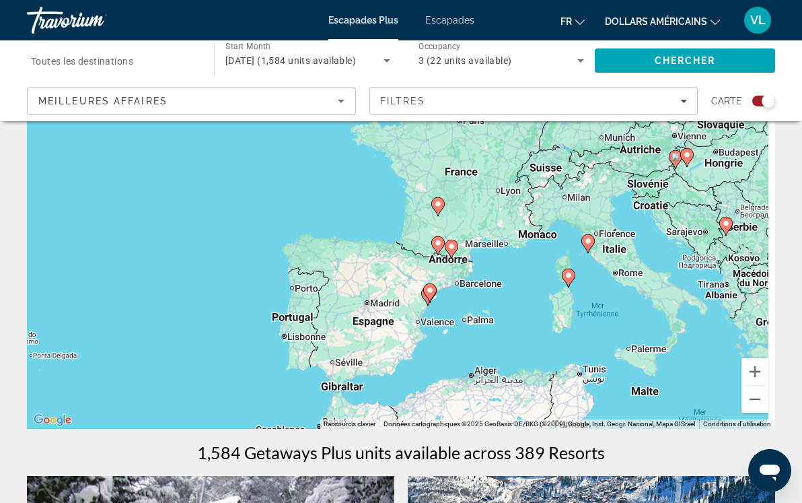
drag, startPoint x: 567, startPoint y: 345, endPoint x: 516, endPoint y: 144, distance: 207.4
click at [516, 144] on div "Pour activer le glissement avec le clavier, appuyez sur Alt+Entrée. Une fois ce…" at bounding box center [401, 227] width 748 height 404
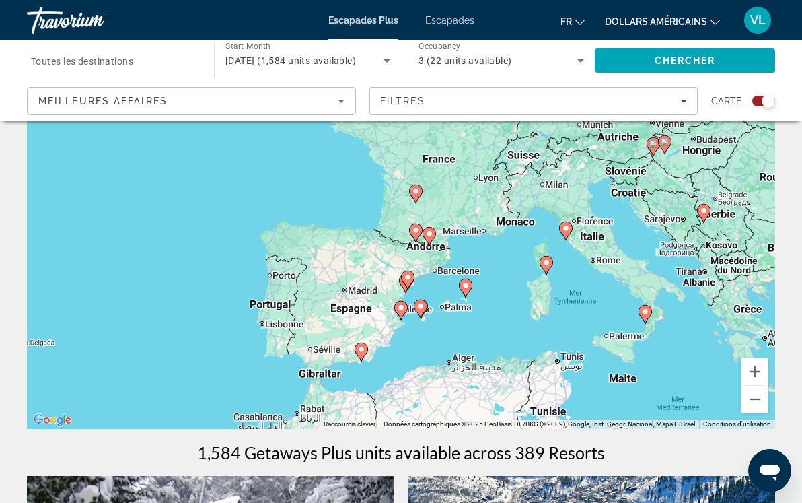
click at [567, 230] on image "Contenu principal" at bounding box center [566, 228] width 8 height 8
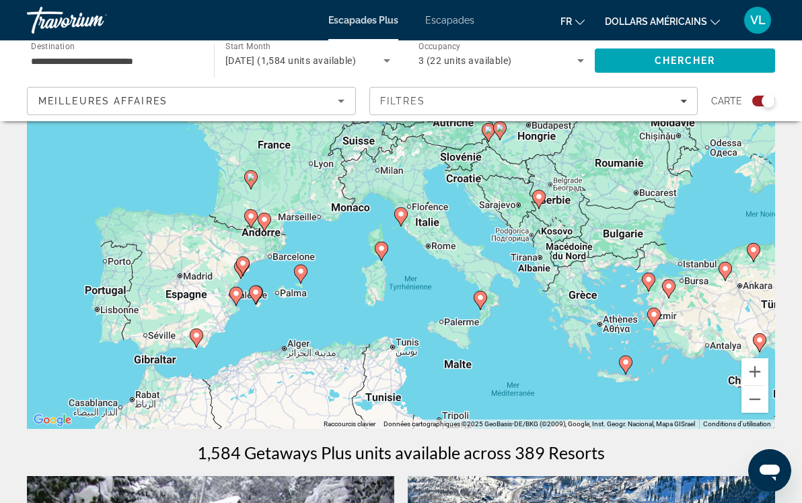
click at [399, 216] on image "Contenu principal" at bounding box center [401, 214] width 8 height 8
type input "**********"
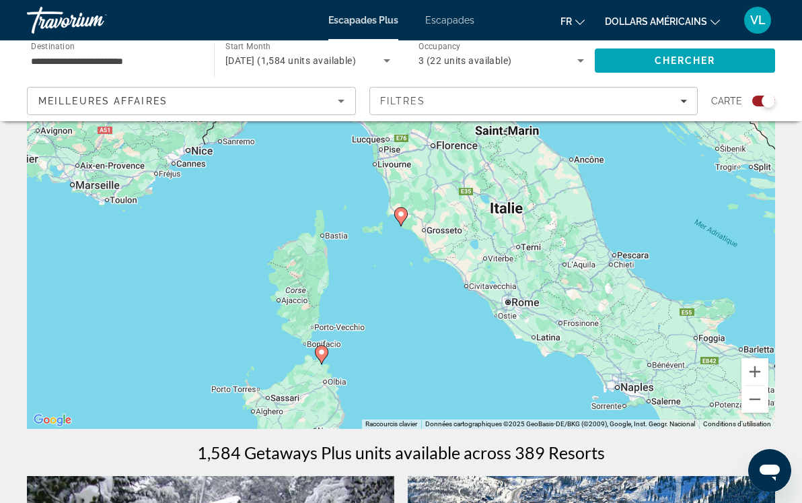
click at [399, 216] on image "Contenu principal" at bounding box center [401, 214] width 8 height 8
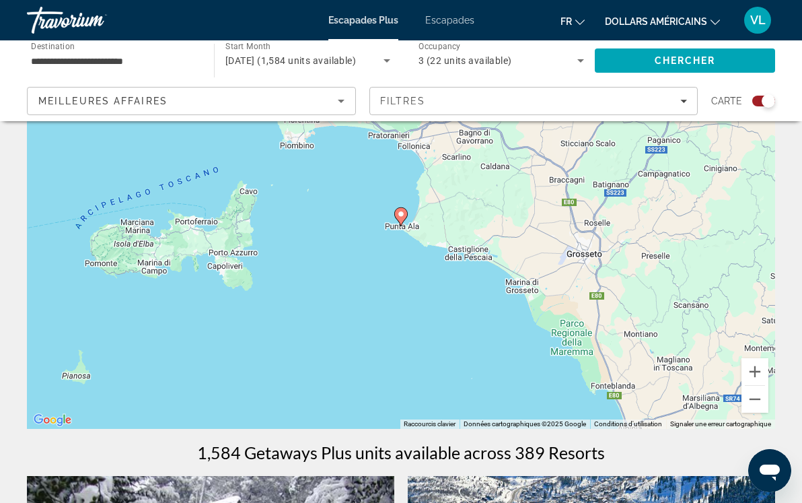
click at [403, 216] on image "Contenu principal" at bounding box center [401, 214] width 8 height 8
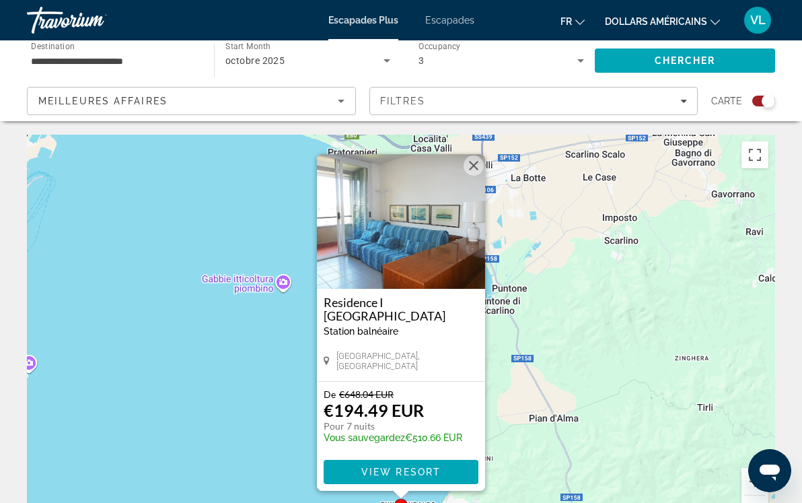
click at [473, 168] on button "Fermer" at bounding box center [474, 165] width 20 height 20
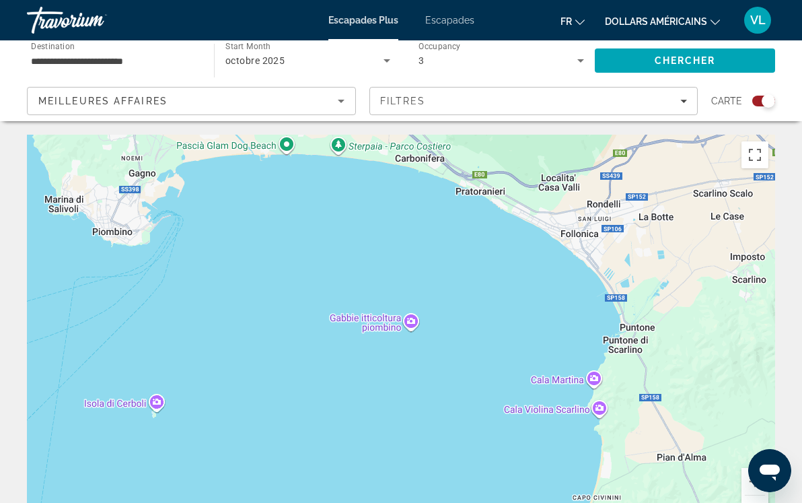
drag, startPoint x: 283, startPoint y: 269, endPoint x: 394, endPoint y: 347, distance: 135.3
click at [398, 346] on div "Pour activer le glissement avec le clavier, appuyez sur Alt+Entrée. Une fois ce…" at bounding box center [401, 337] width 748 height 404
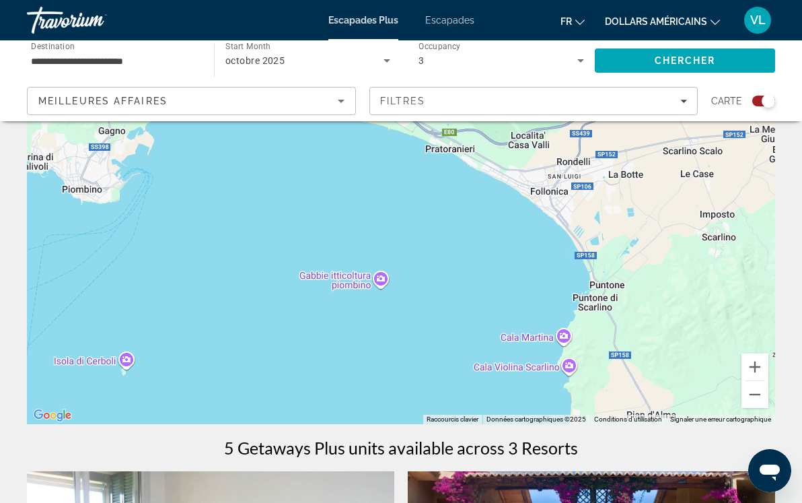
scroll to position [120, 0]
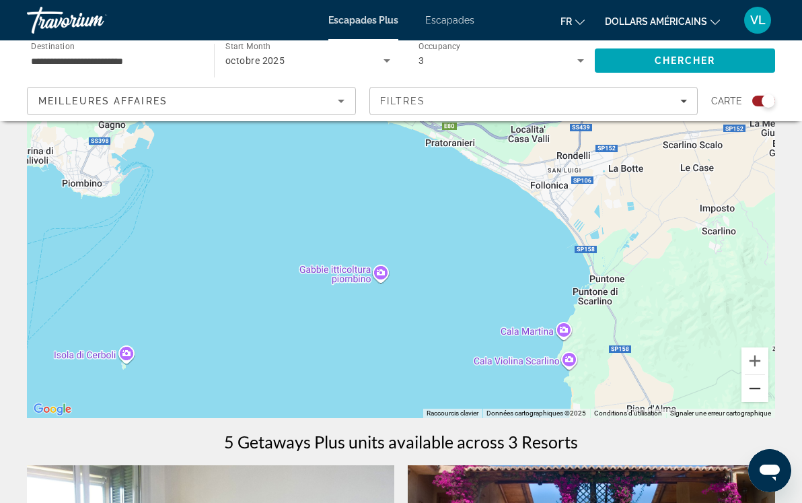
click at [758, 395] on button "Zoom arrière" at bounding box center [755, 388] width 27 height 27
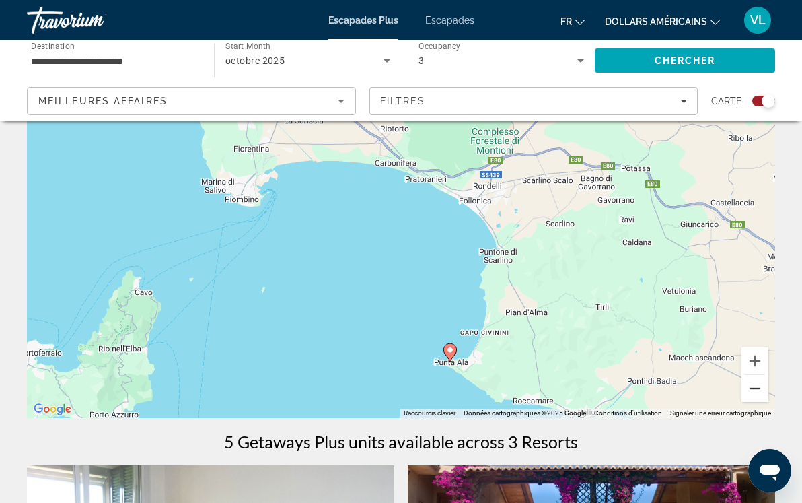
click at [758, 395] on button "Zoom arrière" at bounding box center [755, 388] width 27 height 27
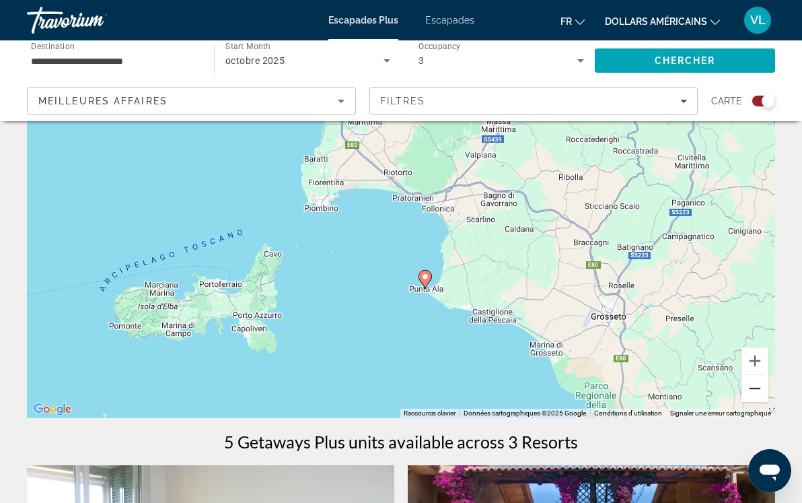
click at [758, 395] on button "Zoom arrière" at bounding box center [755, 388] width 27 height 27
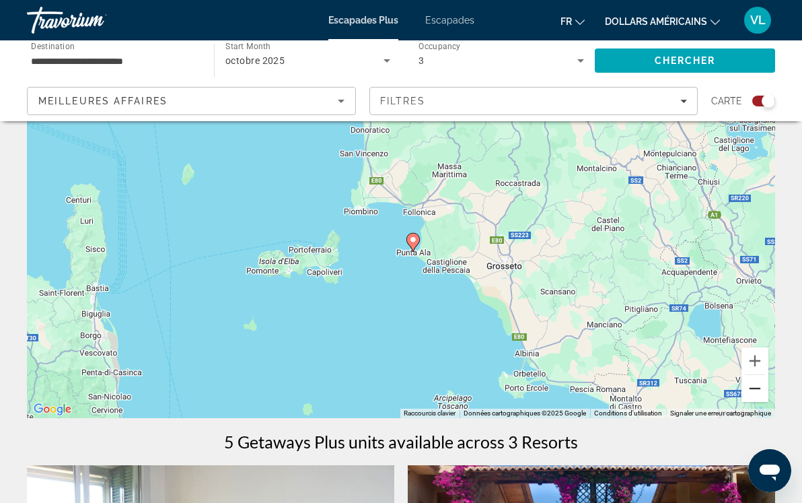
click at [758, 395] on button "Zoom arrière" at bounding box center [755, 388] width 27 height 27
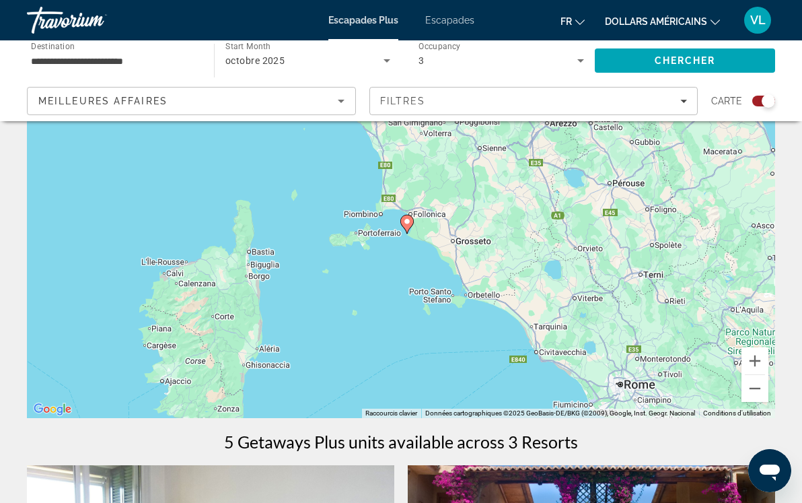
click at [425, 326] on div "Pour activer le glissement avec le clavier, appuyez sur Alt+Entrée. Une fois ce…" at bounding box center [401, 216] width 748 height 404
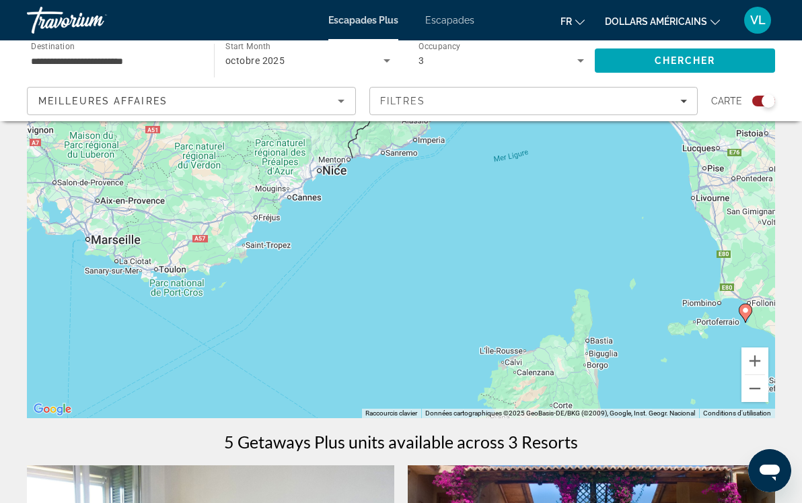
drag, startPoint x: 425, startPoint y: 326, endPoint x: 767, endPoint y: 413, distance: 353.4
click at [767, 413] on div "Pour activer le glissement avec le clavier, appuyez sur Alt+Entrée. Une fois ce…" at bounding box center [401, 216] width 748 height 404
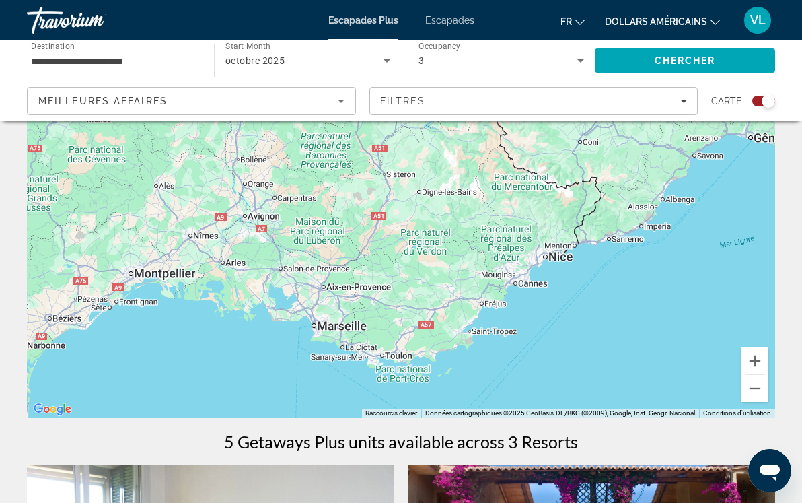
drag, startPoint x: 343, startPoint y: 279, endPoint x: 570, endPoint y: 358, distance: 240.1
click at [570, 363] on div "Pour activer le glissement avec le clavier, appuyez sur Alt+Entrée. Une fois ce…" at bounding box center [401, 216] width 748 height 404
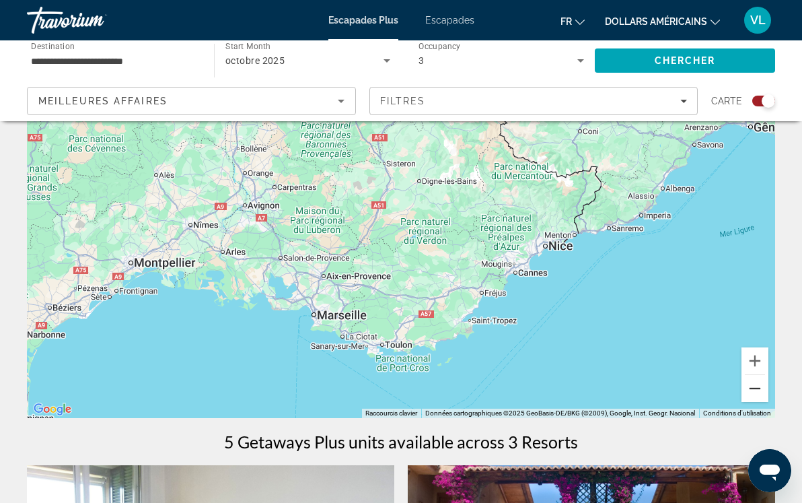
click at [752, 386] on button "Zoom arrière" at bounding box center [755, 388] width 27 height 27
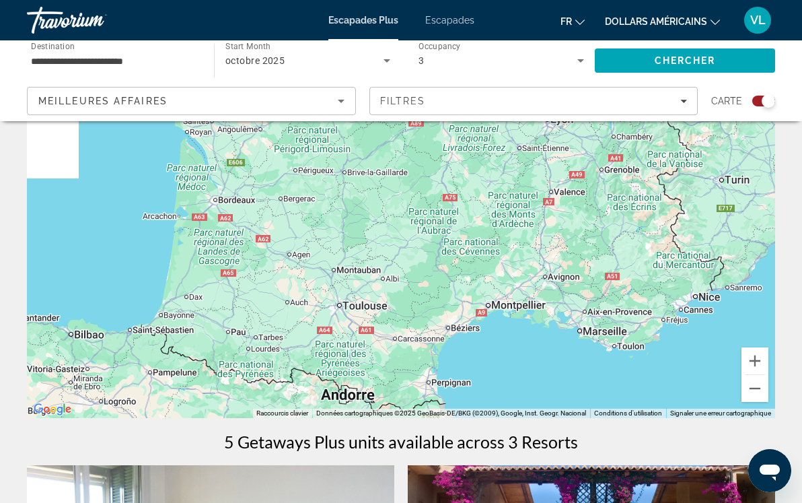
drag, startPoint x: 251, startPoint y: 297, endPoint x: 476, endPoint y: 367, distance: 235.2
click at [476, 367] on div "Pour activer le glissement avec le clavier, appuyez sur Alt+Entrée. Une fois ce…" at bounding box center [401, 216] width 748 height 404
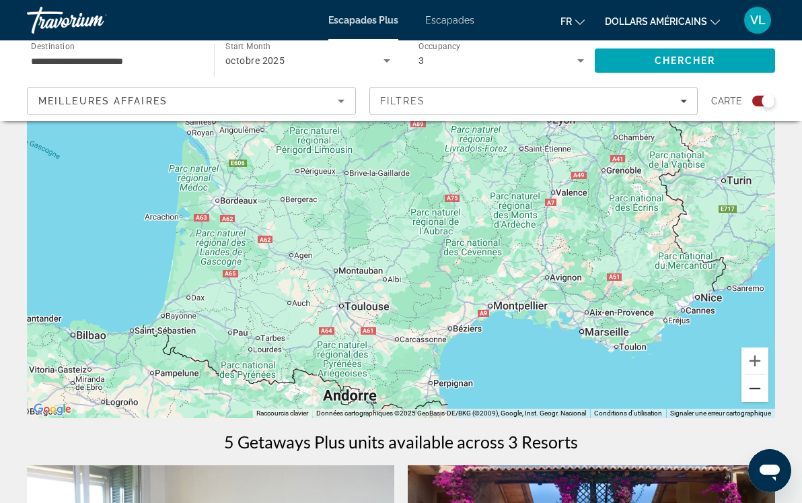
click at [763, 389] on button "Zoom arrière" at bounding box center [755, 388] width 27 height 27
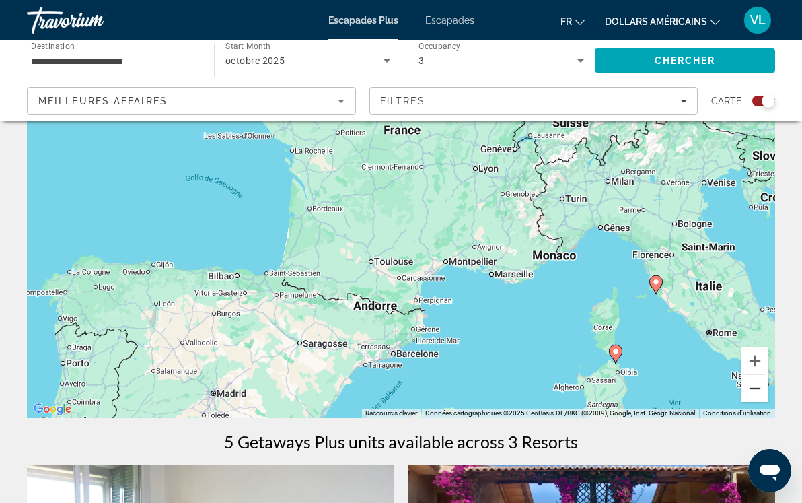
click at [763, 389] on button "Zoom arrière" at bounding box center [755, 388] width 27 height 27
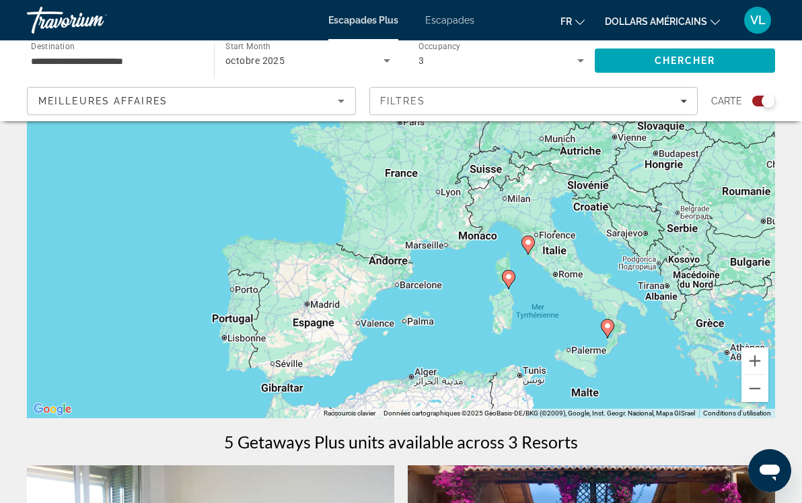
click at [371, 238] on div "Pour activer le glissement avec le clavier, appuyez sur Alt+Entrée. Une fois ce…" at bounding box center [401, 216] width 748 height 404
click at [392, 236] on div "Pour activer le glissement avec le clavier, appuyez sur Alt+Entrée. Une fois ce…" at bounding box center [401, 216] width 748 height 404
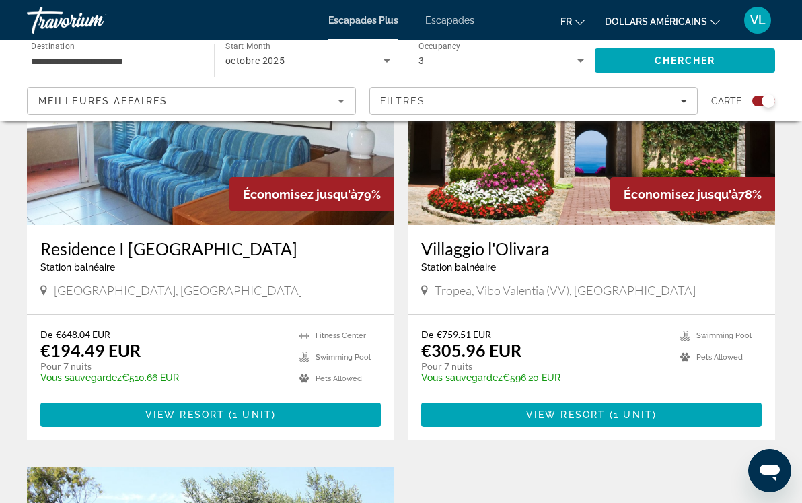
scroll to position [552, 0]
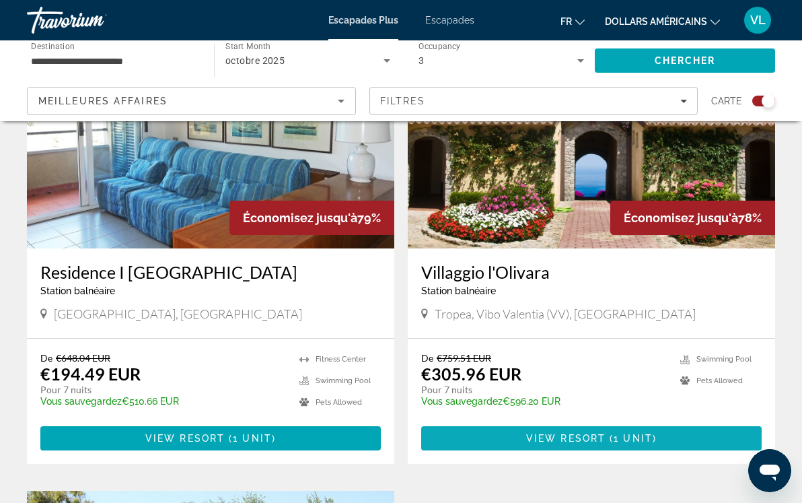
click at [594, 438] on span "View Resort" at bounding box center [565, 438] width 79 height 11
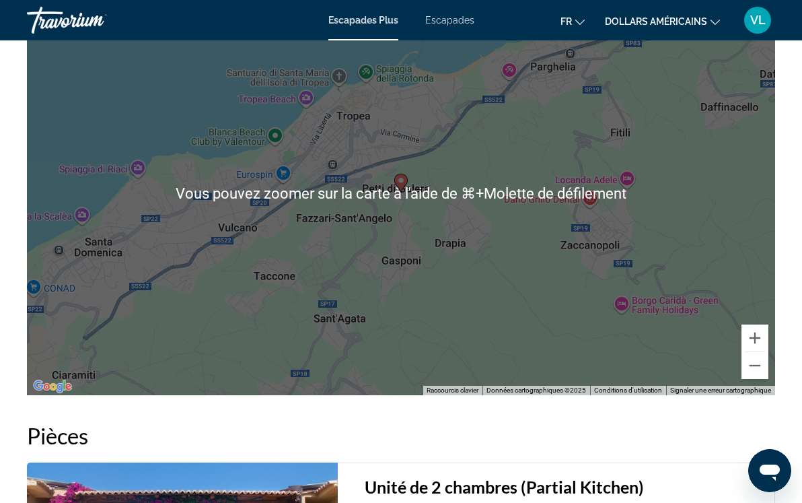
scroll to position [2369, 0]
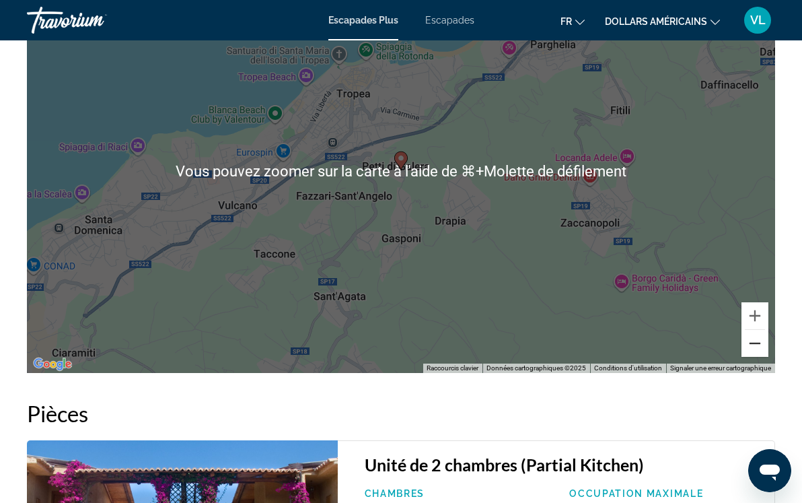
click at [754, 357] on button "Zoom arrière" at bounding box center [755, 343] width 27 height 27
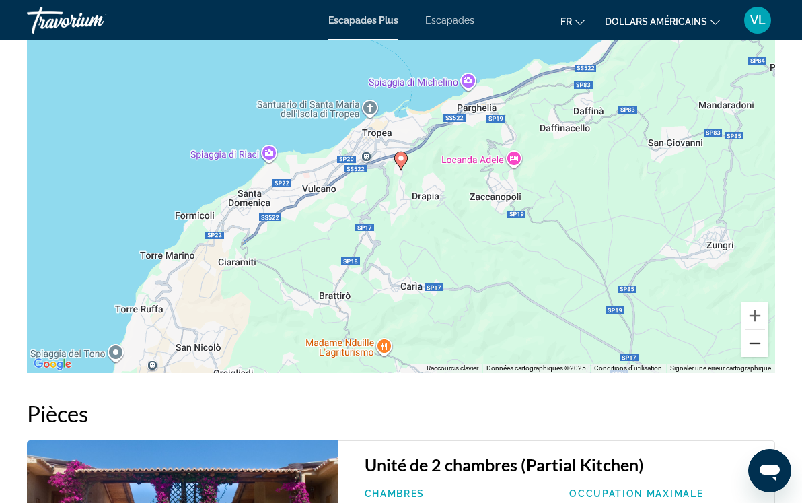
click at [754, 357] on button "Zoom arrière" at bounding box center [755, 343] width 27 height 27
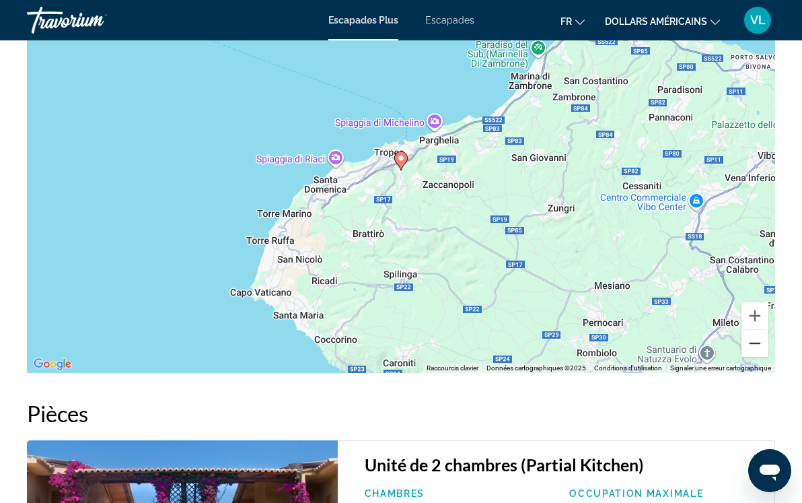
click at [754, 357] on button "Zoom arrière" at bounding box center [755, 343] width 27 height 27
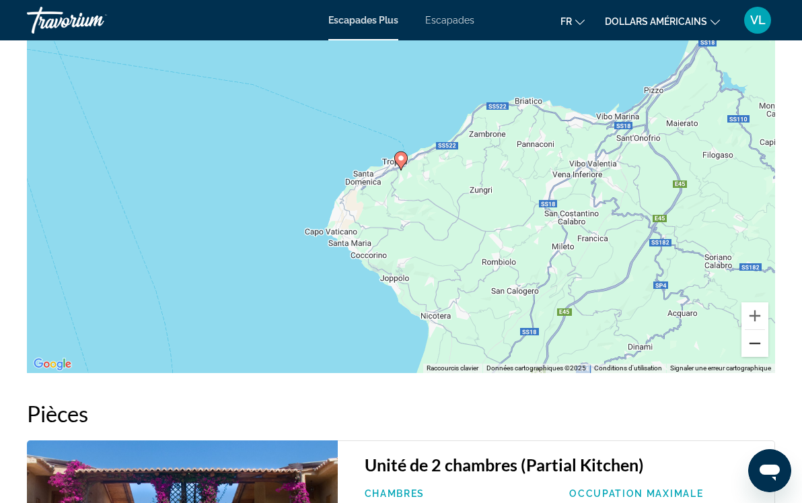
click at [754, 357] on button "Zoom arrière" at bounding box center [755, 343] width 27 height 27
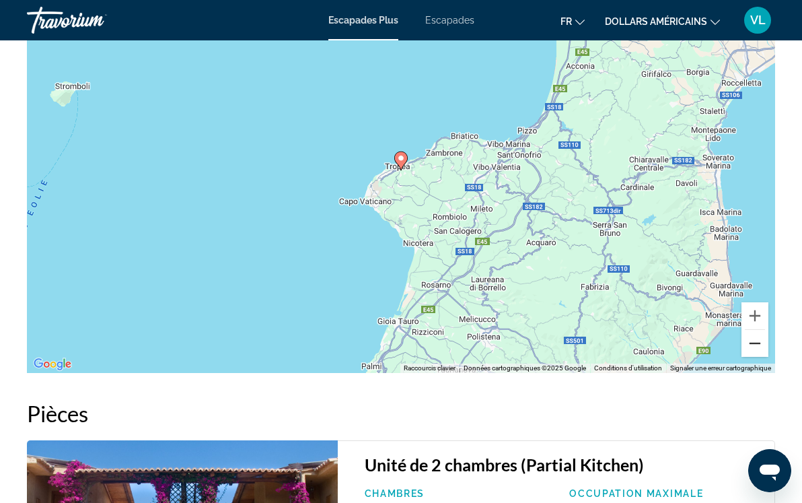
click at [754, 357] on button "Zoom arrière" at bounding box center [755, 343] width 27 height 27
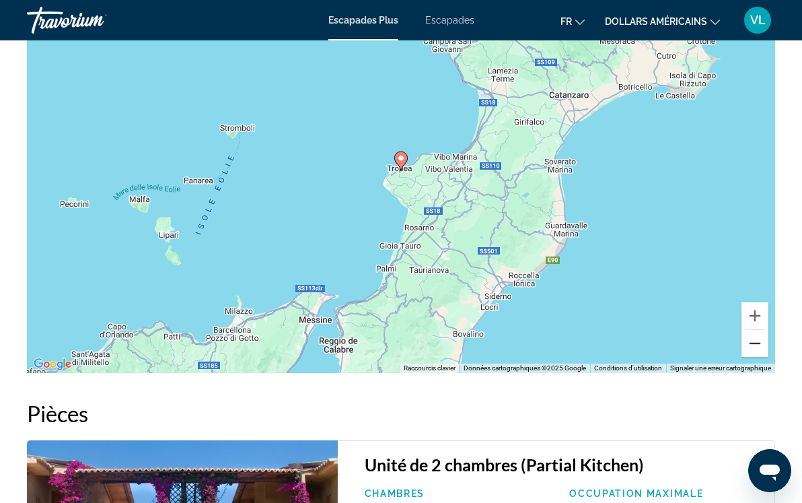
click at [754, 357] on button "Zoom arrière" at bounding box center [755, 343] width 27 height 27
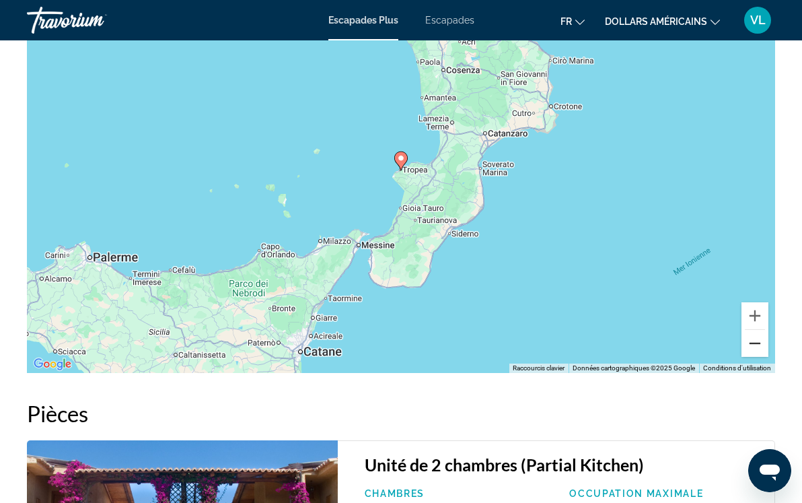
click at [754, 357] on button "Zoom arrière" at bounding box center [755, 343] width 27 height 27
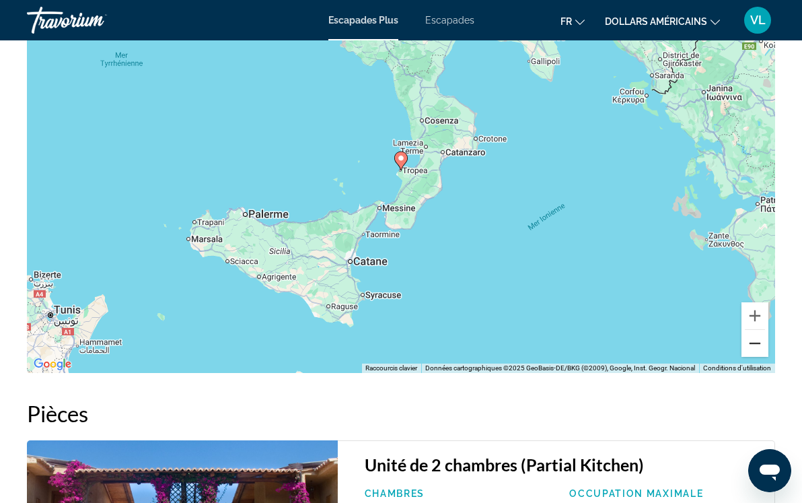
click at [754, 357] on button "Zoom arrière" at bounding box center [755, 343] width 27 height 27
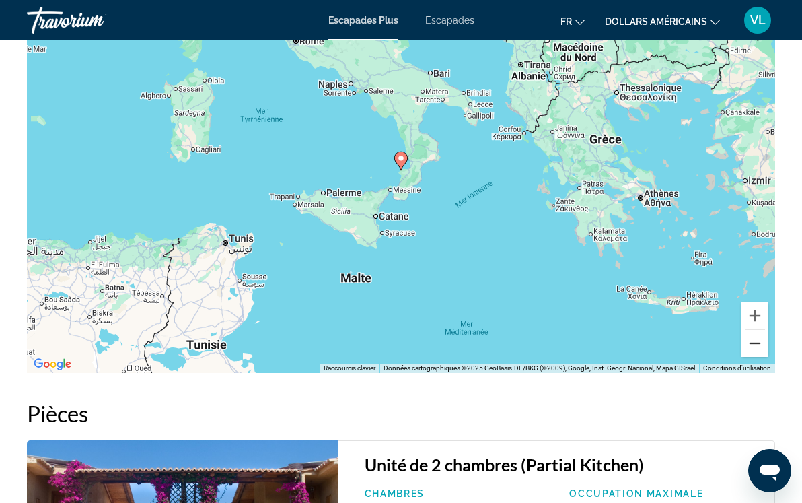
click at [754, 357] on button "Zoom arrière" at bounding box center [755, 343] width 27 height 27
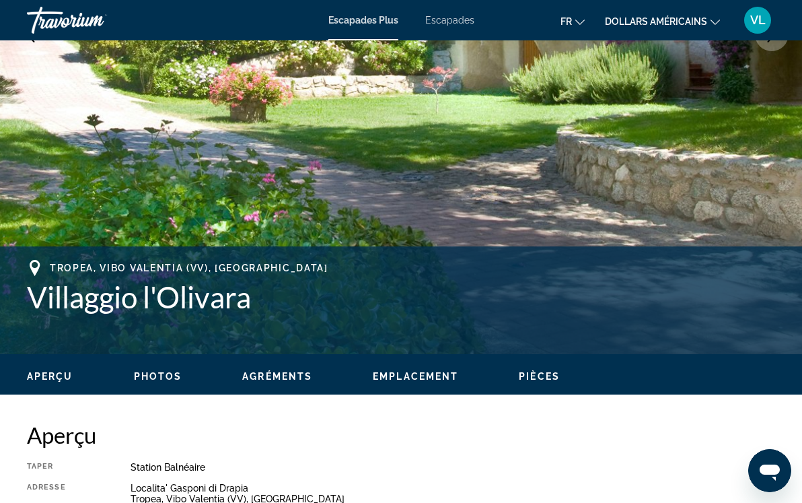
scroll to position [0, 0]
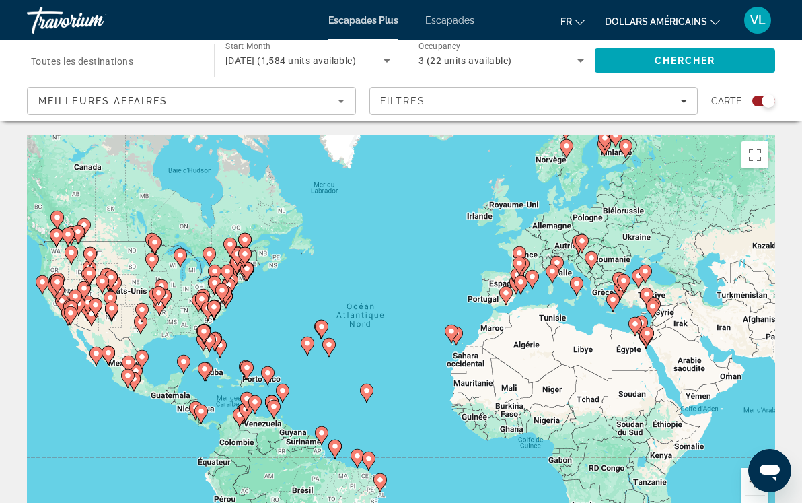
click at [750, 480] on button "Zoom avant" at bounding box center [755, 481] width 27 height 27
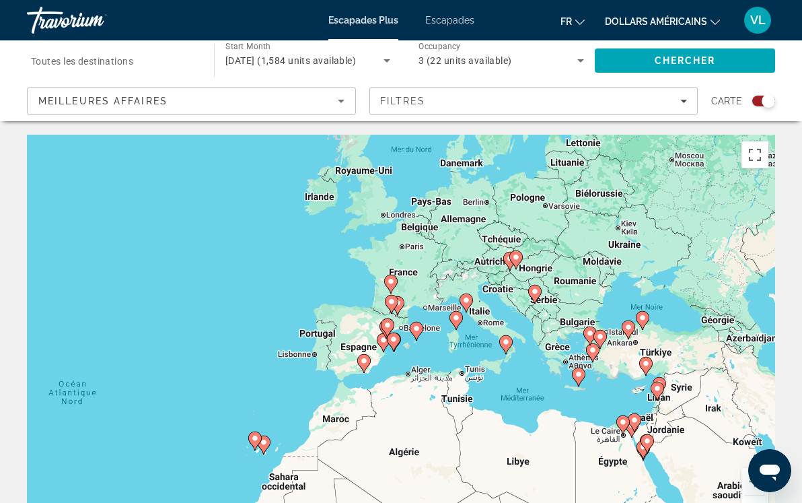
drag, startPoint x: 660, startPoint y: 292, endPoint x: 407, endPoint y: 392, distance: 271.6
click at [407, 392] on div "Pour activer le glissement avec le clavier, appuyez sur Alt+Entrée. Une fois ce…" at bounding box center [401, 337] width 748 height 404
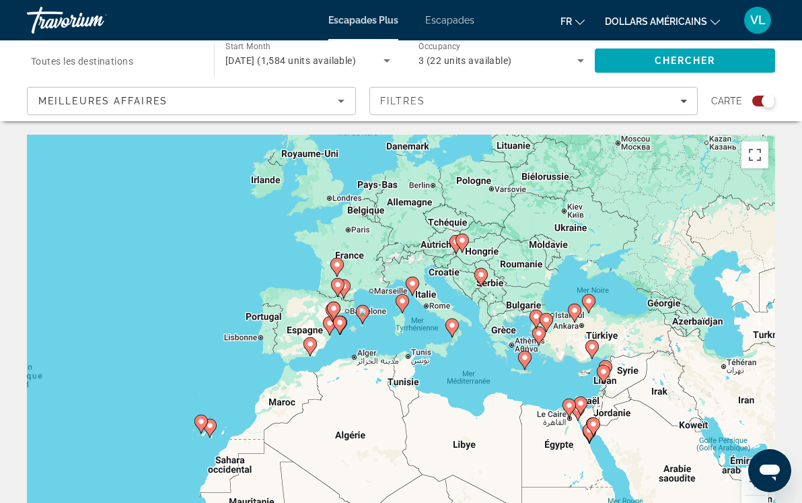
drag, startPoint x: 407, startPoint y: 392, endPoint x: 348, endPoint y: 383, distance: 60.0
click at [348, 383] on div "Pour activer le glissement avec le clavier, appuyez sur Alt+Entrée. Une fois ce…" at bounding box center [401, 337] width 748 height 404
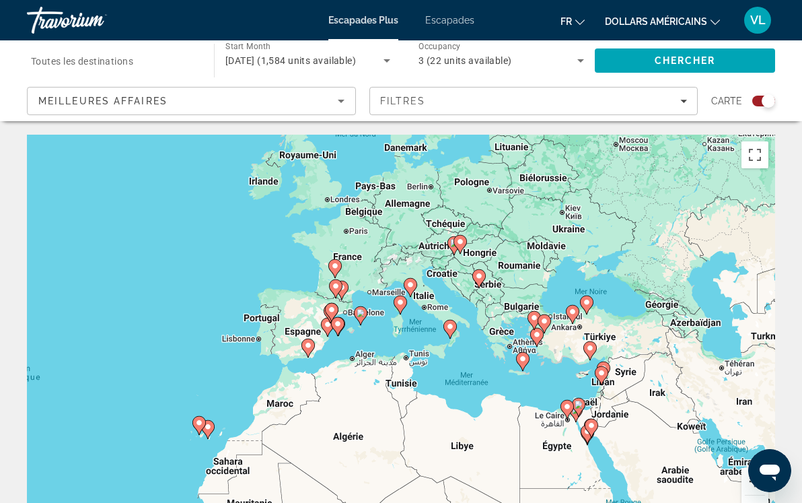
click at [744, 476] on button "Zoom avant" at bounding box center [755, 481] width 27 height 27
